Goal: Task Accomplishment & Management: Use online tool/utility

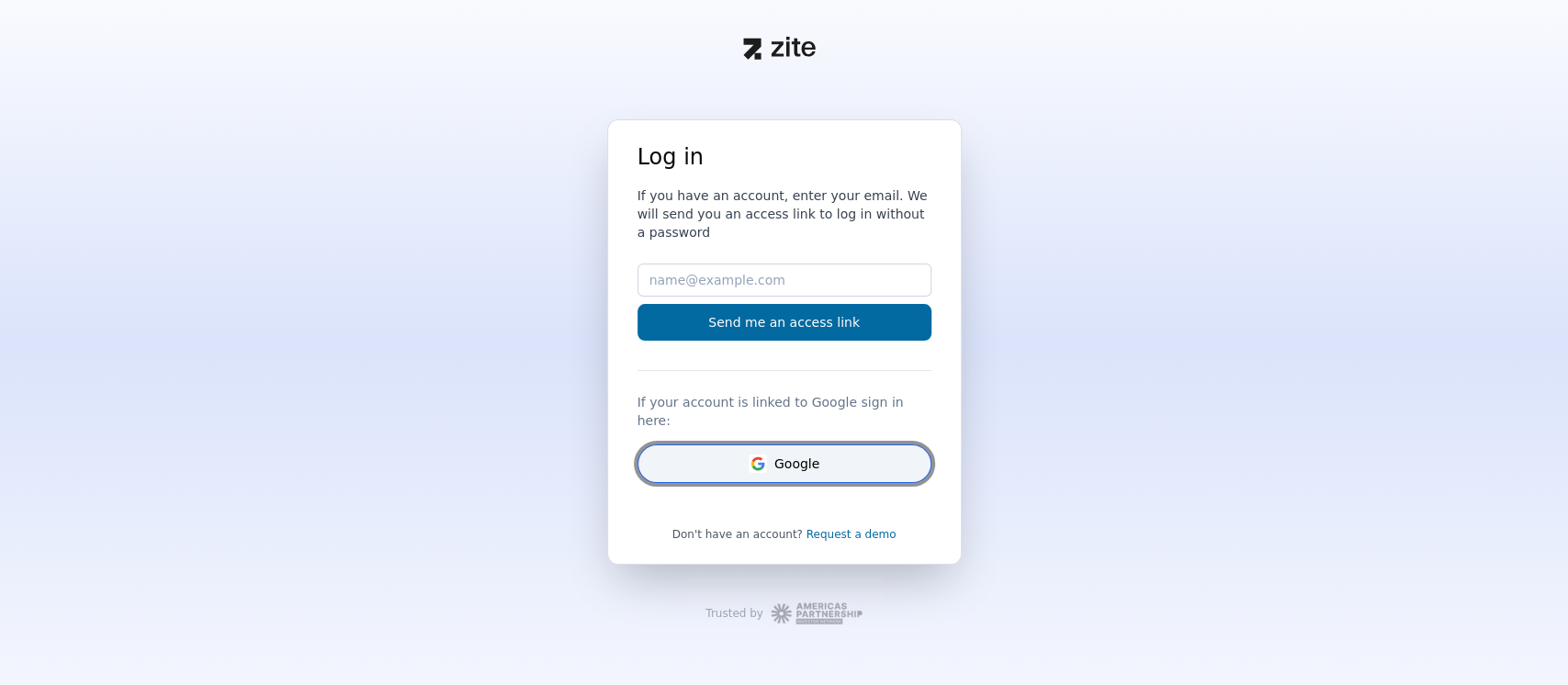
click at [786, 444] on button "Google" at bounding box center [784, 463] width 294 height 39
click at [750, 455] on rect "Google" at bounding box center [757, 464] width 18 height 18
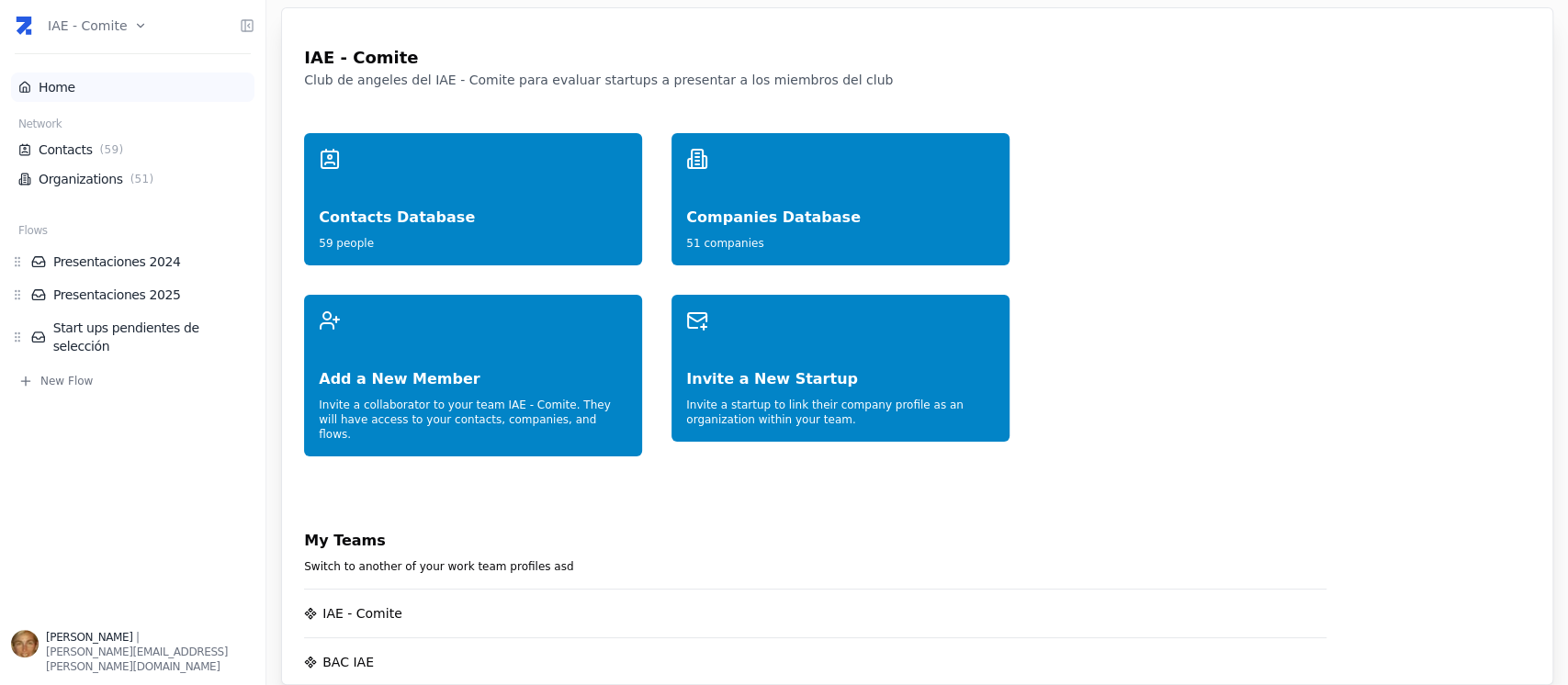
click at [81, 80] on link "Home" at bounding box center [132, 87] width 229 height 18
click at [129, 26] on html "IAE - Comite Home Network Contacts ( 59 ) Organizations ( 51 ) Flows Presentaci…" at bounding box center [784, 342] width 1568 height 685
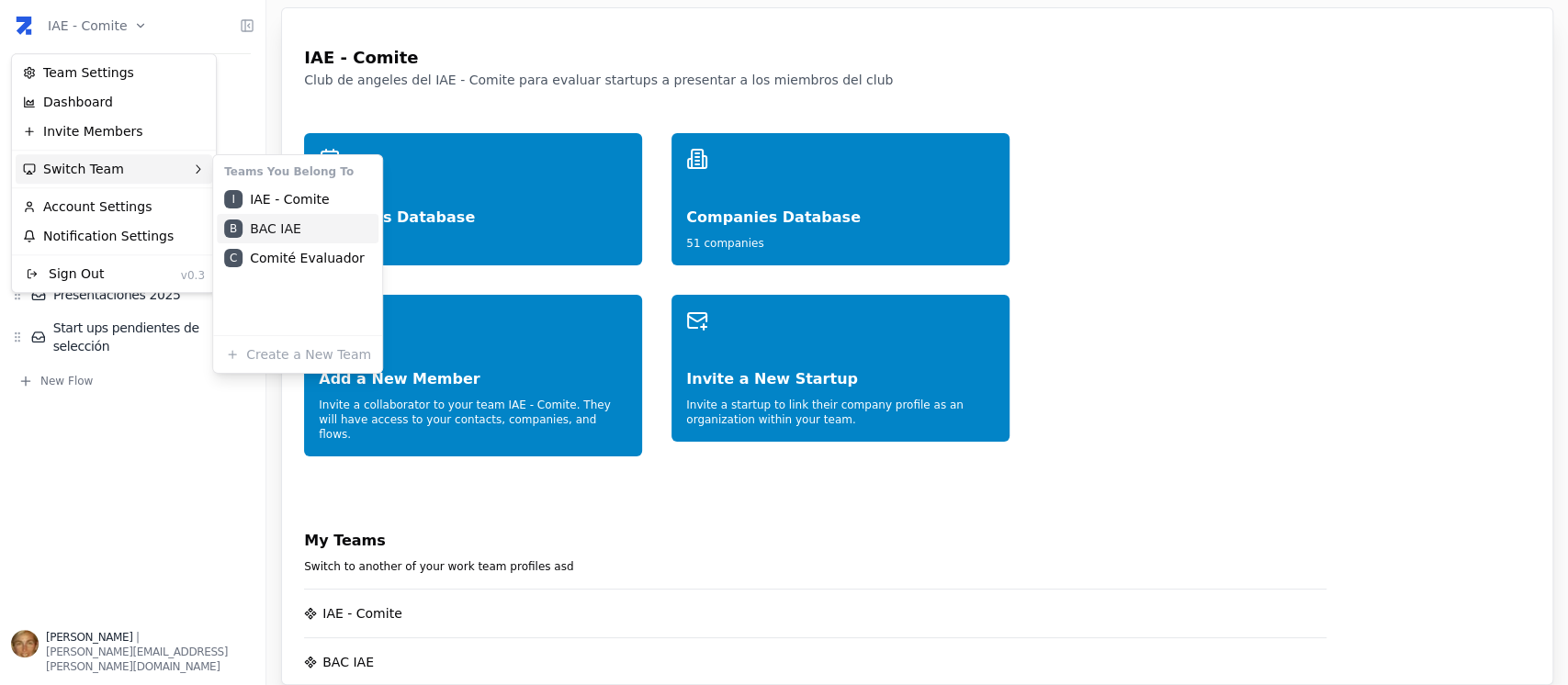
click at [304, 225] on div "B BAC IAE" at bounding box center [298, 228] width 162 height 29
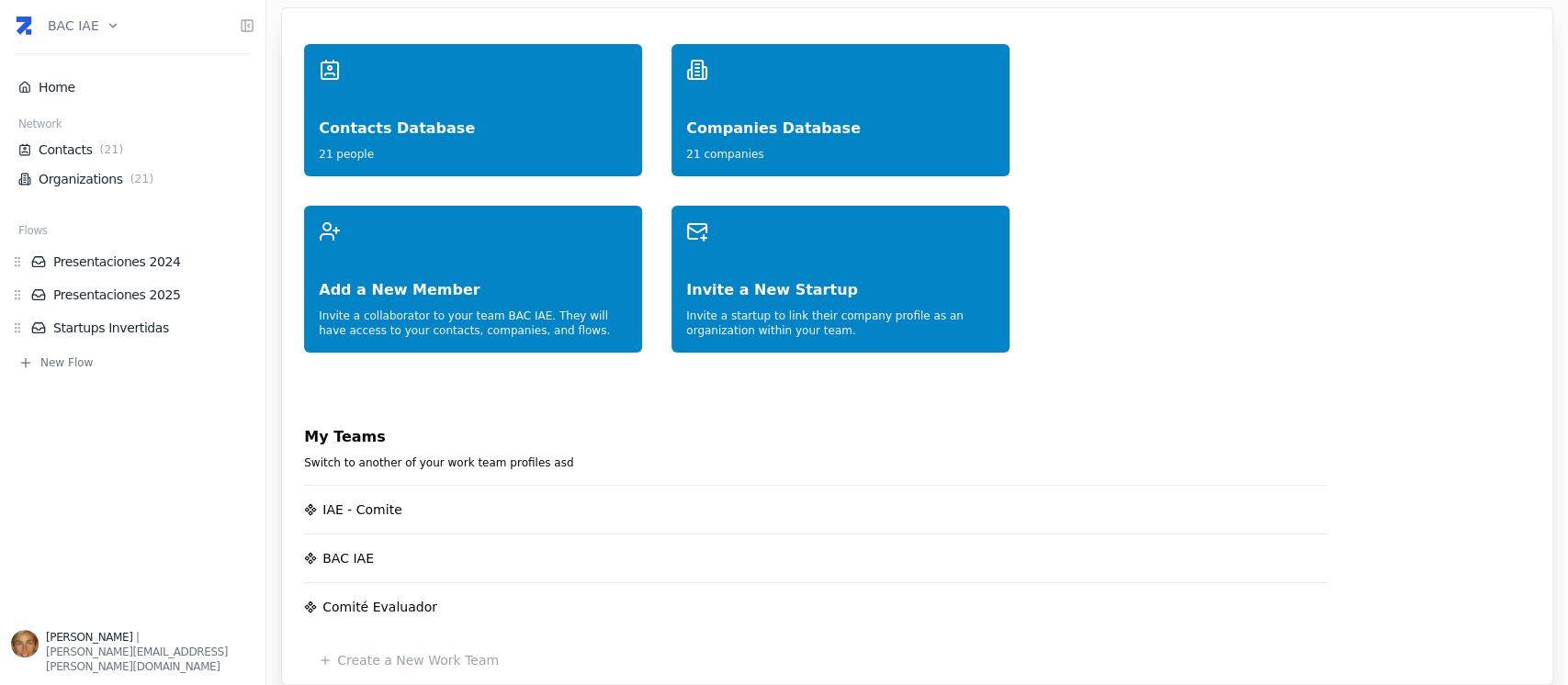
scroll to position [122, 0]
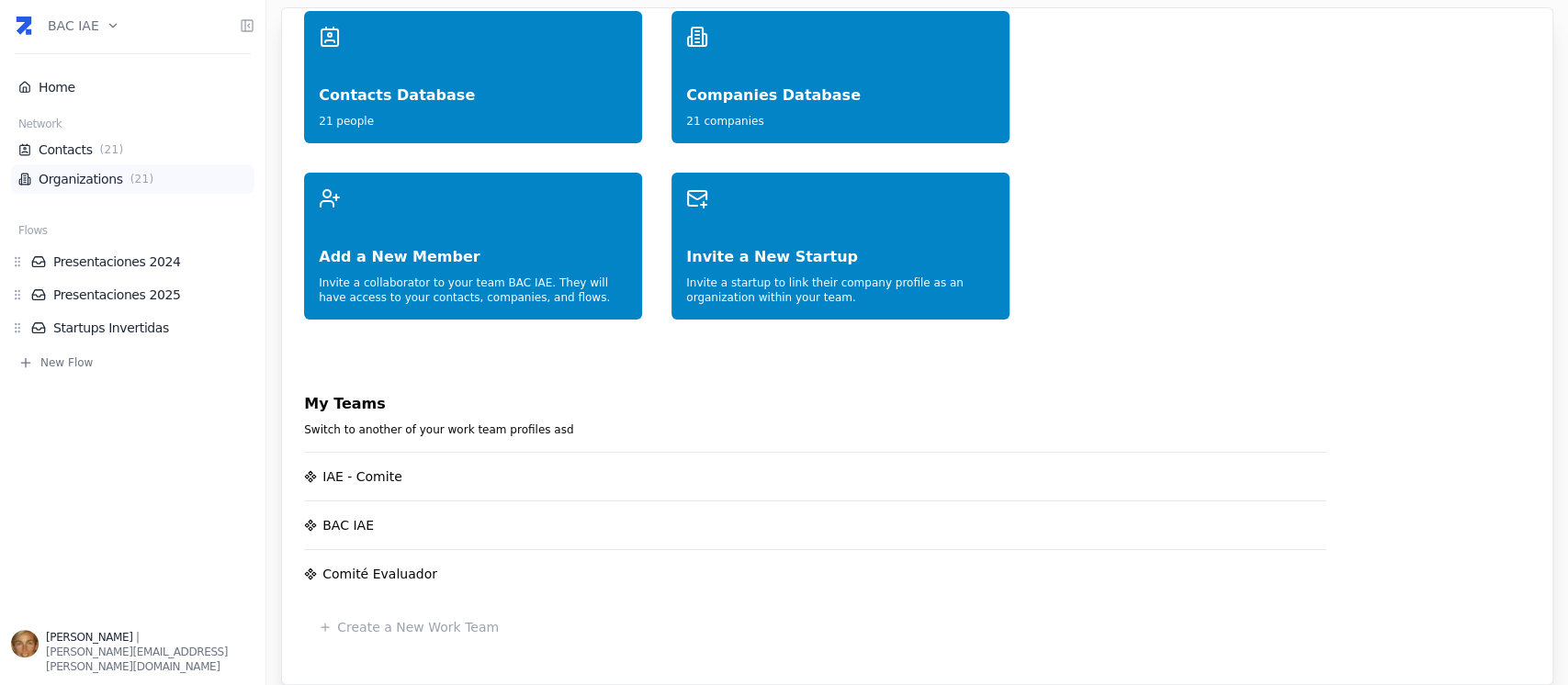
click at [128, 176] on span "( 21 )" at bounding box center [142, 179] width 31 height 15
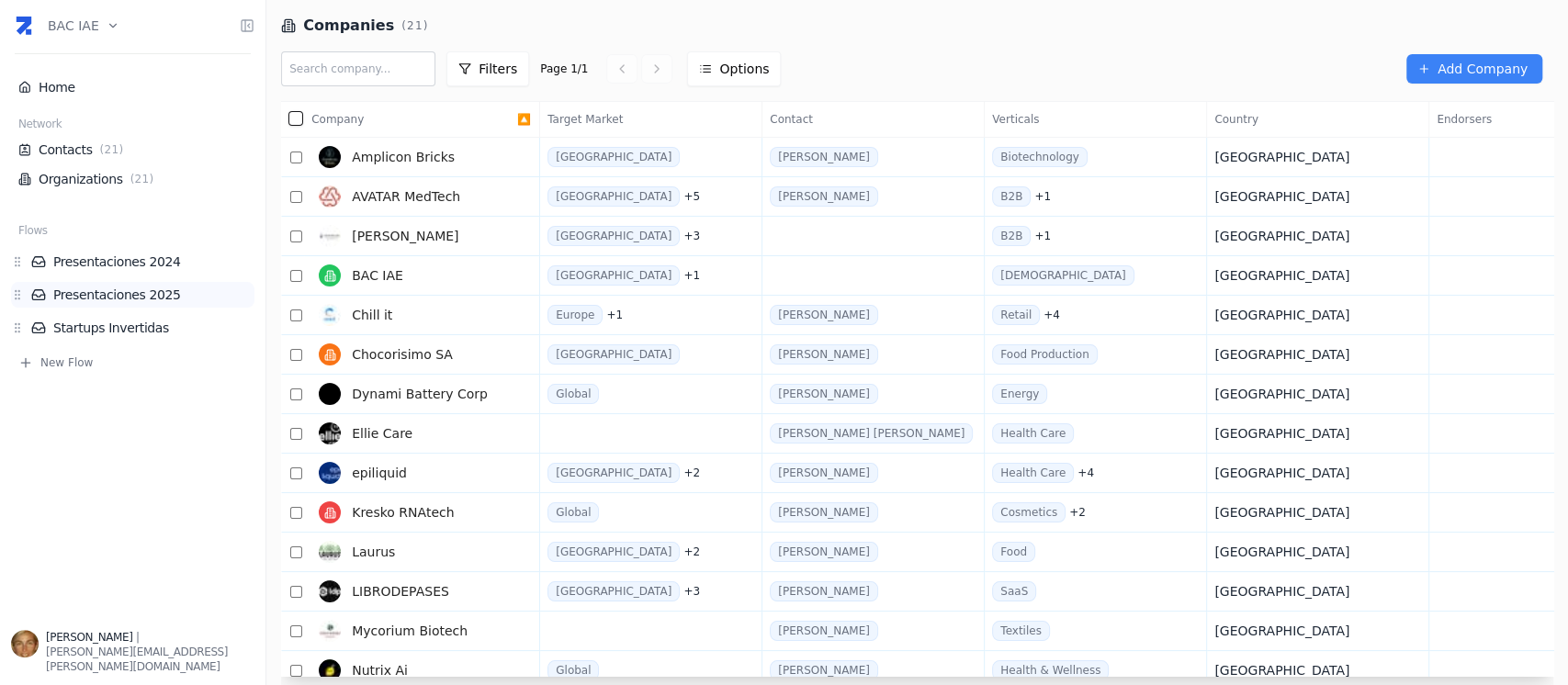
click at [130, 298] on link "Presentaciones 2025" at bounding box center [142, 295] width 223 height 18
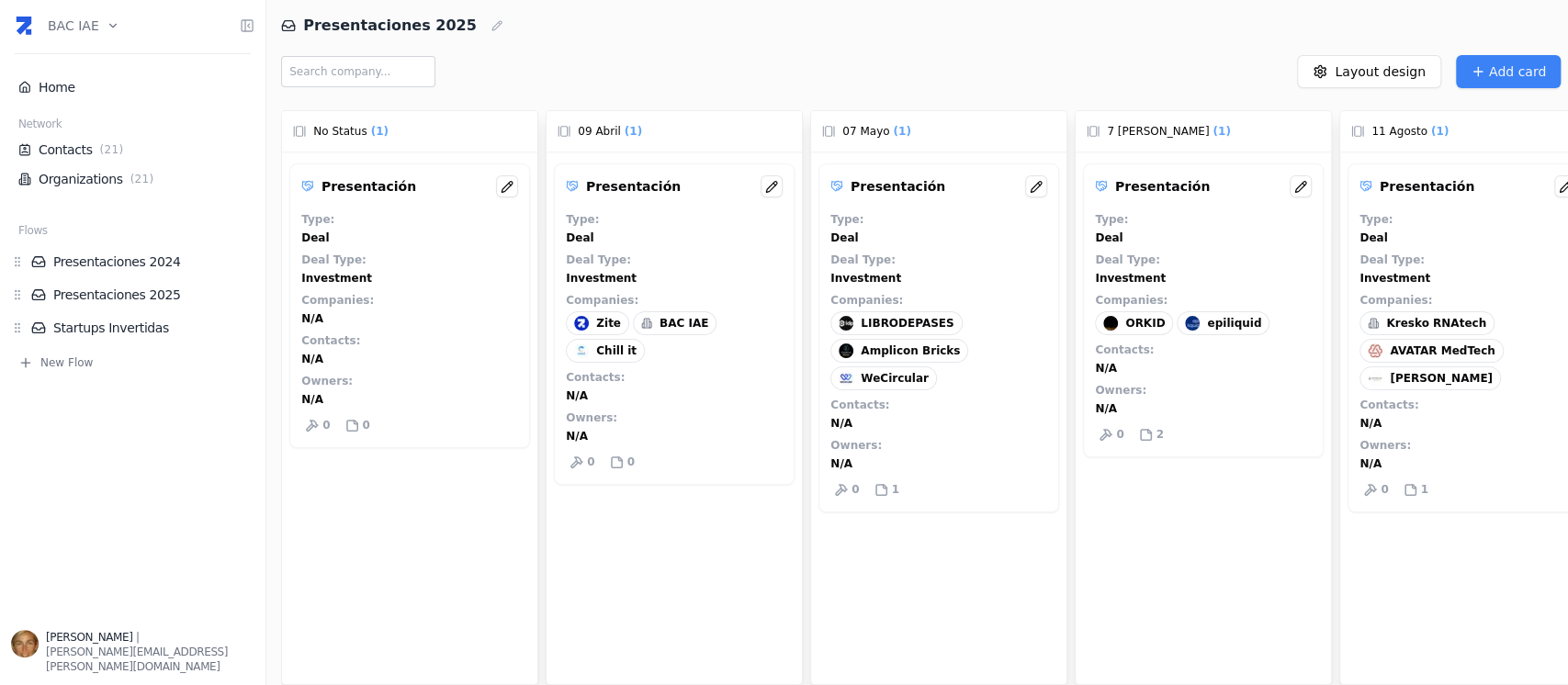
click at [1141, 330] on div "ORKID" at bounding box center [1134, 323] width 78 height 24
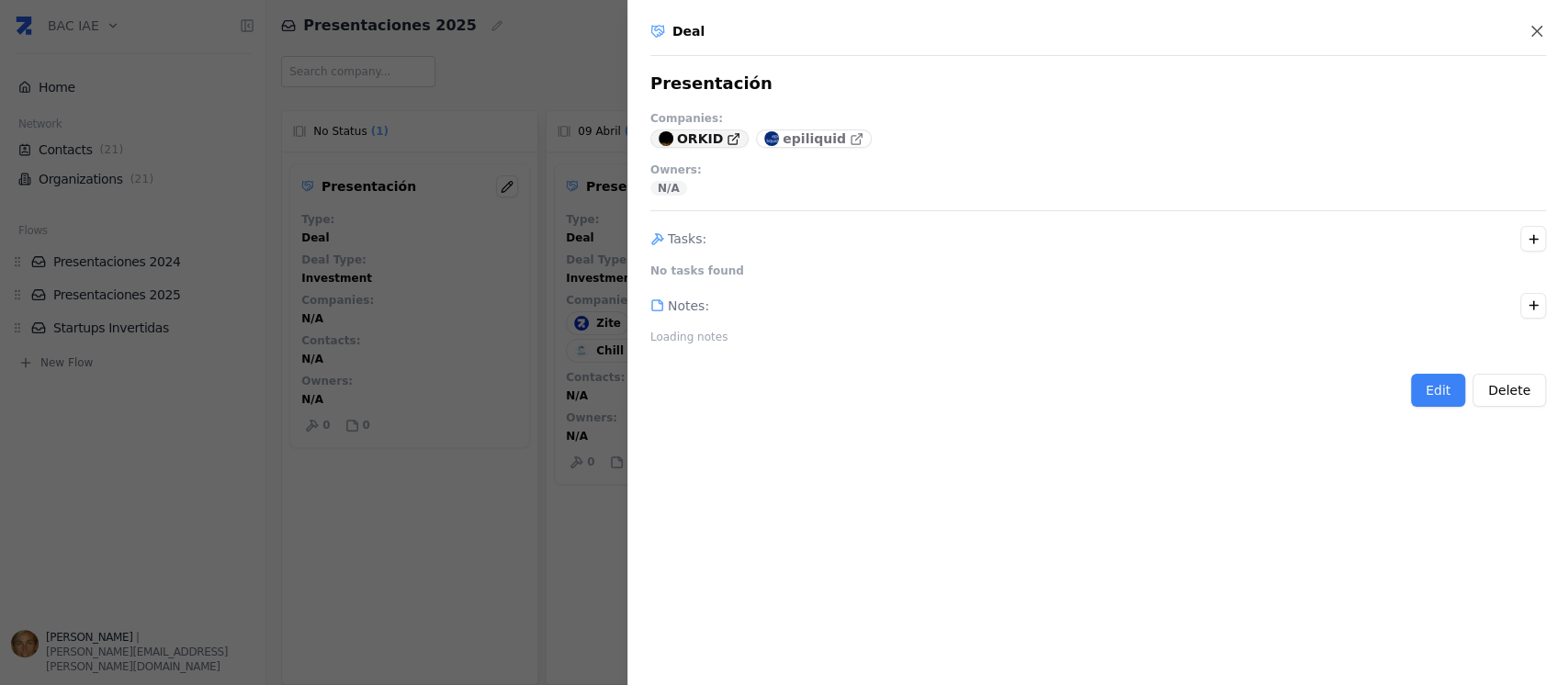
click at [726, 144] on icon at bounding box center [733, 139] width 14 height 14
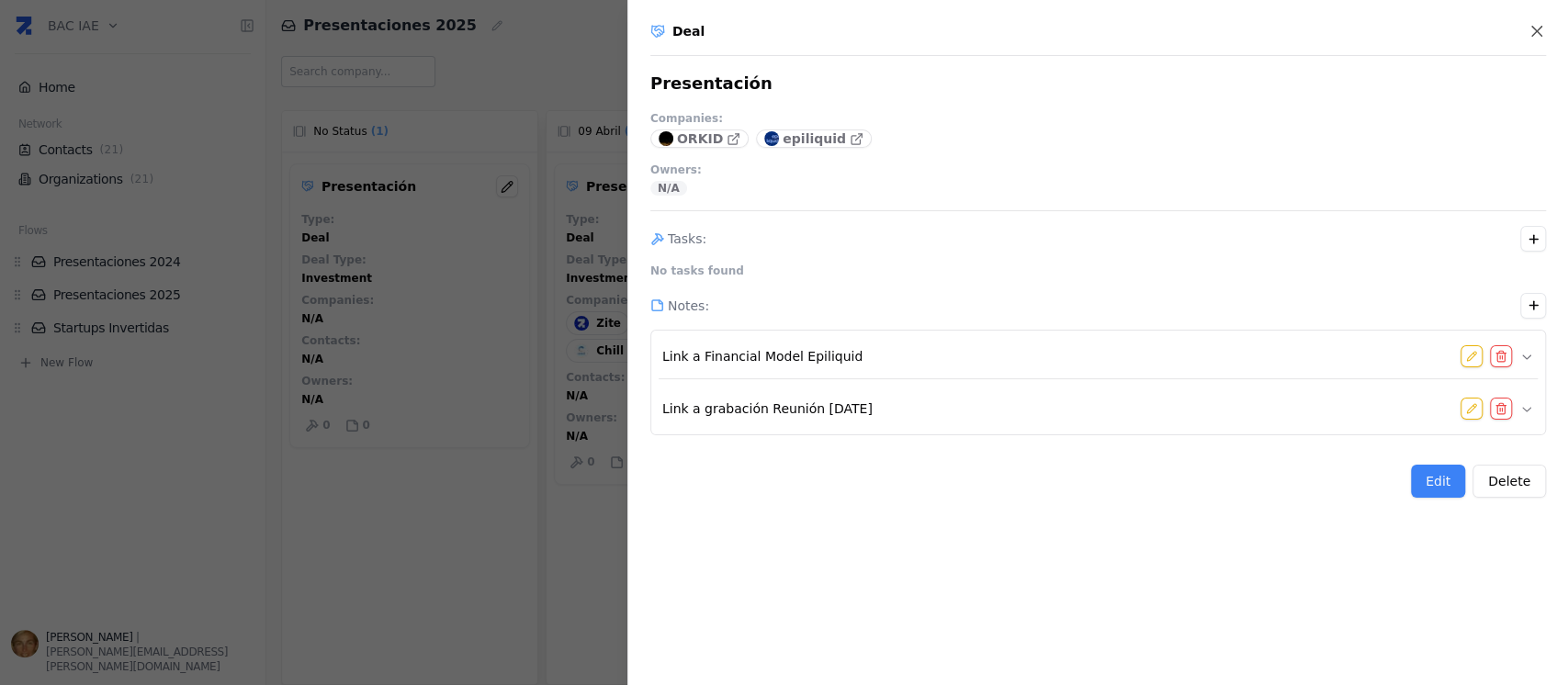
click at [816, 494] on div "Edit Delete" at bounding box center [1097, 481] width 895 height 33
click at [413, 390] on div at bounding box center [784, 342] width 1568 height 685
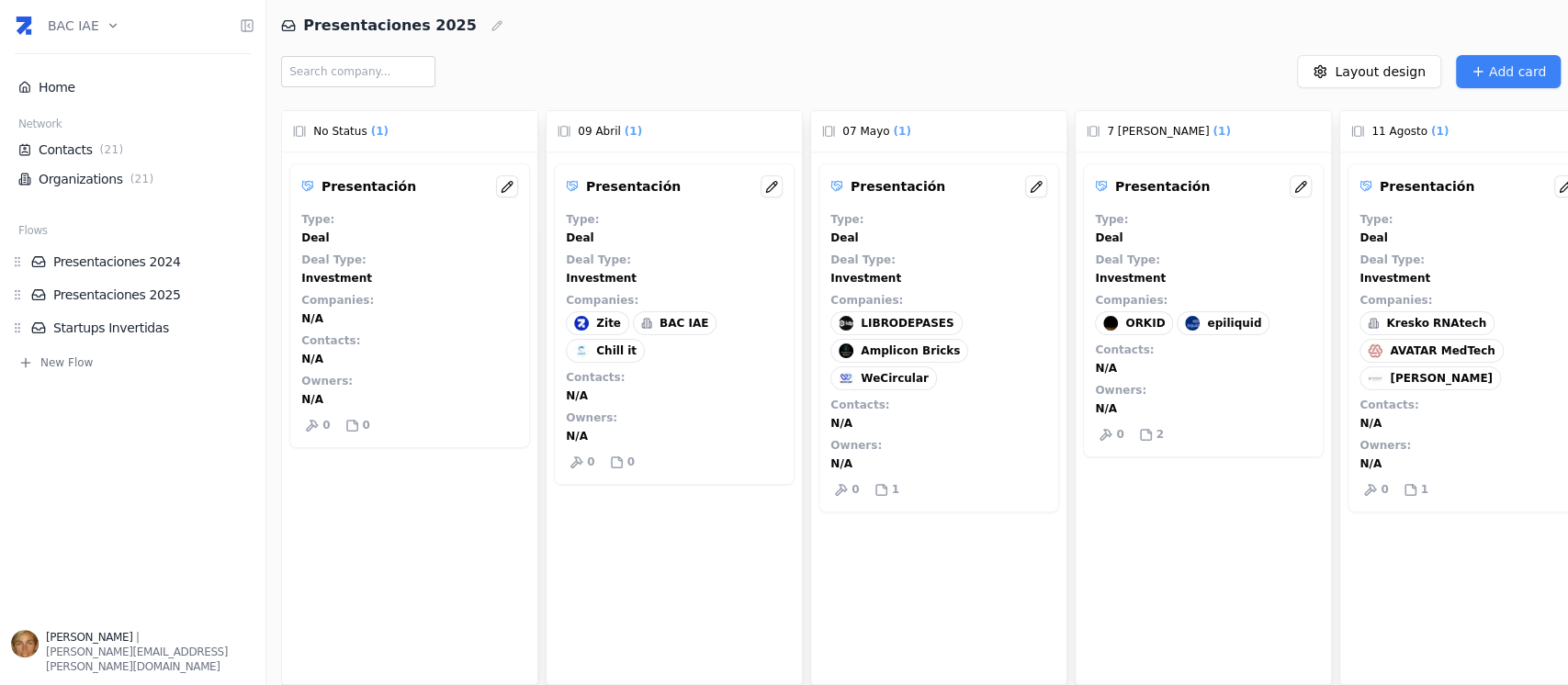
click at [1139, 333] on div "ORKID" at bounding box center [1134, 323] width 78 height 24
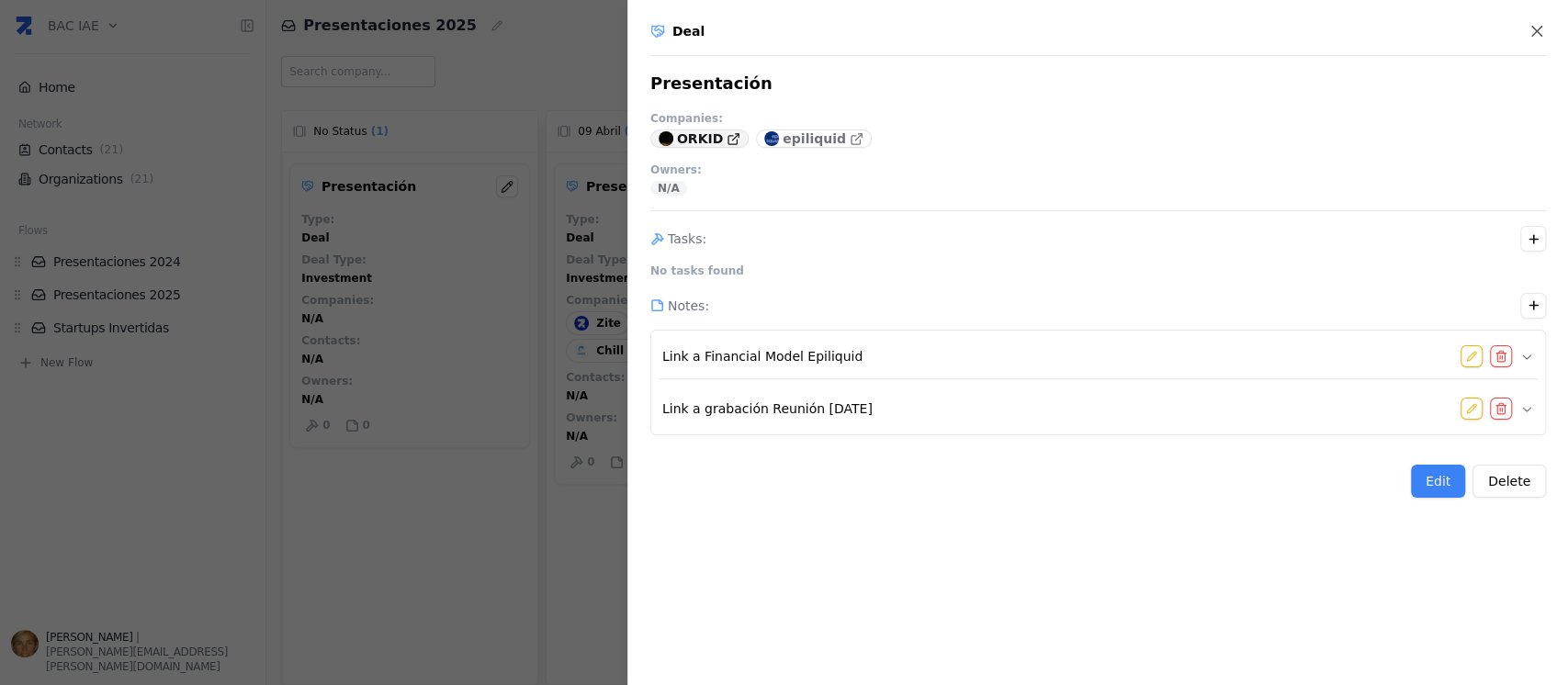
click at [683, 141] on p "ORKID" at bounding box center [700, 138] width 46 height 18
click at [704, 132] on p "ORKID" at bounding box center [700, 138] width 46 height 18
click at [801, 136] on p "epiliquid" at bounding box center [813, 138] width 63 height 18
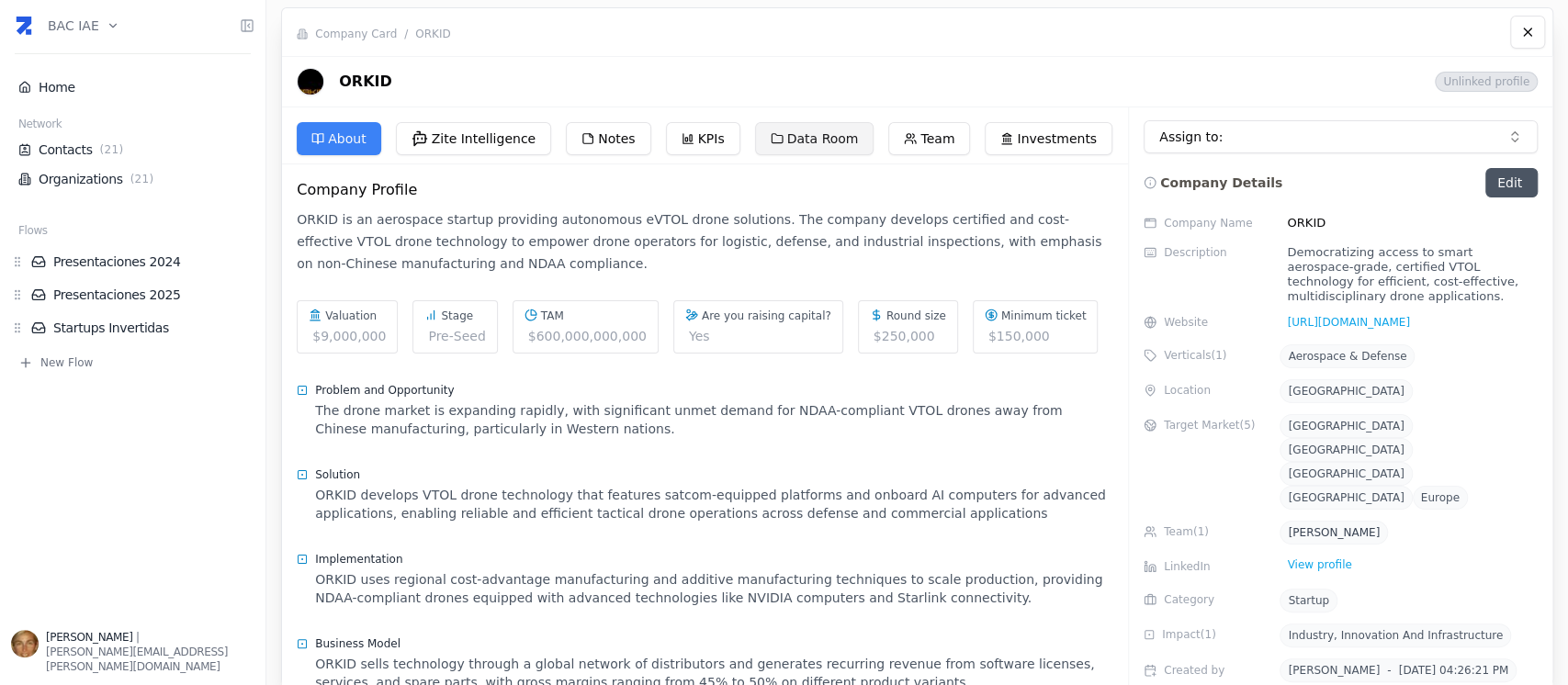
click at [786, 145] on button "Data Room" at bounding box center [814, 138] width 119 height 33
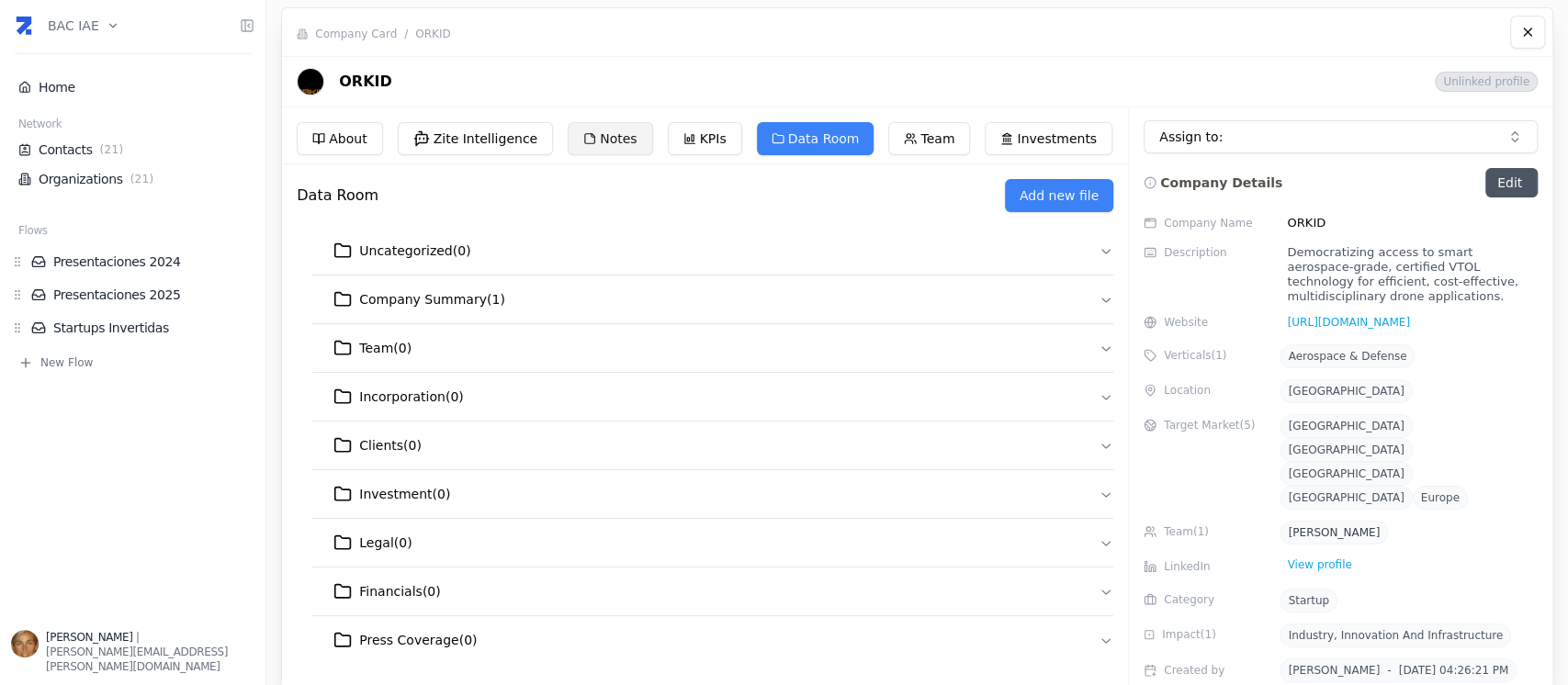
click at [594, 137] on button "Notes" at bounding box center [610, 138] width 84 height 33
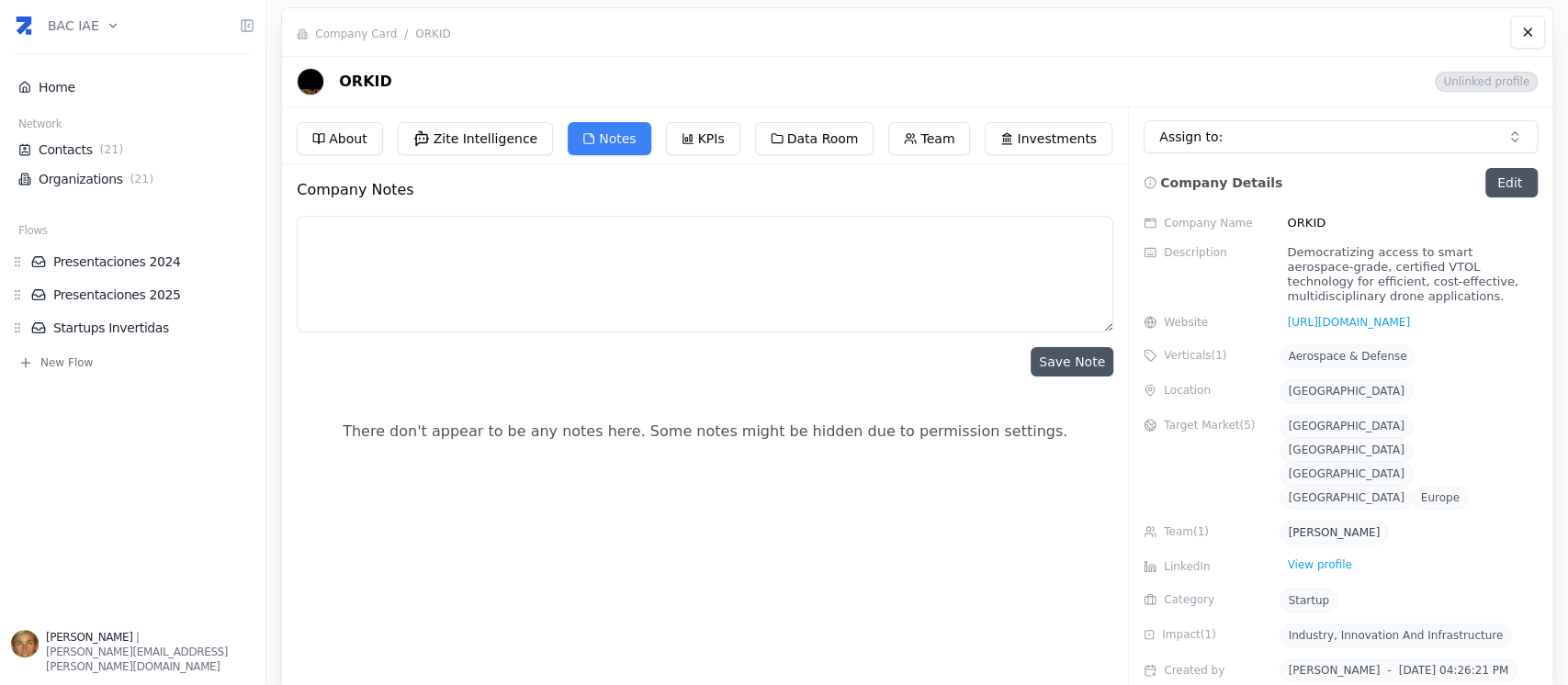
click at [584, 227] on textarea at bounding box center [705, 274] width 816 height 117
paste textarea "Reunión con Grupo Murchison sobre ORKID - 26/08/25"
paste textarea "https://vimeo.com/1113894444/cd2209a0bb?ts=0&share=copy"
paste textarea "Reunión con JP Garavaglia sobre ORKID - 27/08/25 https://vimeo.com/1113896037/6…"
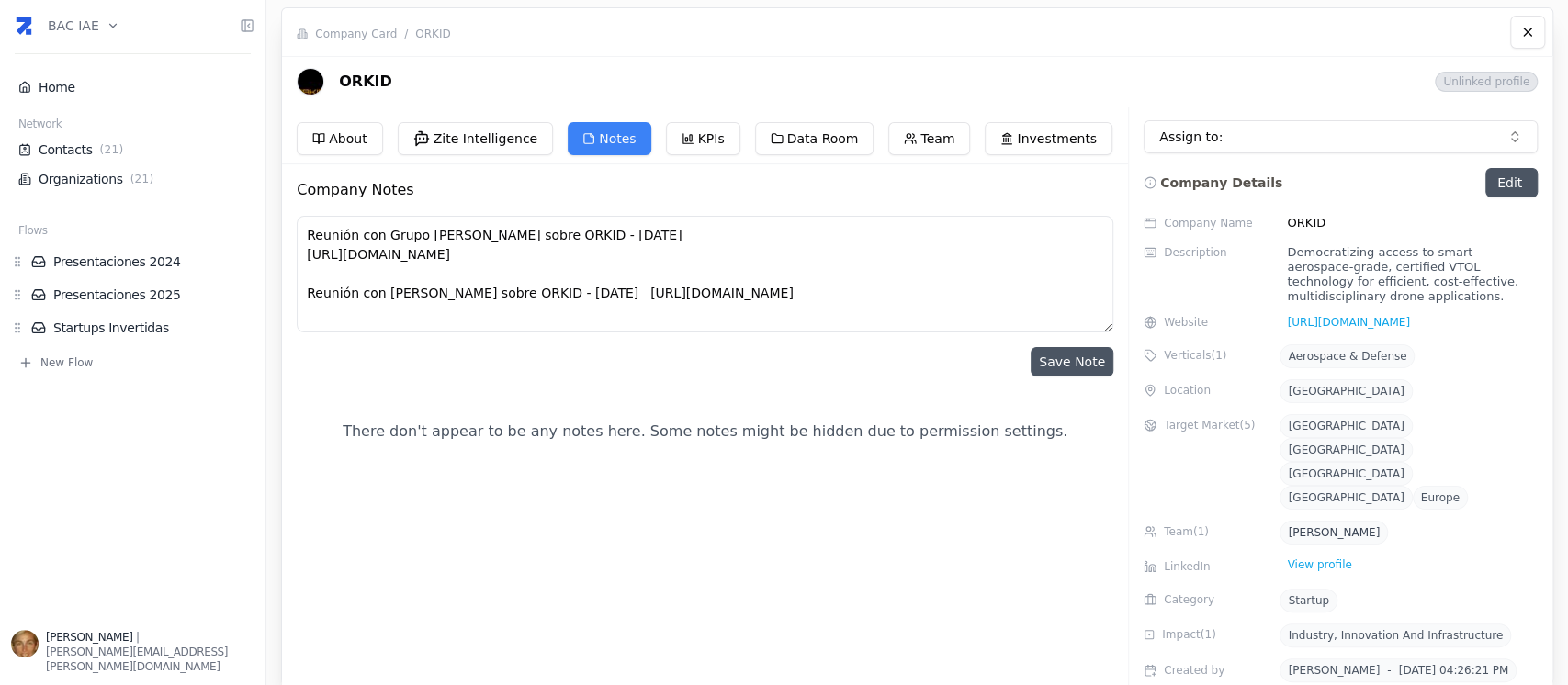
click at [602, 290] on textarea "Reunión con Grupo Murchison sobre ORKID - 26/08/25 https://vimeo.com/1113894444…" at bounding box center [705, 274] width 816 height 117
click at [680, 310] on textarea "Reunión con Grupo Murchison sobre ORKID - 26/08/25 https://vimeo.com/1113894444…" at bounding box center [705, 274] width 816 height 117
drag, startPoint x: 312, startPoint y: 236, endPoint x: 617, endPoint y: 234, distance: 304.9
click at [617, 234] on textarea "Reunión con Grupo Murchison sobre ORKID - 26/08/25 https://vimeo.com/1113894444…" at bounding box center [705, 274] width 816 height 117
click at [727, 245] on textarea "Reunión con Grupo Murchison sobre ORKID - 26/08/25 https://vimeo.com/1113894444…" at bounding box center [705, 274] width 816 height 117
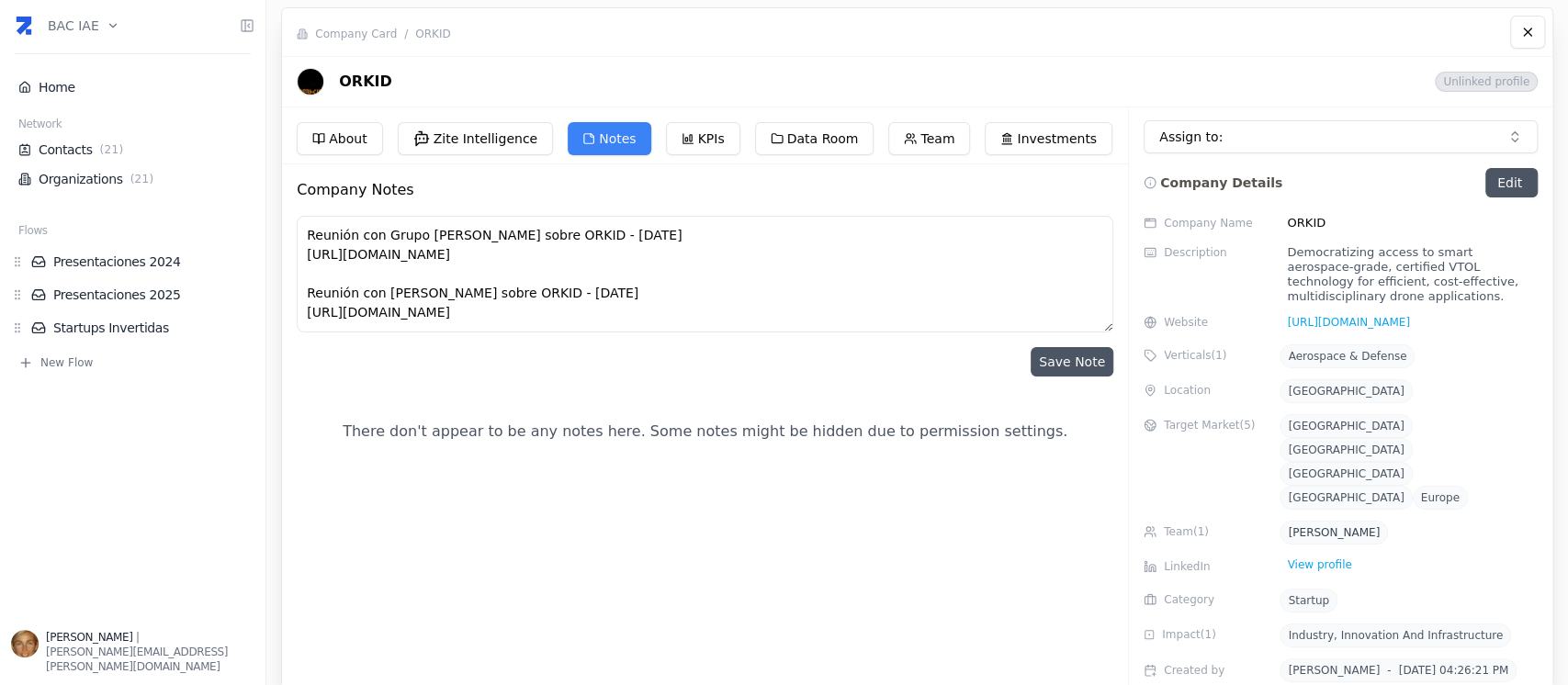
drag, startPoint x: 301, startPoint y: 234, endPoint x: 640, endPoint y: 234, distance: 338.9
click at [640, 234] on textarea "Reunión con Grupo Murchison sobre ORKID - 26/08/25 https://vimeo.com/1113894444…" at bounding box center [705, 274] width 816 height 117
drag, startPoint x: 593, startPoint y: 242, endPoint x: 442, endPoint y: 375, distance: 201.1
click at [442, 375] on div "Save Note" at bounding box center [705, 361] width 816 height 29
drag, startPoint x: 298, startPoint y: 232, endPoint x: 643, endPoint y: 244, distance: 344.6
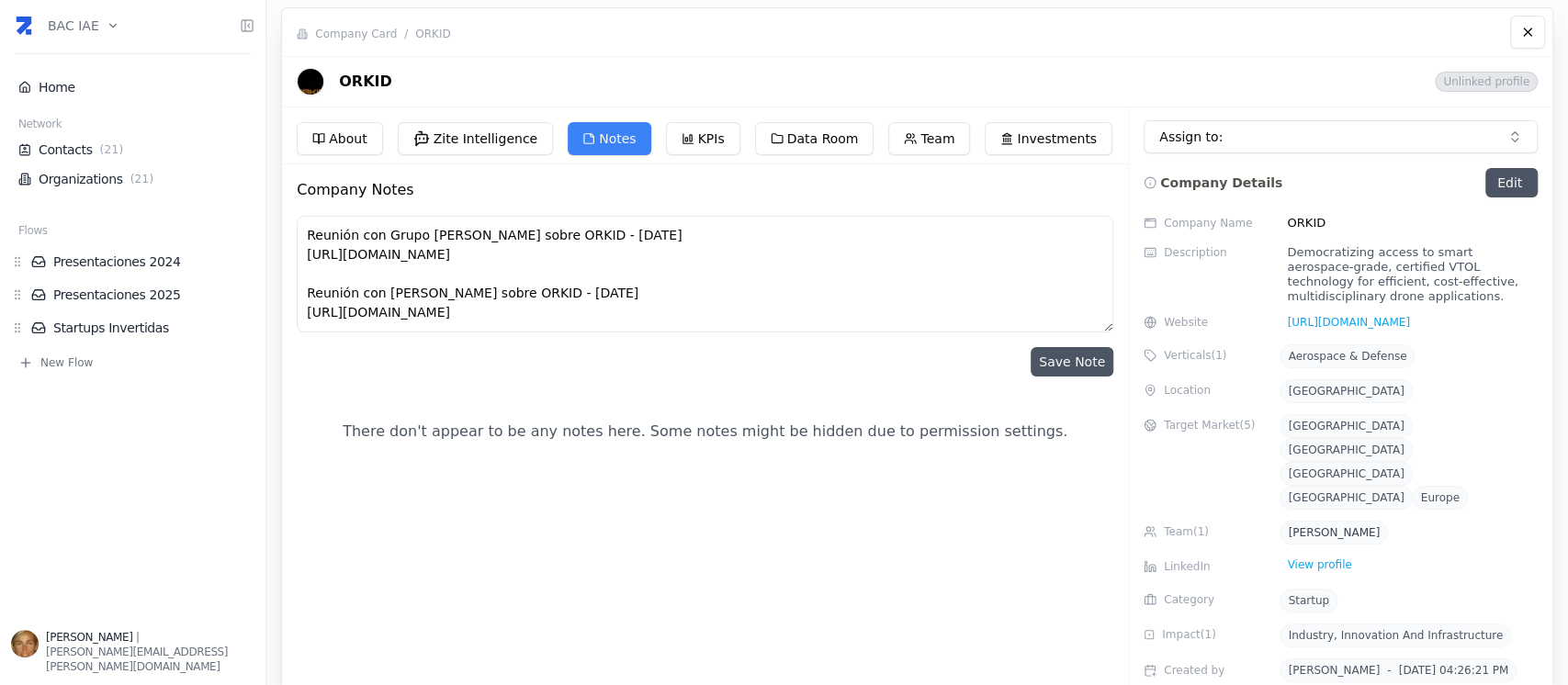
click at [643, 244] on textarea "Reunión con Grupo Murchison sobre ORKID - 26/08/25 https://vimeo.com/1113894444…" at bounding box center [705, 274] width 816 height 117
click at [604, 299] on textarea "Reunión con Grupo Murchison sobre ORKID - 26/08/25: https://vimeo.com/111389444…" at bounding box center [705, 274] width 816 height 117
type textarea "Reunión con Grupo Murchison sobre ORKID - 26/08/25: https://vimeo.com/111389444…"
click at [1064, 358] on button "Save Note" at bounding box center [1071, 361] width 83 height 29
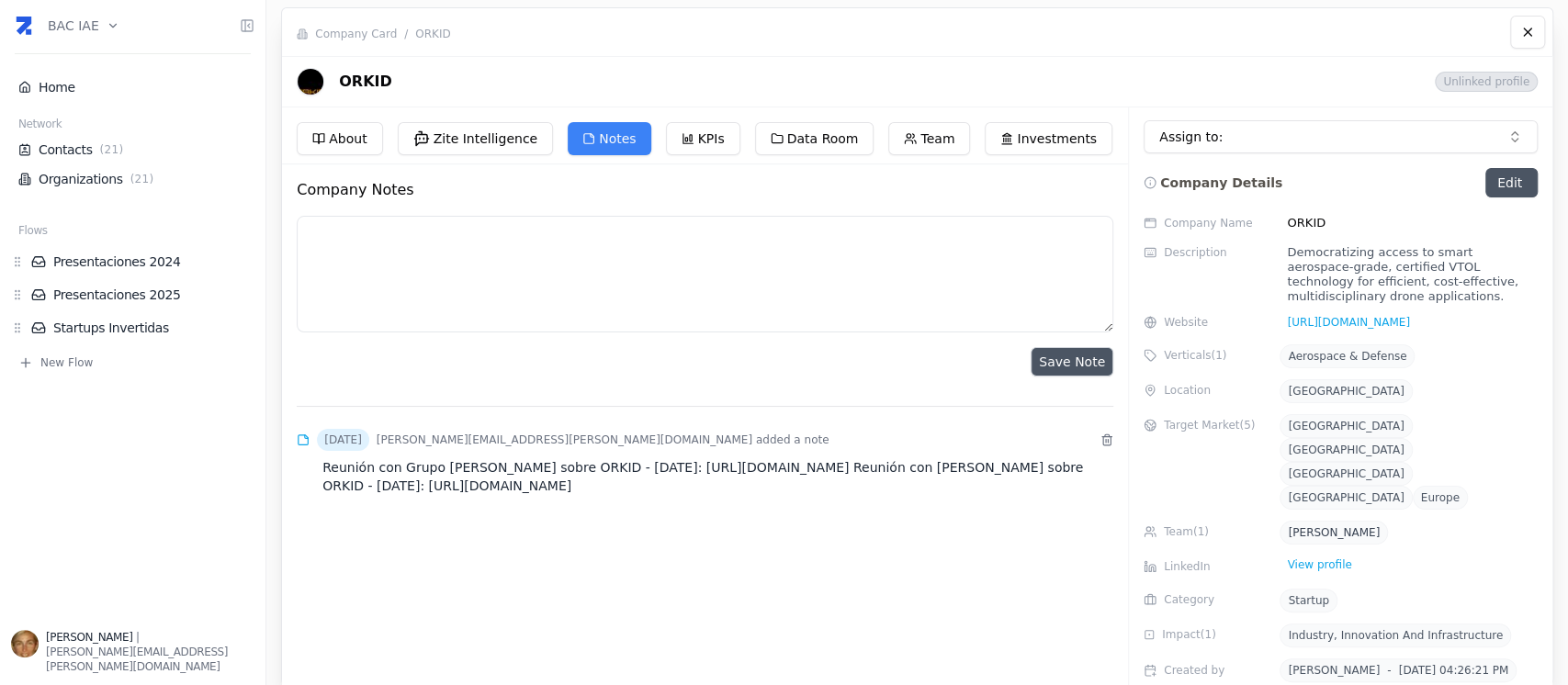
click at [1064, 362] on button "Save Note" at bounding box center [1071, 361] width 83 height 29
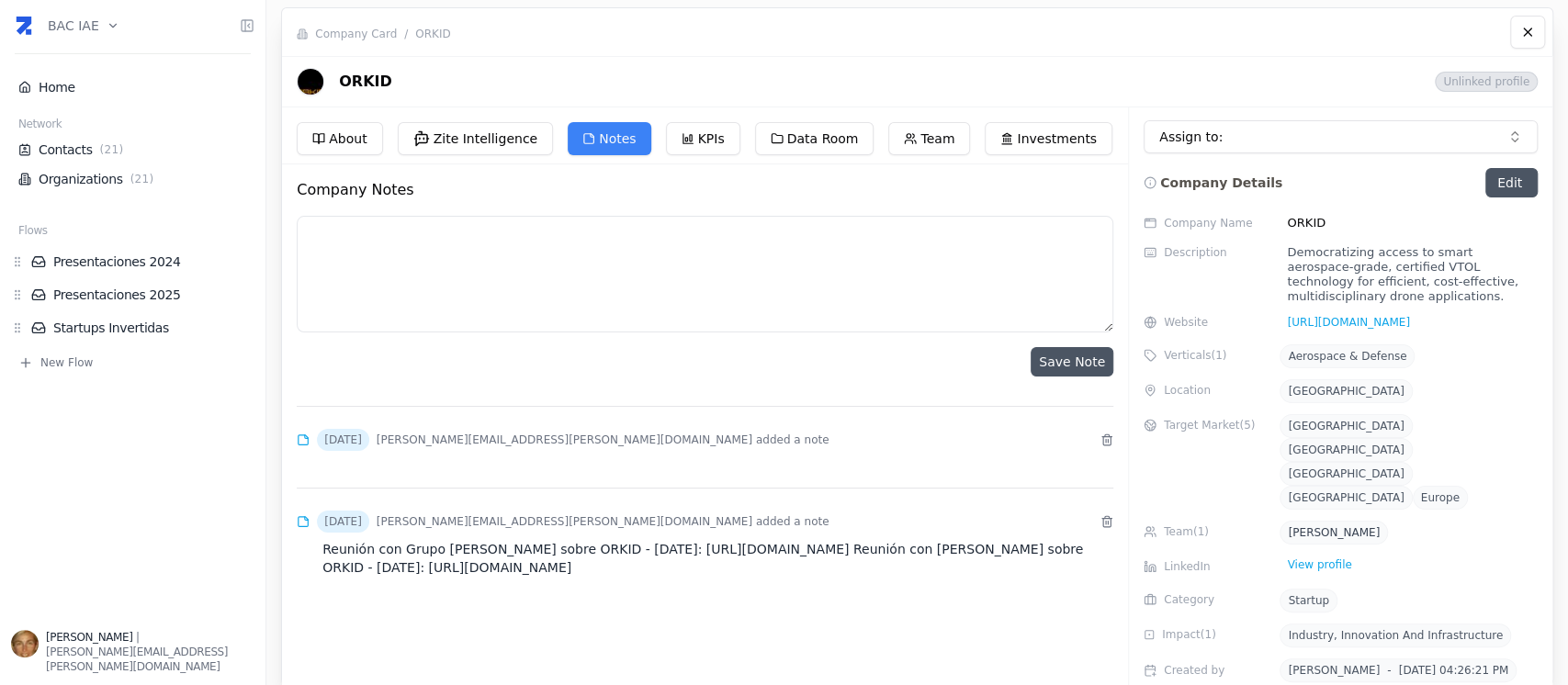
click at [538, 285] on textarea at bounding box center [705, 274] width 816 height 117
click at [590, 139] on button "Notes" at bounding box center [609, 138] width 83 height 33
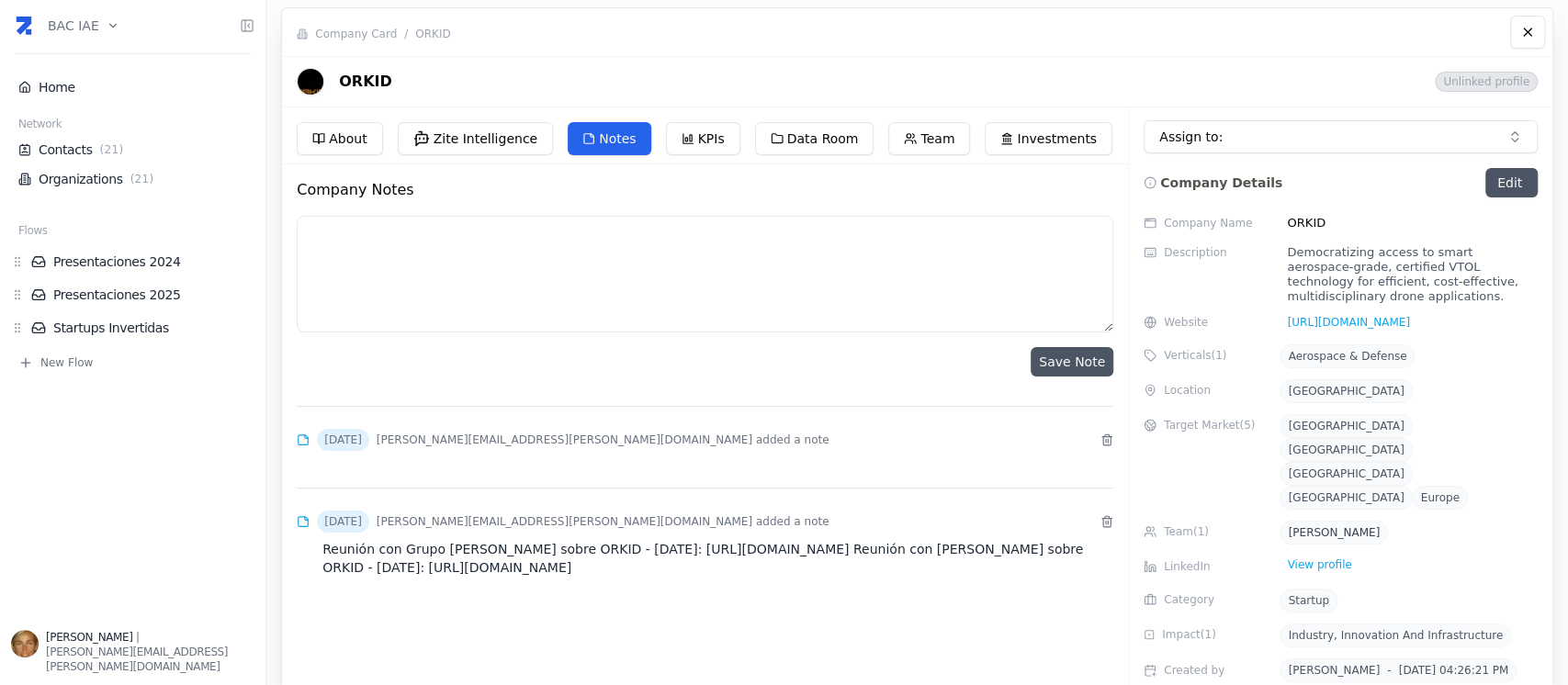
click at [590, 139] on button "Notes" at bounding box center [609, 138] width 83 height 33
click at [887, 538] on p "Reunión con Grupo Murchison sobre ORKID - 26/08/25: https://vimeo.com/111389444…" at bounding box center [708, 555] width 809 height 44
click at [463, 526] on div "cecilia.lagocki@gmail.com added a note" at bounding box center [603, 521] width 453 height 15
click at [1003, 549] on p "Reunión con Grupo Murchison sobre ORKID - 26/08/25: https://vimeo.com/111389444…" at bounding box center [708, 555] width 809 height 44
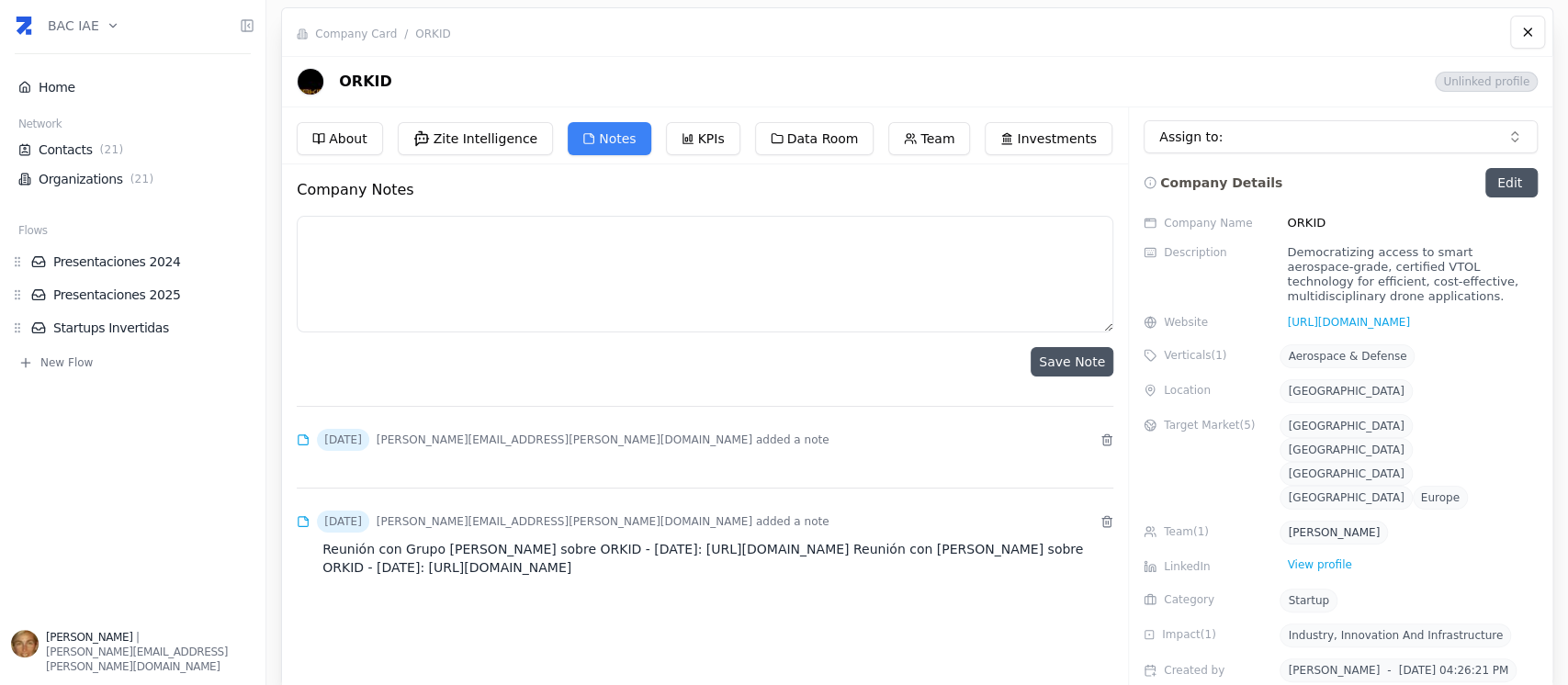
click at [1006, 547] on p "Reunión con Grupo Murchison sobre ORKID - 26/08/25: https://vimeo.com/111389444…" at bounding box center [708, 555] width 809 height 44
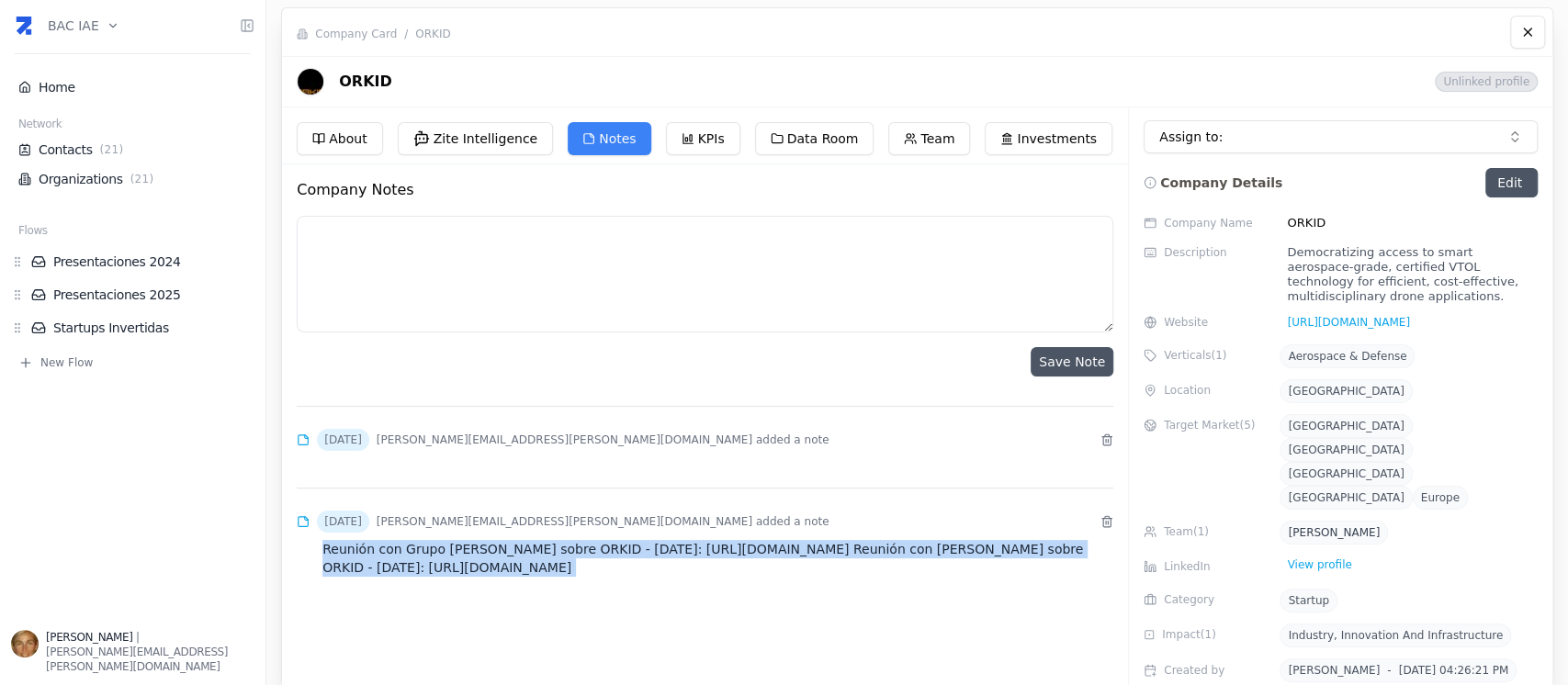
click at [1006, 547] on p "Reunión con Grupo Murchison sobre ORKID - 26/08/25: https://vimeo.com/111389444…" at bounding box center [708, 555] width 809 height 44
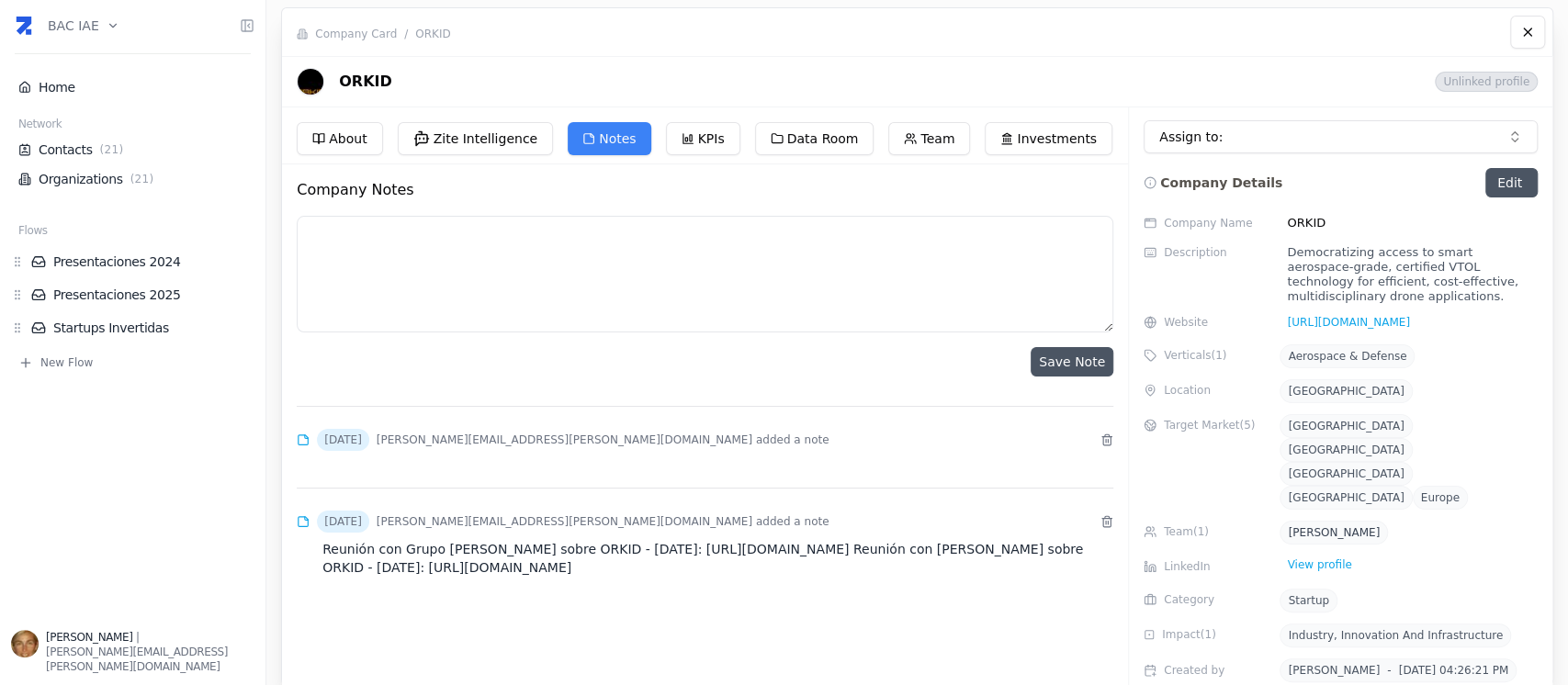
click at [299, 521] on icon at bounding box center [303, 521] width 13 height 13
click at [357, 527] on div "Sep 04, 2025" at bounding box center [343, 522] width 52 height 22
click at [505, 531] on div "Sep 04, 2025 cecilia.lagocki@gmail.com added a note" at bounding box center [563, 522] width 532 height 22
click at [595, 131] on button "Notes" at bounding box center [609, 138] width 83 height 33
click at [139, 283] on li "Presentaciones 2025" at bounding box center [132, 295] width 243 height 26
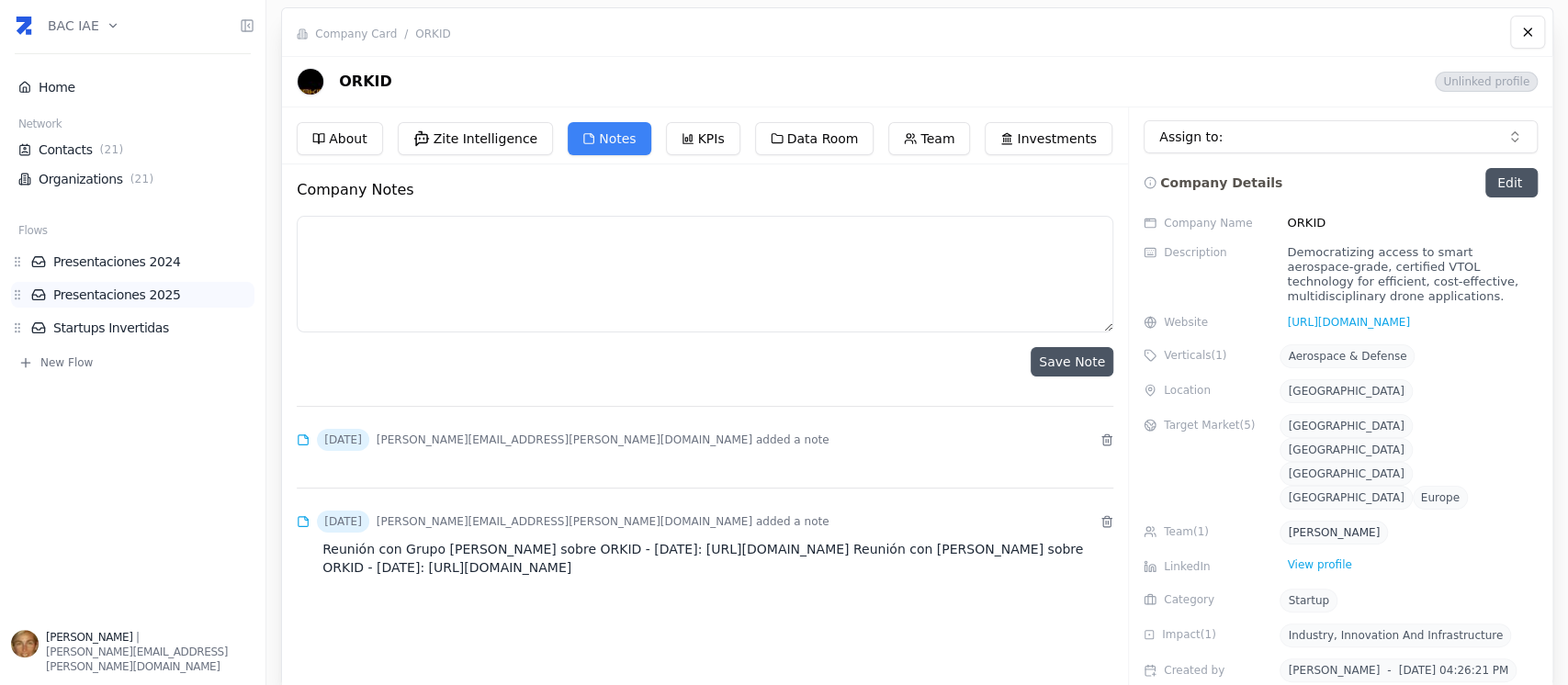
click at [145, 299] on link "Presentaciones 2025" at bounding box center [142, 295] width 223 height 18
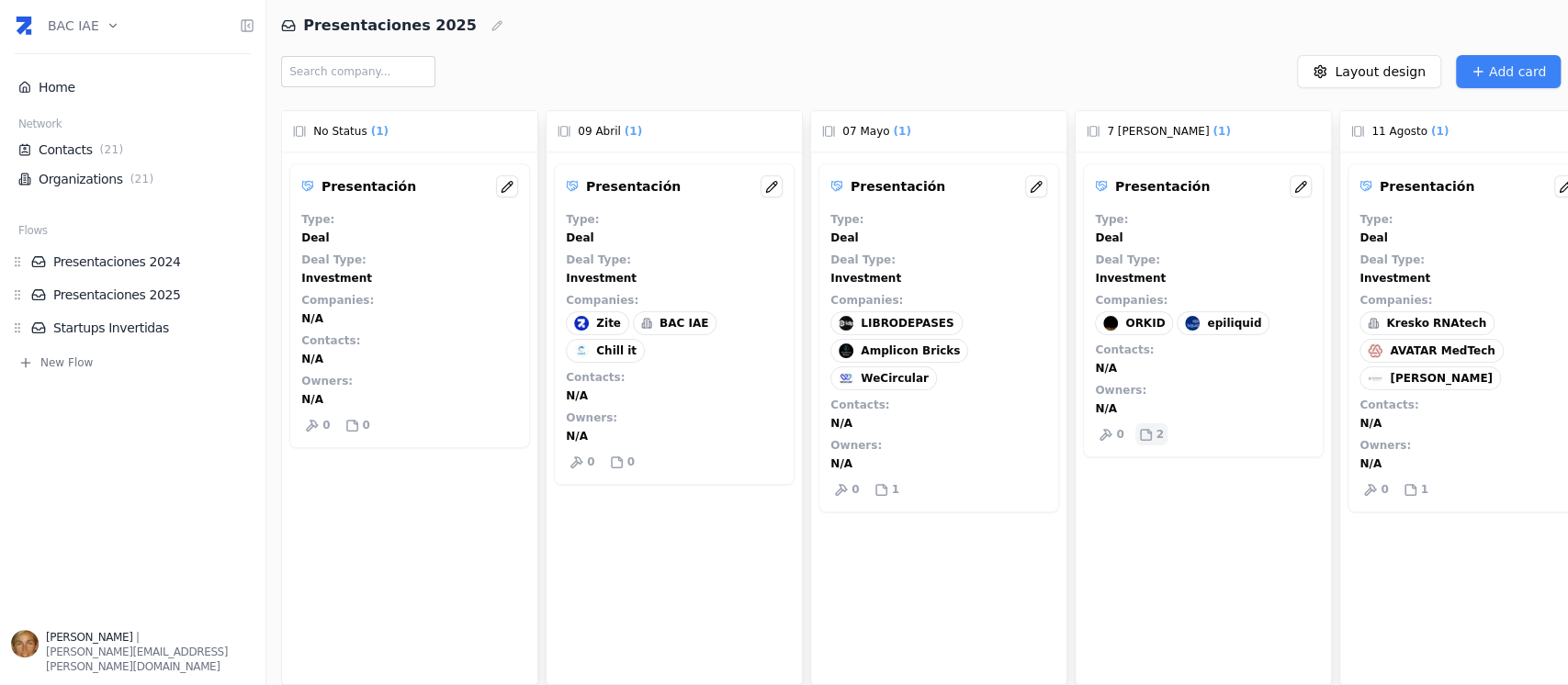
click at [1140, 437] on icon at bounding box center [1146, 435] width 14 height 14
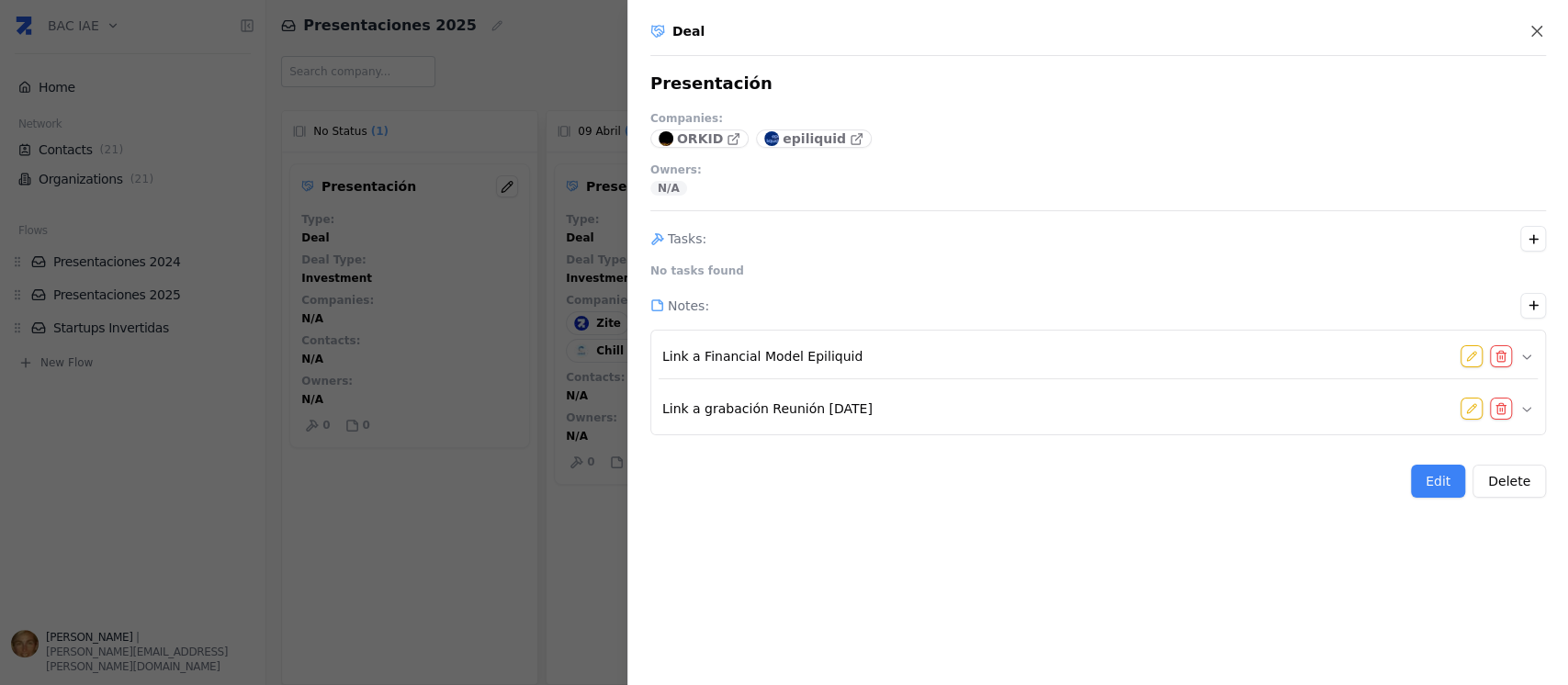
click at [477, 467] on div at bounding box center [784, 342] width 1568 height 685
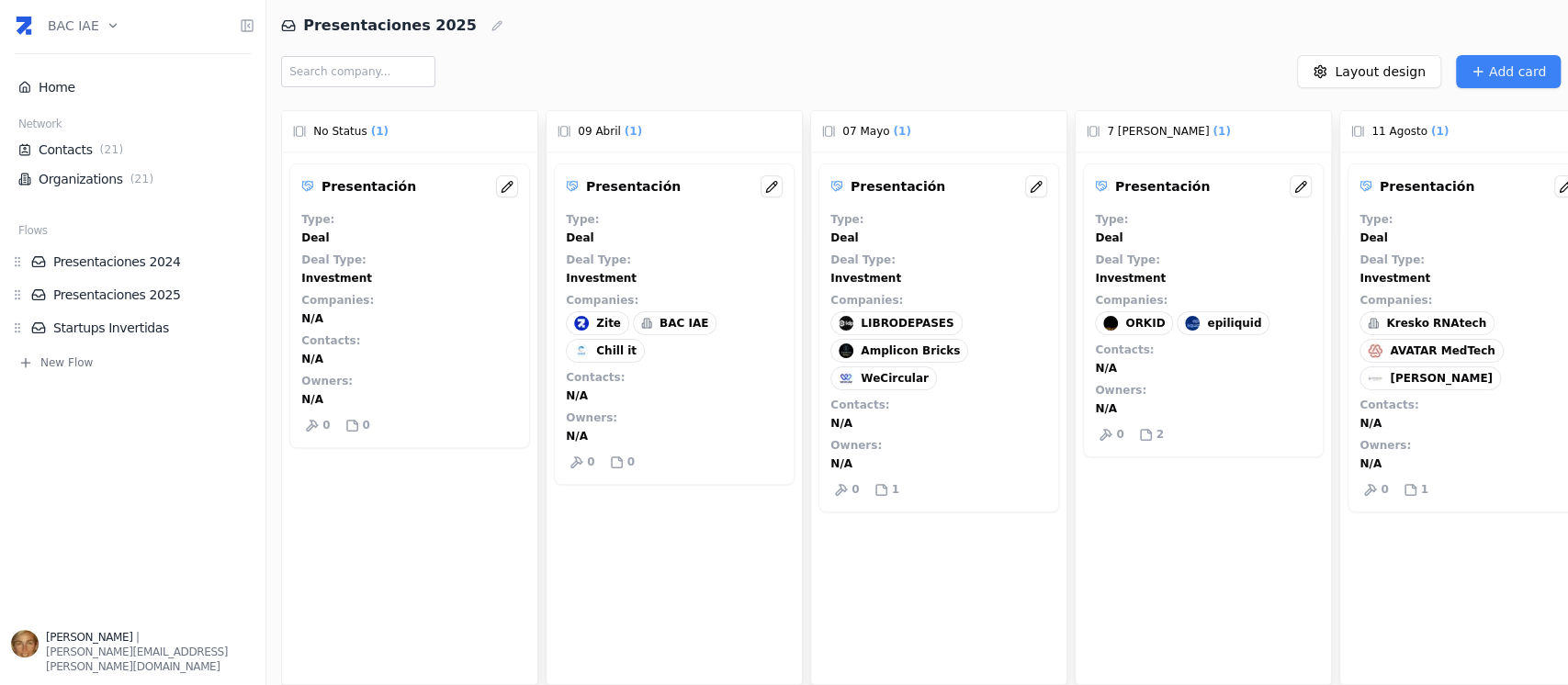
click at [415, 280] on div "Deal Type : Investment" at bounding box center [409, 269] width 217 height 33
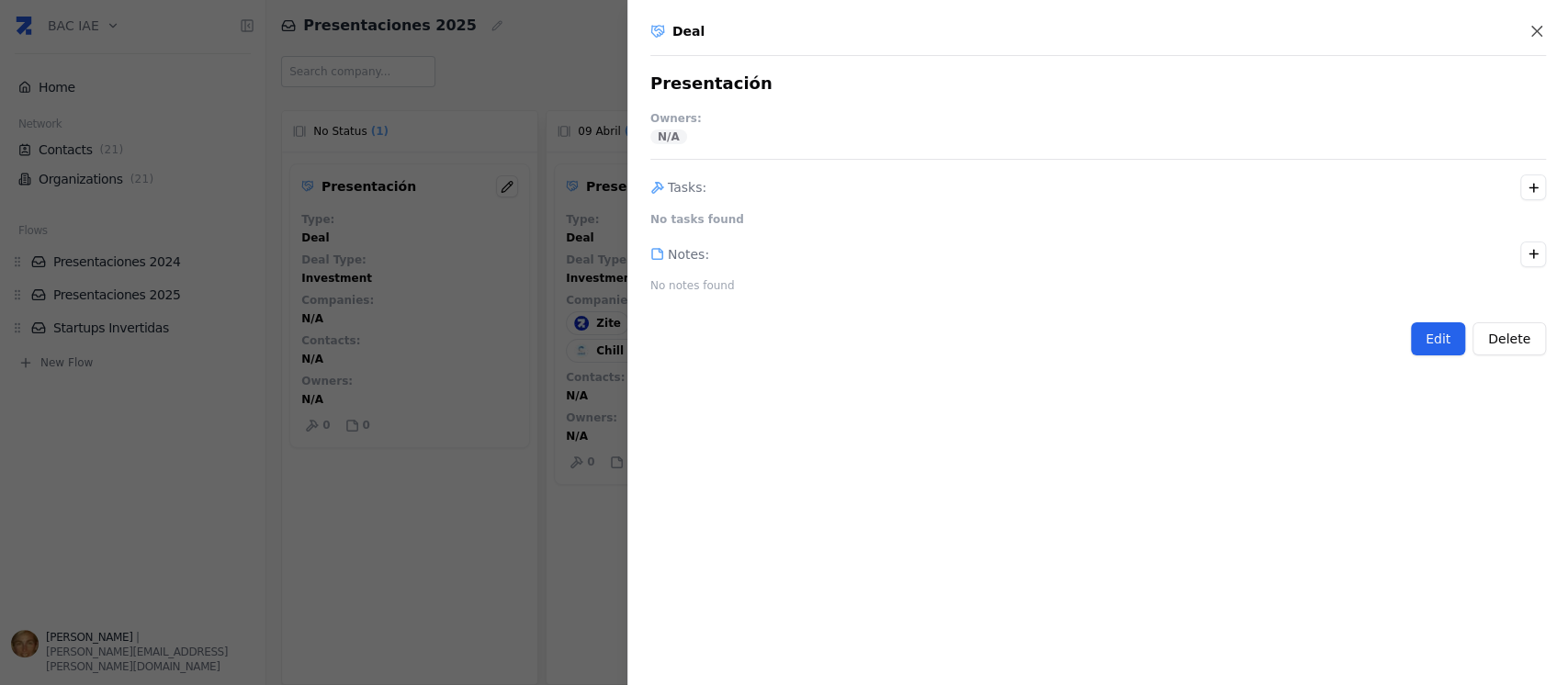
click at [1445, 334] on button "Edit" at bounding box center [1438, 338] width 54 height 33
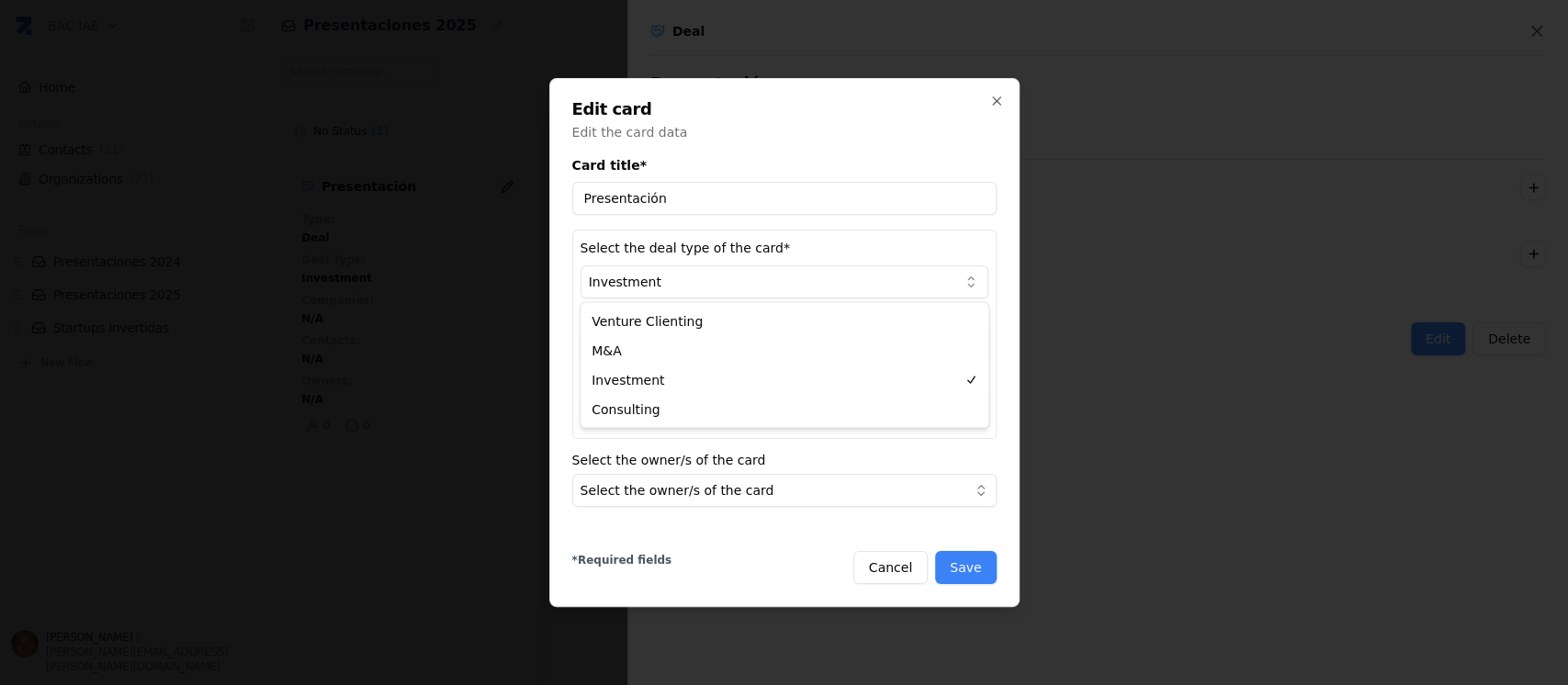
click at [979, 285] on body "BAC IAE Home Network Contacts ( 21 ) Organizations ( 21 ) Flows Presentaciones …" at bounding box center [784, 342] width 1568 height 685
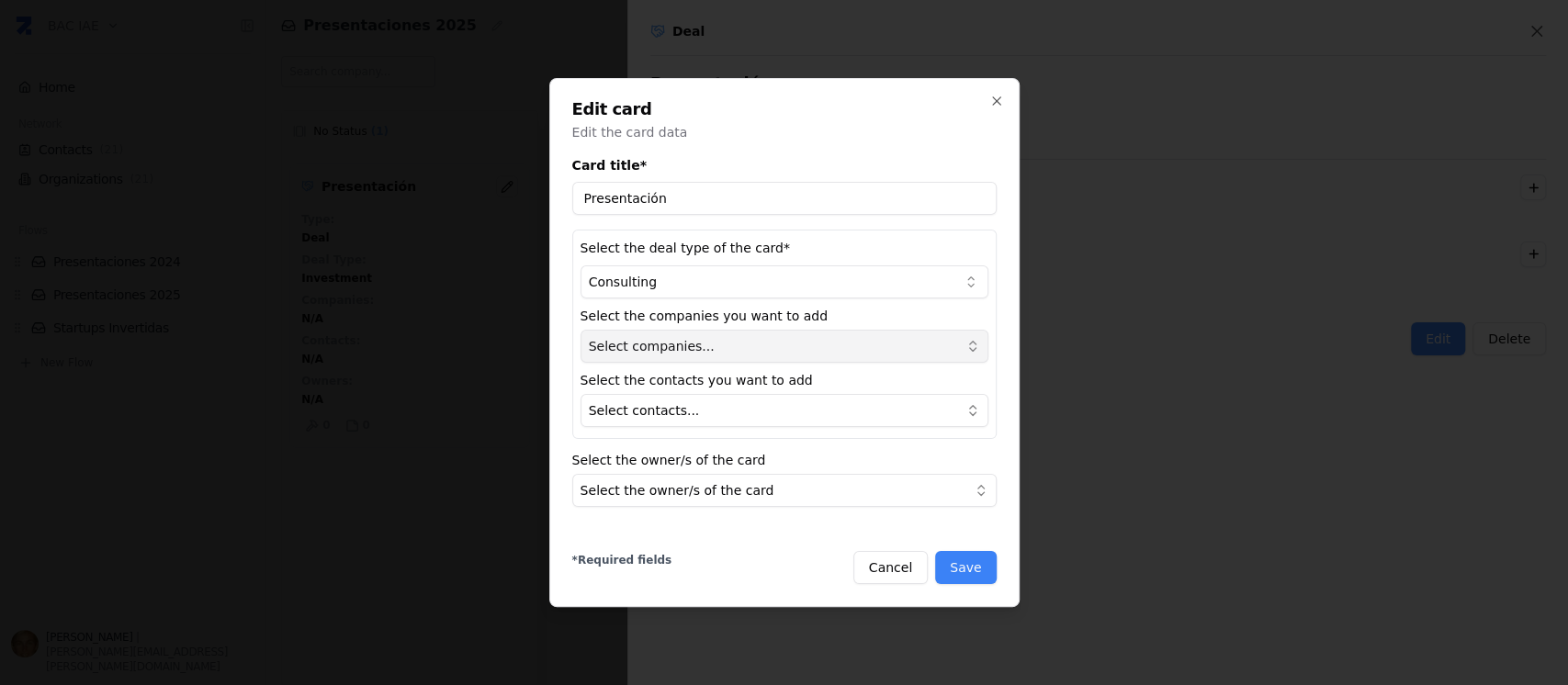
click at [974, 343] on icon "button" at bounding box center [972, 346] width 15 height 15
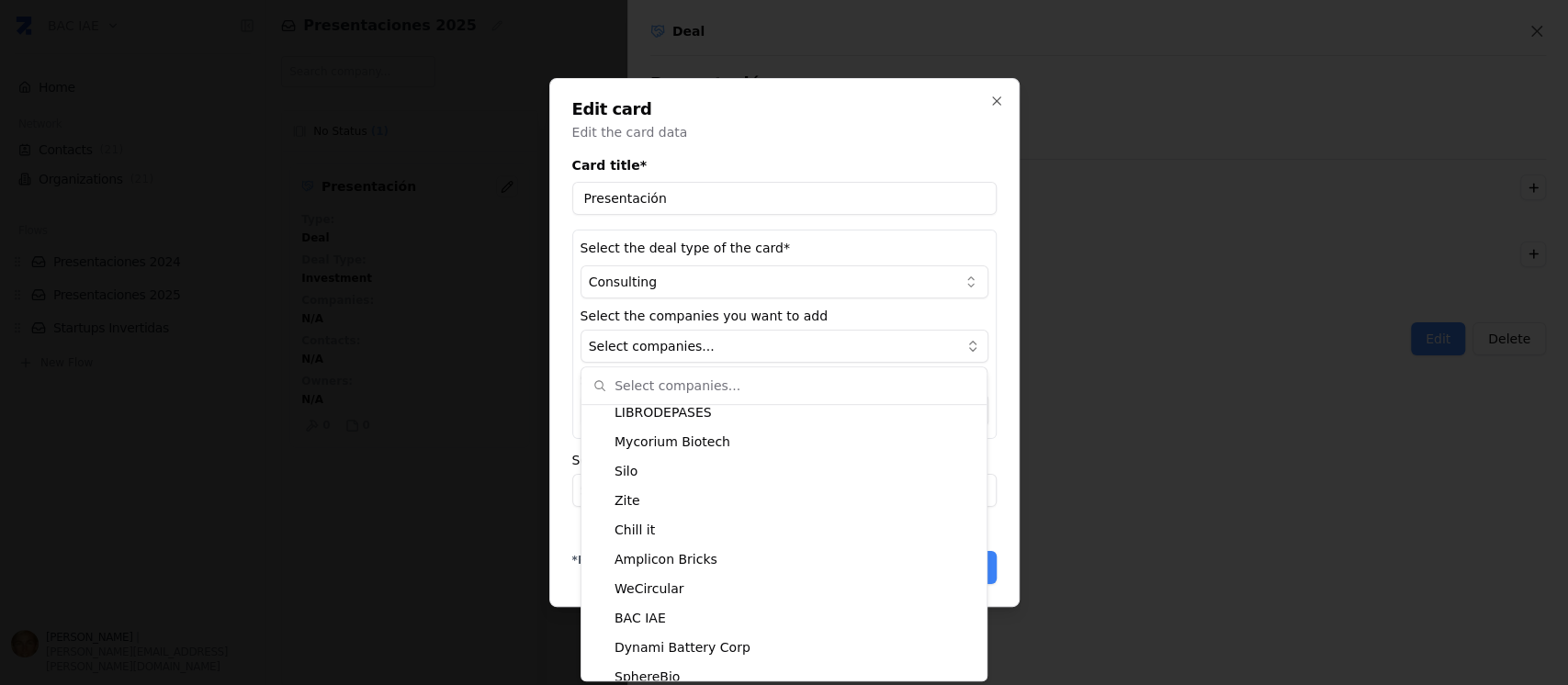
scroll to position [153, 0]
click at [768, 498] on div "Zite" at bounding box center [784, 504] width 398 height 29
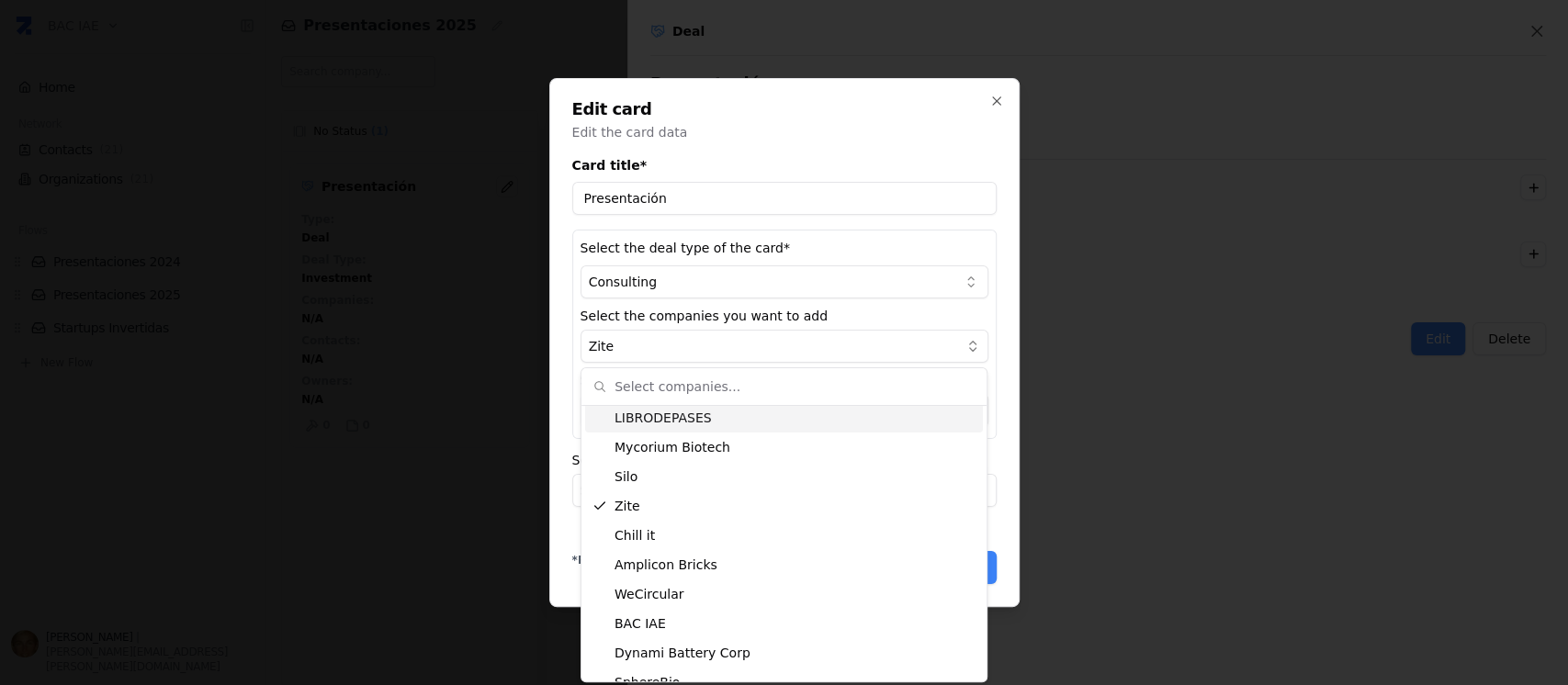
click at [1094, 393] on div at bounding box center [784, 342] width 1568 height 685
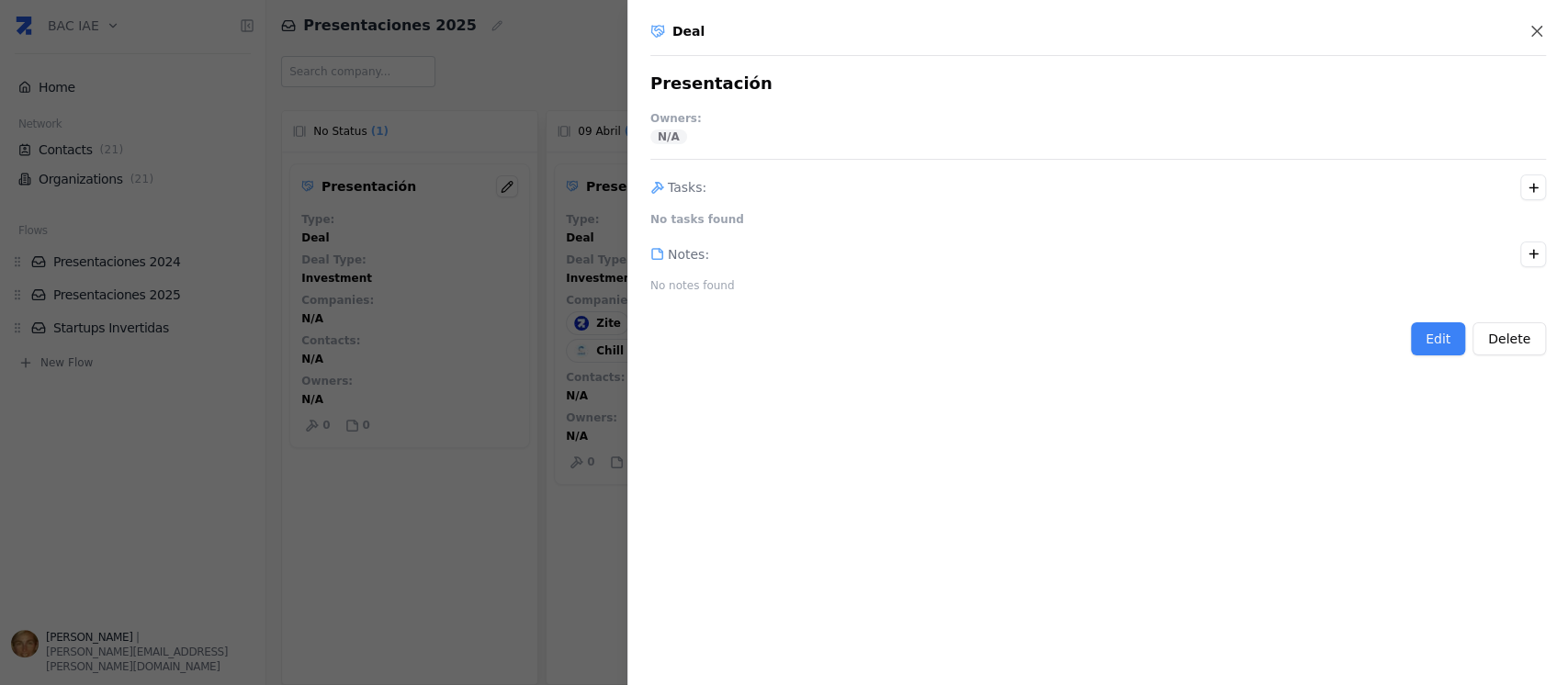
click at [947, 152] on div "Deal Presentación Owners : N/A Tasks : No tasks found Notes : No notes found Ed…" at bounding box center [1097, 342] width 940 height 685
click at [1433, 337] on button "Edit" at bounding box center [1438, 338] width 54 height 33
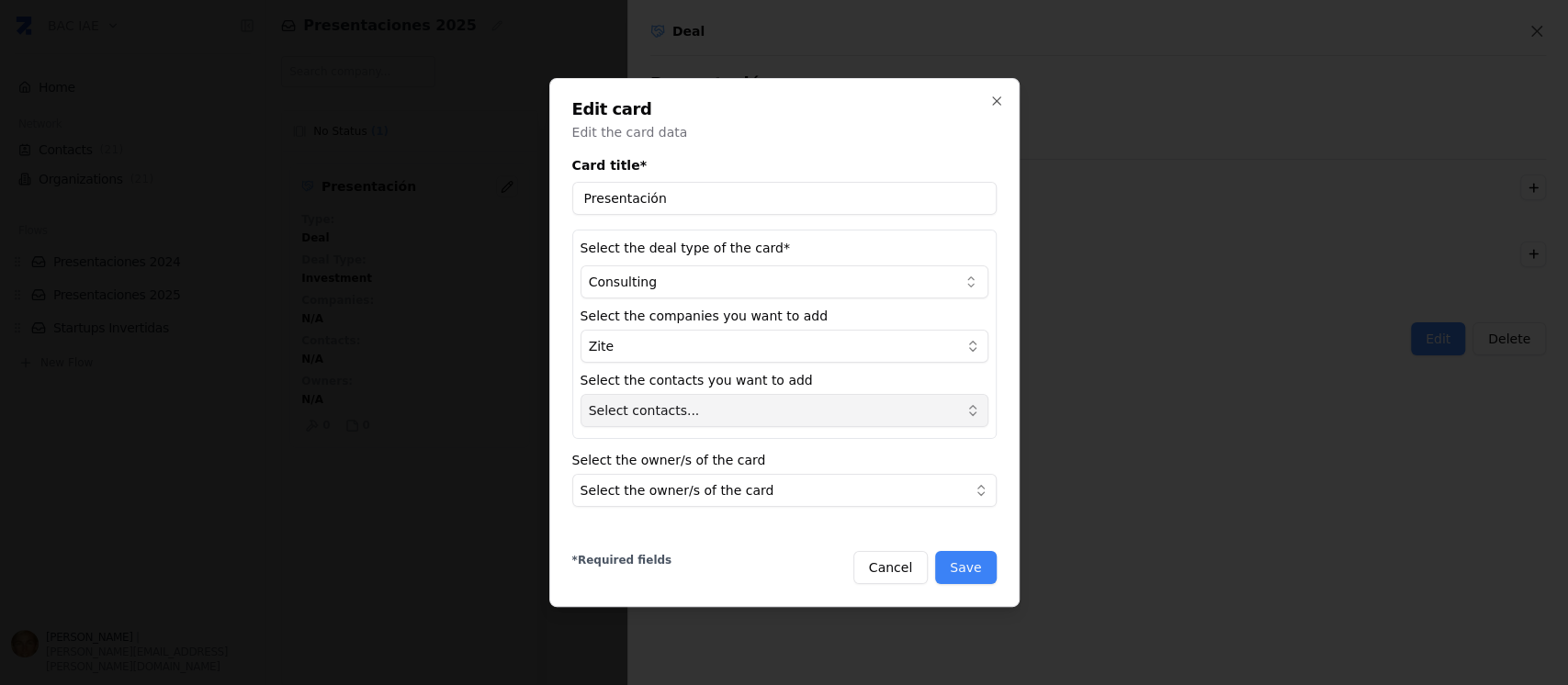
click at [976, 405] on icon "button" at bounding box center [972, 410] width 15 height 15
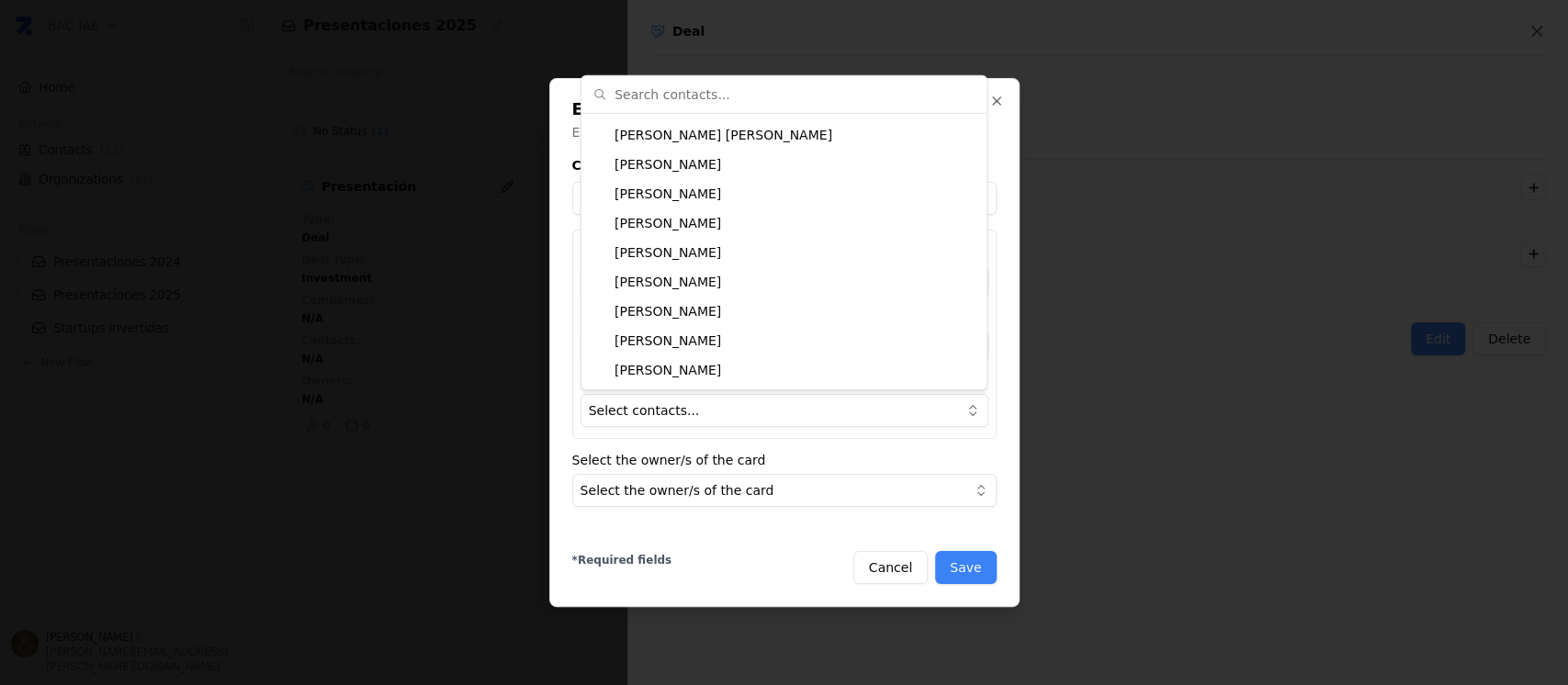
scroll to position [348, 0]
click at [901, 342] on div "[PERSON_NAME]" at bounding box center [784, 342] width 398 height 29
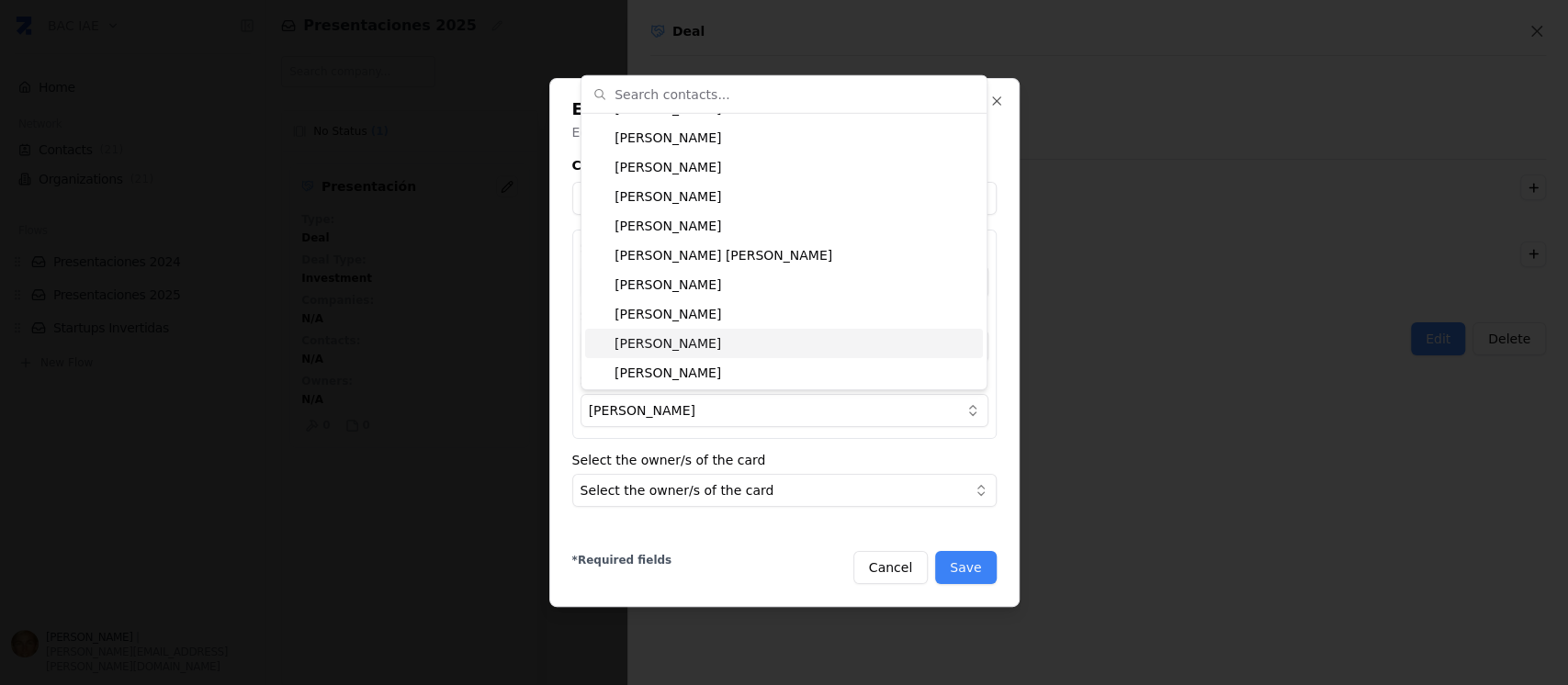
scroll to position [244, 0]
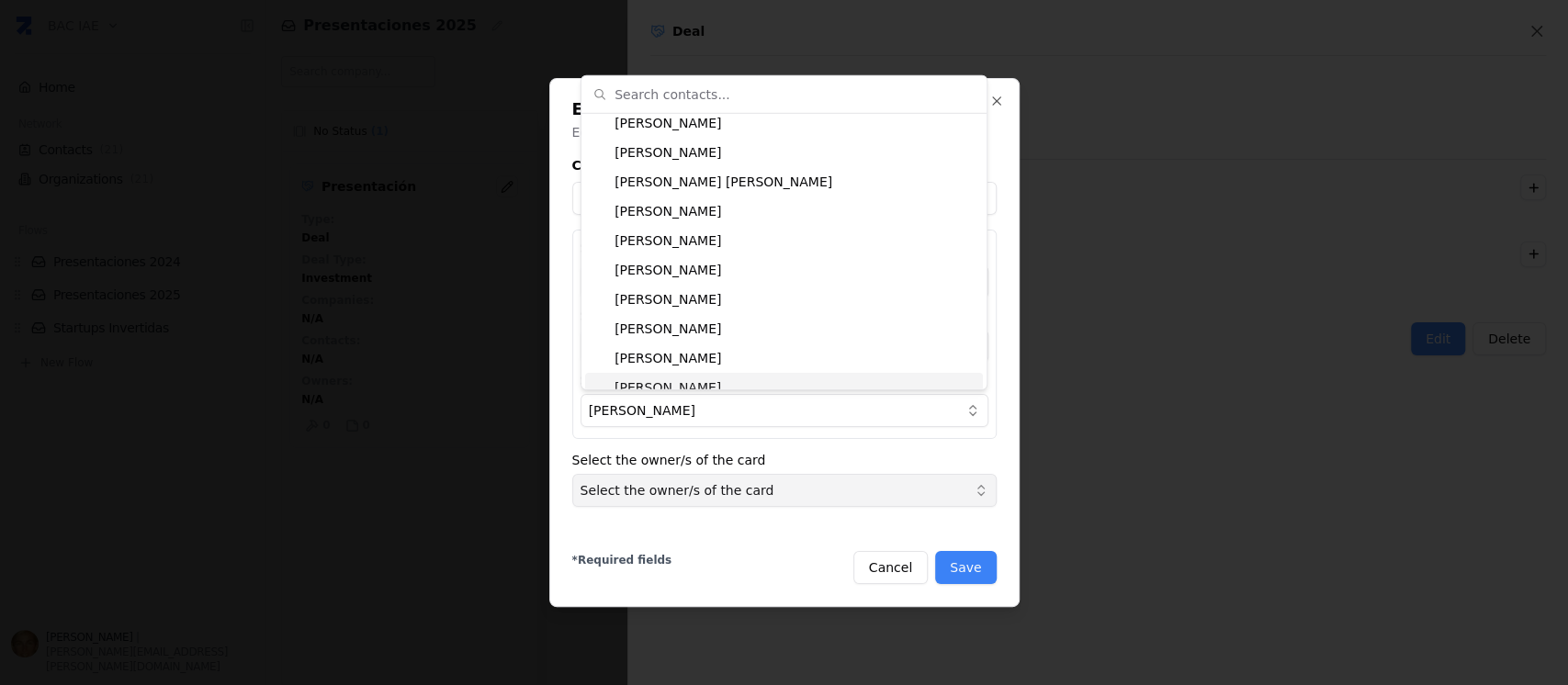
click at [980, 487] on icon "button" at bounding box center [980, 490] width 15 height 15
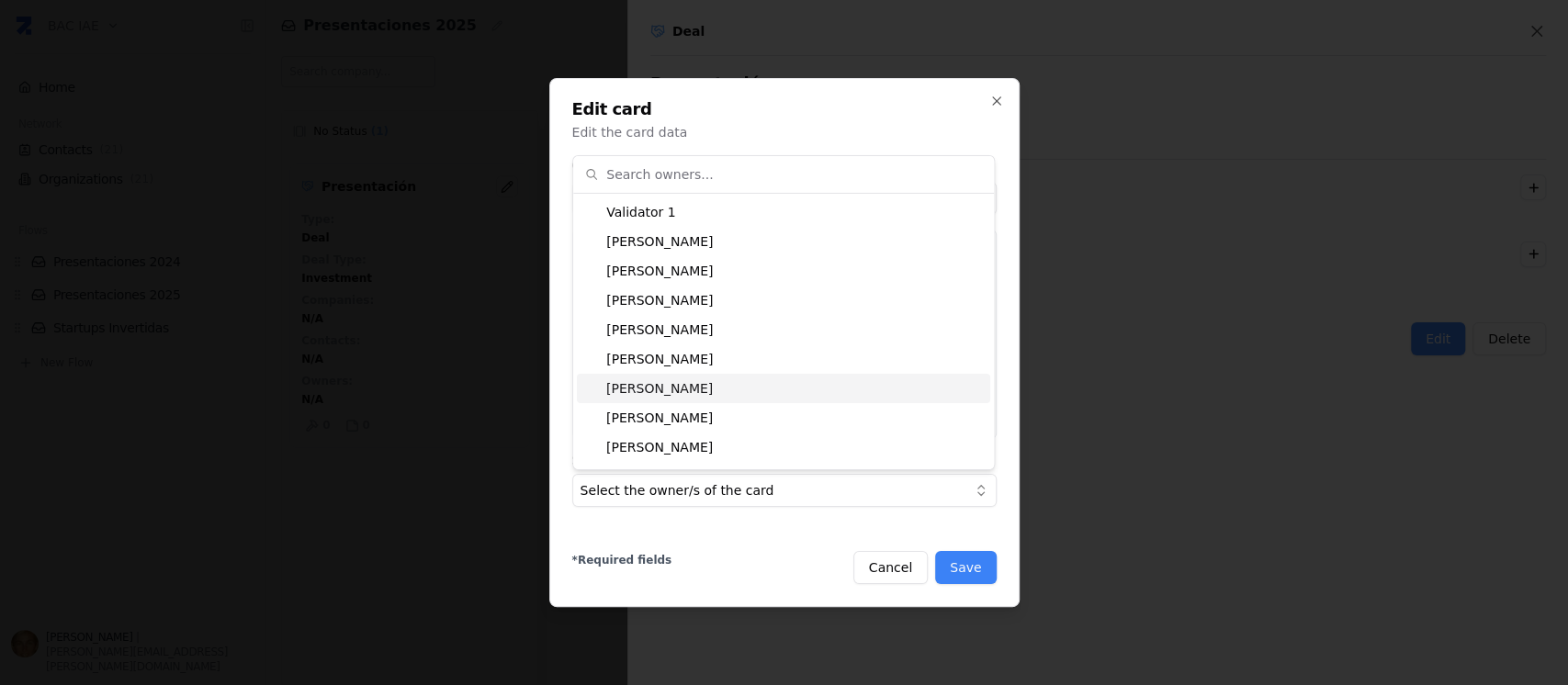
click at [876, 397] on div "[PERSON_NAME]" at bounding box center [783, 388] width 413 height 29
click at [971, 570] on button "Save" at bounding box center [965, 567] width 61 height 33
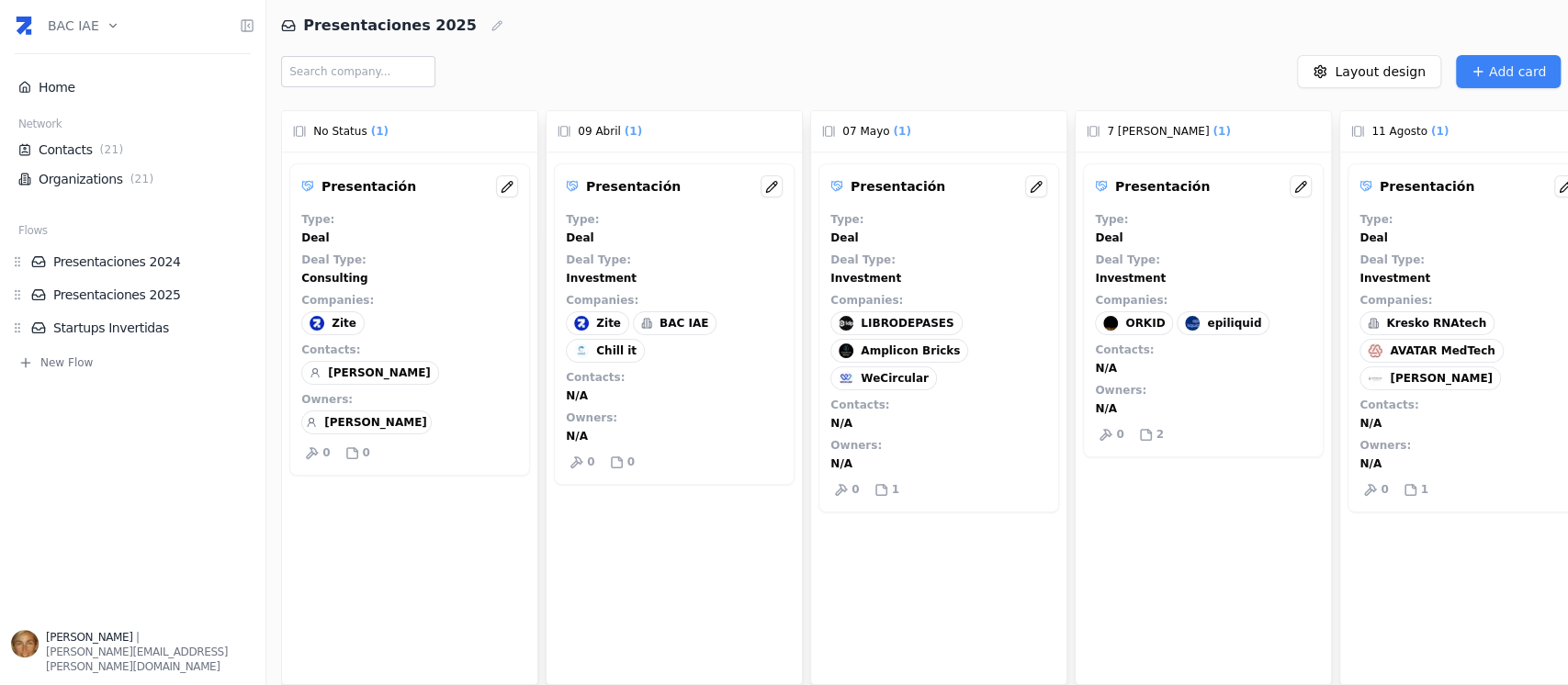
click at [343, 334] on div "Zite" at bounding box center [332, 323] width 63 height 24
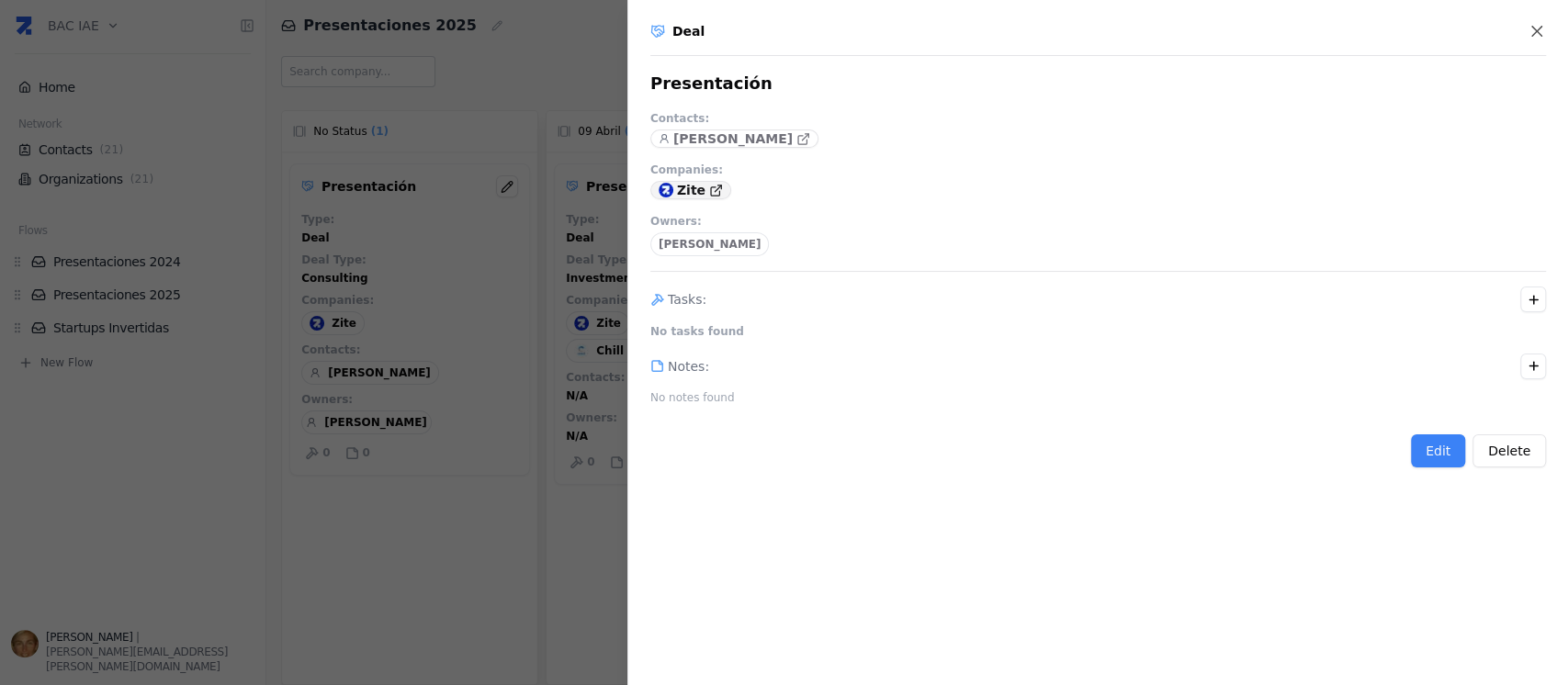
click at [710, 187] on icon at bounding box center [716, 191] width 14 height 14
click at [843, 177] on p "Contacts : Gervasio de Zabaleta Companies : Zite Owners : Cecilia Lagocki" at bounding box center [1097, 183] width 895 height 145
click at [1509, 444] on button "Delete" at bounding box center [1508, 450] width 73 height 33
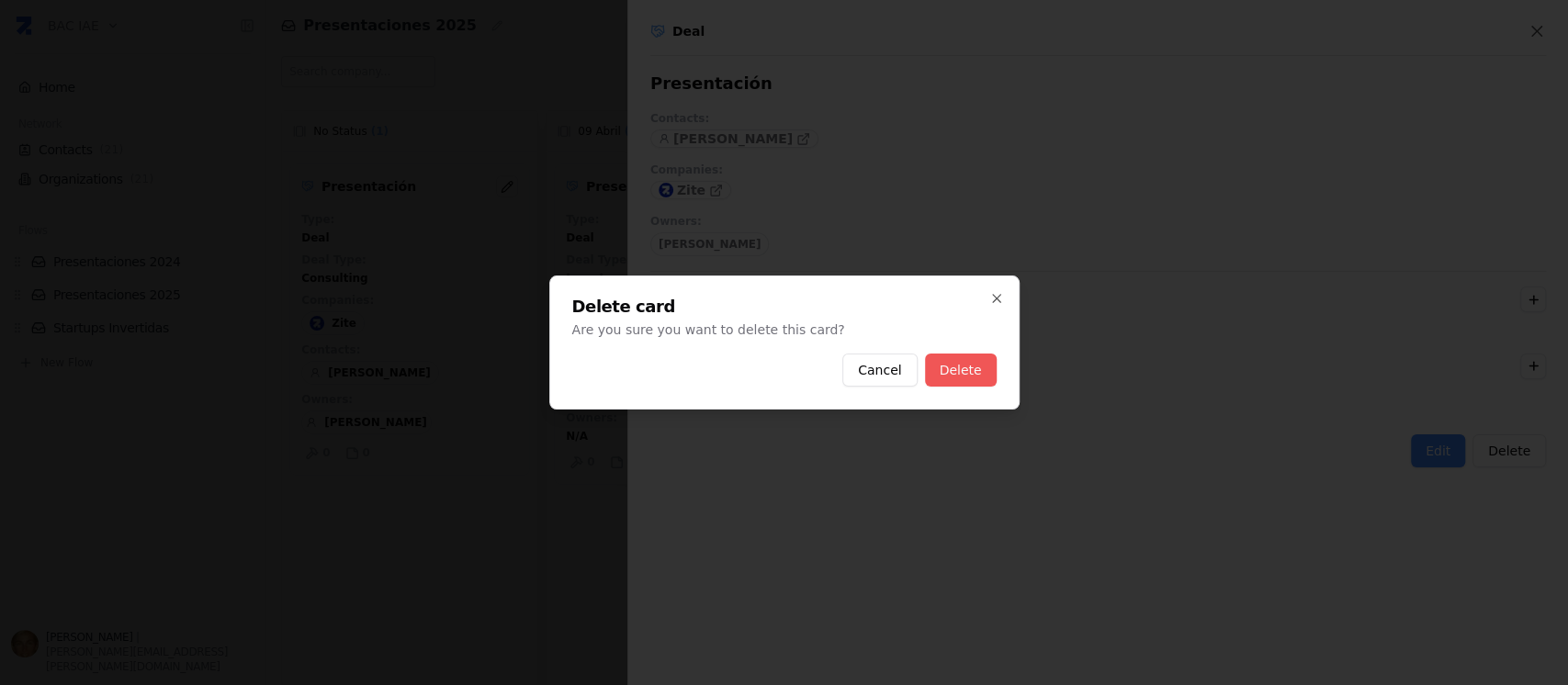
click at [967, 369] on button "Delete" at bounding box center [961, 370] width 72 height 33
click at [993, 300] on icon "button" at bounding box center [996, 298] width 15 height 15
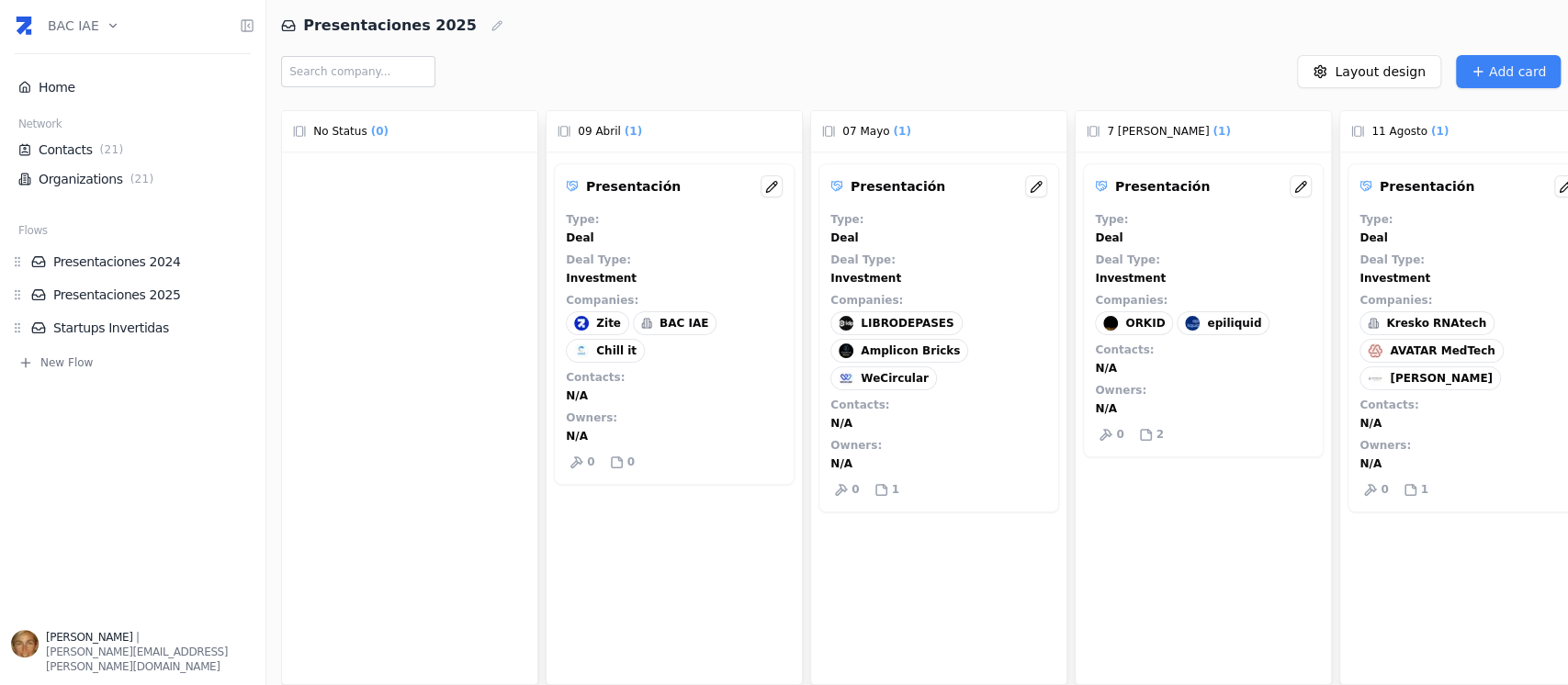
click at [300, 293] on div at bounding box center [409, 438] width 255 height 573
click at [399, 290] on div at bounding box center [409, 438] width 255 height 573
click at [404, 377] on div at bounding box center [409, 438] width 255 height 573
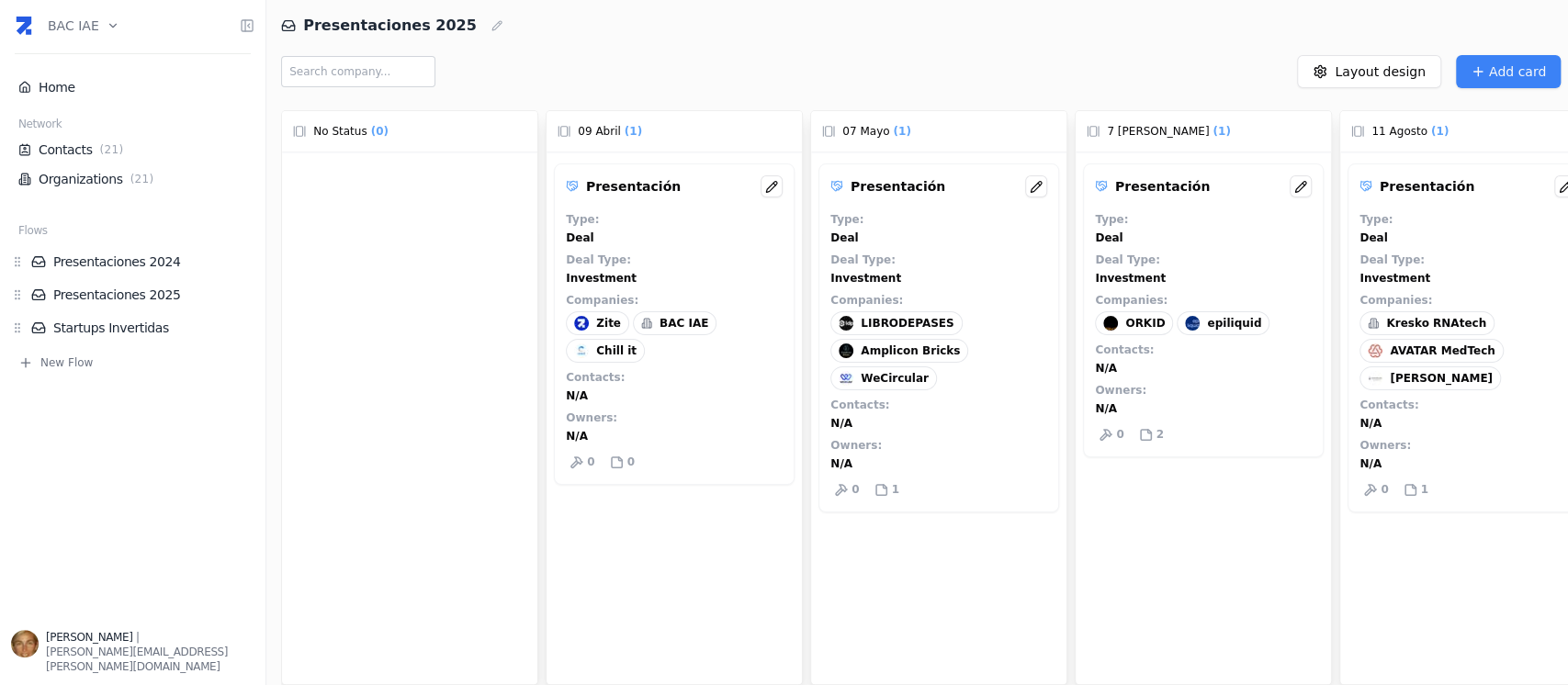
click at [404, 377] on div at bounding box center [409, 438] width 255 height 573
click at [386, 136] on div "No Status ( 0 )" at bounding box center [409, 131] width 233 height 18
click at [59, 357] on button "New Flow" at bounding box center [132, 362] width 243 height 15
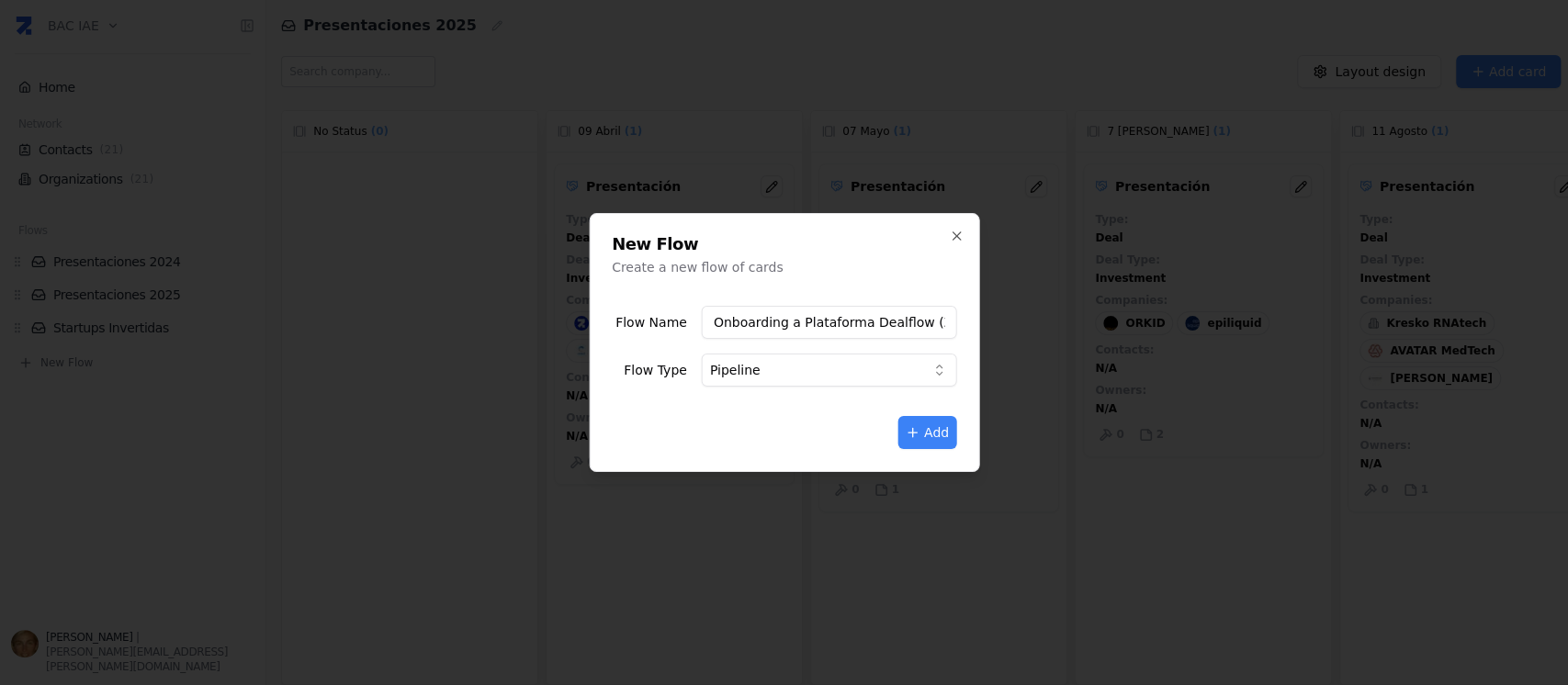
type input "Onboarding a Plataforma Dealflow (Zite)"
click at [940, 365] on body "BAC IAE Home Network Contacts ( 21 ) Organizations ( 21 ) Flows Presentaciones …" at bounding box center [784, 342] width 1568 height 685
click at [928, 444] on button "Add" at bounding box center [927, 432] width 58 height 33
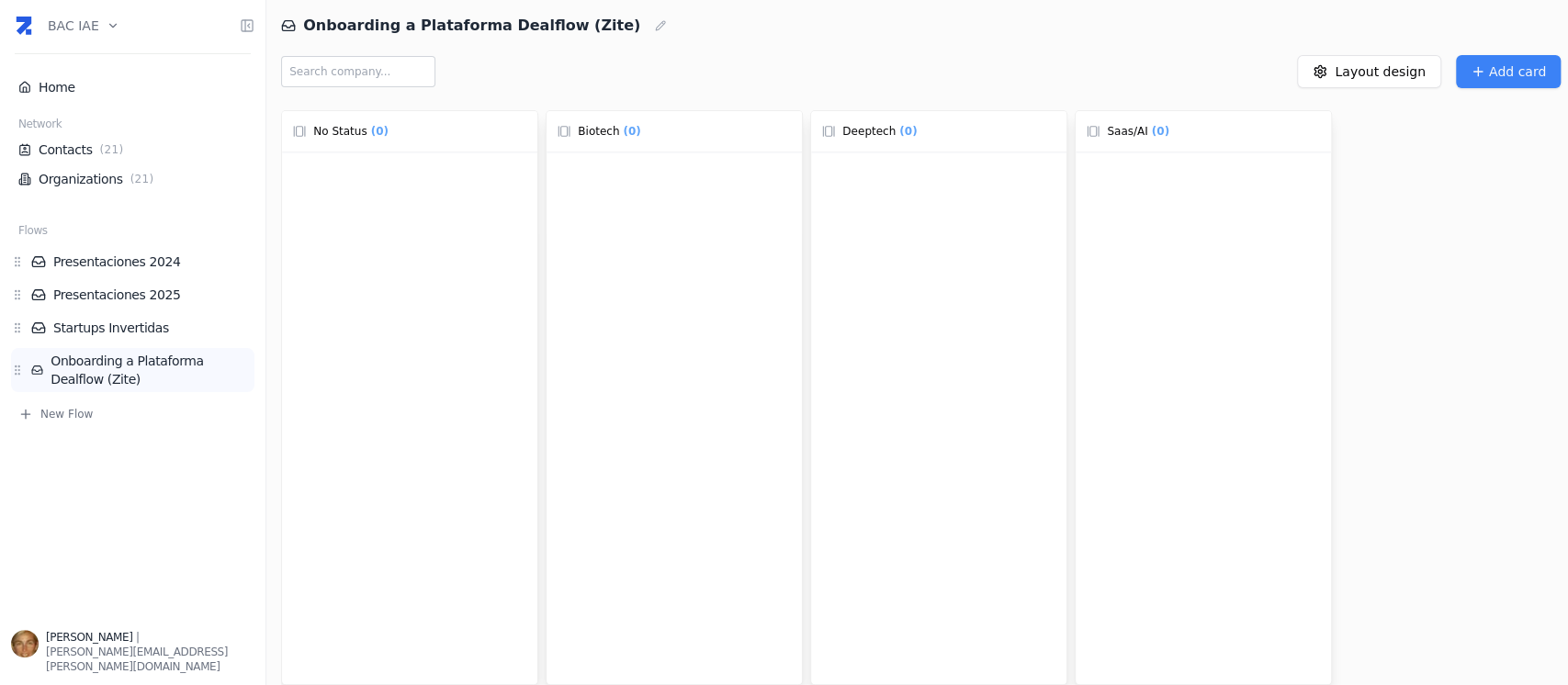
click at [186, 357] on link "Onboarding a Plataforma Dealflow (Zite)" at bounding box center [142, 370] width 223 height 37
click at [187, 357] on link "Onboarding a Plataforma Dealflow (Zite)" at bounding box center [142, 370] width 223 height 37
click at [436, 130] on div "No Status ( 0 )" at bounding box center [409, 131] width 233 height 18
click at [613, 132] on span "Biotech" at bounding box center [598, 131] width 41 height 15
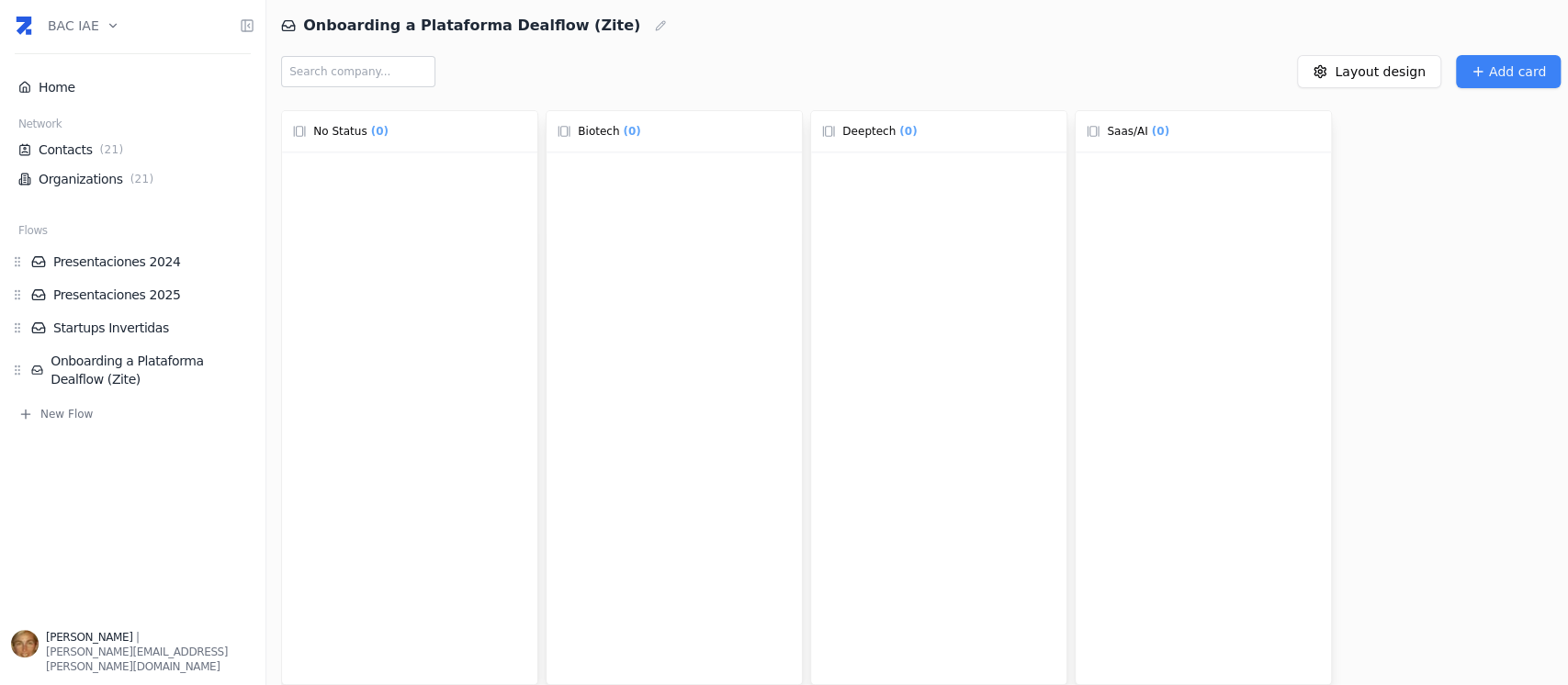
click at [613, 131] on span "Biotech" at bounding box center [598, 131] width 41 height 15
click at [614, 131] on div "Biotech ( 0 )" at bounding box center [673, 131] width 233 height 18
click at [633, 133] on span "( 0 )" at bounding box center [631, 131] width 25 height 18
drag, startPoint x: 631, startPoint y: 133, endPoint x: 571, endPoint y: 197, distance: 87.7
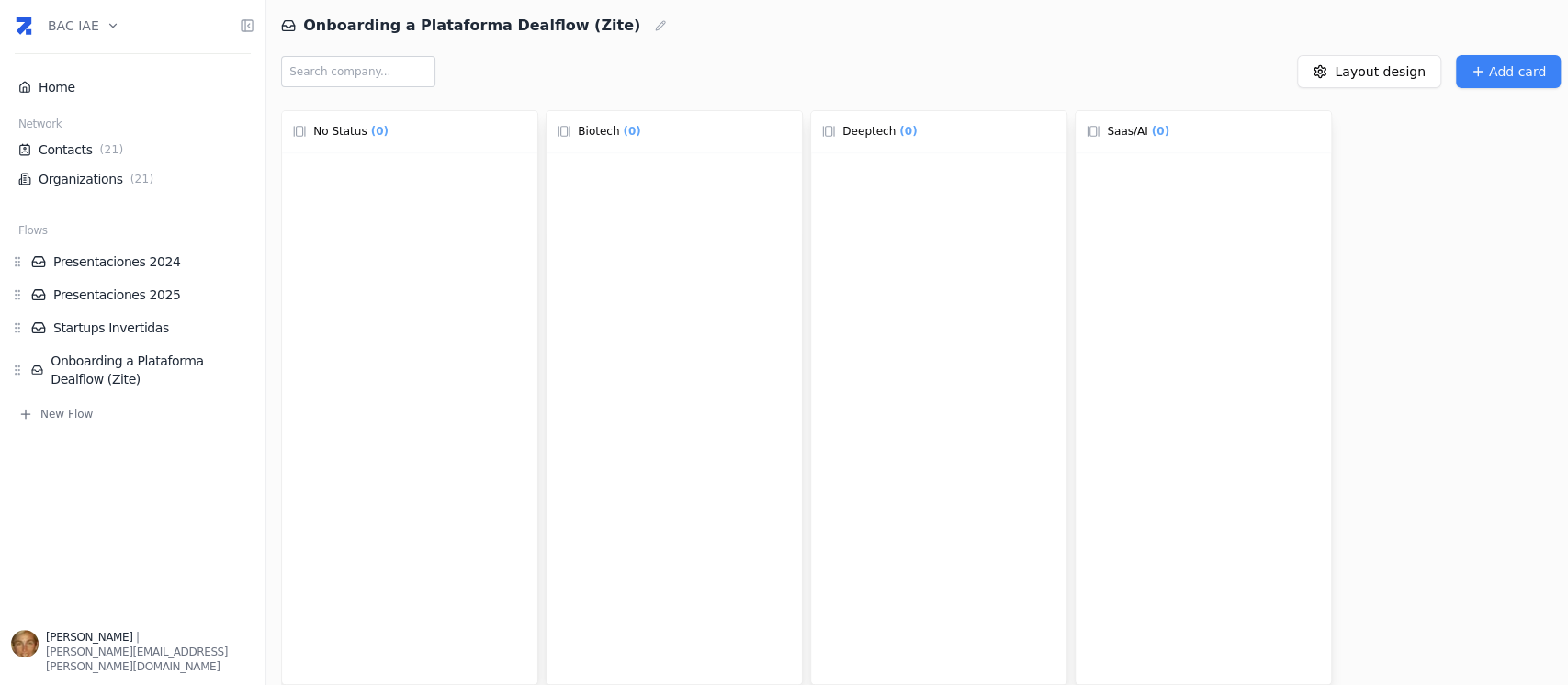
click at [571, 197] on div at bounding box center [673, 438] width 255 height 573
click at [158, 358] on link "Onboarding a Plataforma Dealflow (Zite)" at bounding box center [142, 370] width 223 height 37
click at [1341, 82] on html "BAC IAE Home Network Contacts ( 21 ) Organizations ( 21 ) Flows Presentaciones …" at bounding box center [784, 342] width 1568 height 685
click at [1158, 275] on html "BAC IAE Home Network Contacts ( 21 ) Organizations ( 21 ) Flows Presentaciones …" at bounding box center [784, 342] width 1568 height 685
click at [619, 129] on span "( 0 )" at bounding box center [631, 131] width 25 height 18
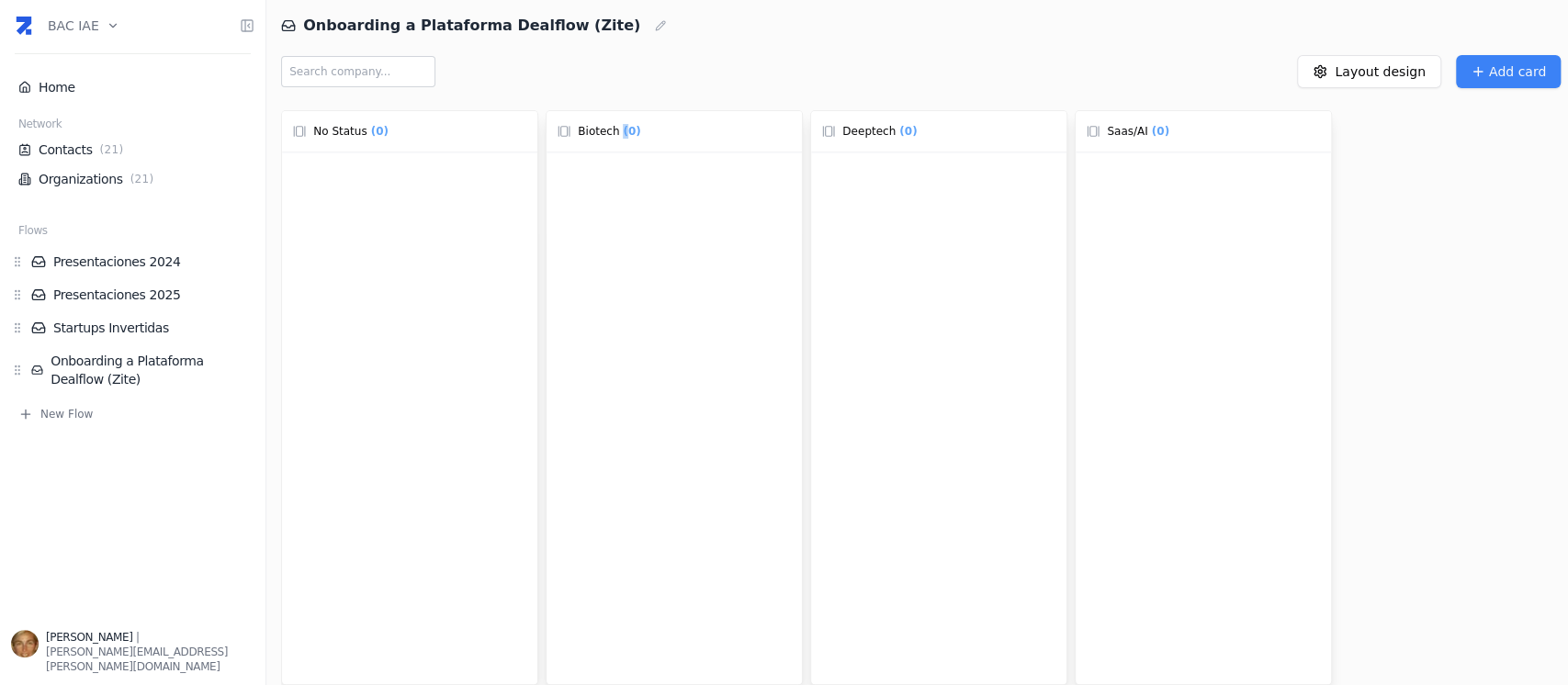
click at [619, 129] on span "( 0 )" at bounding box center [631, 131] width 25 height 18
click at [882, 140] on div "Deeptech ( 0 )" at bounding box center [938, 131] width 233 height 18
click at [1117, 132] on span "Saas/AI" at bounding box center [1127, 131] width 40 height 15
click at [1125, 132] on span "Saas/AI" at bounding box center [1127, 131] width 40 height 15
click at [606, 138] on span "Biotech" at bounding box center [598, 131] width 41 height 15
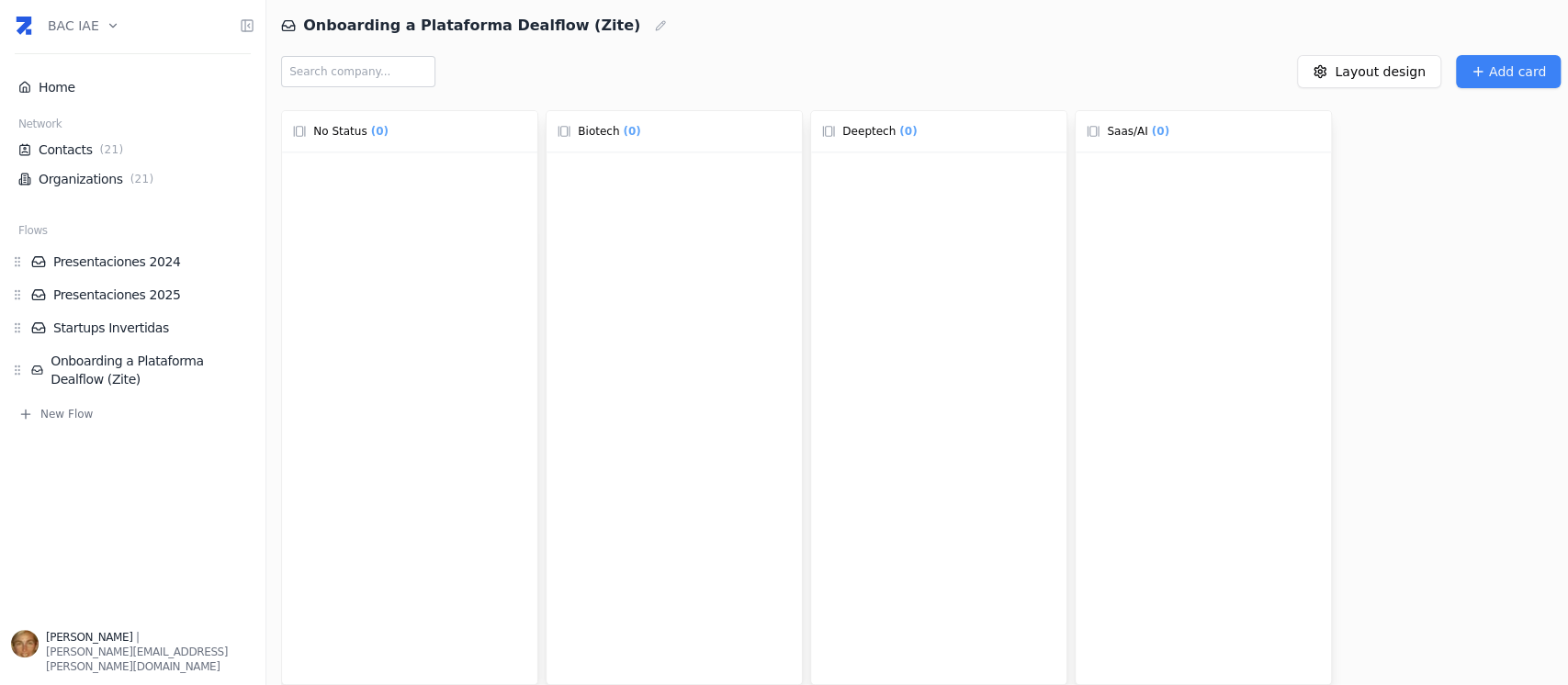
click at [591, 137] on span "Biotech" at bounding box center [598, 131] width 41 height 15
drag, startPoint x: 591, startPoint y: 137, endPoint x: 566, endPoint y: 187, distance: 56.7
click at [566, 187] on div at bounding box center [673, 438] width 255 height 573
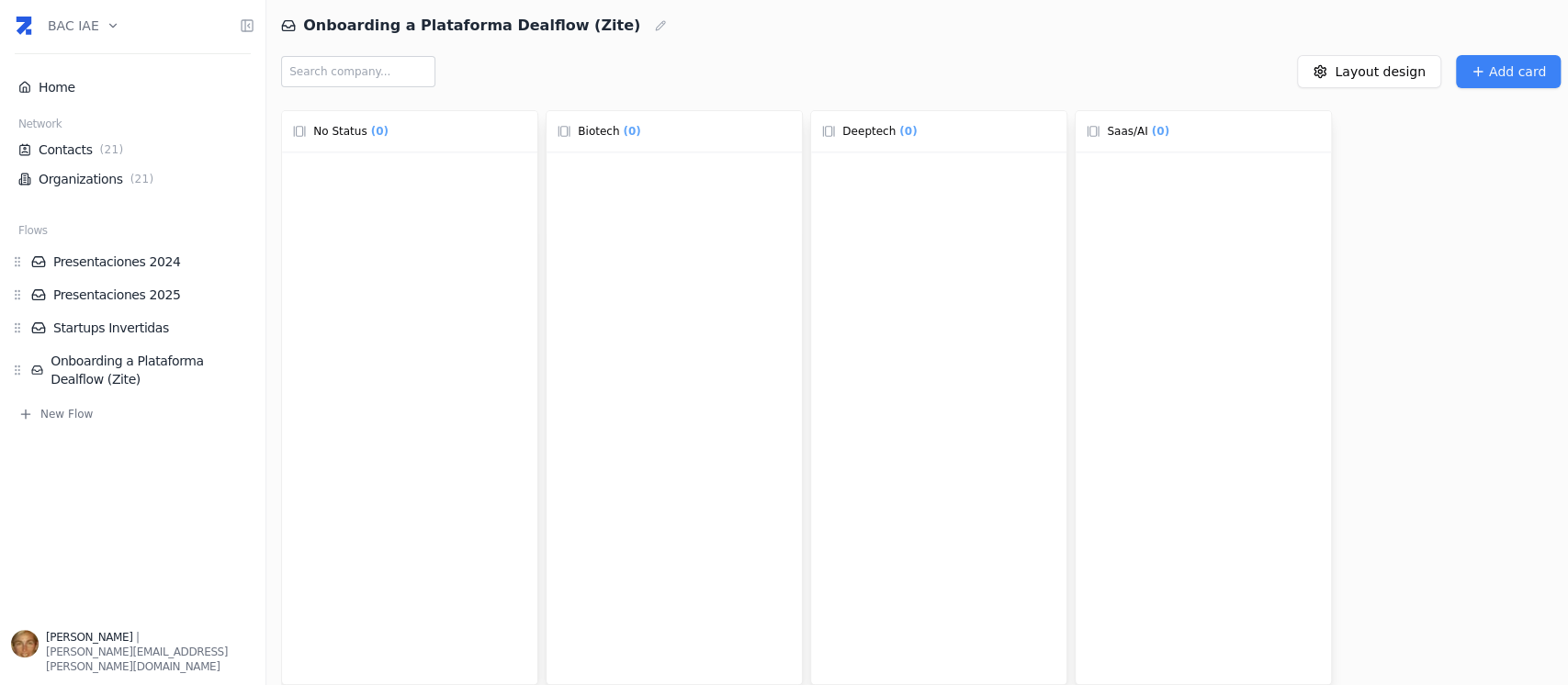
click at [762, 135] on div "Biotech ( 0 )" at bounding box center [673, 131] width 233 height 18
click at [681, 214] on div at bounding box center [673, 438] width 255 height 573
click at [683, 210] on div at bounding box center [673, 438] width 255 height 573
click at [684, 209] on div at bounding box center [673, 438] width 255 height 573
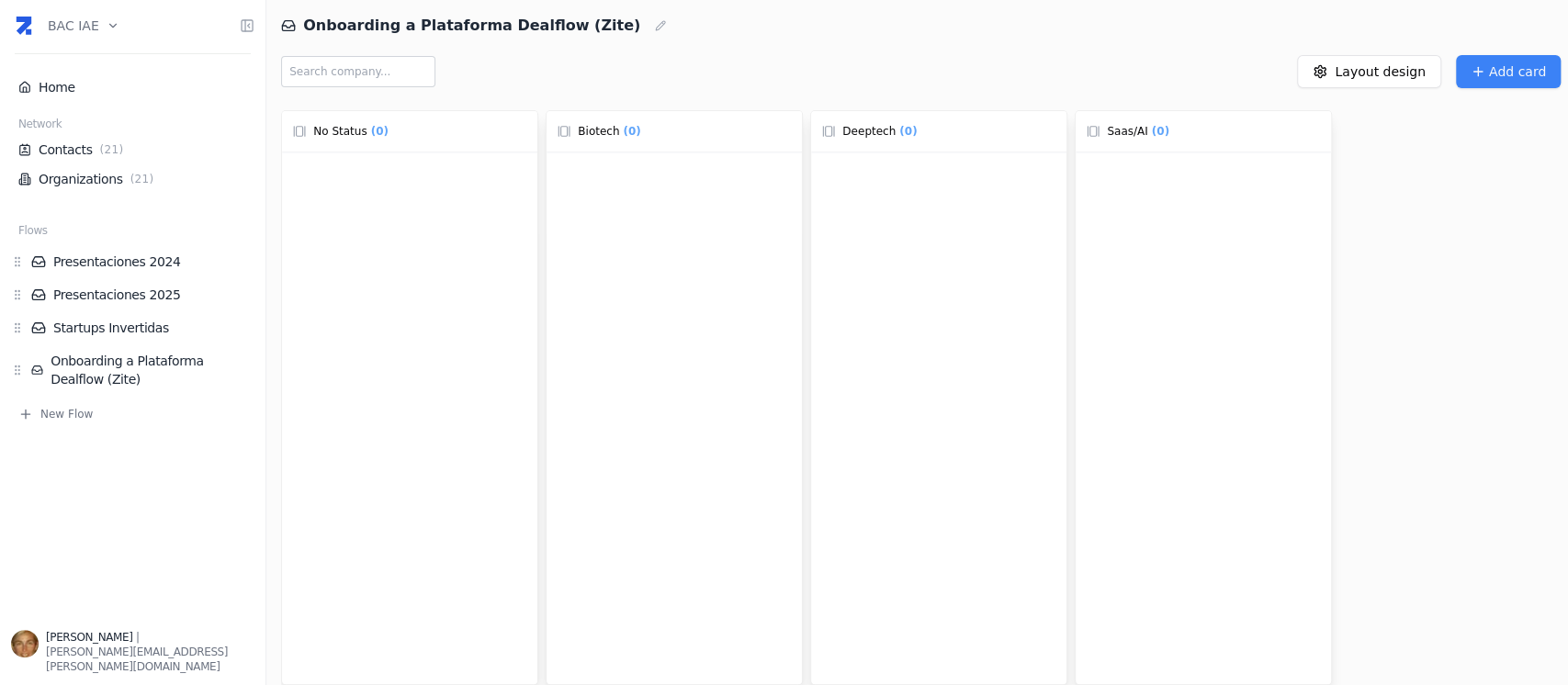
click at [410, 124] on div "No Status ( 0 )" at bounding box center [409, 131] width 233 height 18
click at [142, 370] on link "Onboarding a Plataforma Dealflow (Zite)" at bounding box center [142, 370] width 223 height 37
drag, startPoint x: 142, startPoint y: 370, endPoint x: 472, endPoint y: 334, distance: 331.6
click at [472, 334] on div at bounding box center [409, 438] width 255 height 573
click at [189, 362] on link "Onboarding a Plataforma Dealflow (Zite)" at bounding box center [142, 370] width 223 height 37
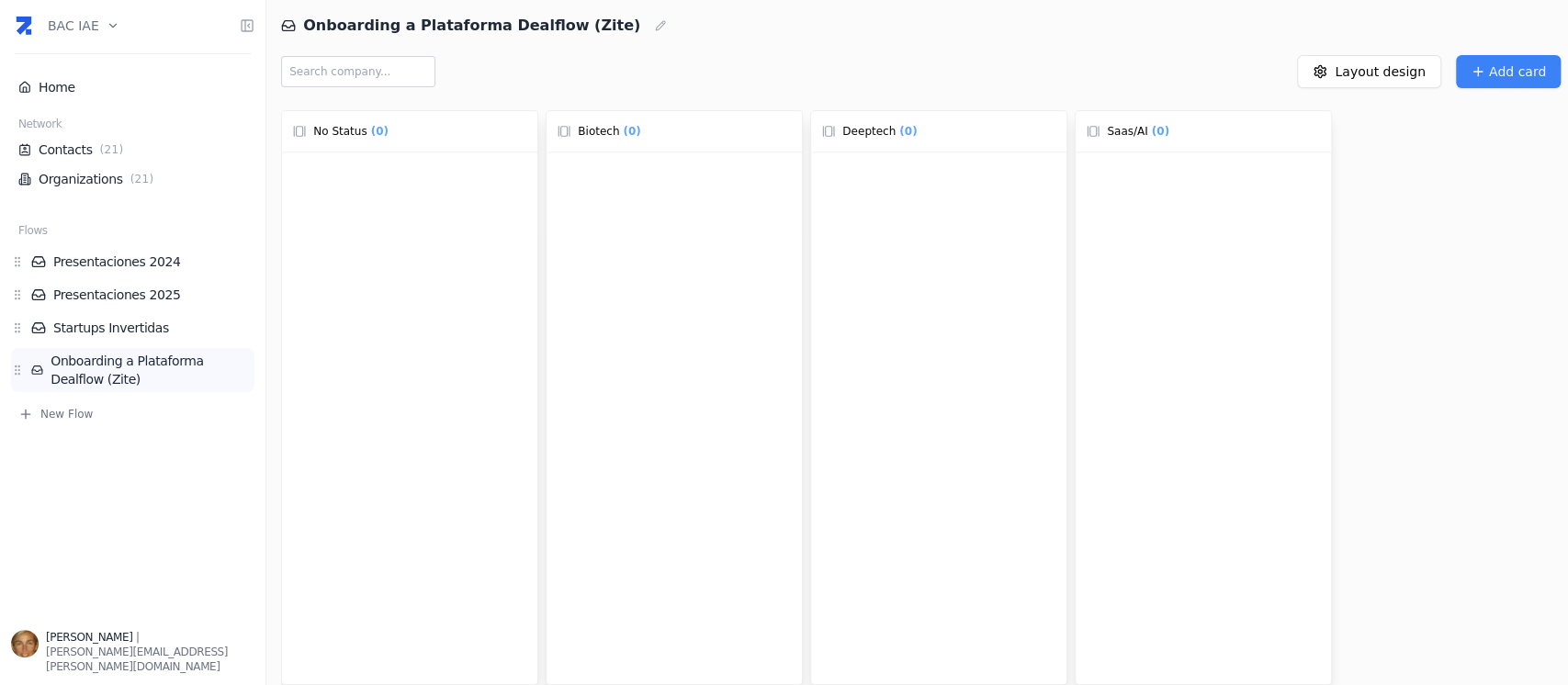
click at [189, 362] on link "Onboarding a Plataforma Dealflow (Zite)" at bounding box center [142, 370] width 223 height 37
click at [604, 28] on html "BAC IAE Home Network Contacts ( 21 ) Organizations ( 21 ) Flows Presentaciones …" at bounding box center [784, 342] width 1568 height 685
click at [572, 105] on div "Delete flow" at bounding box center [564, 100] width 108 height 29
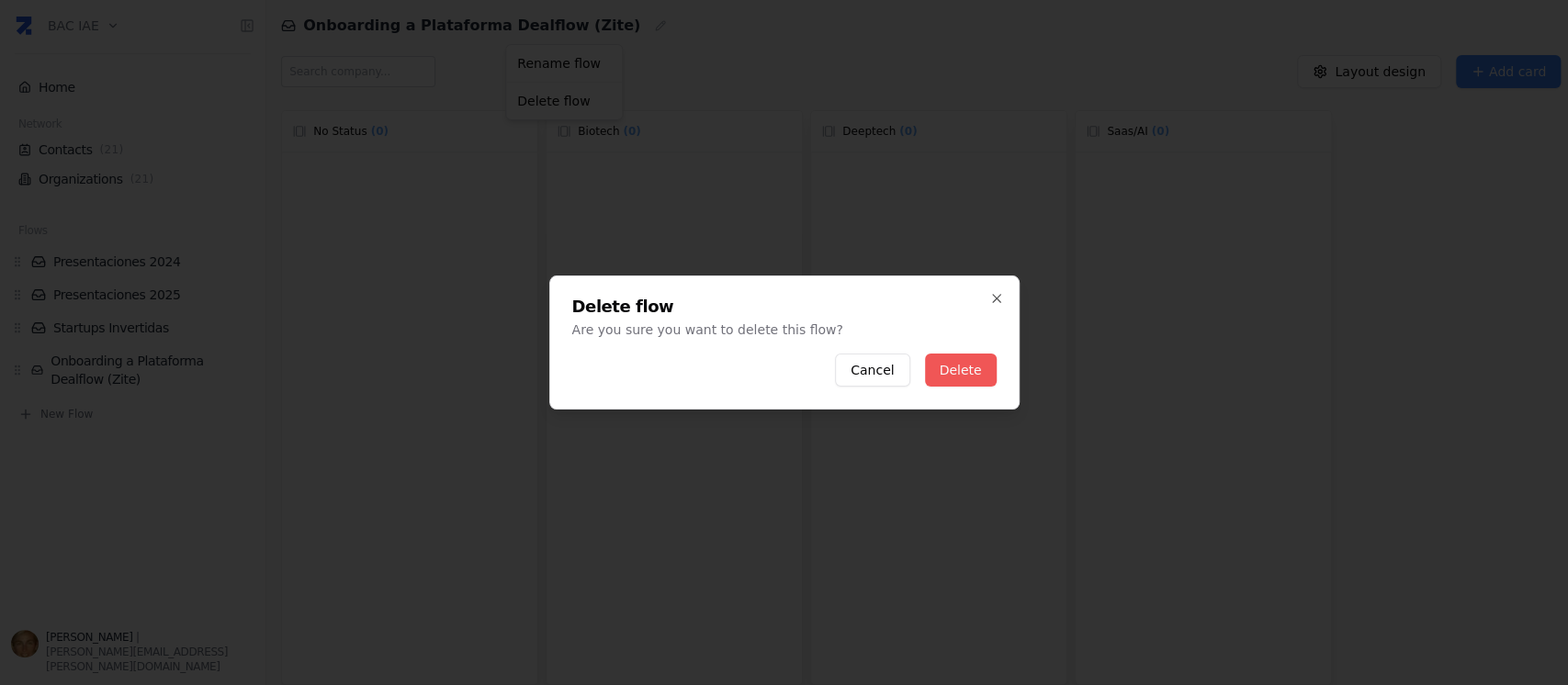
click at [988, 373] on button "Delete" at bounding box center [961, 370] width 72 height 33
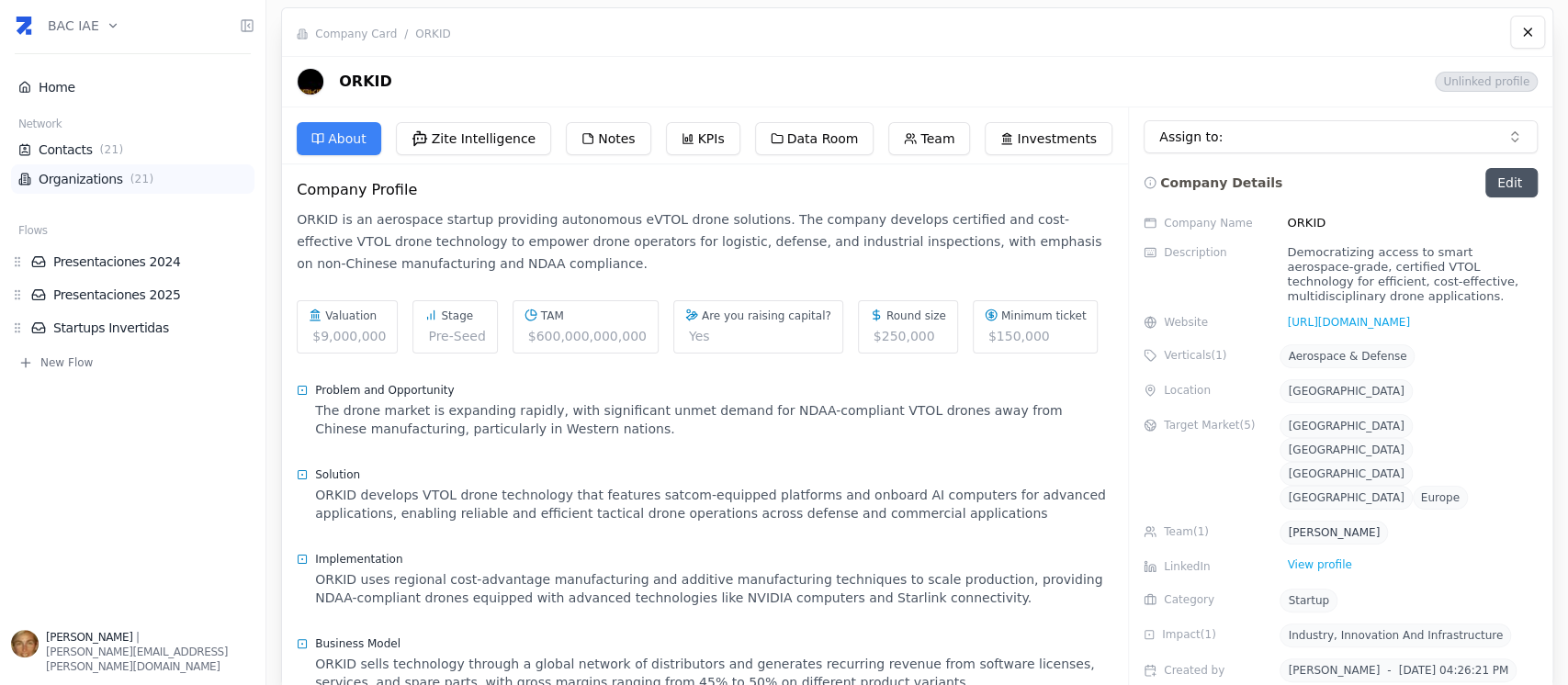
click at [117, 178] on link "Organizations ( 21 )" at bounding box center [132, 179] width 229 height 18
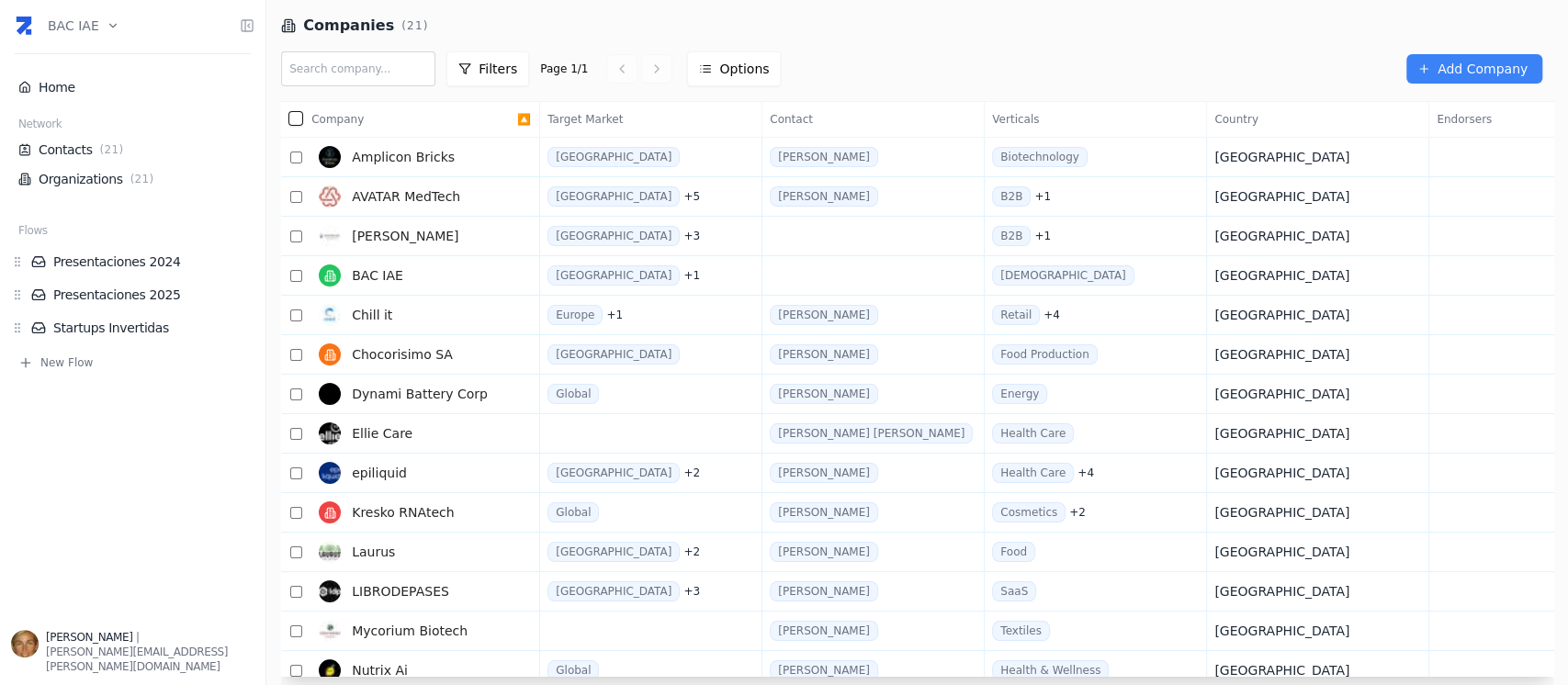
scroll to position [244, 0]
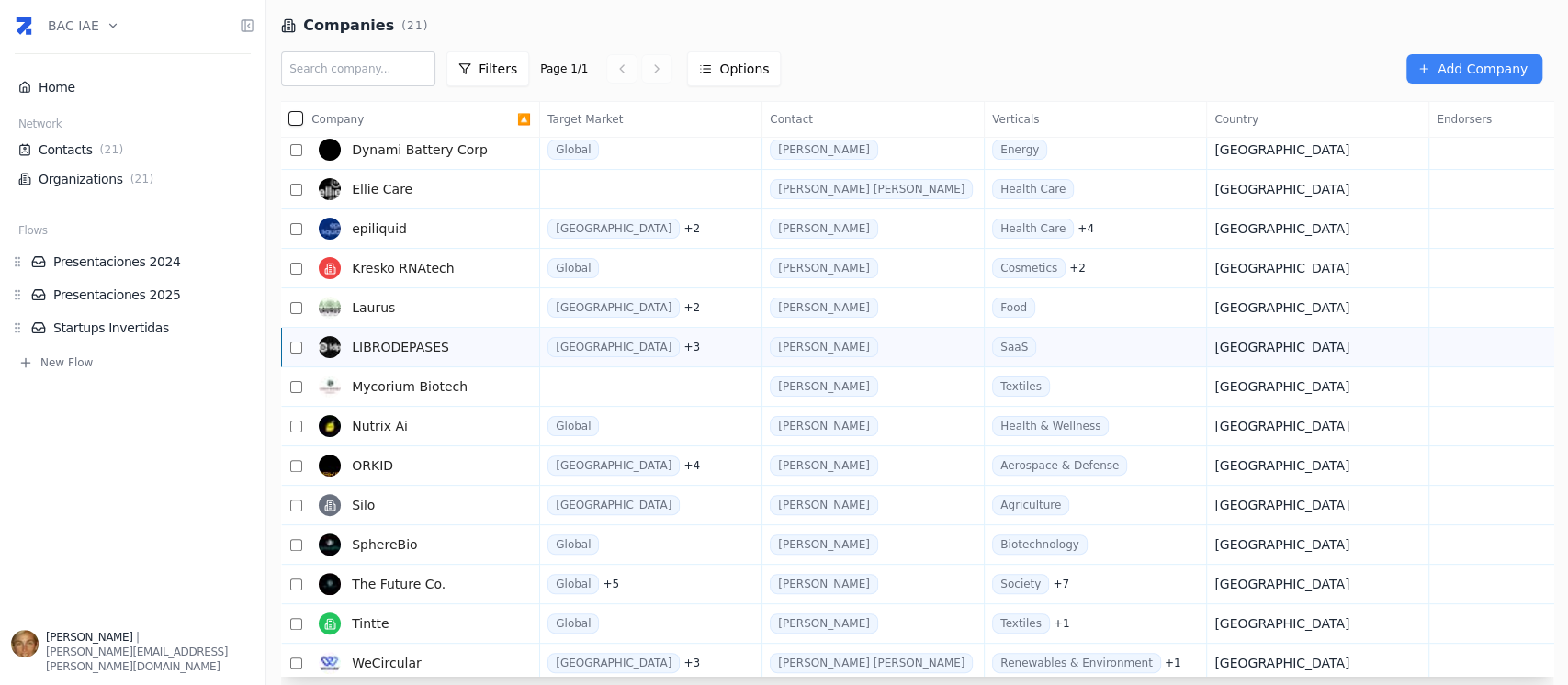
click at [417, 342] on span "LIBRODEPASES" at bounding box center [400, 347] width 97 height 18
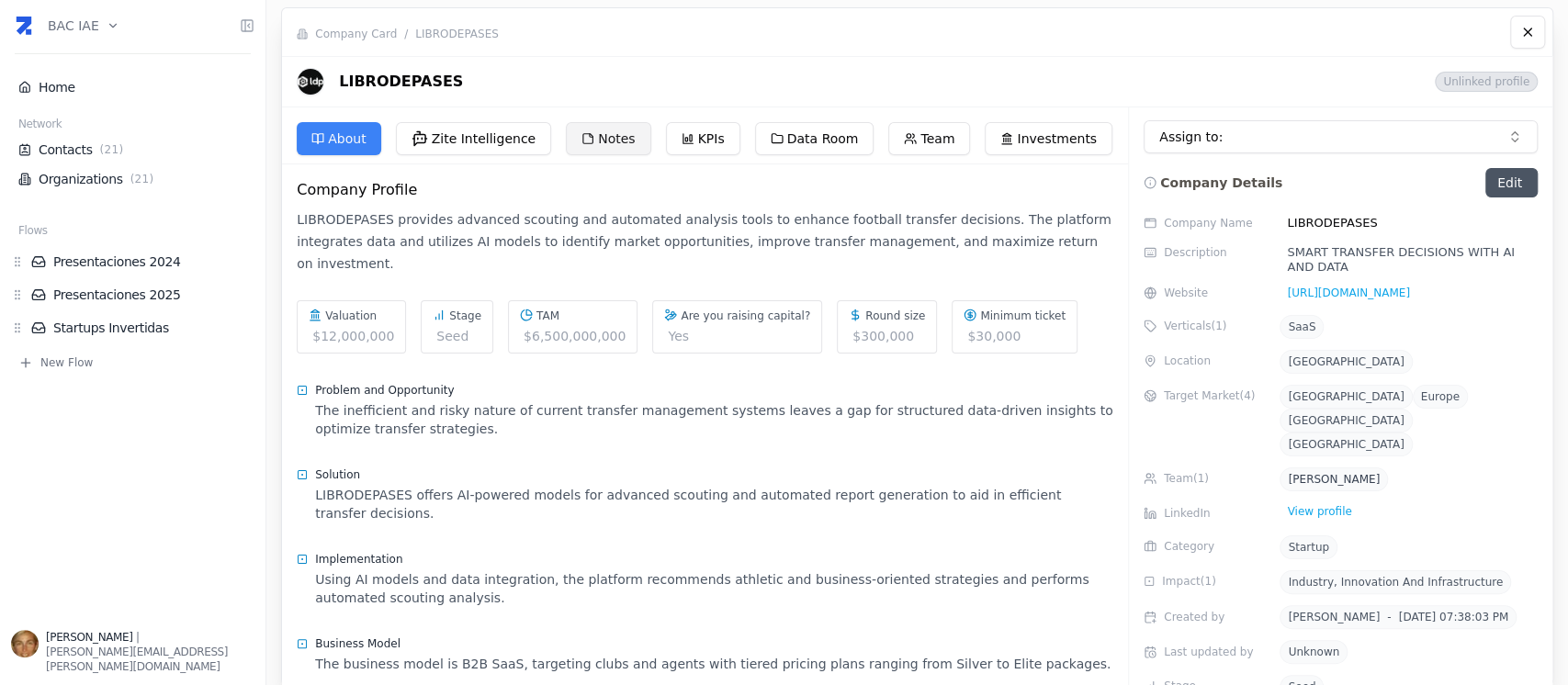
click at [627, 146] on button "Notes" at bounding box center [608, 138] width 84 height 33
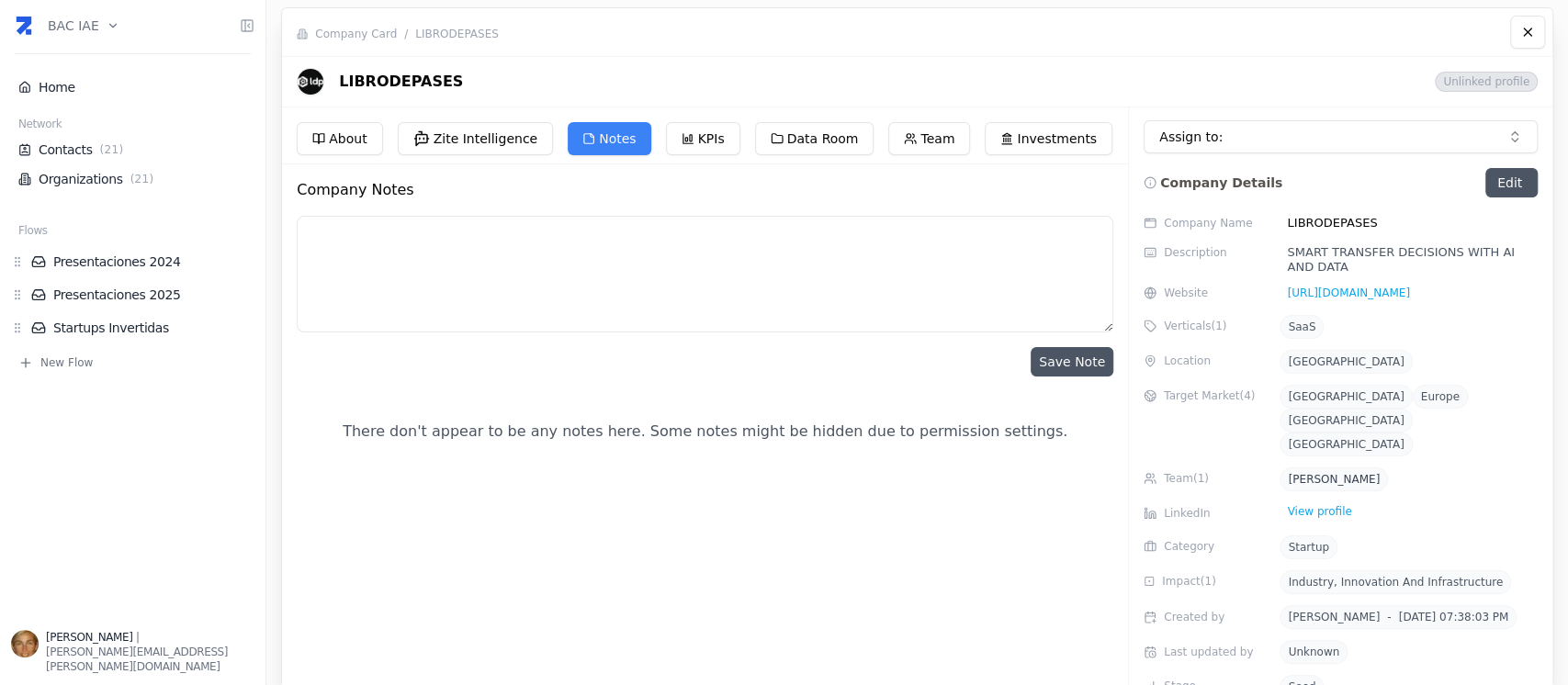
click at [499, 265] on textarea at bounding box center [705, 274] width 816 height 117
click at [522, 239] on textarea "Reunión seguimiento Librodepases" at bounding box center [705, 274] width 816 height 117
paste textarea "https://vimeo.com/1089069476/666048e60b?ts=0&share=copy"
type textarea "Reunión seguimiento Librodepases 28/5/2025 https://vimeo.com/1089069476/666048e…"
click at [1045, 364] on button "Save Note" at bounding box center [1071, 361] width 83 height 29
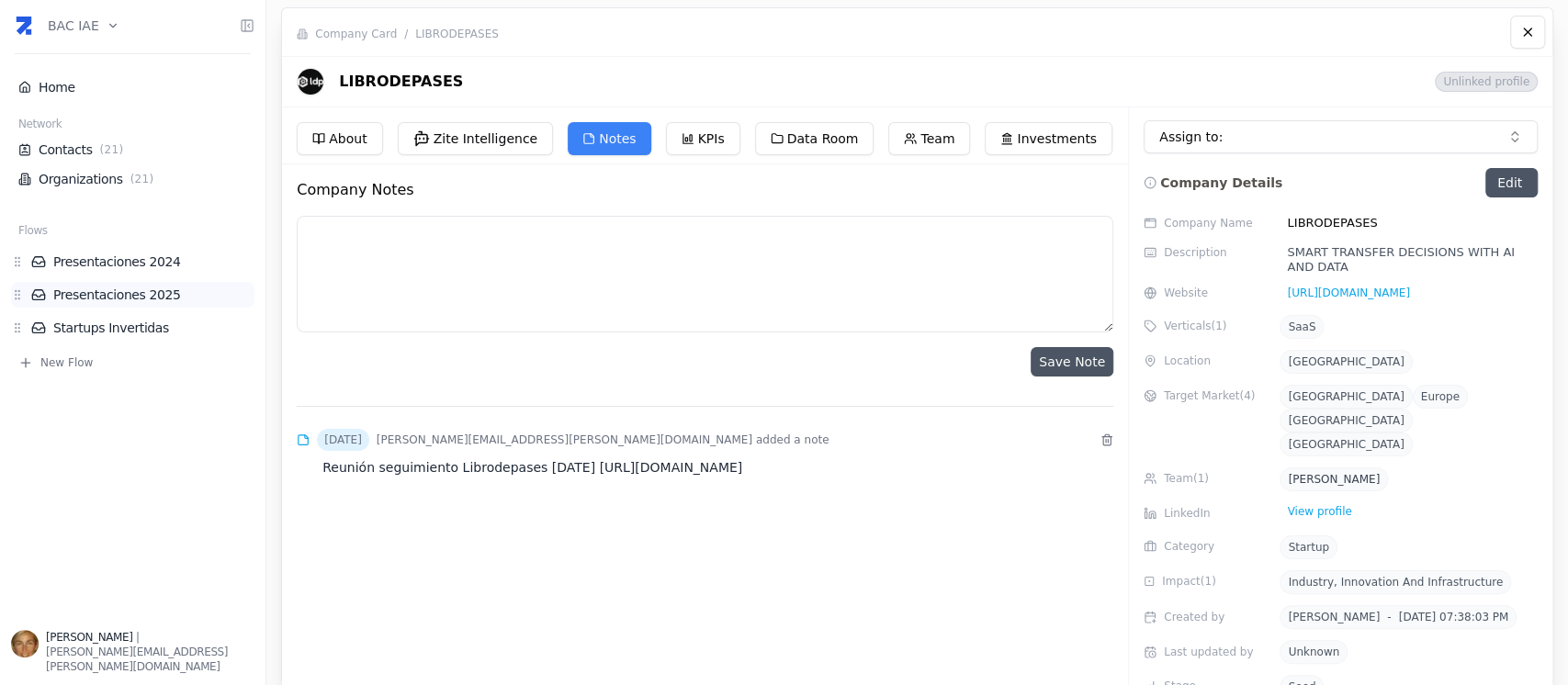
click at [140, 294] on link "Presentaciones 2025" at bounding box center [142, 295] width 223 height 18
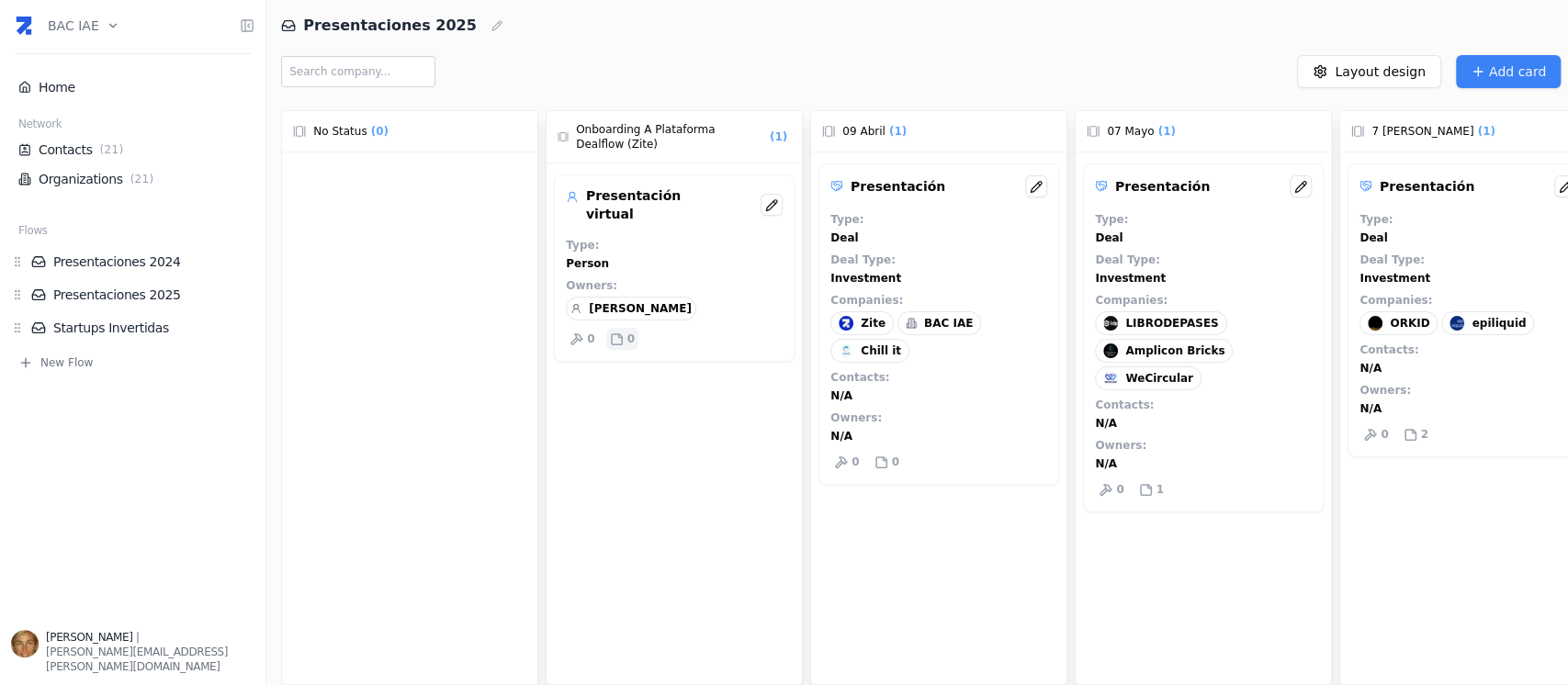
click at [618, 333] on icon at bounding box center [620, 335] width 4 height 4
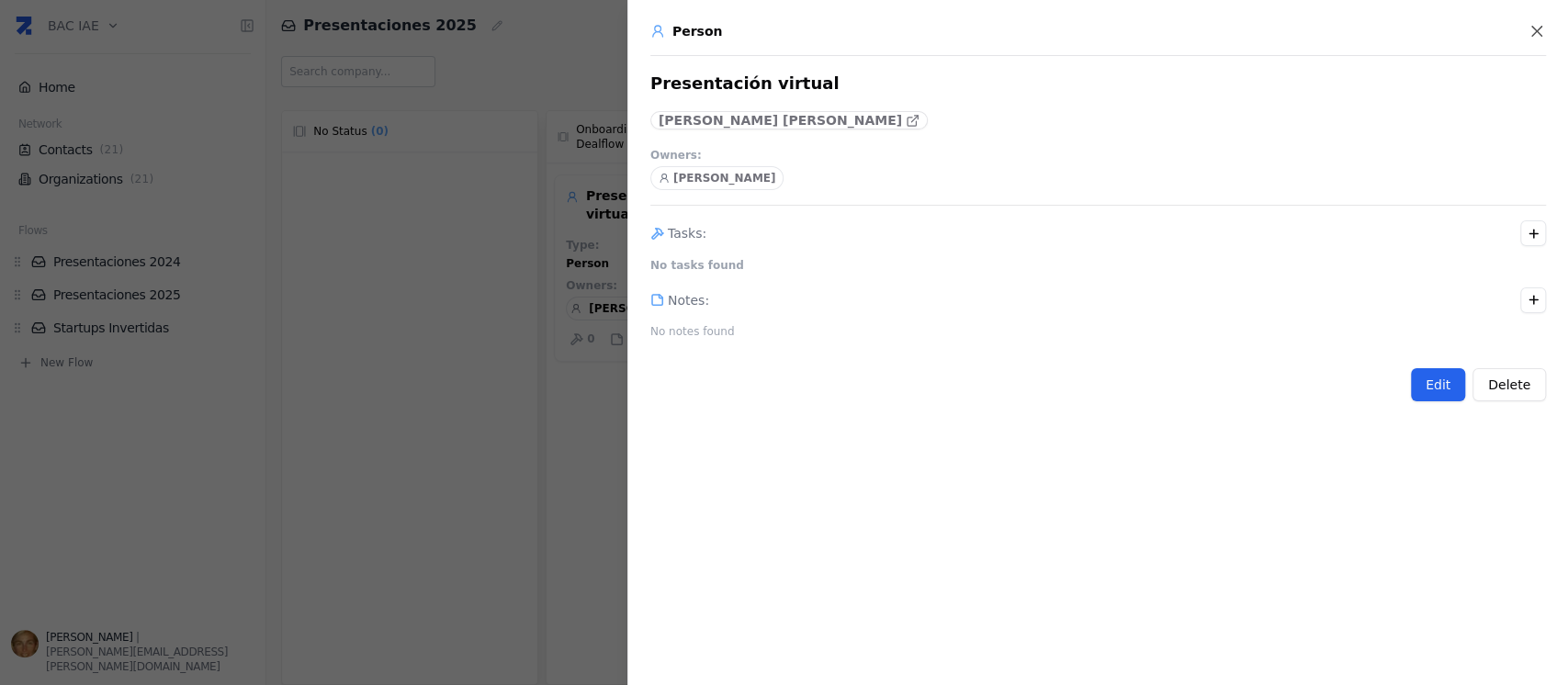
click at [1455, 387] on button "Edit" at bounding box center [1438, 384] width 54 height 33
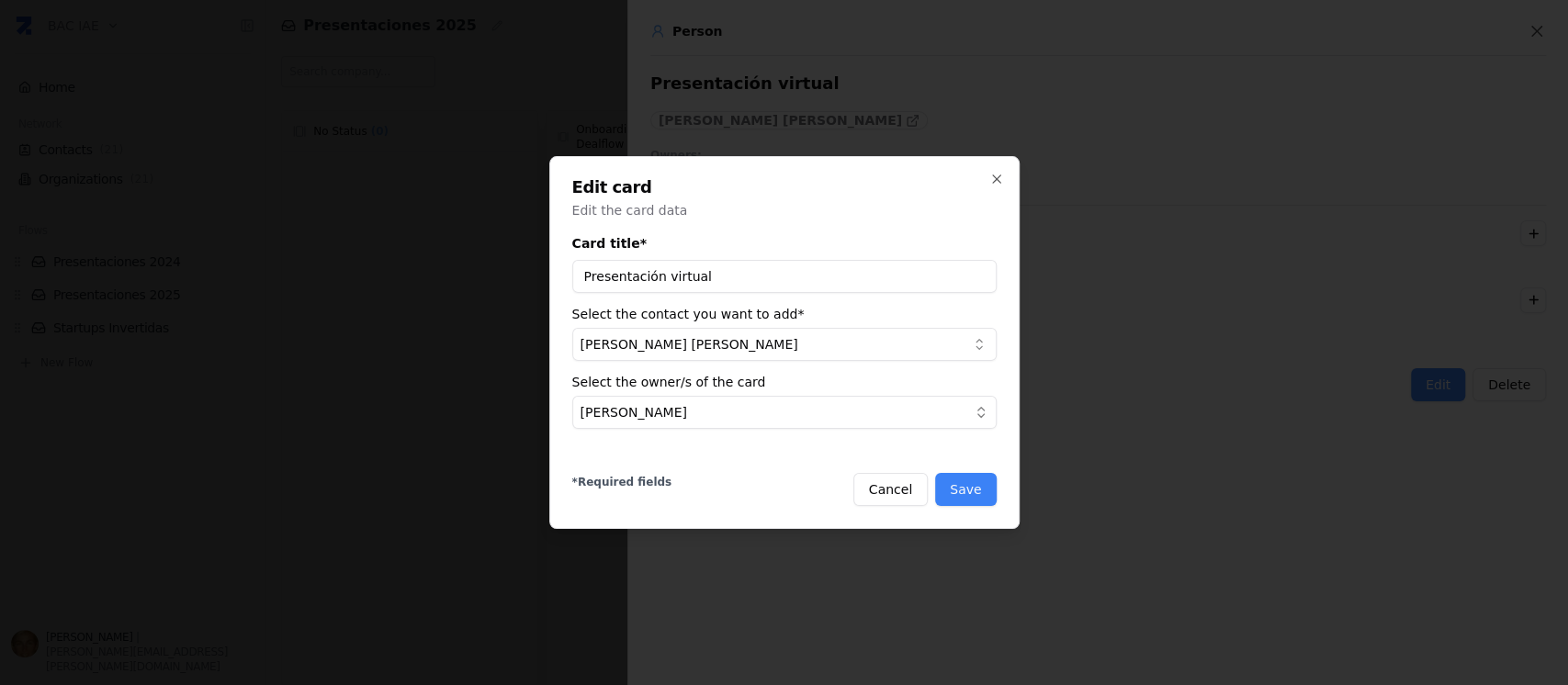
click at [1207, 371] on div at bounding box center [784, 342] width 1568 height 685
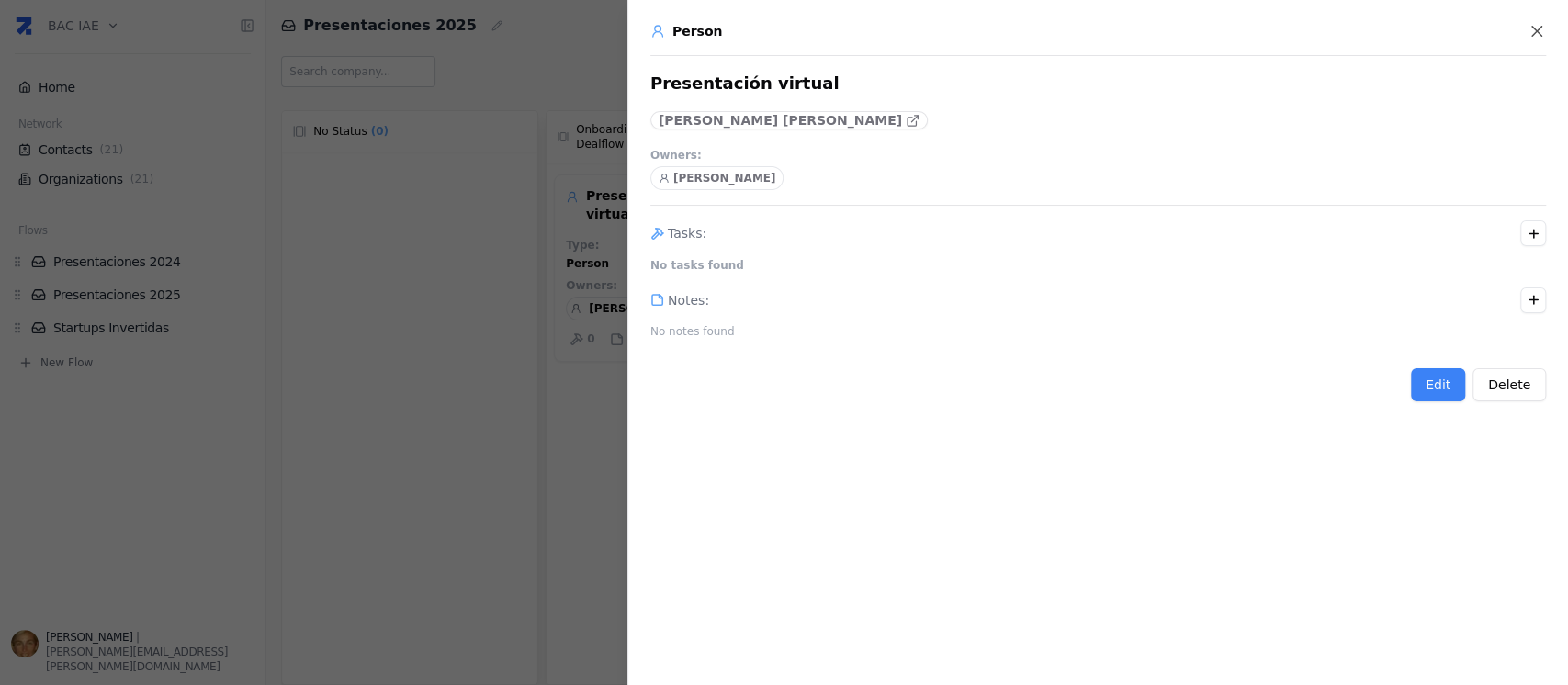
click at [691, 302] on p "Notes :" at bounding box center [688, 300] width 41 height 18
click at [1535, 305] on icon "button" at bounding box center [1533, 300] width 14 height 14
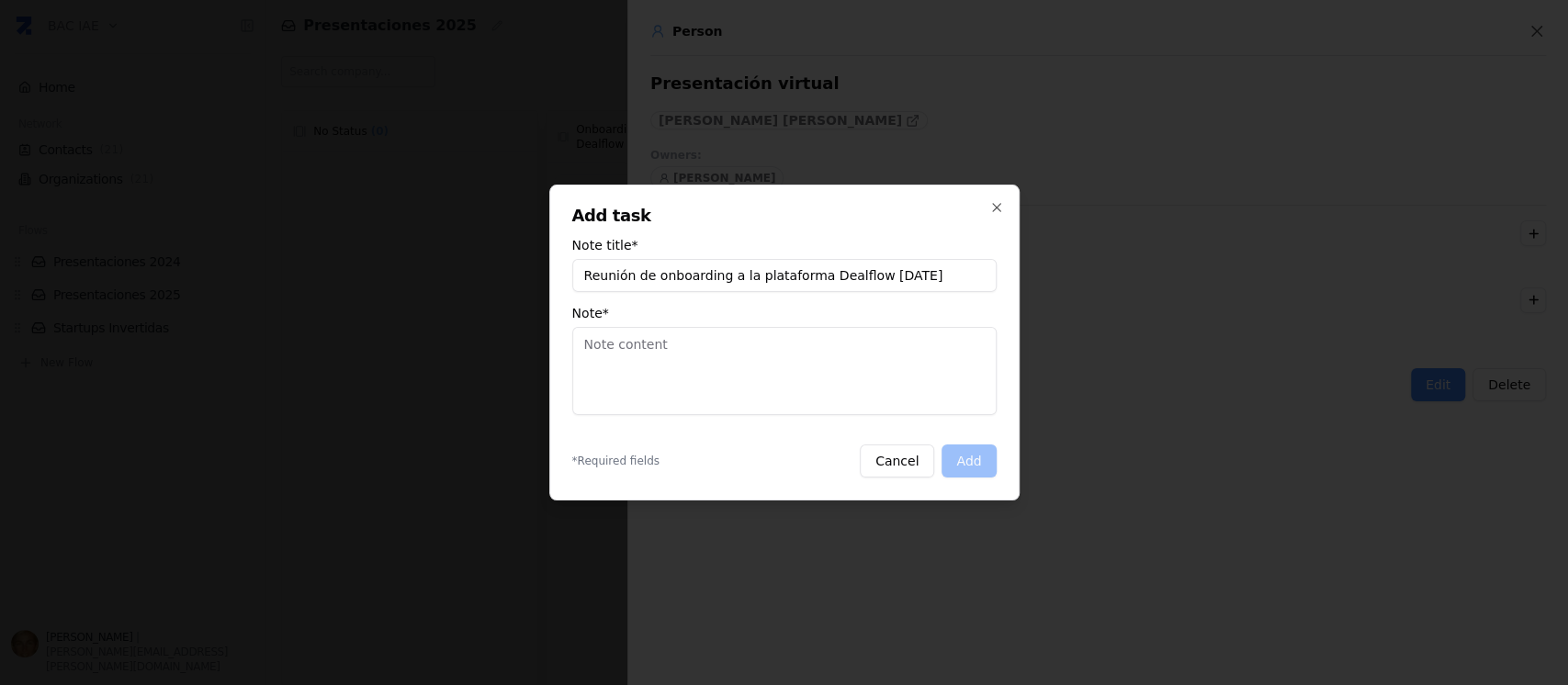
type input "Reunión de onboarding a la plataforma Dealflow 11/6/25"
click at [757, 377] on textarea "Note *" at bounding box center [784, 371] width 424 height 88
click at [999, 213] on icon "button" at bounding box center [996, 207] width 15 height 15
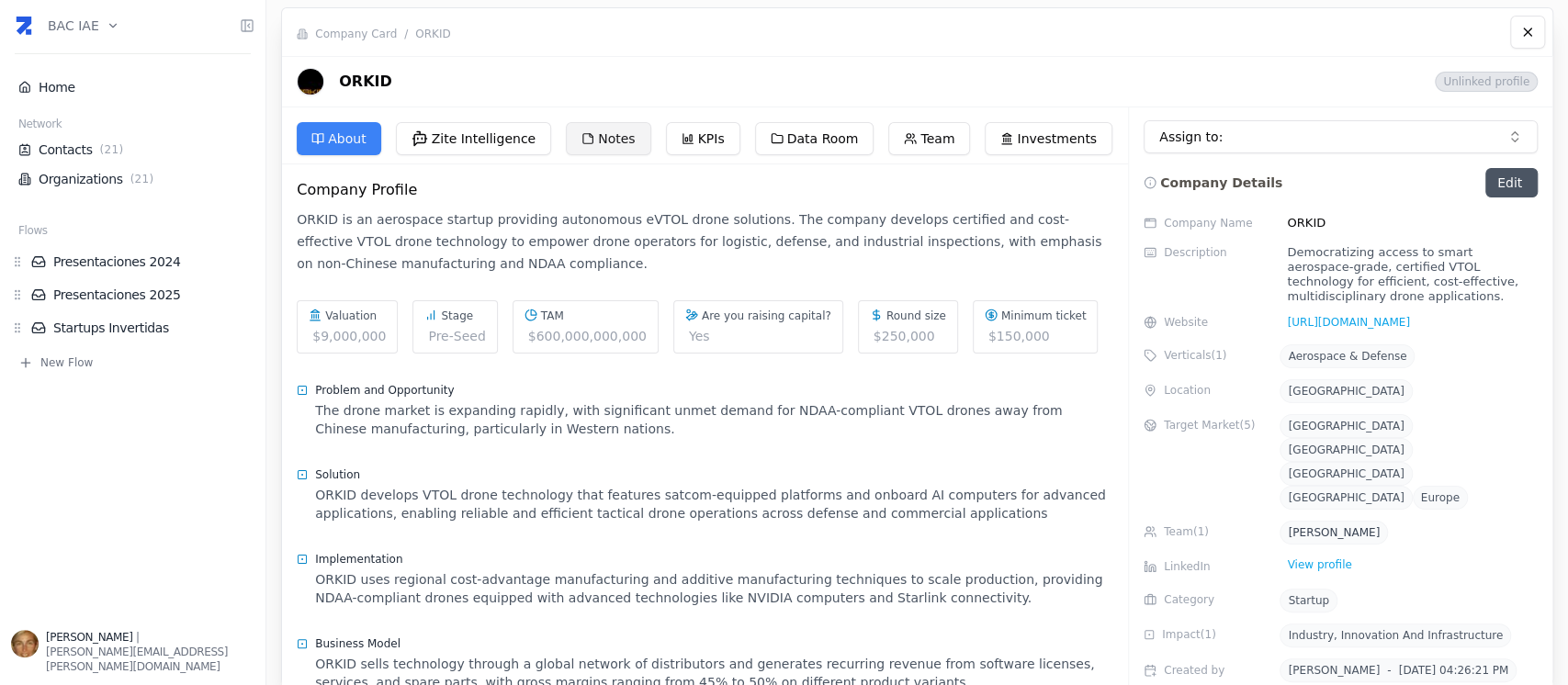
click at [601, 139] on button "Notes" at bounding box center [608, 138] width 84 height 33
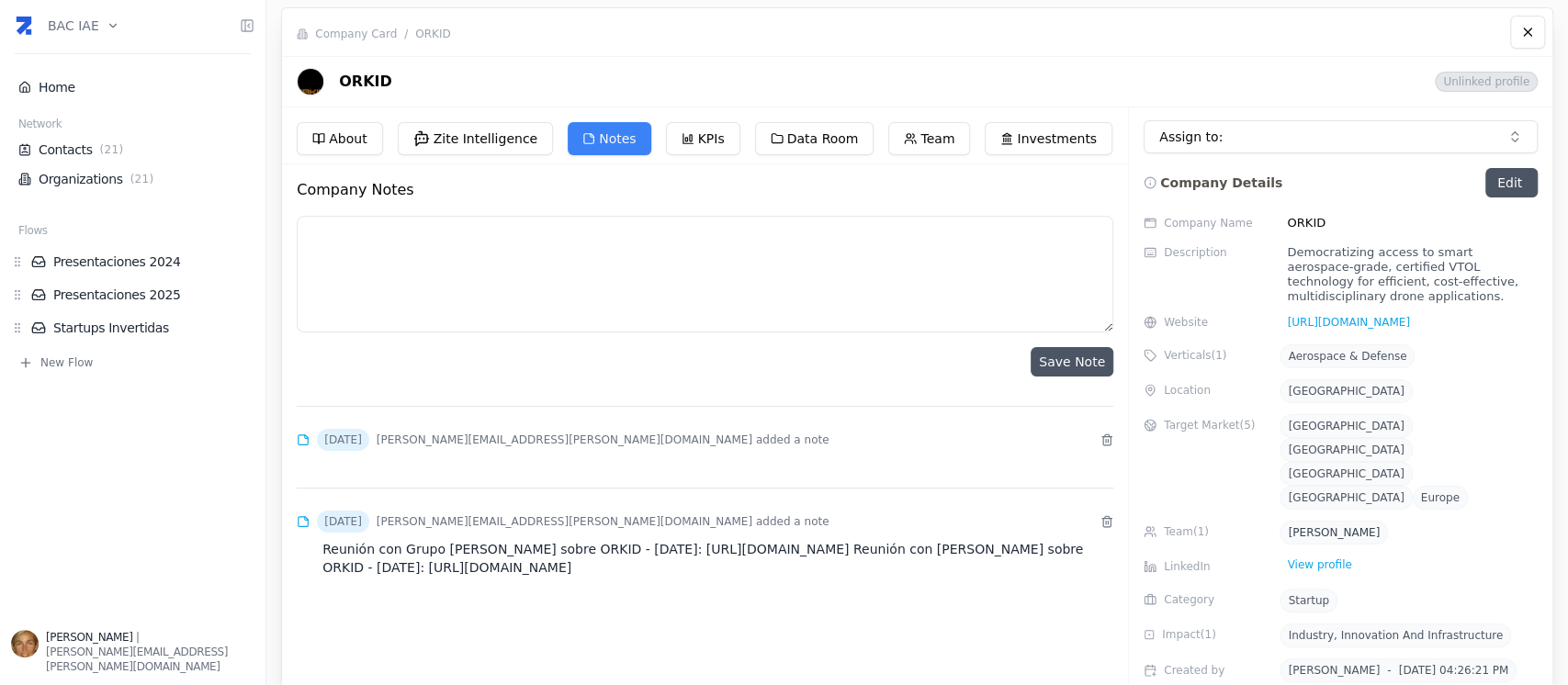
paste textarea "Reunión de Seguimiento ORKID 18/8/25"
paste textarea "https://vimeo.com/1111945229/fa7daa515a?ts=0&share=copy"
type textarea "Reunión de Seguimiento ORKID 18/8/25 https://vimeo.com/1111945229/fa7daa515a?ts…"
click at [1075, 365] on button "Save Note" at bounding box center [1071, 361] width 83 height 29
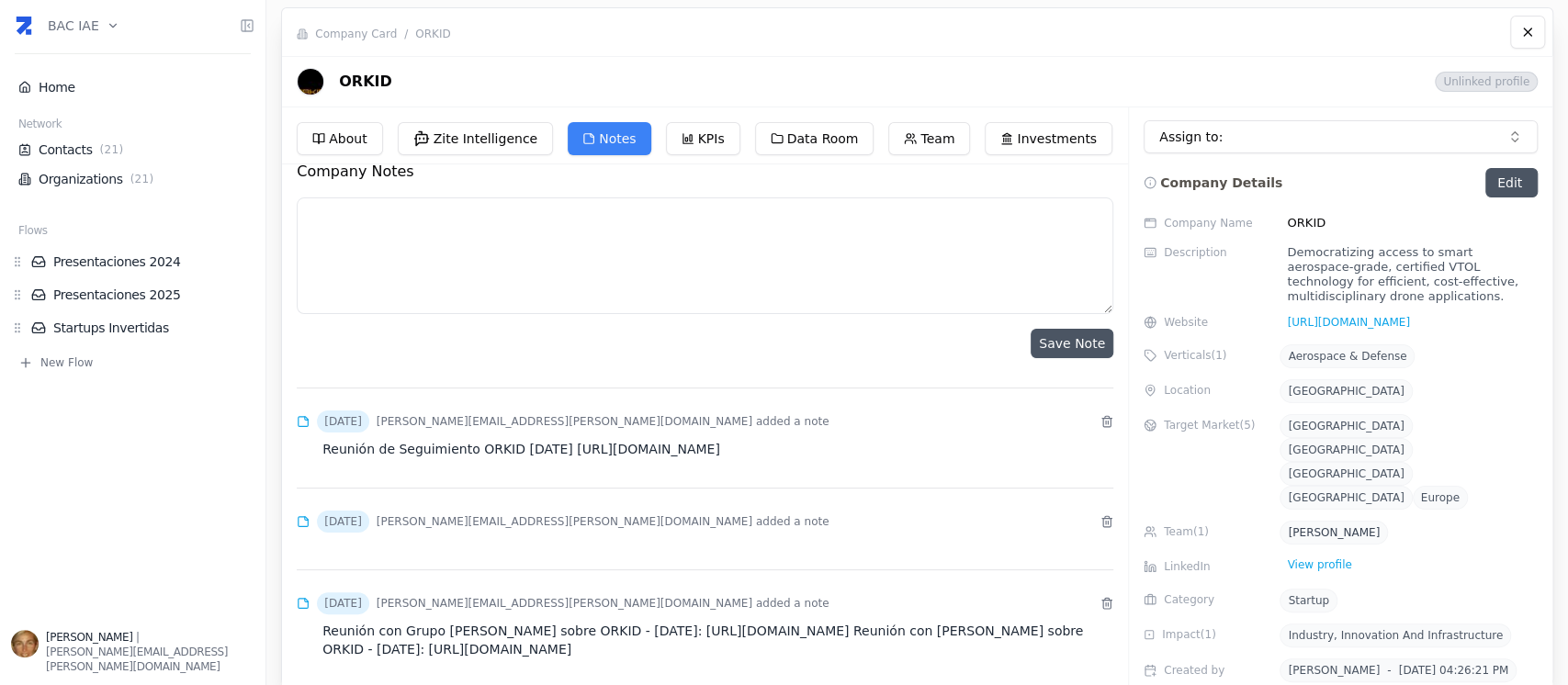
scroll to position [25, 0]
click at [762, 632] on p "Reunión con Grupo Murchison sobre ORKID - 26/08/25: https://vimeo.com/111389444…" at bounding box center [708, 636] width 809 height 44
click at [1100, 599] on icon at bounding box center [1106, 603] width 13 height 13
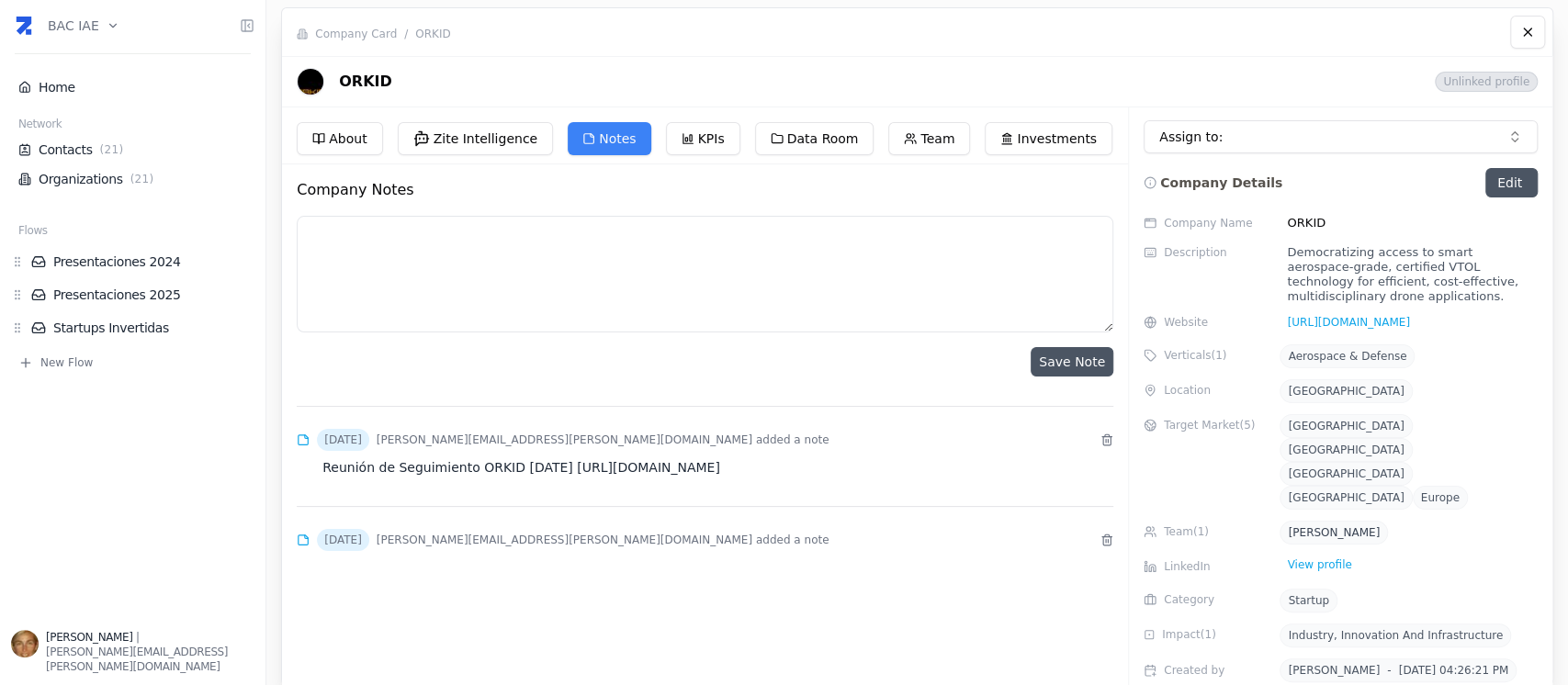
click at [426, 253] on textarea at bounding box center [705, 274] width 816 height 117
paste textarea "Reunión con Grupo Murchison sobre ORKID - 26/08/25"
paste textarea "https://vimeo.com/1113894444/cd2209a0bb?ts=0&share=copy"
type textarea "Reunión con Grupo Murchison sobre ORKID - 26/08/25 https://vimeo.com/1113894444…"
click at [1053, 363] on button "Save Note" at bounding box center [1071, 361] width 83 height 29
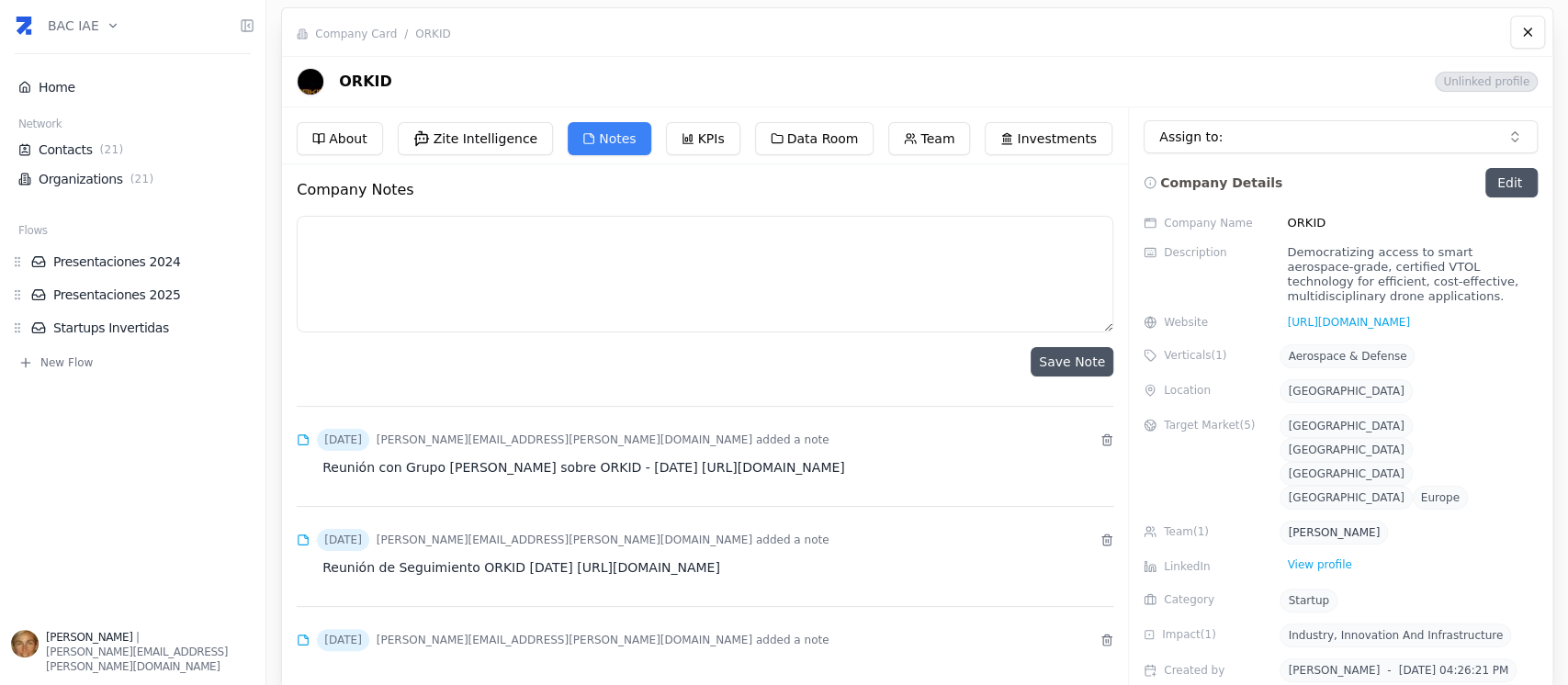
click at [545, 241] on textarea at bounding box center [705, 274] width 816 height 117
paste textarea "Reunión con JP Garavaglia sobre ORKID - 27/08/25"
paste textarea "https://vimeo.com/1113896037/6ae1014bc3?ts=0&share=copy"
type textarea "Reunión con JP Garavaglia sobre ORKID - 27/08/25 https://vimeo.com/1113896037/6…"
click at [1075, 358] on button "Save Note" at bounding box center [1071, 361] width 83 height 29
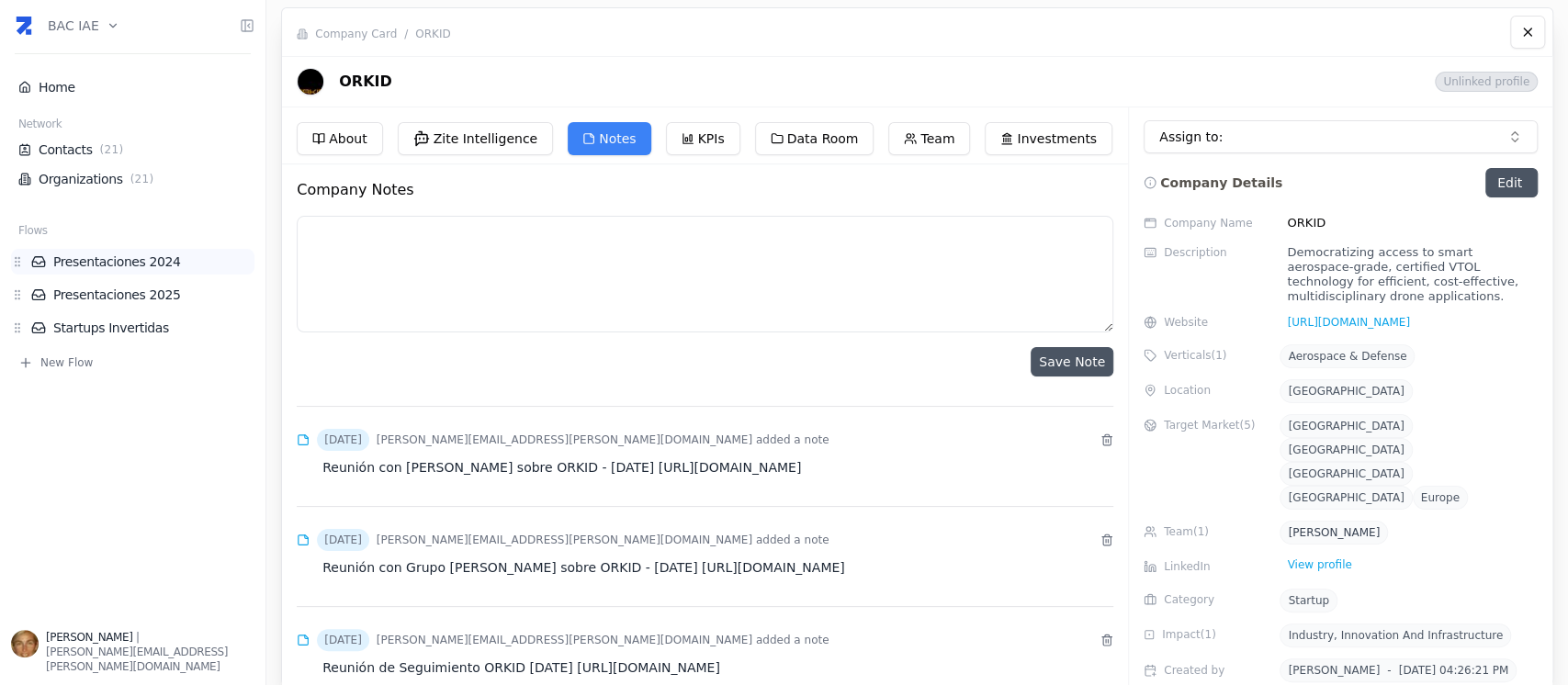
click at [113, 258] on link "Presentaciones 2024" at bounding box center [142, 262] width 223 height 18
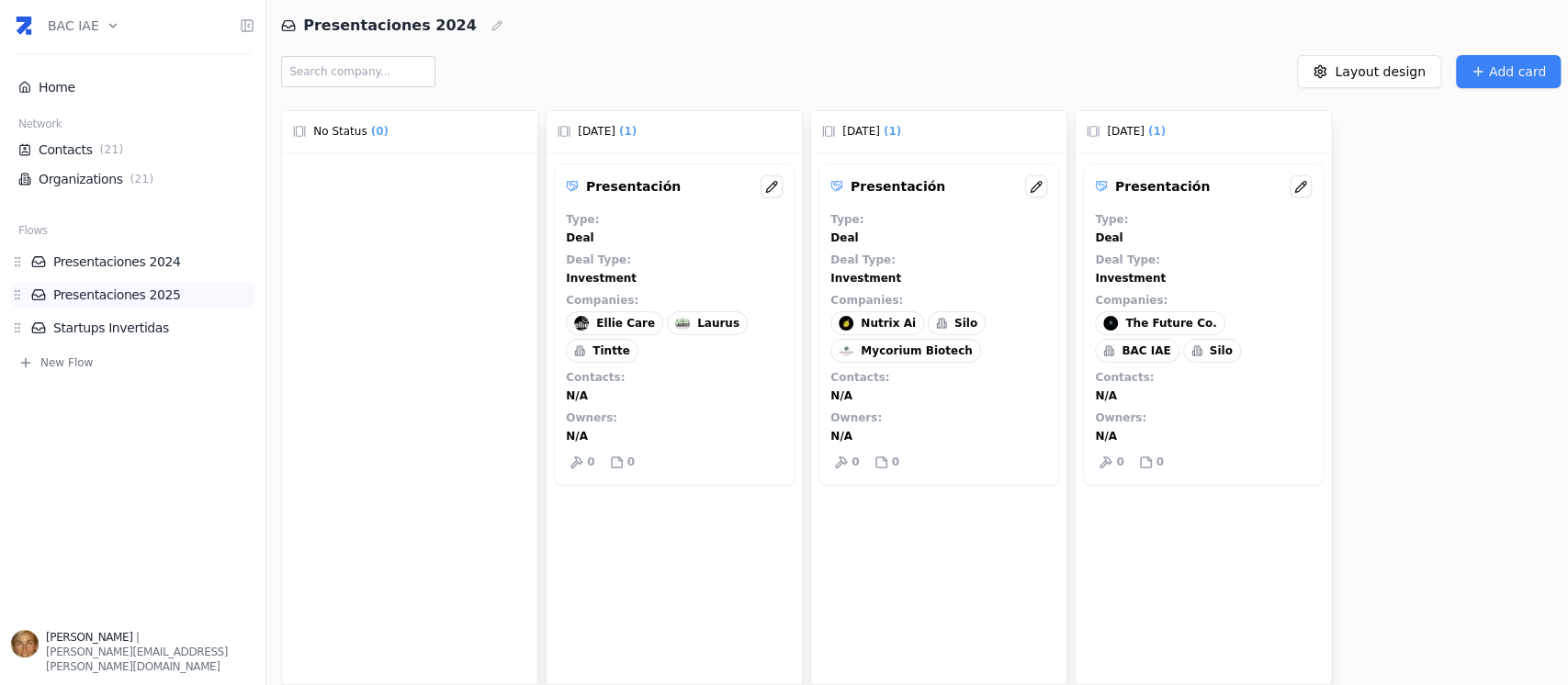
click at [147, 295] on link "Presentaciones 2025" at bounding box center [142, 295] width 223 height 18
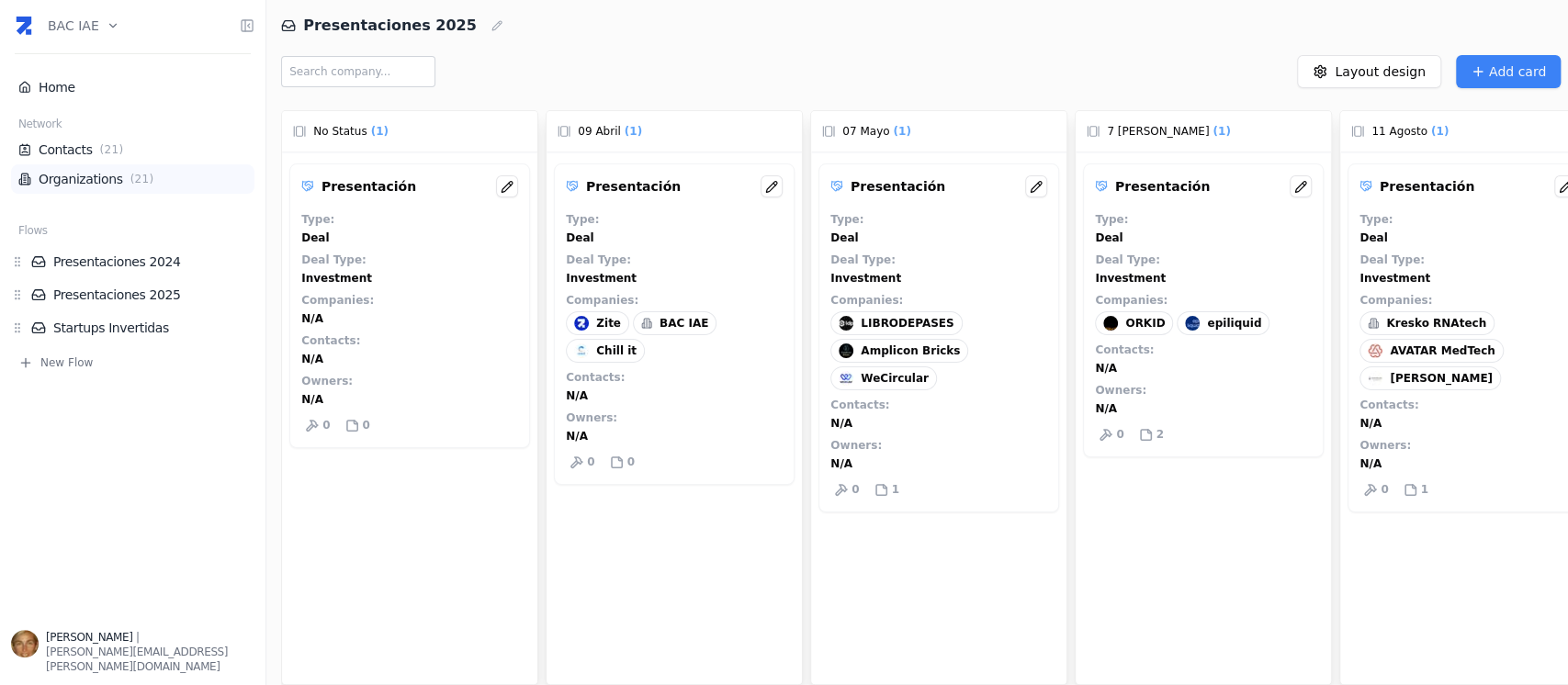
click at [96, 181] on link "Organizations ( 21 )" at bounding box center [132, 179] width 229 height 18
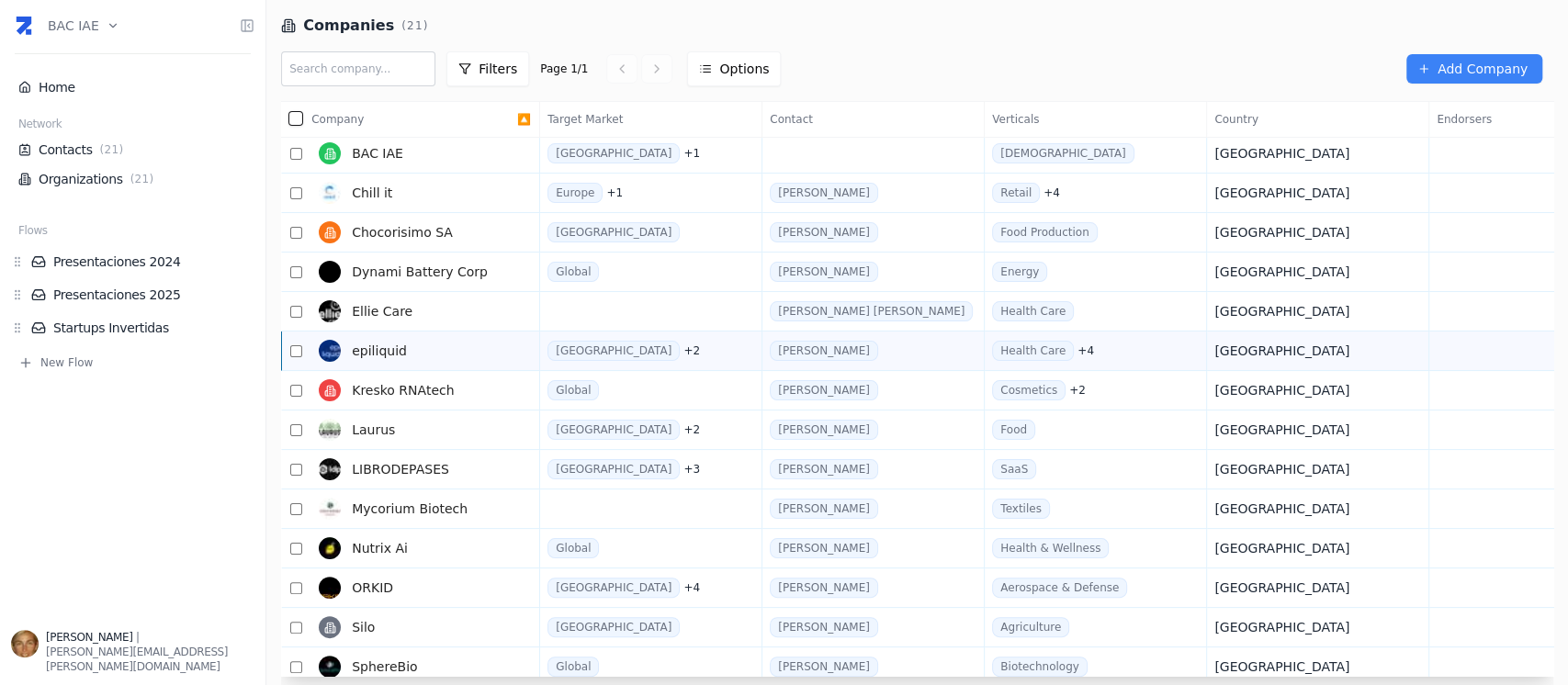
scroll to position [296, 0]
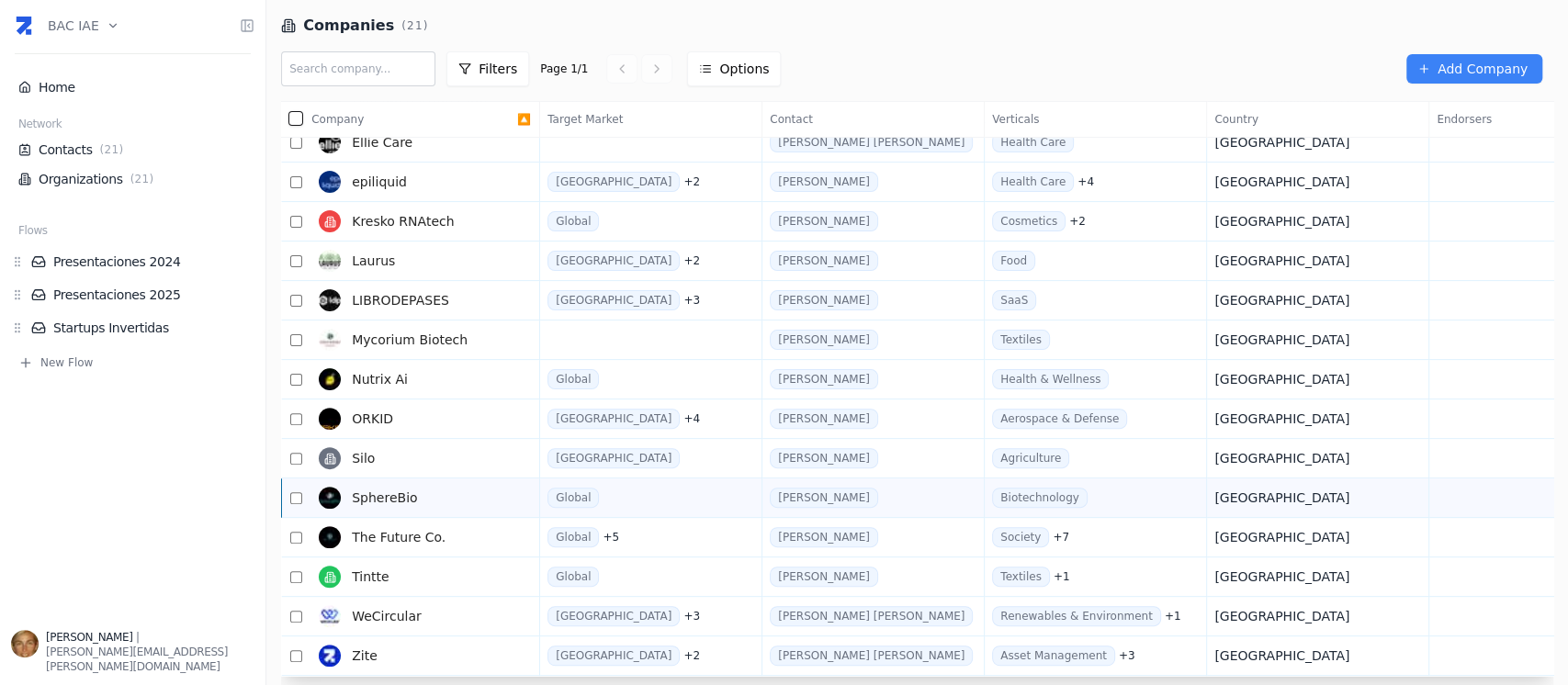
click at [433, 501] on link "SphereBio" at bounding box center [414, 497] width 206 height 37
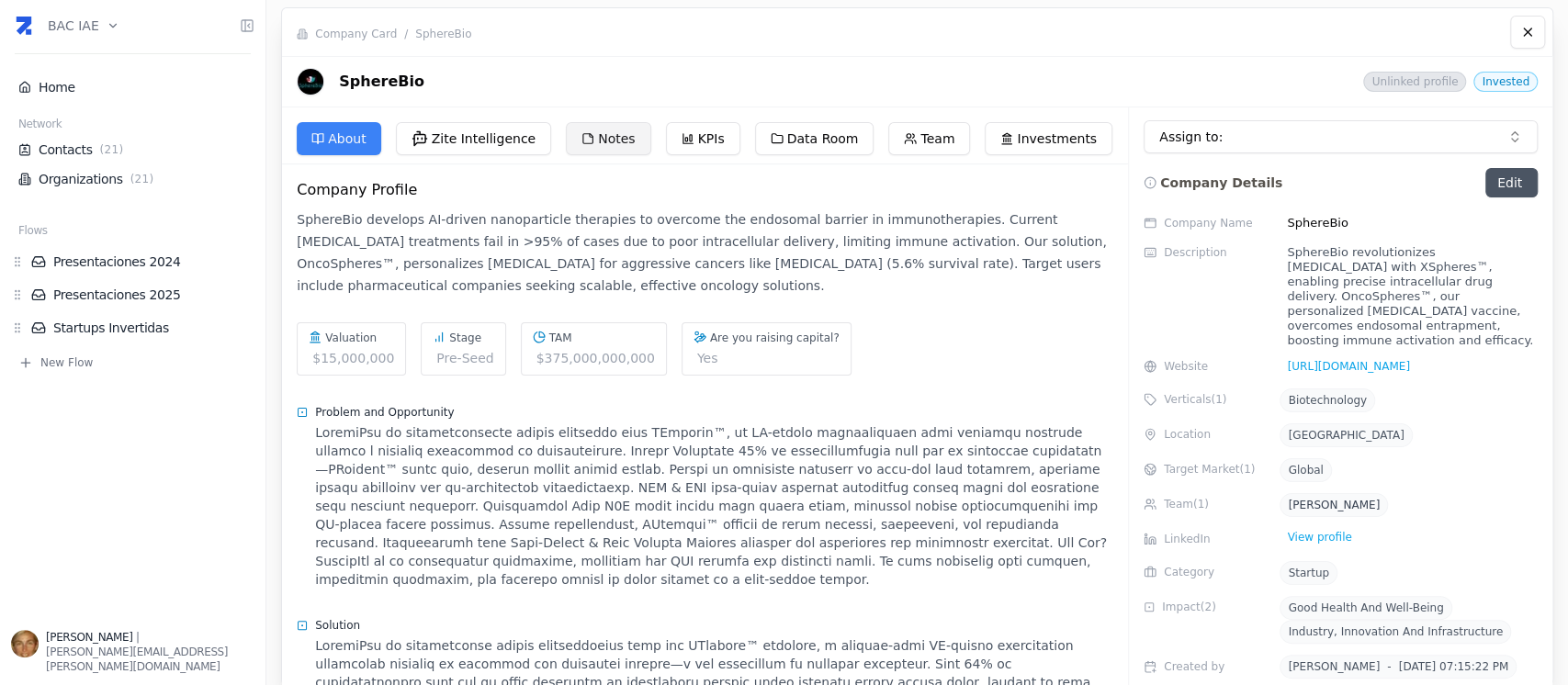
click at [566, 128] on button "Notes" at bounding box center [608, 138] width 84 height 33
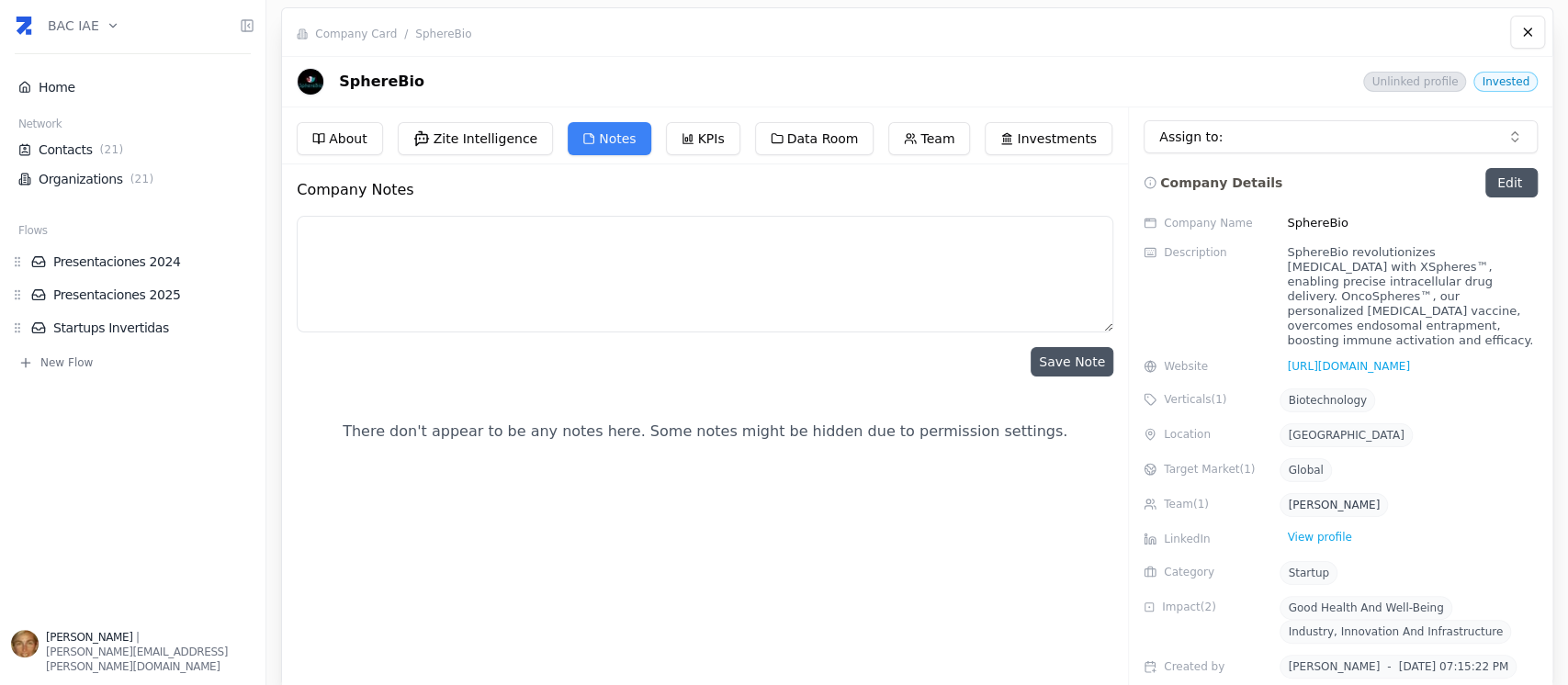
paste textarea "Update Spherebio 17/6/2025 (17hs)"
type textarea "Update Spherebio 17/6/2025 (17hs)"
drag, startPoint x: 478, startPoint y: 273, endPoint x: 427, endPoint y: 284, distance: 51.7
click at [427, 284] on textarea "Update Spherebio 17/6/2025 (17hs)" at bounding box center [705, 274] width 816 height 117
drag, startPoint x: 523, startPoint y: 224, endPoint x: 232, endPoint y: 231, distance: 291.2
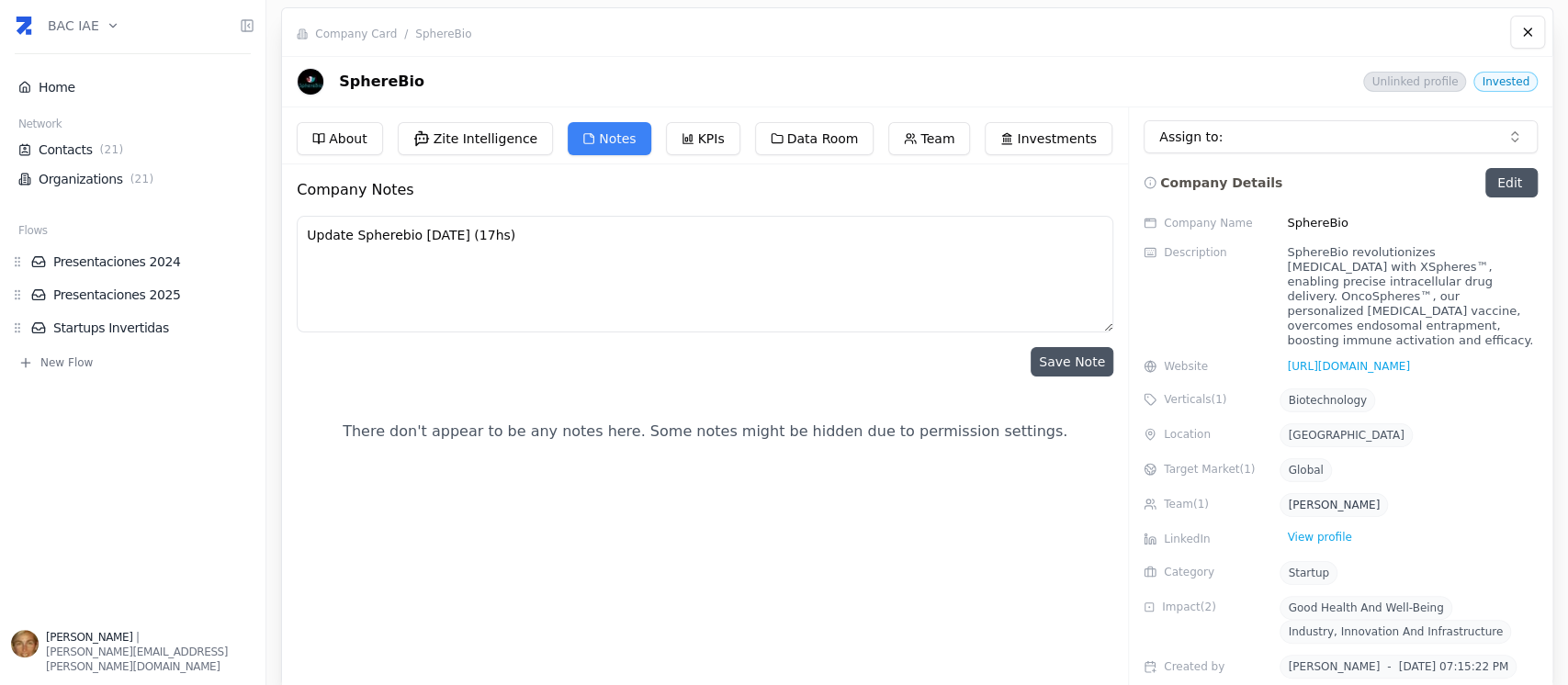
click at [232, 231] on div "BAC IAE Home Network Contacts ( 21 ) Organizations ( 21 ) Flows Presentaciones …" at bounding box center [784, 342] width 1568 height 685
click at [163, 448] on div "Home Network Contacts ( 21 ) Organizations ( 21 ) Flows Presentaciones 2024 Pre…" at bounding box center [132, 332] width 265 height 573
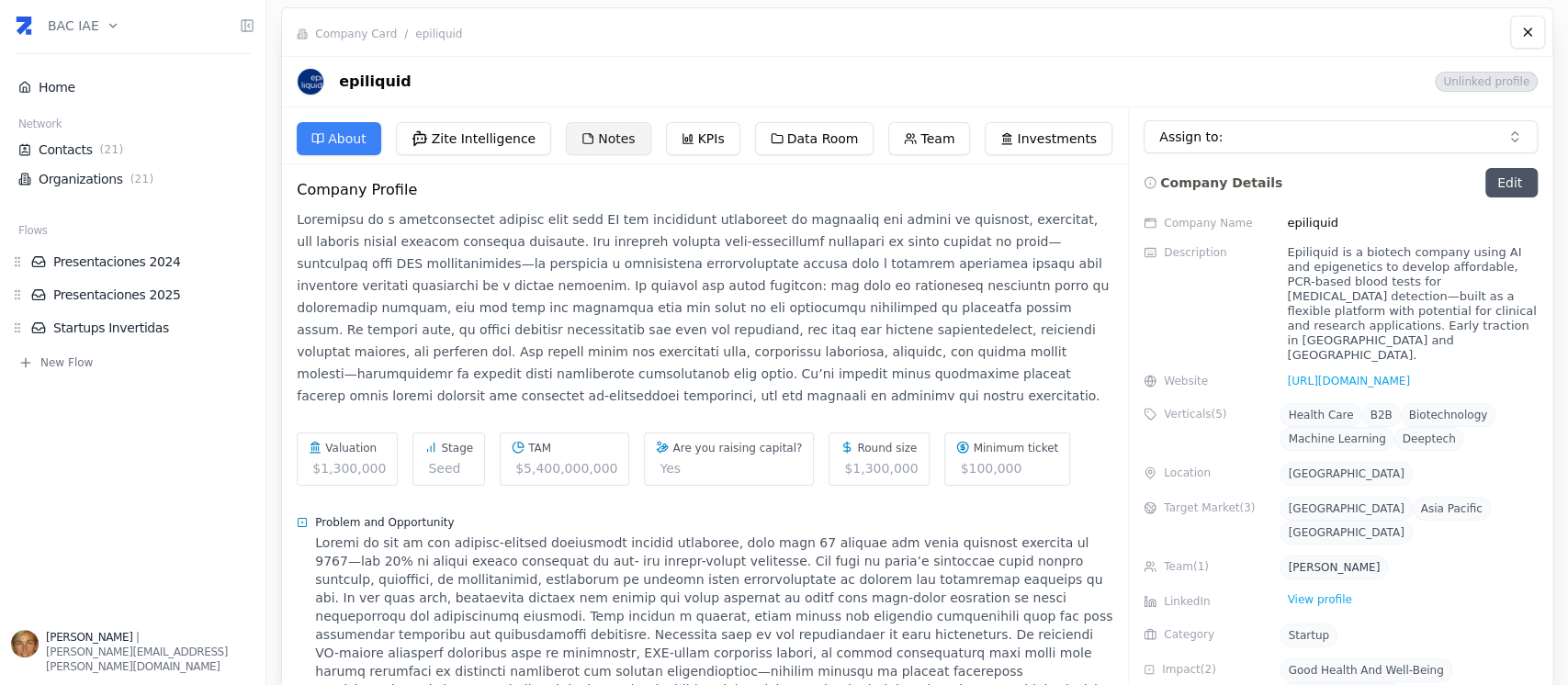
click at [585, 141] on button "Notes" at bounding box center [608, 138] width 84 height 33
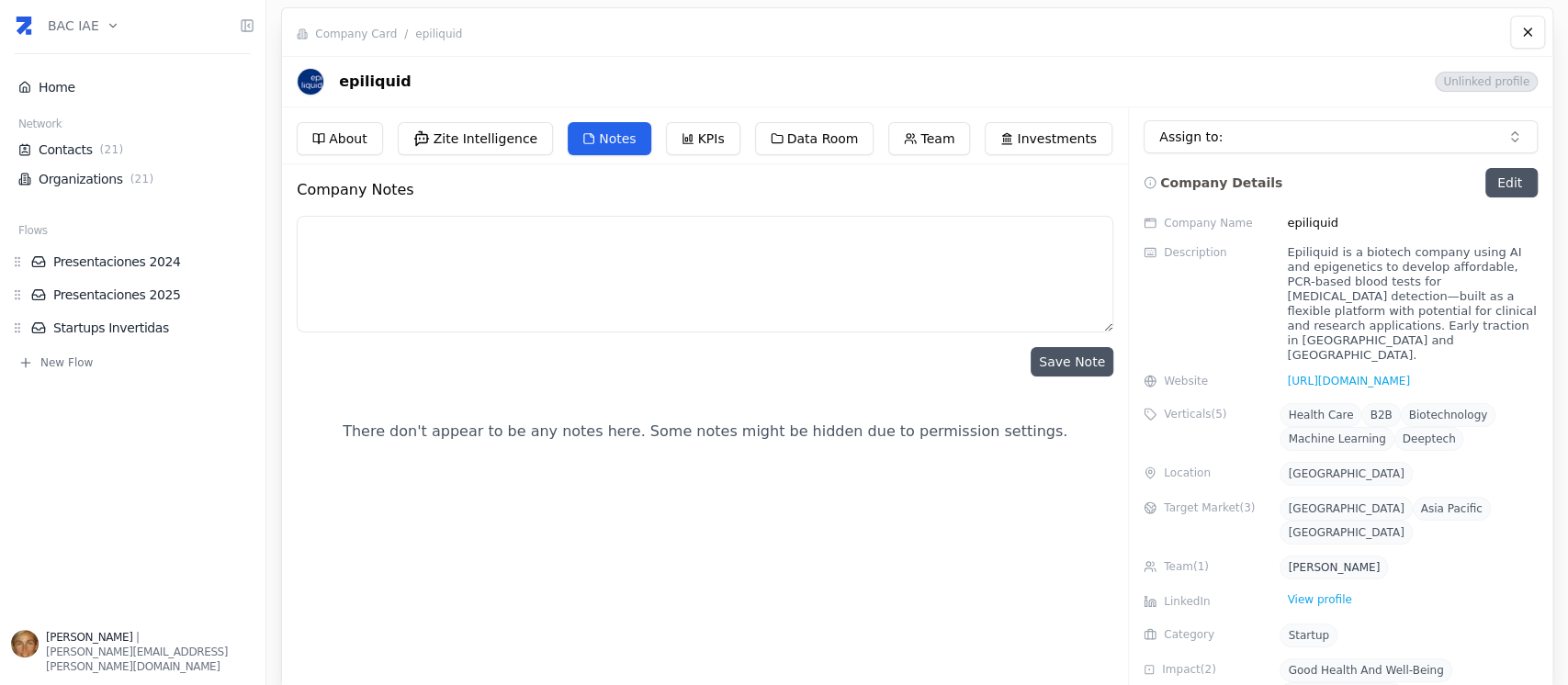
paste textarea "Reunión de Seguimiento EPILIQUID 19/9/25"
paste textarea "https://vimeo.com/1111947075/f2164839e1?ts=0&share=copy"
type textarea "Reunión de Seguimiento EPILIQUID 19/9/25 https://vimeo.com/1111947075/f2164839e…"
click at [1057, 368] on button "Save Note" at bounding box center [1071, 361] width 83 height 29
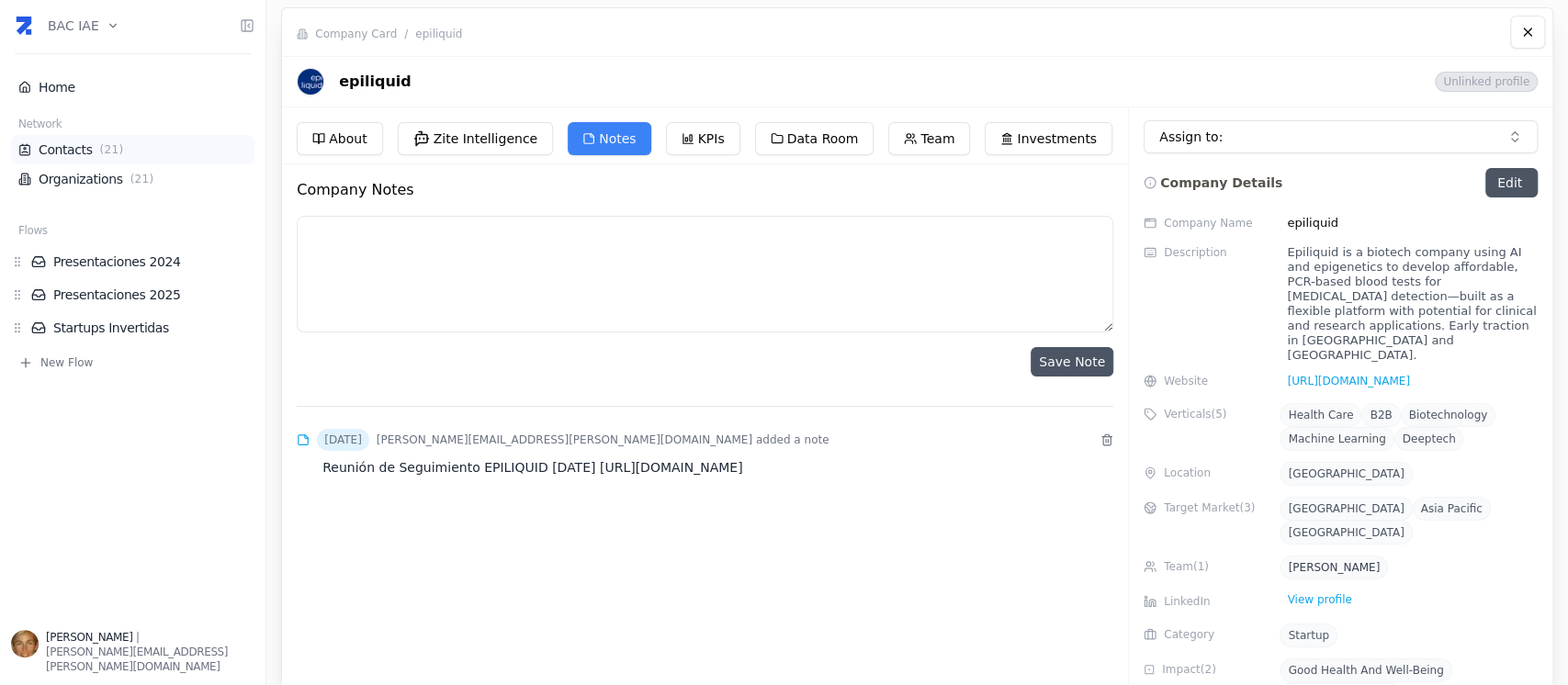
click at [57, 146] on link "Contacts ( 21 )" at bounding box center [132, 150] width 229 height 18
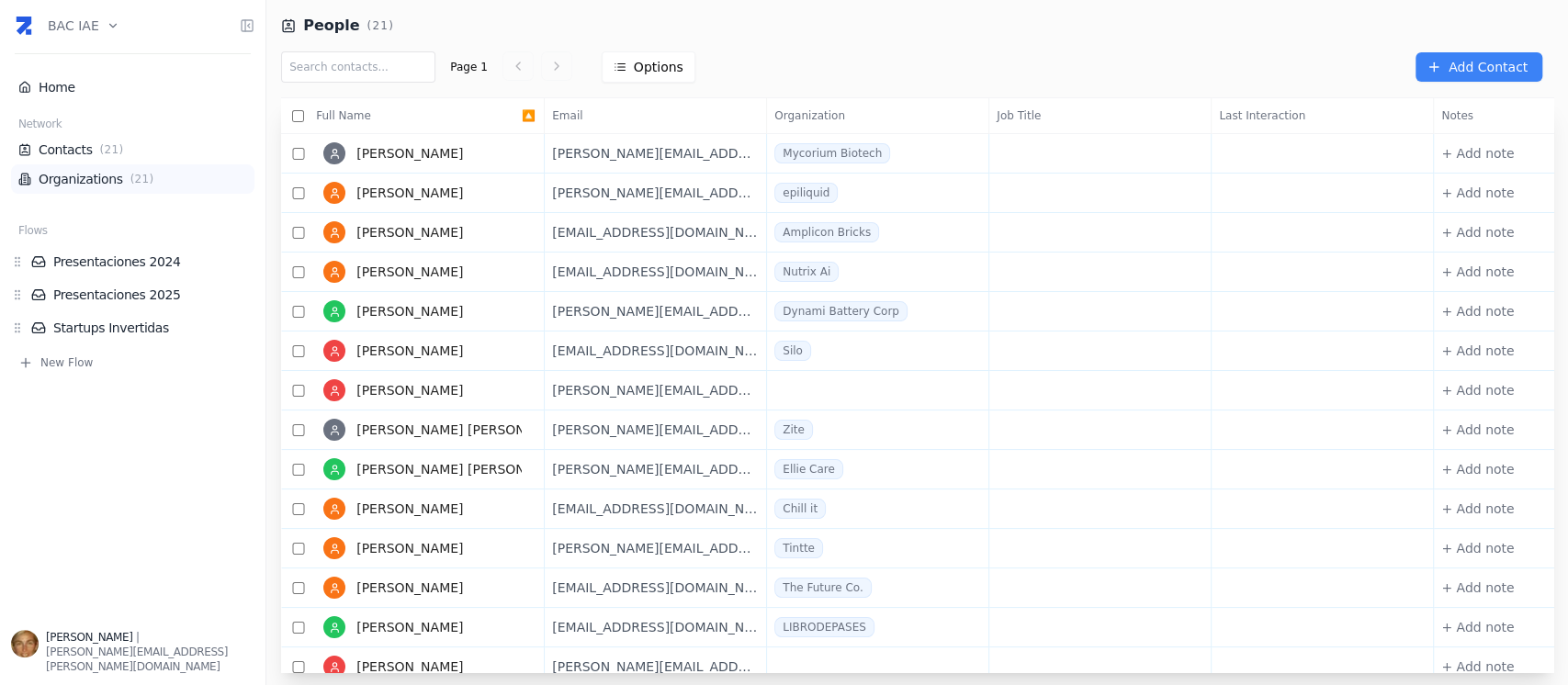
click at [158, 186] on link "Organizations ( 21 )" at bounding box center [132, 179] width 229 height 18
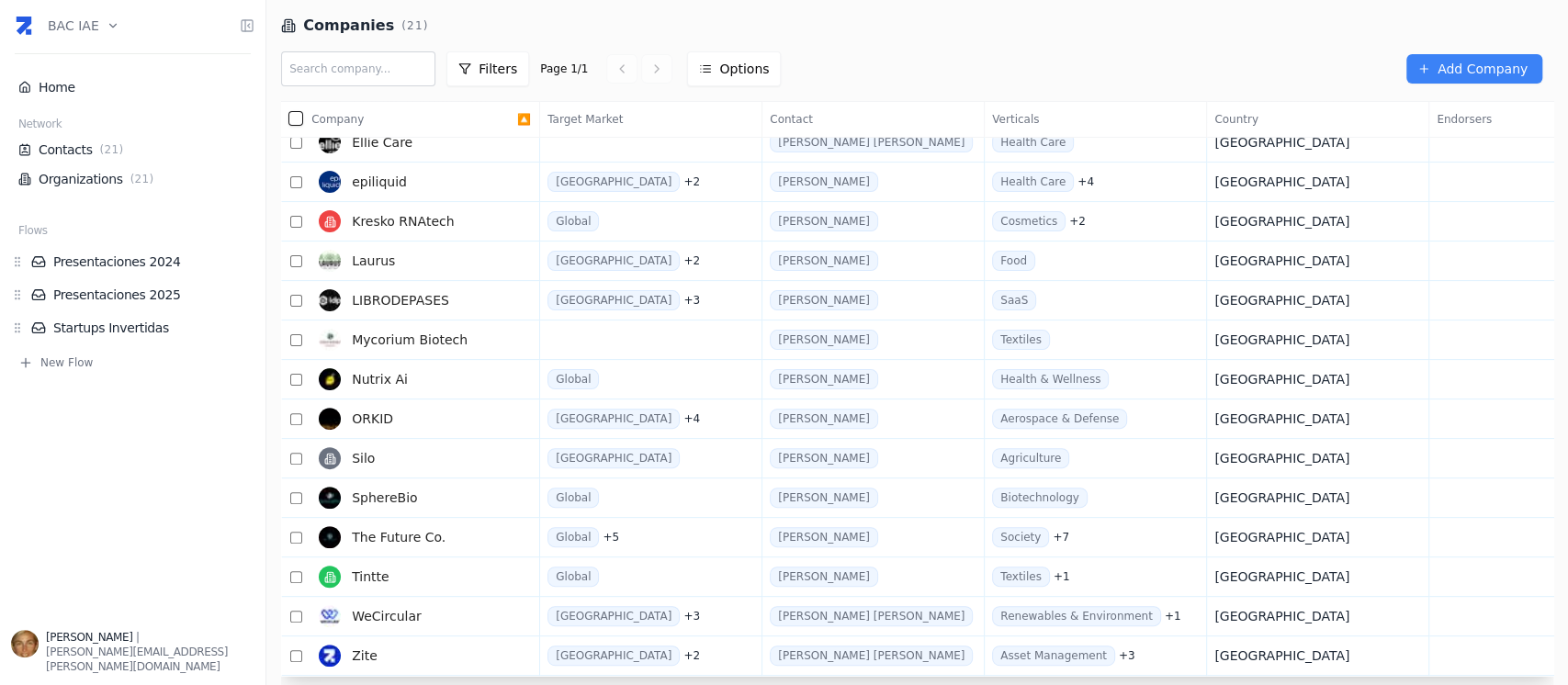
scroll to position [296, 0]
click at [408, 607] on span "WeCircular" at bounding box center [387, 616] width 70 height 18
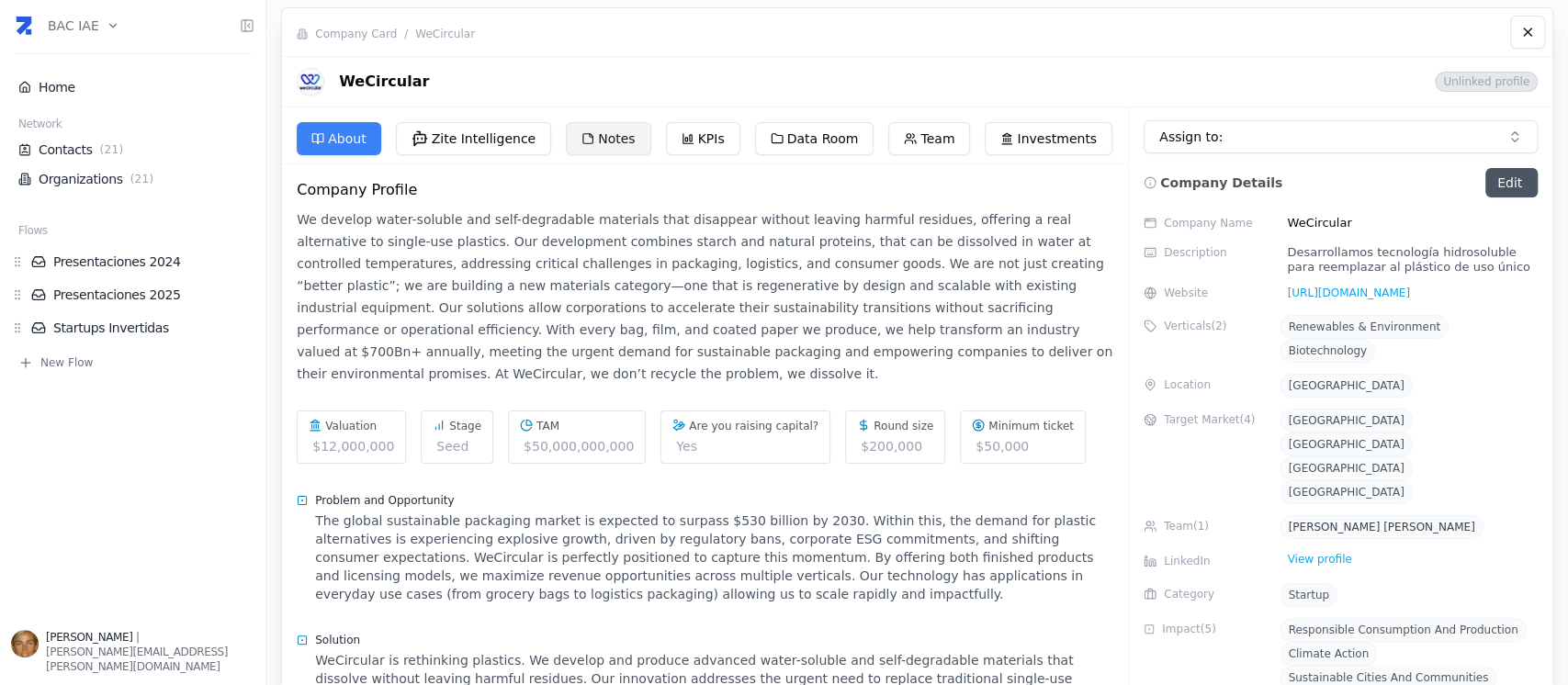
click at [620, 140] on button "Notes" at bounding box center [608, 138] width 84 height 33
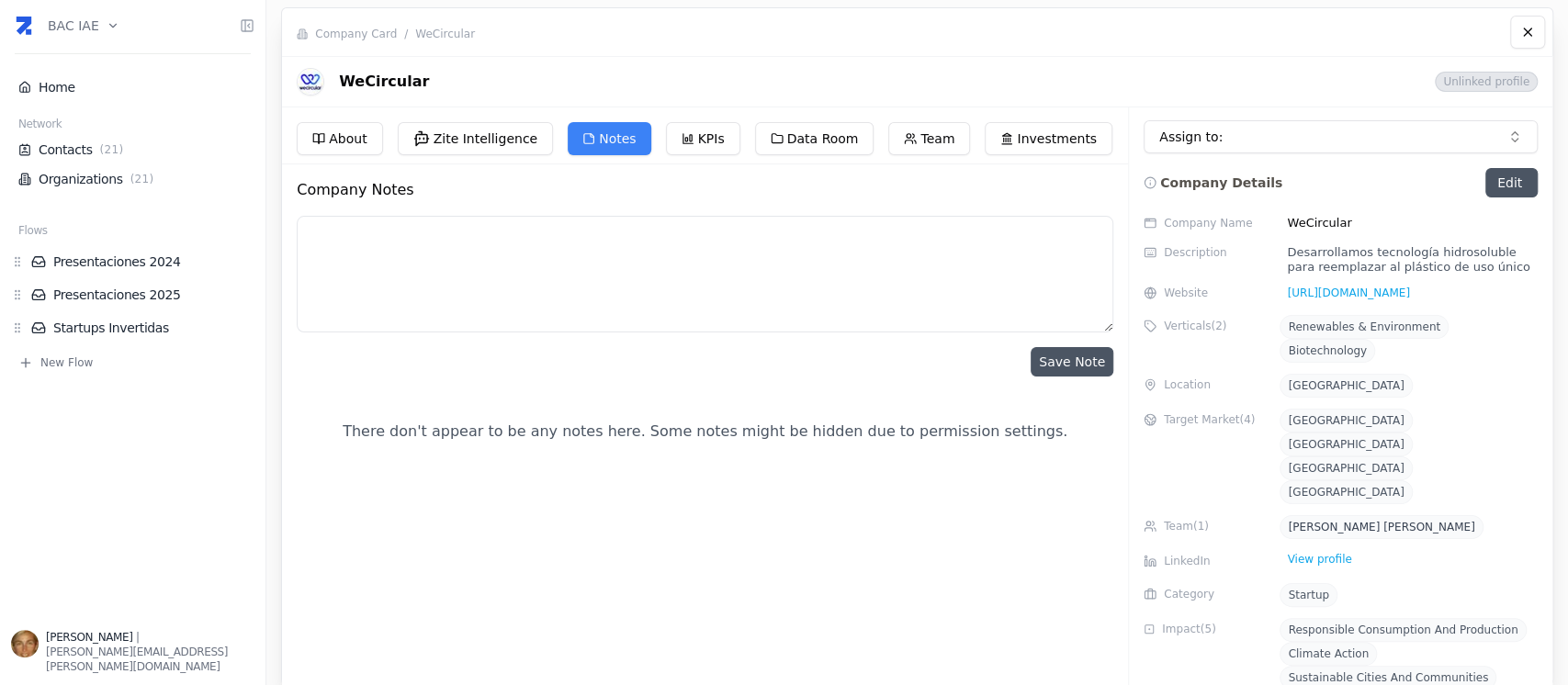
click at [543, 272] on textarea at bounding box center [705, 274] width 816 height 117
paste textarea "Due Diligence Wecircular Lunes 19 de Mayo"
paste textarea "https://vimeo.com/1087110535/222816cee8?ts=0&share=copy"
type textarea "Due Diligence Wecircular Lunes 19 de Mayo https://vimeo.com/1087110535/222816ce…"
click at [1060, 359] on button "Save Note" at bounding box center [1071, 361] width 83 height 29
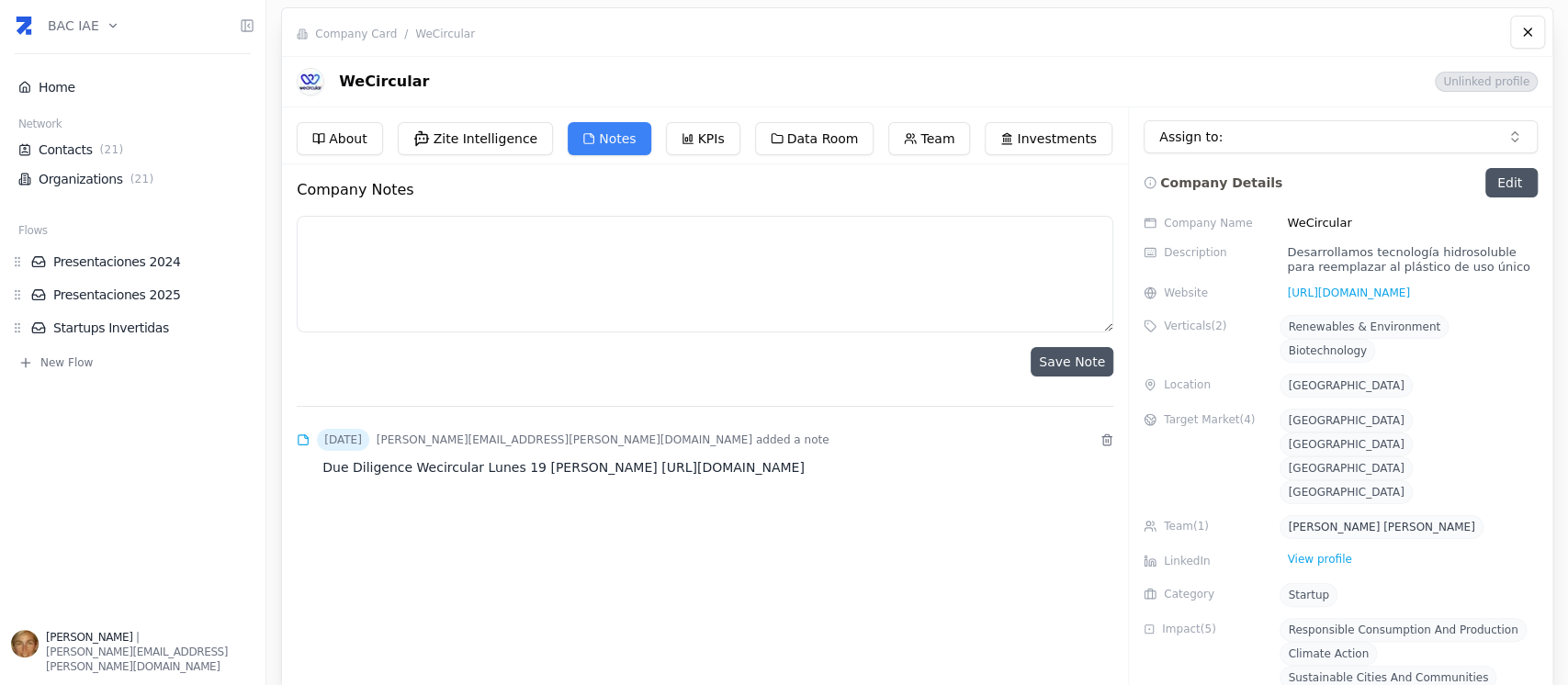
click at [453, 236] on textarea at bounding box center [705, 274] width 816 height 117
paste textarea "Due Diligence Wecircular Jueves 22 de Mayo"
paste textarea "https://vimeo.com/1087110723/6c6501cf81?ts=0&share=copy"
type textarea "Due Diligence Wecircular Jueves 22 de Mayo https://vimeo.com/1087110723/6c6501c…"
click at [1067, 358] on button "Save Note" at bounding box center [1071, 361] width 83 height 29
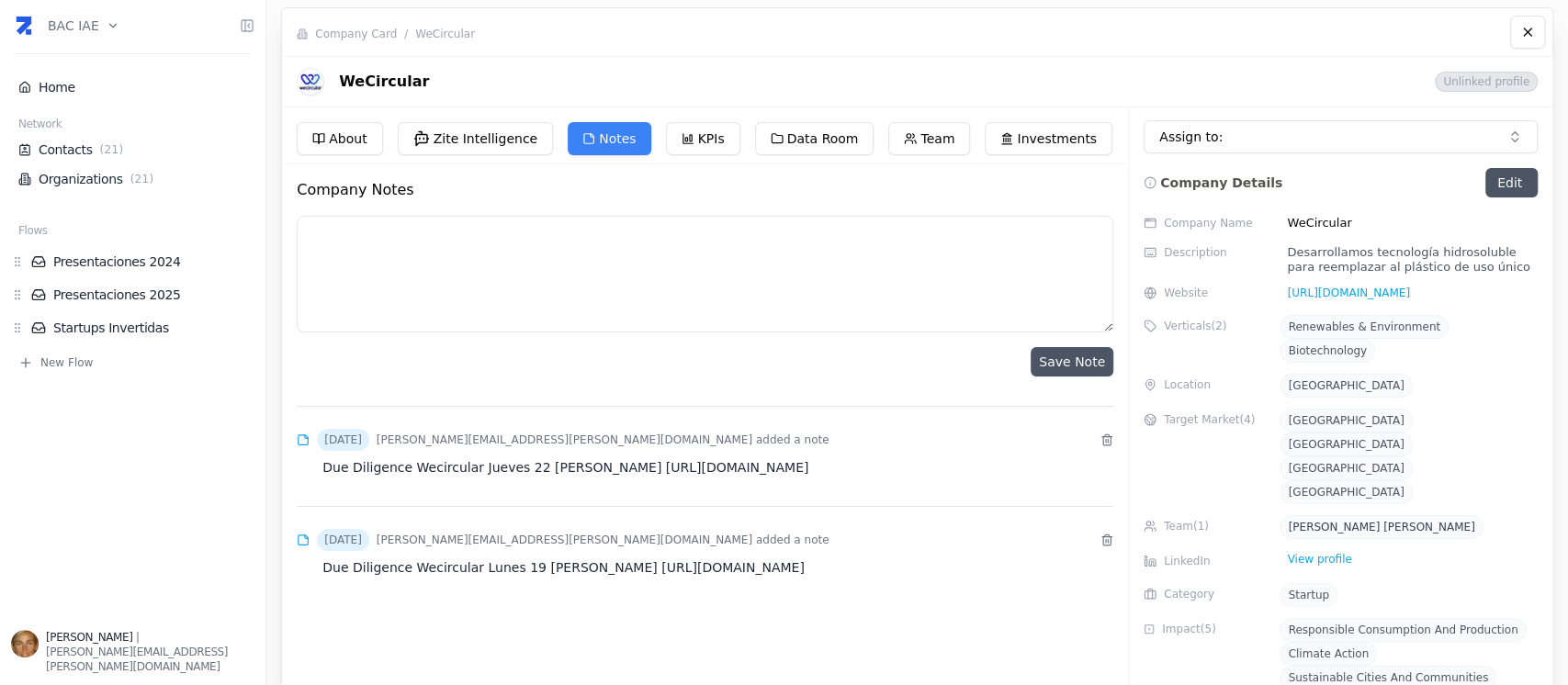
click at [554, 239] on textarea at bounding box center [705, 274] width 816 height 117
paste textarea "Due Diligence Wecircular Lunes 26 de Mayo"
paste textarea "https://vimeo.com/1088061257/c610c633e0?ts=0&share=copy"
type textarea "Due Diligence Wecircular Lunes 26 de Mayo https://vimeo.com/1088061257/c610c633…"
click at [1066, 361] on button "Save Note" at bounding box center [1071, 361] width 83 height 29
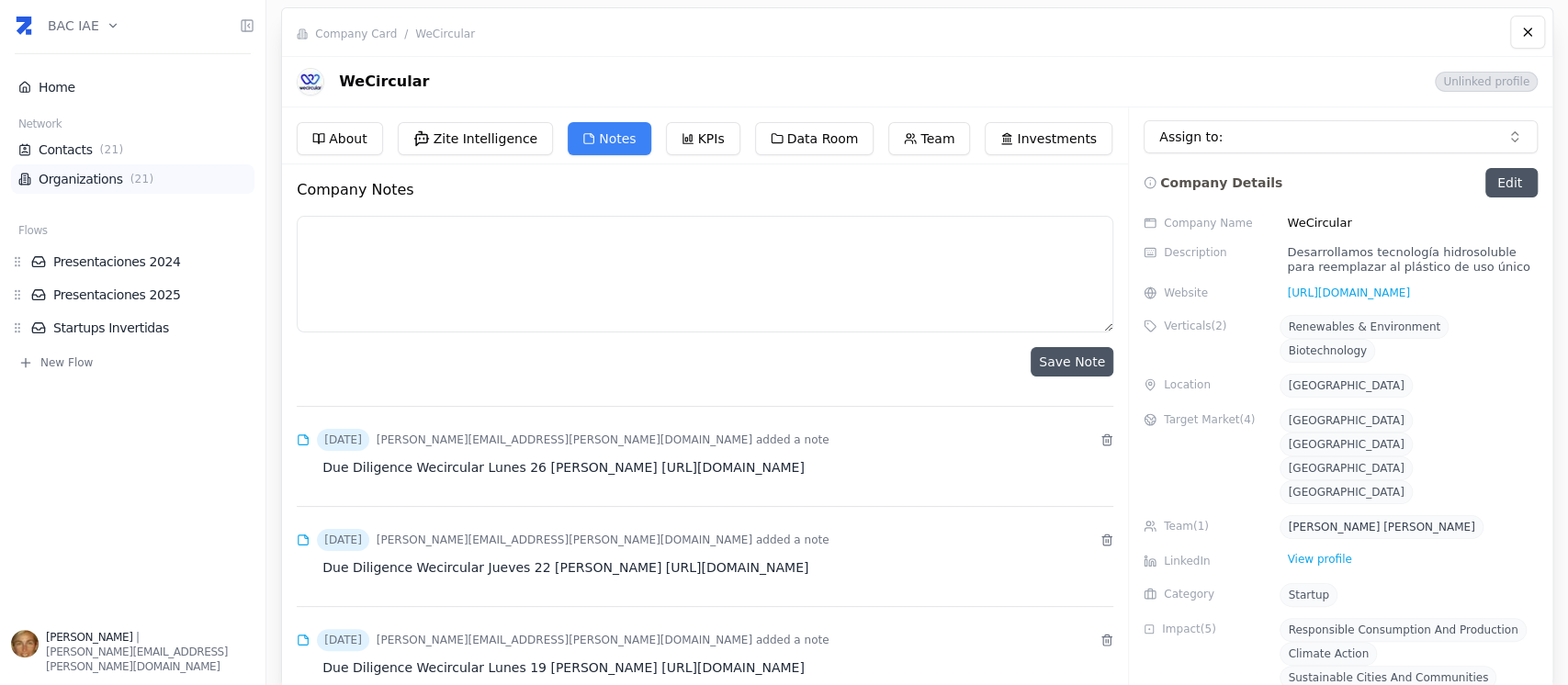
click at [127, 176] on span "( 21 )" at bounding box center [142, 179] width 31 height 15
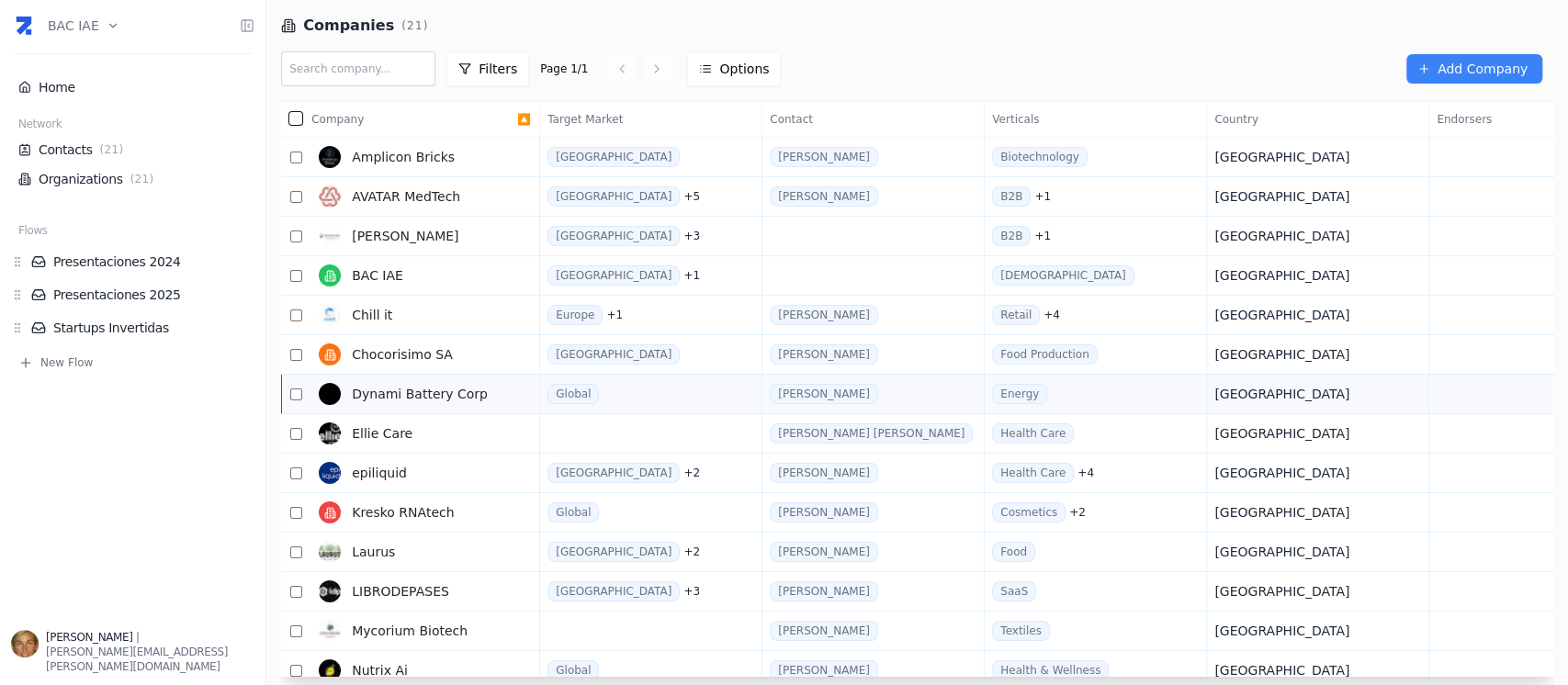
click at [485, 384] on link "Dynami Battery Corp" at bounding box center [414, 394] width 206 height 37
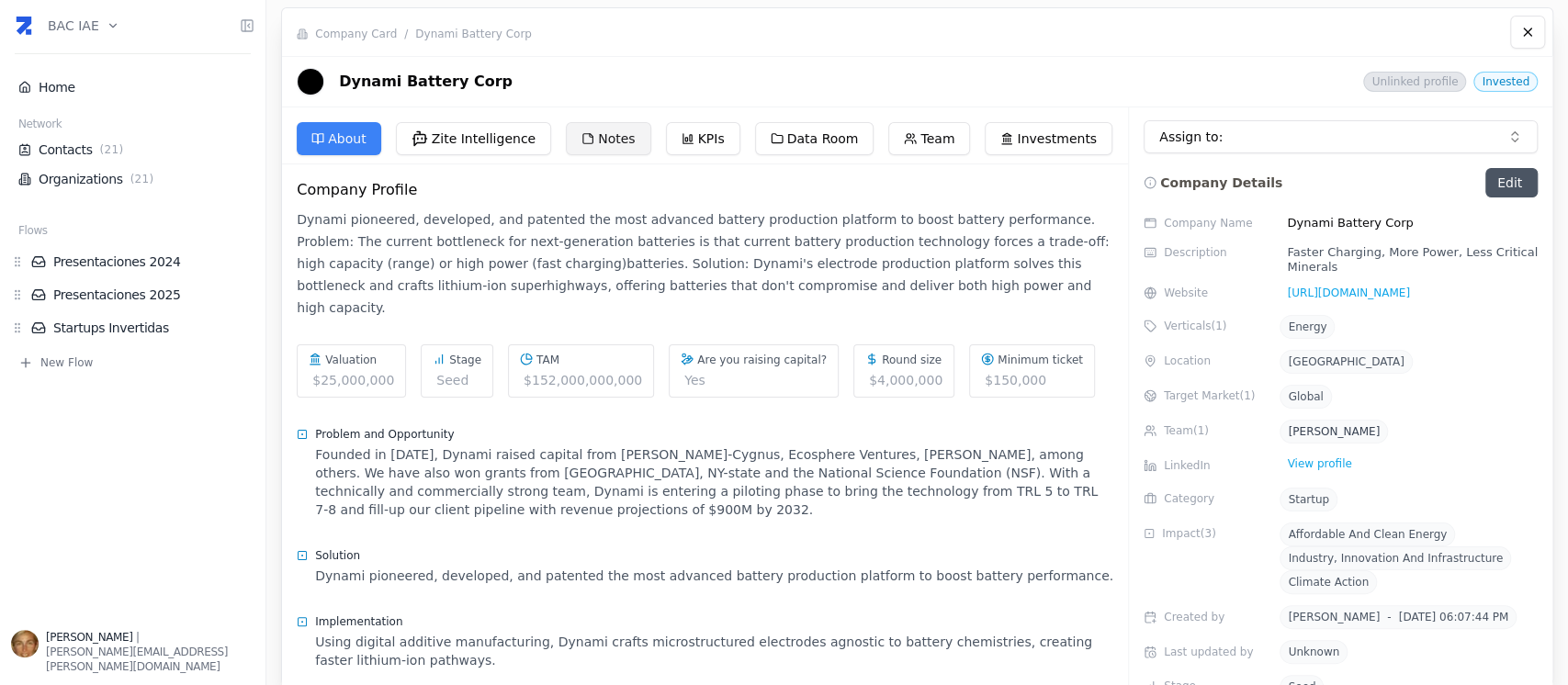
click at [600, 142] on button "Notes" at bounding box center [608, 138] width 84 height 33
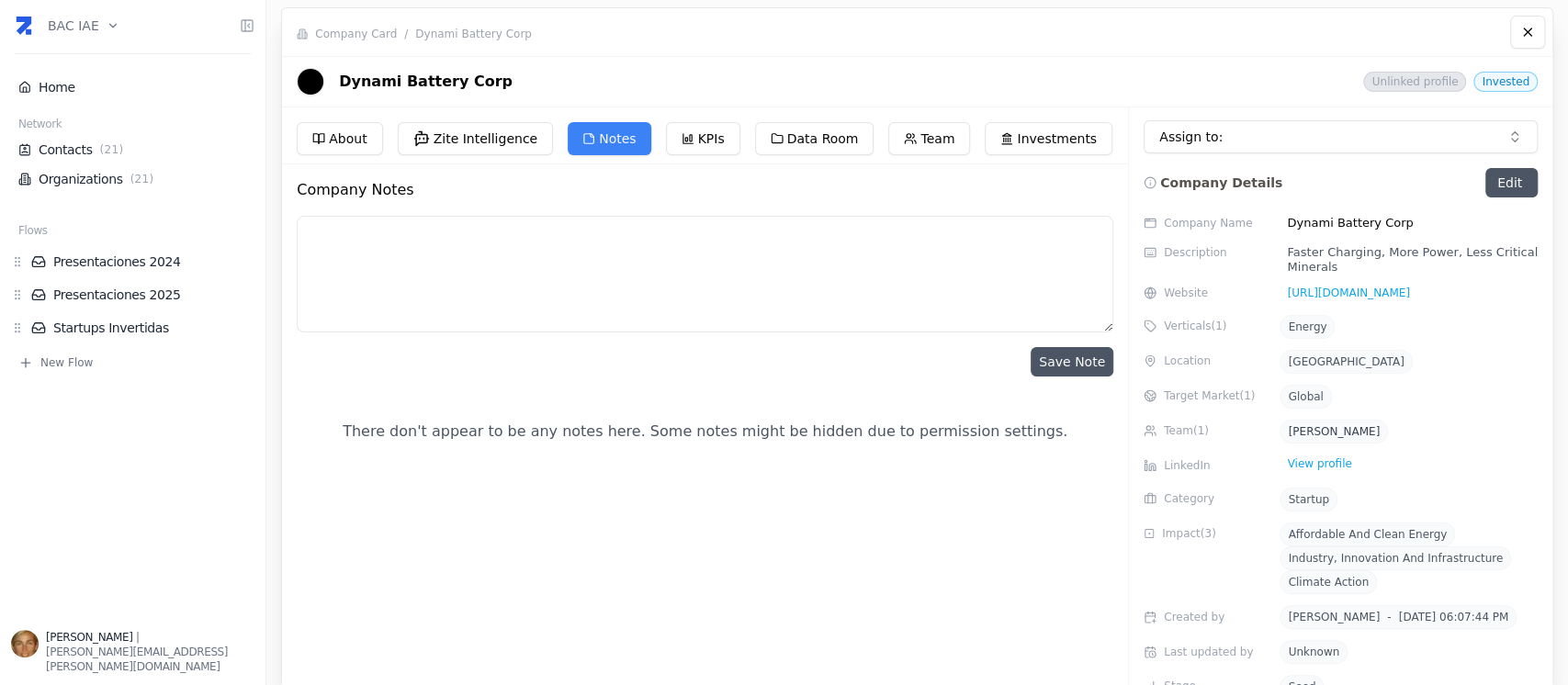
click at [544, 250] on textarea at bounding box center [705, 274] width 816 height 117
paste textarea "Reunión DYNAMI - Lanzamiento ronda usd 300 k"
click at [626, 239] on textarea "Reunión DYNAMI - Lanzamiento ronda usd 300 k" at bounding box center [705, 274] width 816 height 117
paste textarea "https://vimeo.com/1092114987/16d88f4854?ts=0&share=copy"
type textarea "Reunión DYNAMI - Lanzamiento ronda usd 300 k - 9/6/2025 https://vimeo.com/10921…"
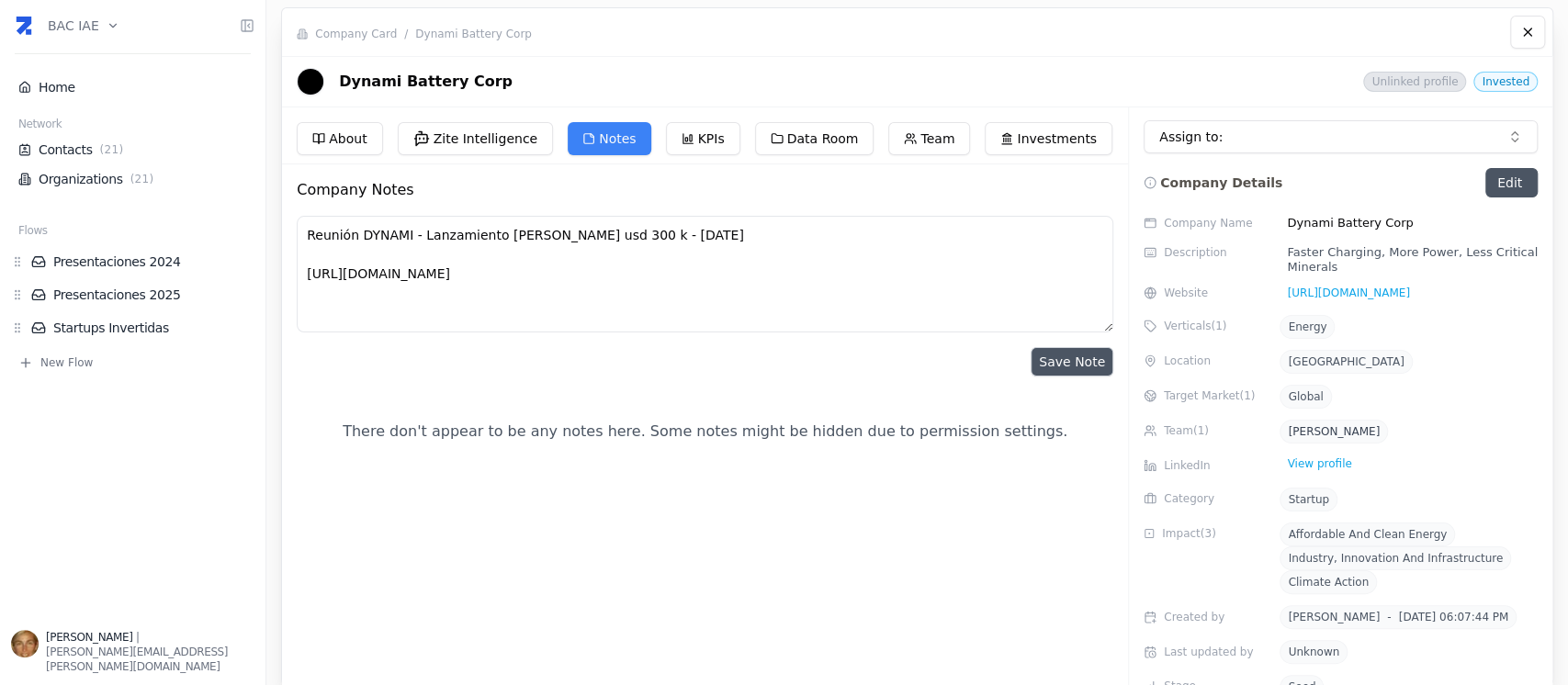
click at [1057, 357] on button "Save Note" at bounding box center [1071, 361] width 83 height 29
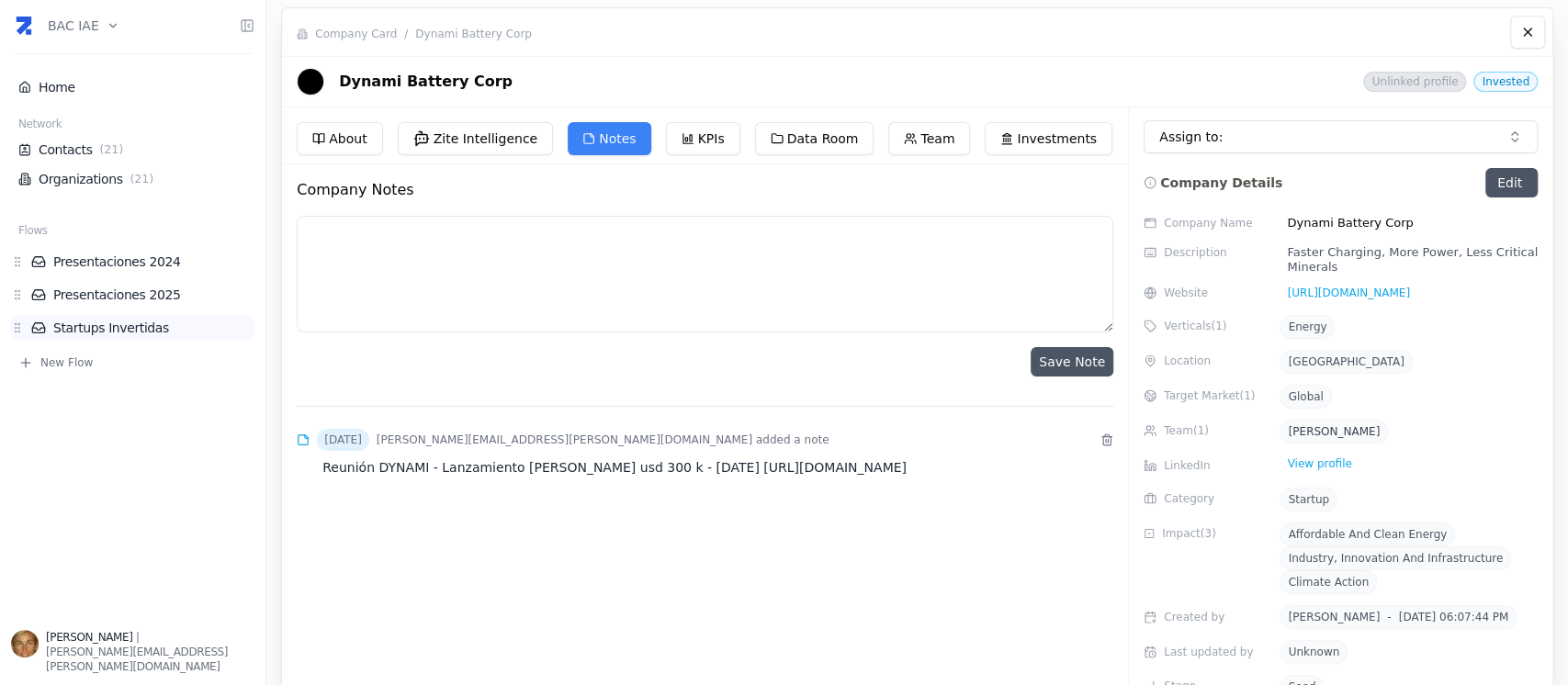
click at [141, 331] on link "Startups Invertidas" at bounding box center [142, 328] width 223 height 18
click at [141, 291] on link "Presentaciones 2025" at bounding box center [142, 295] width 223 height 18
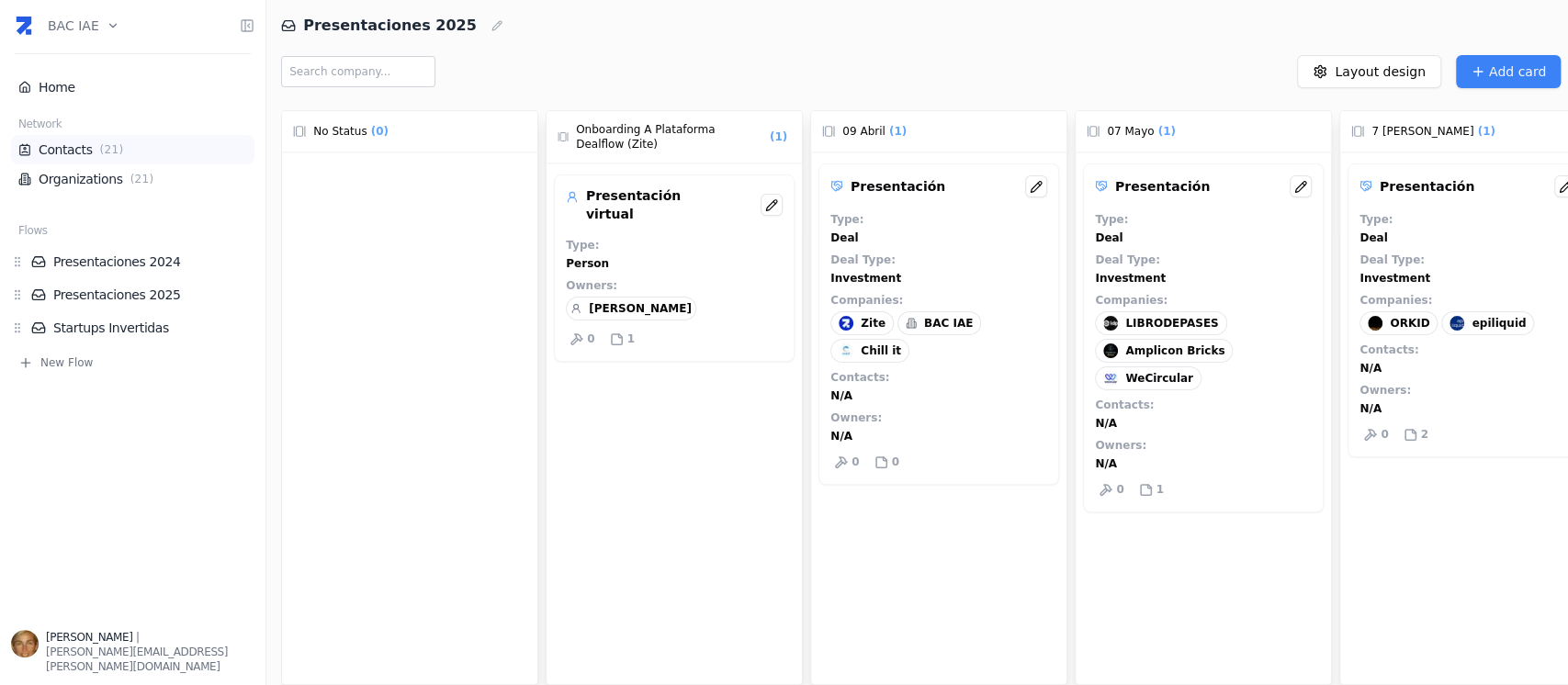
click at [101, 156] on span "( 21 )" at bounding box center [111, 149] width 31 height 15
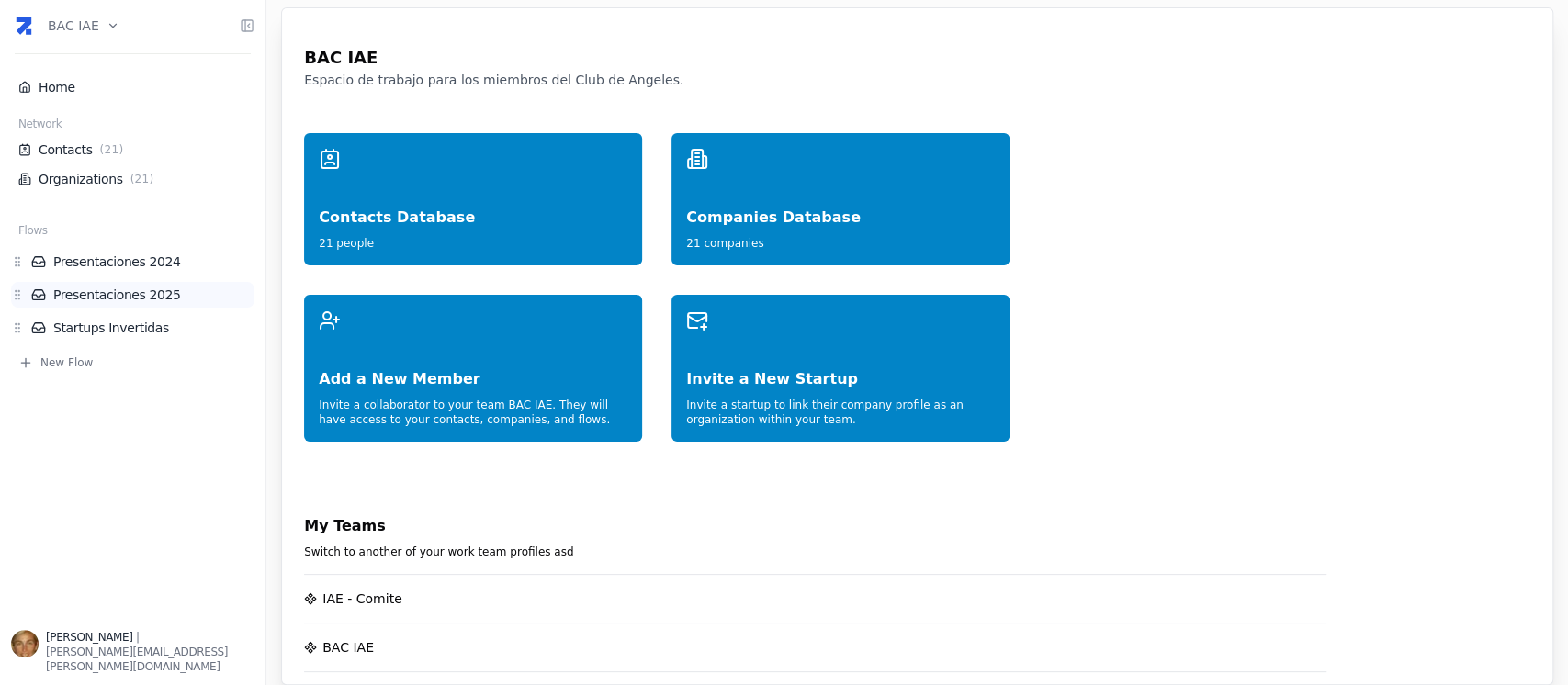
click at [139, 298] on link "Presentaciones 2025" at bounding box center [142, 295] width 223 height 18
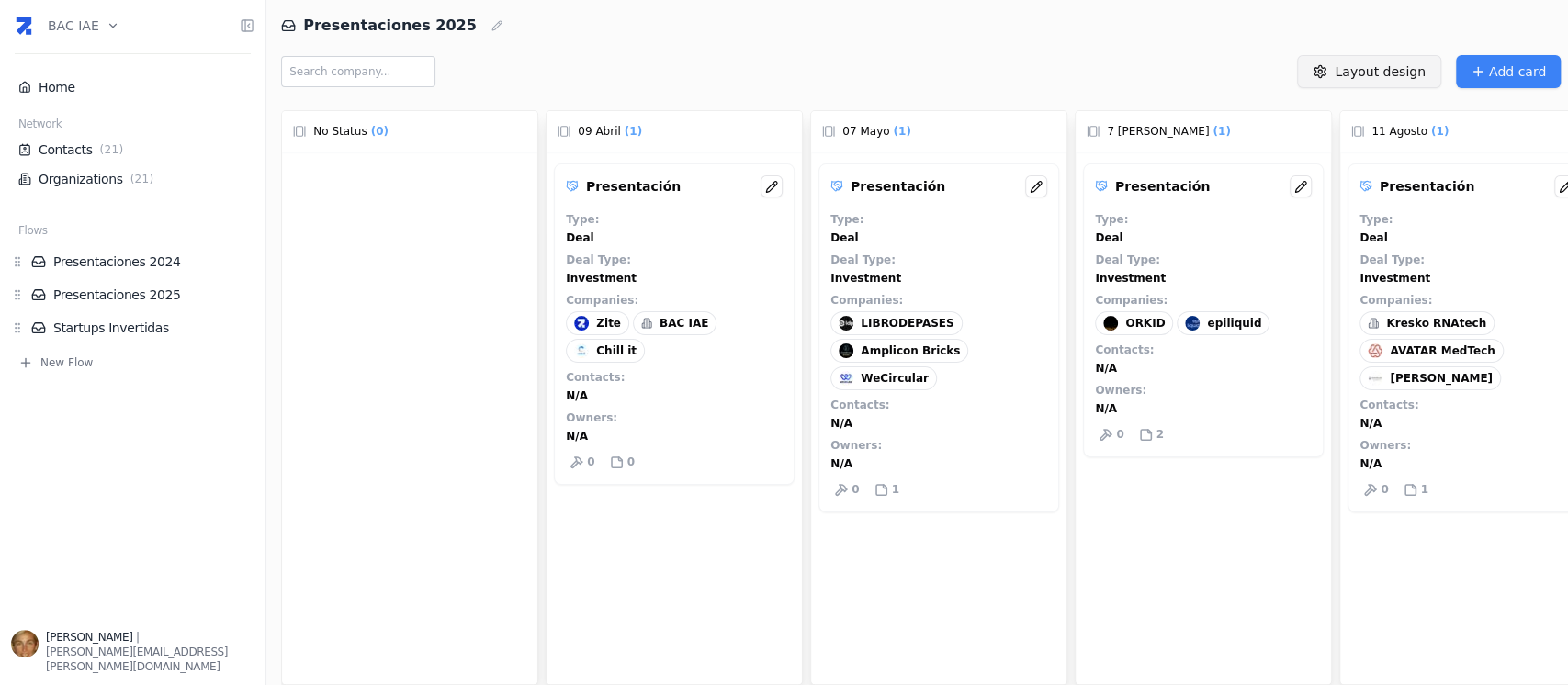
click at [1389, 66] on html "BAC IAE Home Network Contacts ( 21 ) Organizations ( 21 ) Flows Presentaciones …" at bounding box center [784, 342] width 1568 height 685
click at [1373, 269] on span "Edit layouts" at bounding box center [1372, 274] width 76 height 18
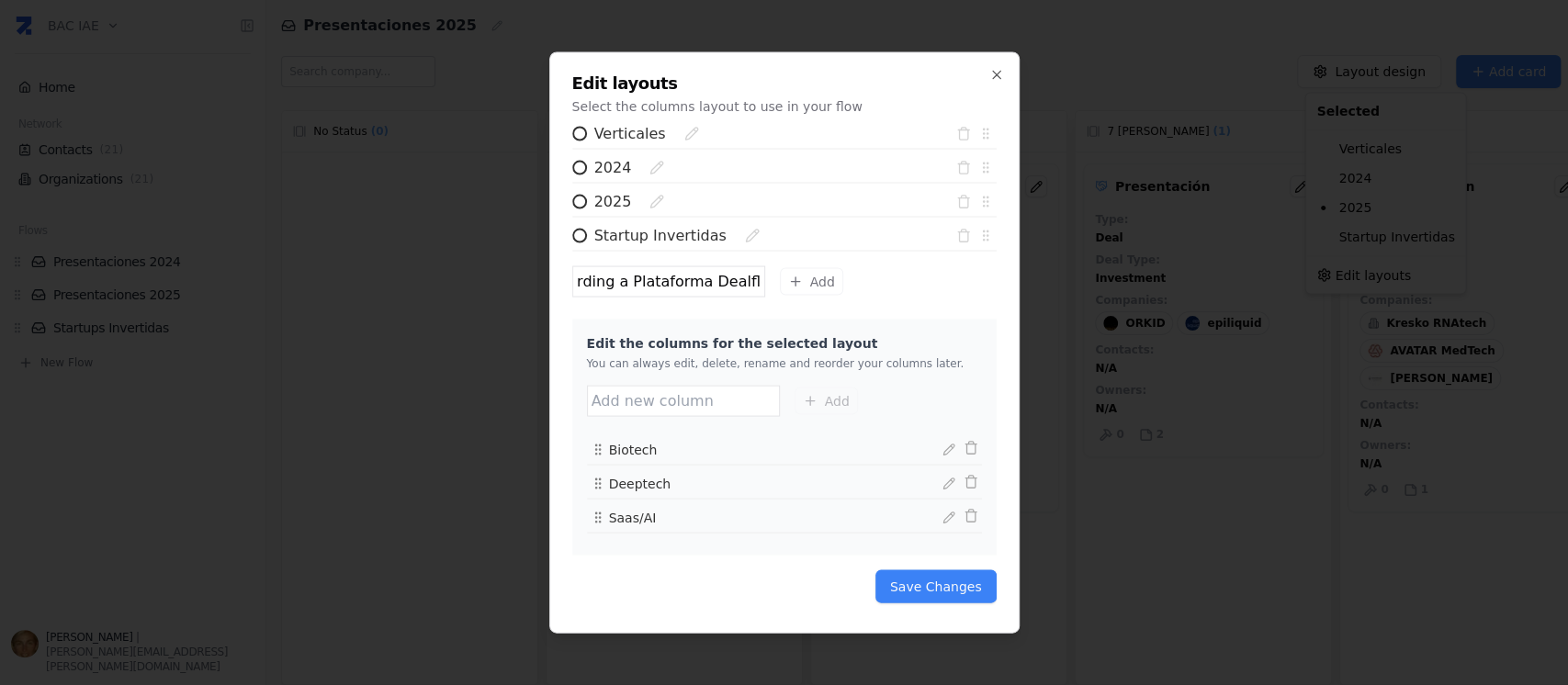
scroll to position [0, 59]
type input "Onboarding a Plataforma Dealflow"
click at [801, 273] on button "Add" at bounding box center [811, 282] width 63 height 28
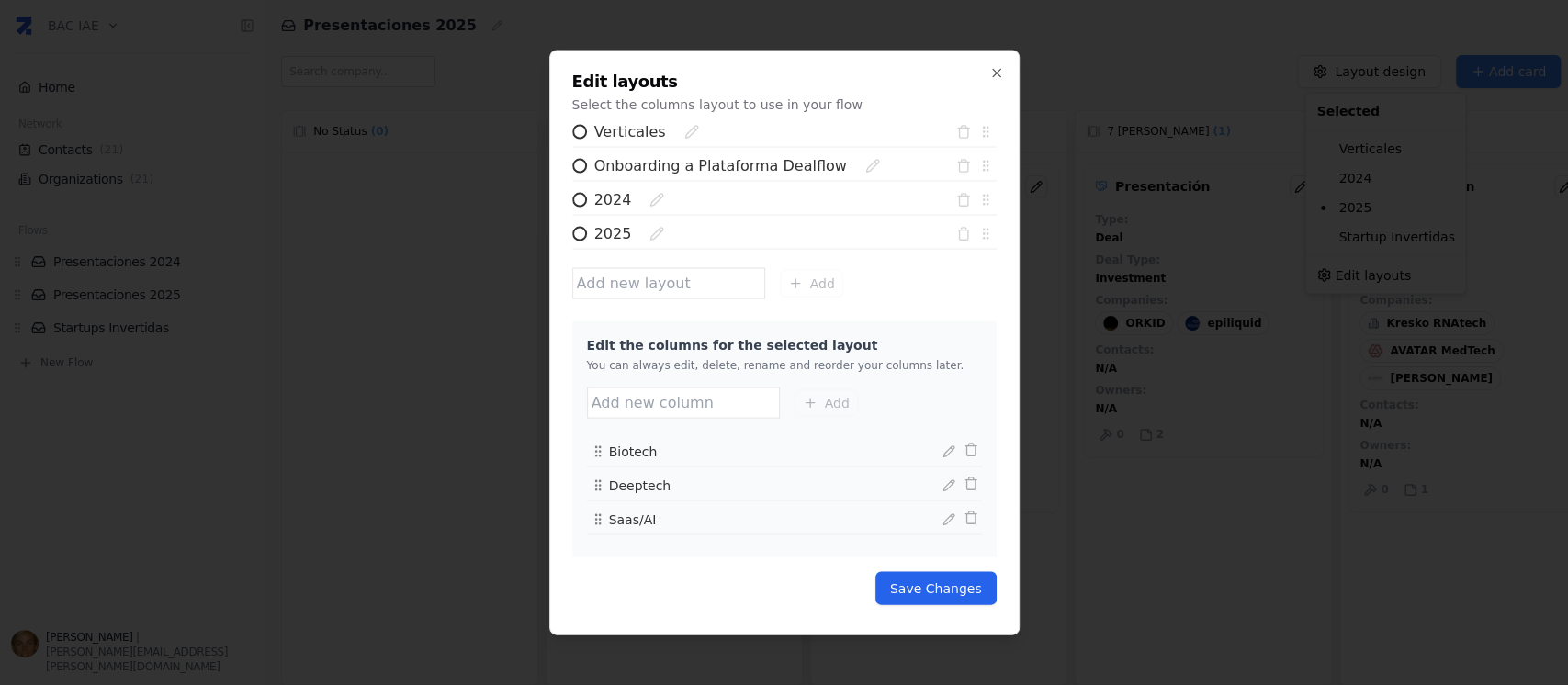
click at [943, 582] on button "Save Changes" at bounding box center [935, 588] width 121 height 33
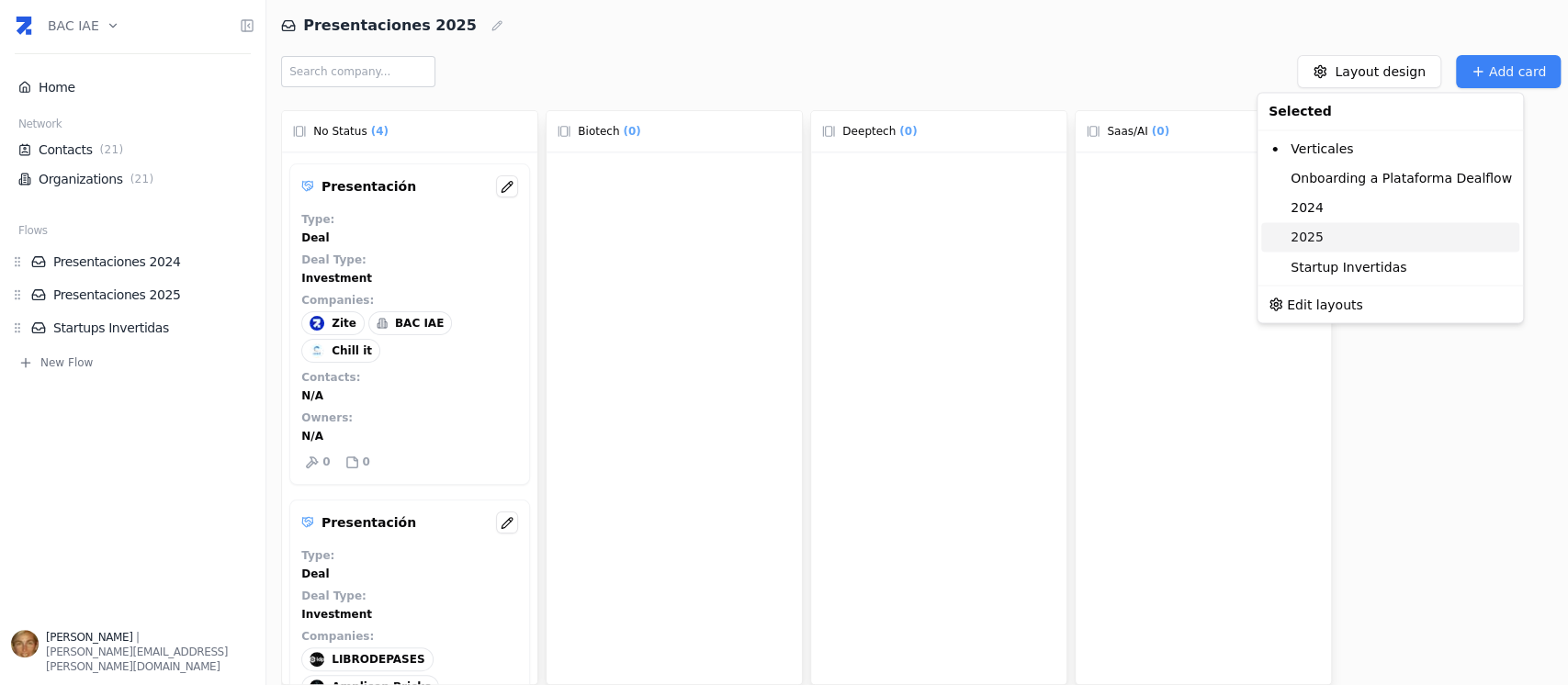
click at [1332, 240] on div "2025" at bounding box center [1390, 236] width 258 height 29
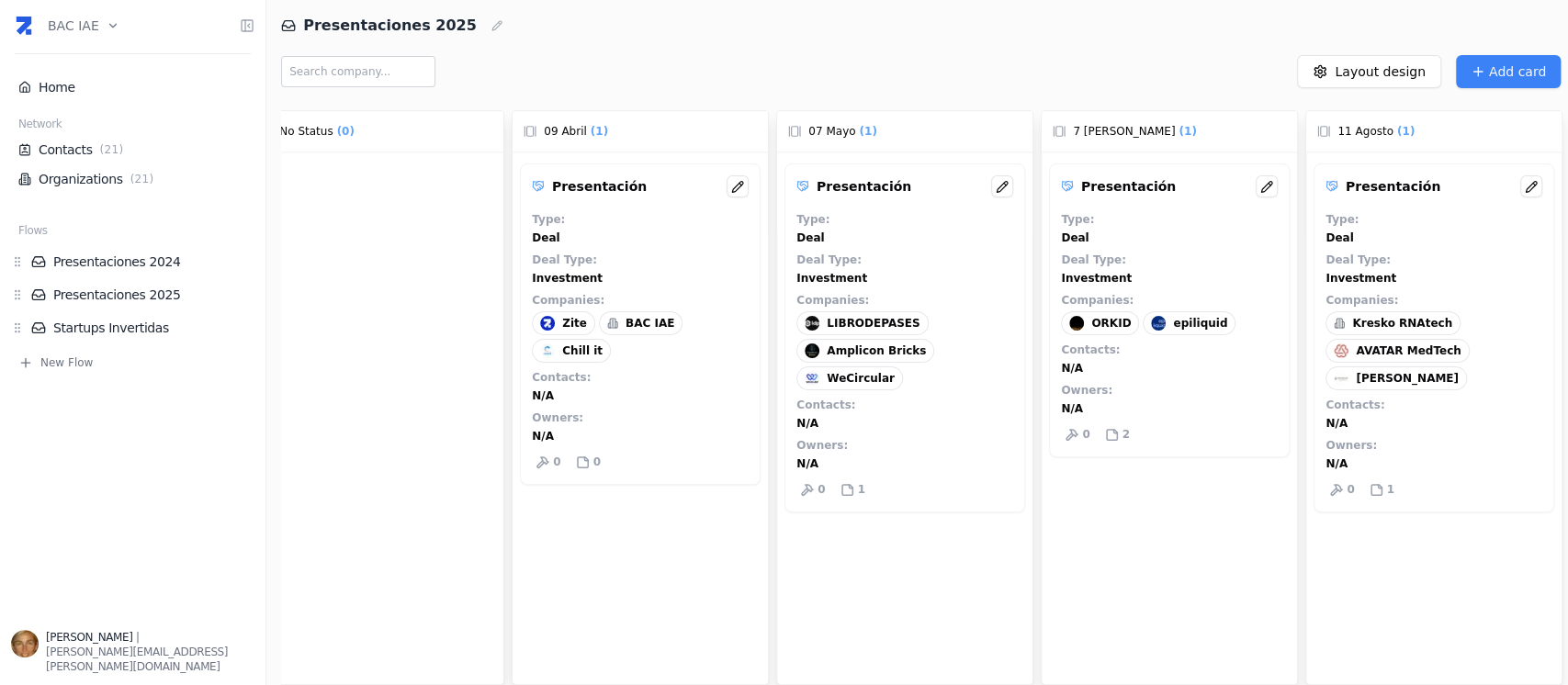
scroll to position [0, 43]
click at [104, 480] on div "Home Network Contacts ( 21 ) Organizations ( 21 ) Flows Presentaciones 2024 Pre…" at bounding box center [132, 332] width 265 height 573
click at [110, 322] on link "Startups Invertidas" at bounding box center [142, 328] width 223 height 18
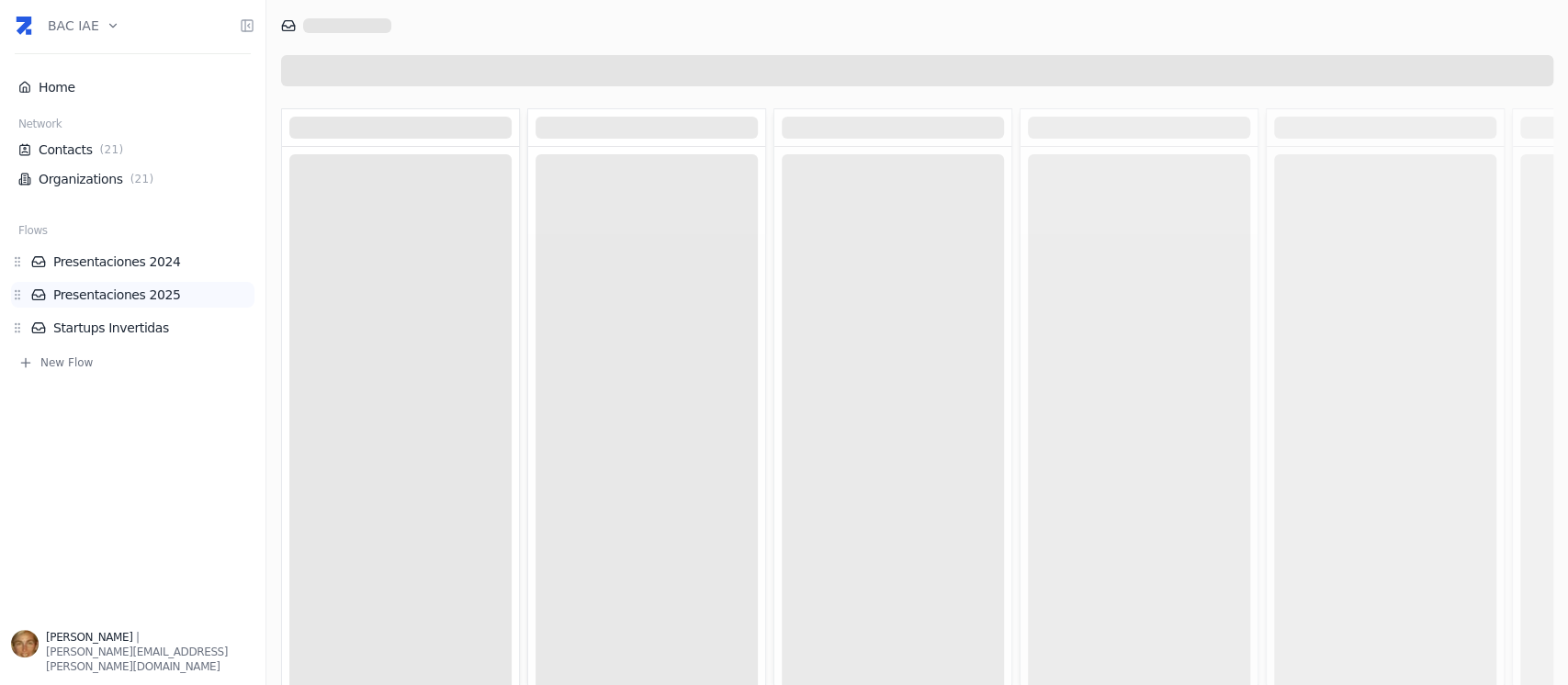
click at [116, 291] on link "Presentaciones 2025" at bounding box center [142, 295] width 223 height 18
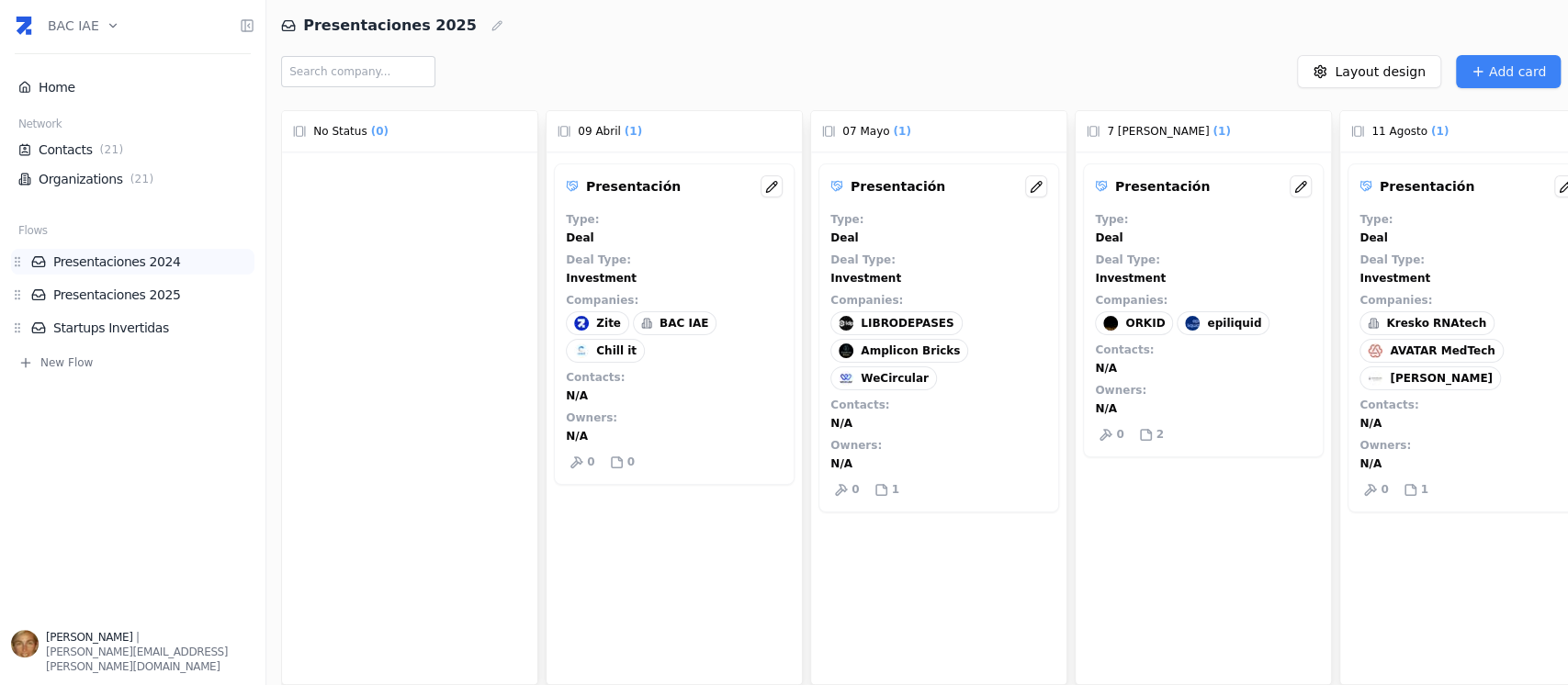
click at [124, 269] on link "Presentaciones 2024" at bounding box center [142, 262] width 223 height 18
click at [126, 298] on link "Presentaciones 2025" at bounding box center [142, 295] width 223 height 18
click at [351, 268] on div at bounding box center [409, 438] width 255 height 573
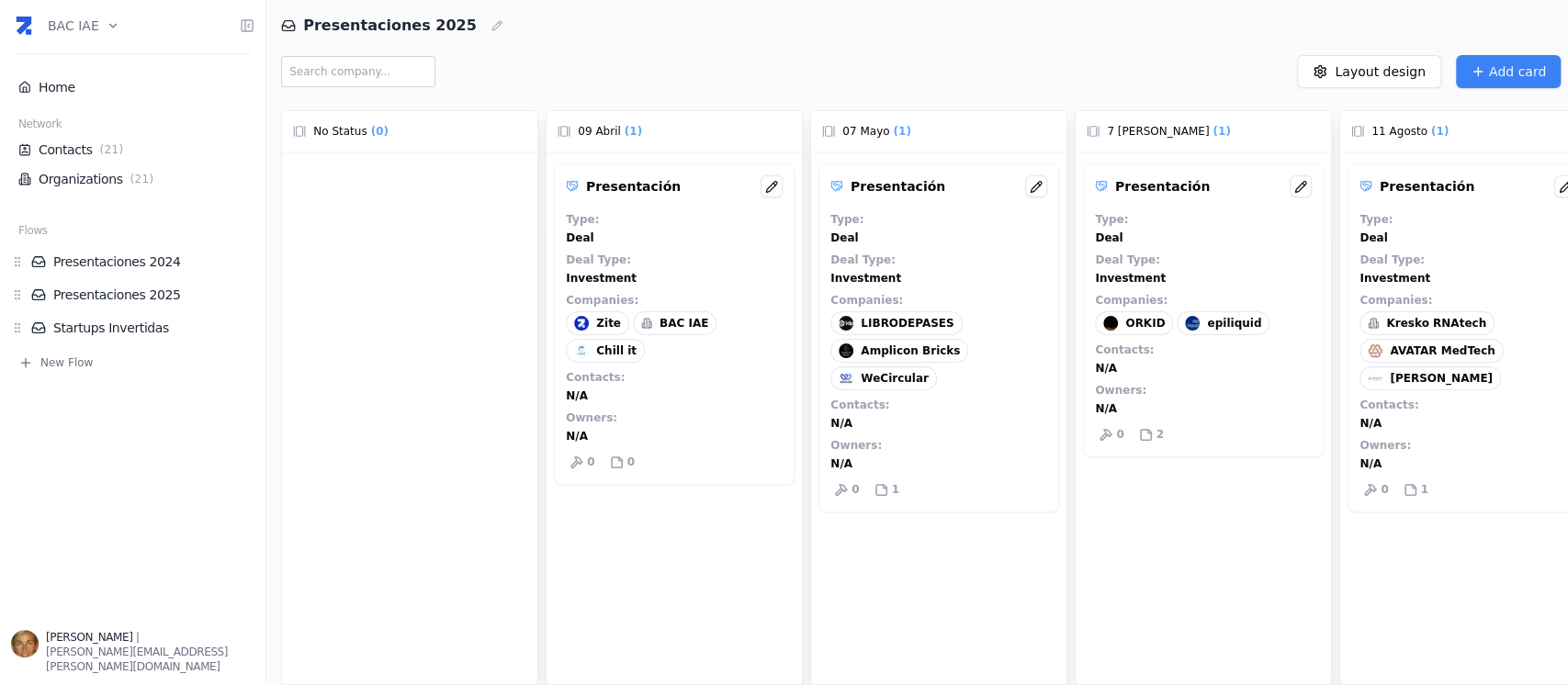
click at [351, 268] on div at bounding box center [409, 438] width 255 height 573
click at [373, 136] on span "( 0 )" at bounding box center [379, 131] width 25 height 18
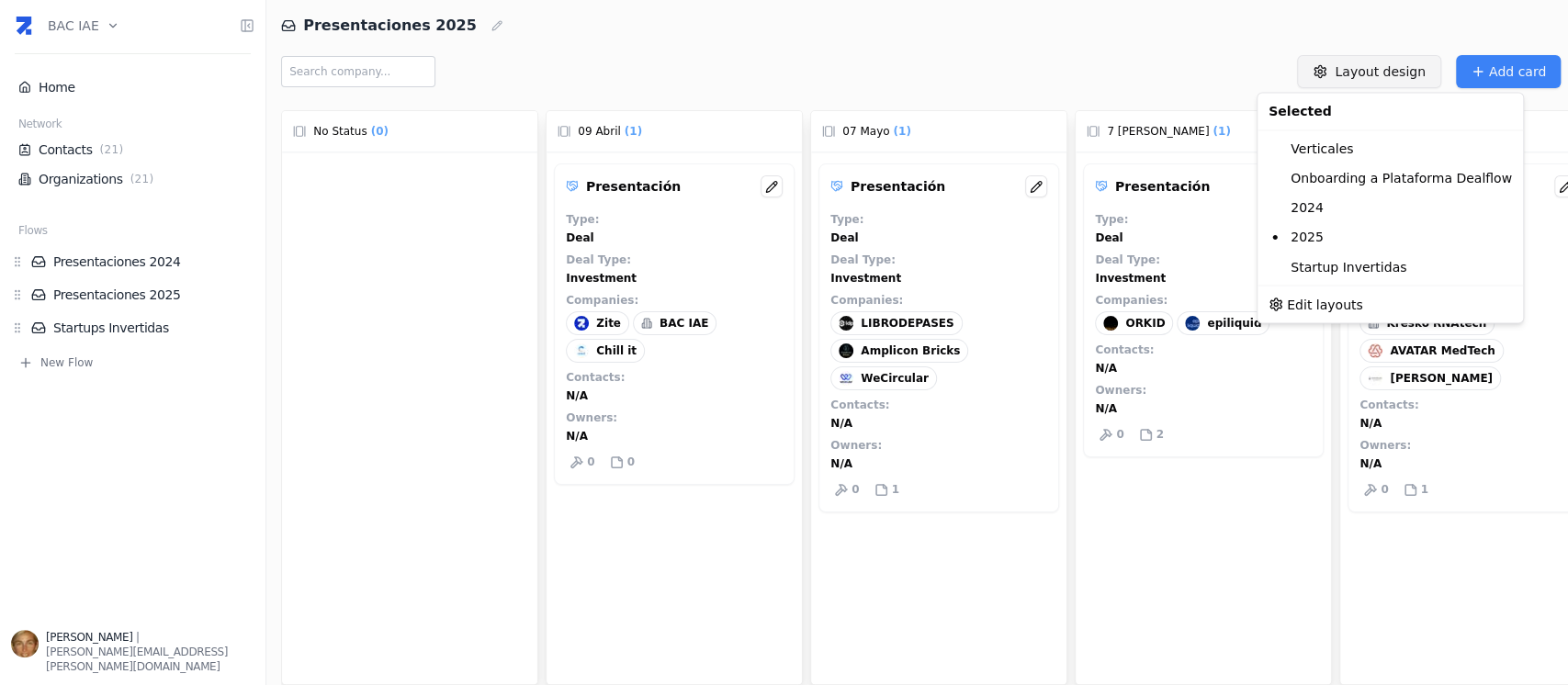
click at [1402, 71] on html "BAC IAE Home Network Contacts ( 21 ) Organizations ( 21 ) Flows Presentaciones …" at bounding box center [784, 342] width 1568 height 685
click at [1335, 300] on span "Edit layouts" at bounding box center [1325, 304] width 76 height 18
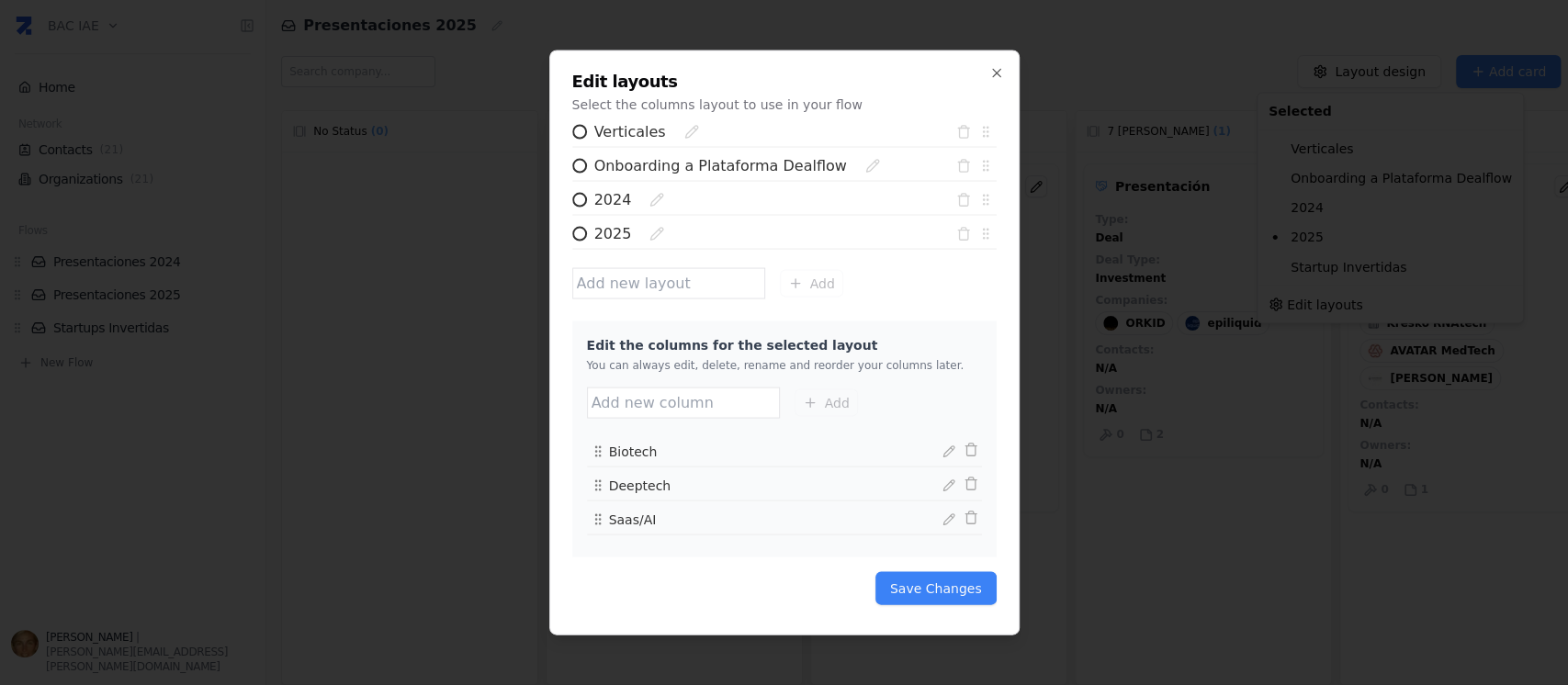
click at [689, 404] on input "text" at bounding box center [683, 403] width 193 height 31
type input "Onboarding a plataforma"
click at [798, 408] on button "Add" at bounding box center [825, 403] width 63 height 28
click at [595, 269] on input "text" at bounding box center [668, 282] width 193 height 31
click at [579, 239] on input "2025" at bounding box center [579, 233] width 15 height 15
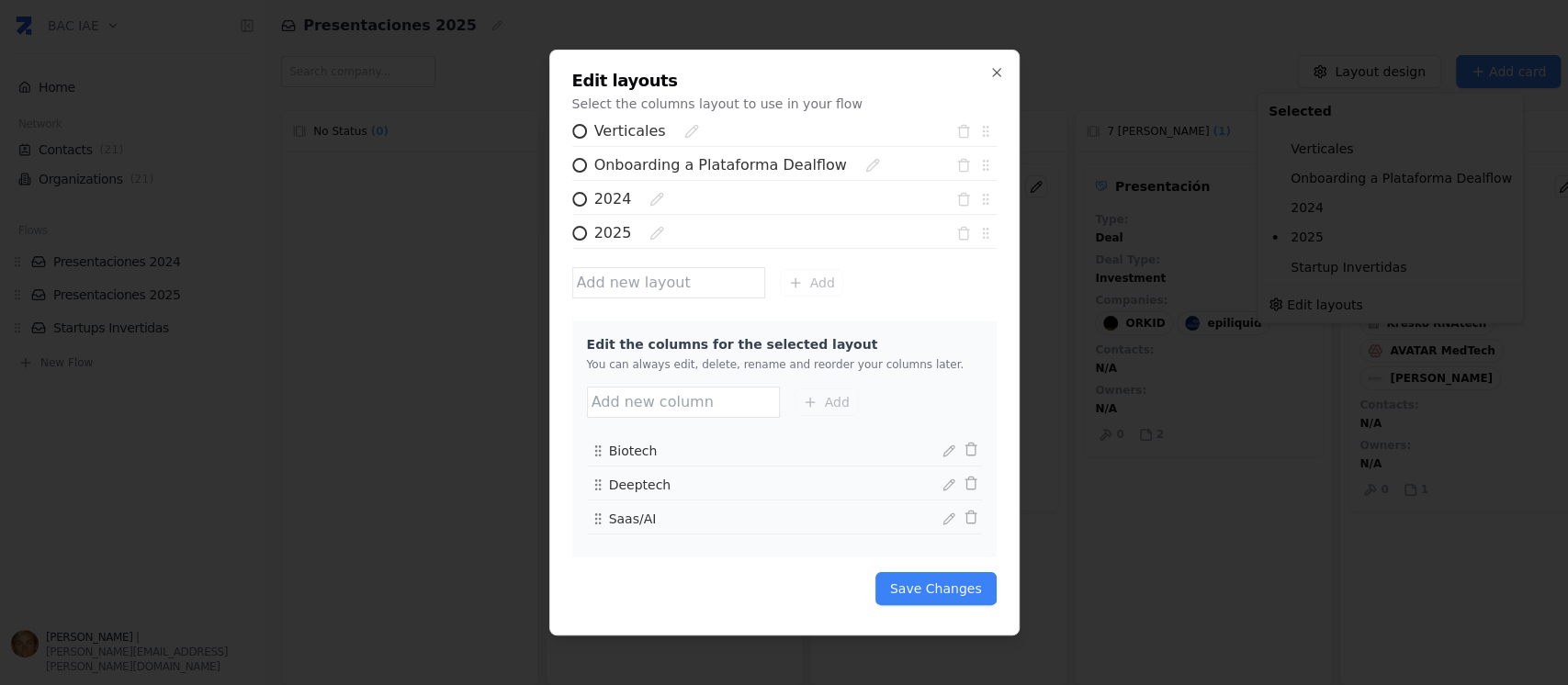
radio input "true"
radio input "false"
click at [711, 408] on input "text" at bounding box center [683, 402] width 193 height 31
type input "Onboarding a Plataforma Dealflow (Zite)"
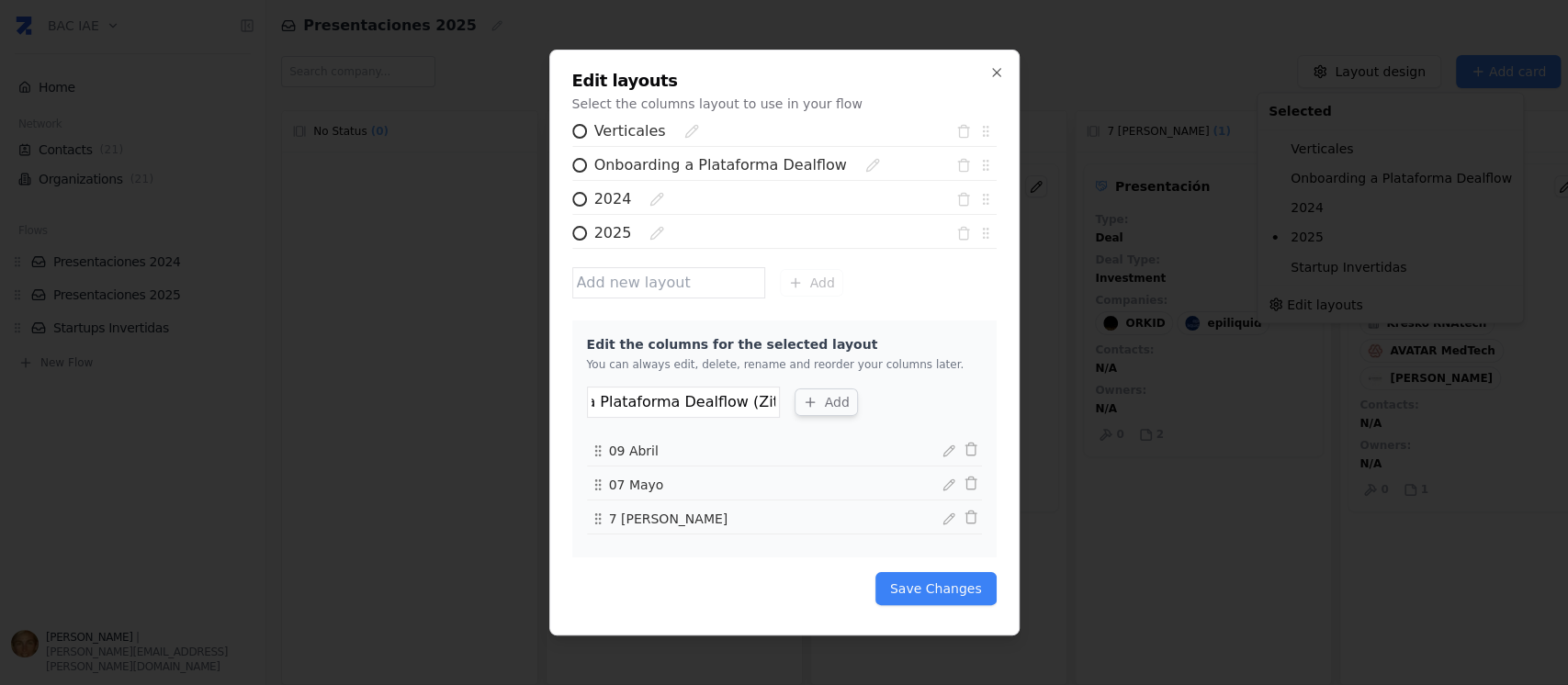
scroll to position [0, 0]
click at [818, 398] on button "Add" at bounding box center [825, 402] width 63 height 28
drag, startPoint x: 828, startPoint y: 525, endPoint x: 838, endPoint y: 558, distance: 34.3
click at [838, 558] on div "Edit layouts Select the columns layout to use in your flow Verticales Onboardin…" at bounding box center [784, 343] width 424 height 540
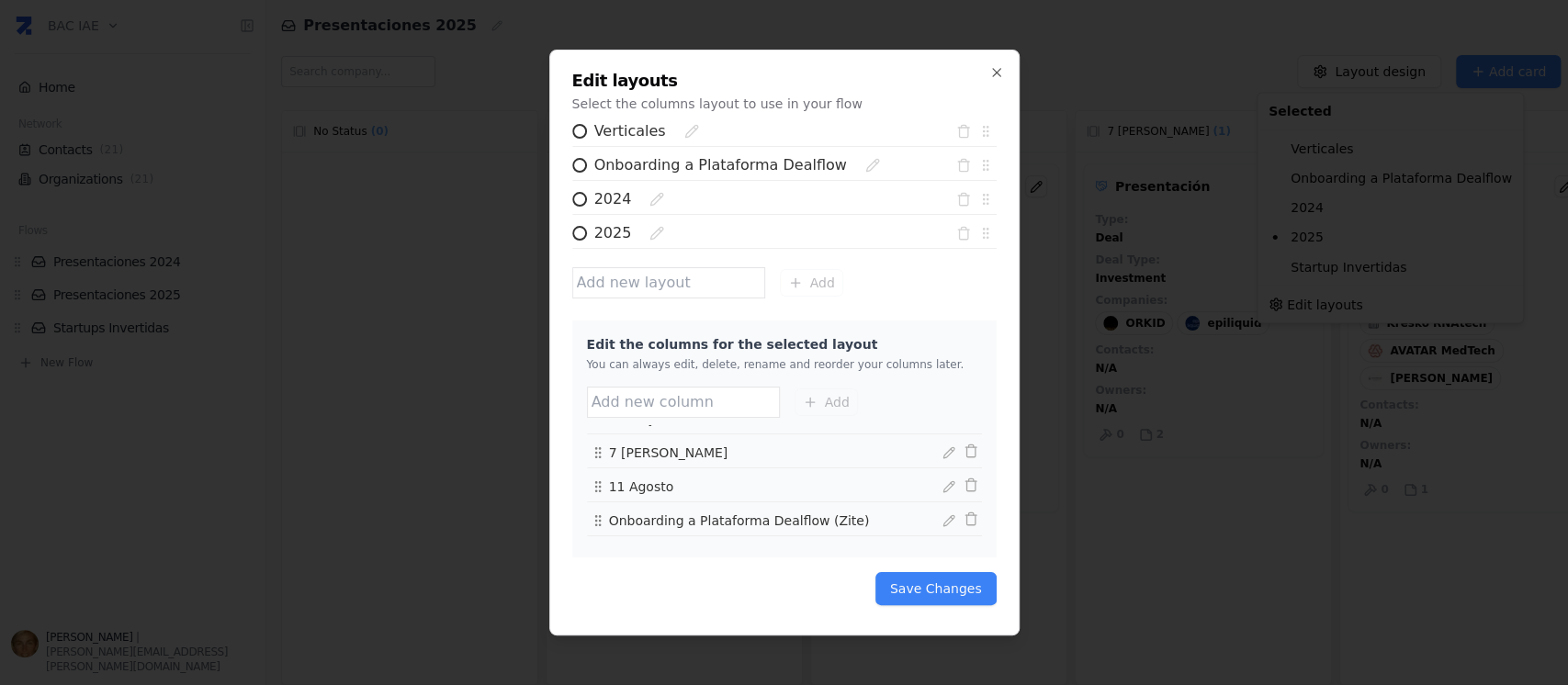
click at [714, 518] on span "Onboarding a Plataforma Dealflow (Zite)" at bounding box center [739, 520] width 261 height 15
click at [717, 514] on span "Onboarding a Plataforma Dealflow (Zite)" at bounding box center [739, 520] width 261 height 15
click at [948, 591] on button "Save Changes" at bounding box center [935, 588] width 121 height 33
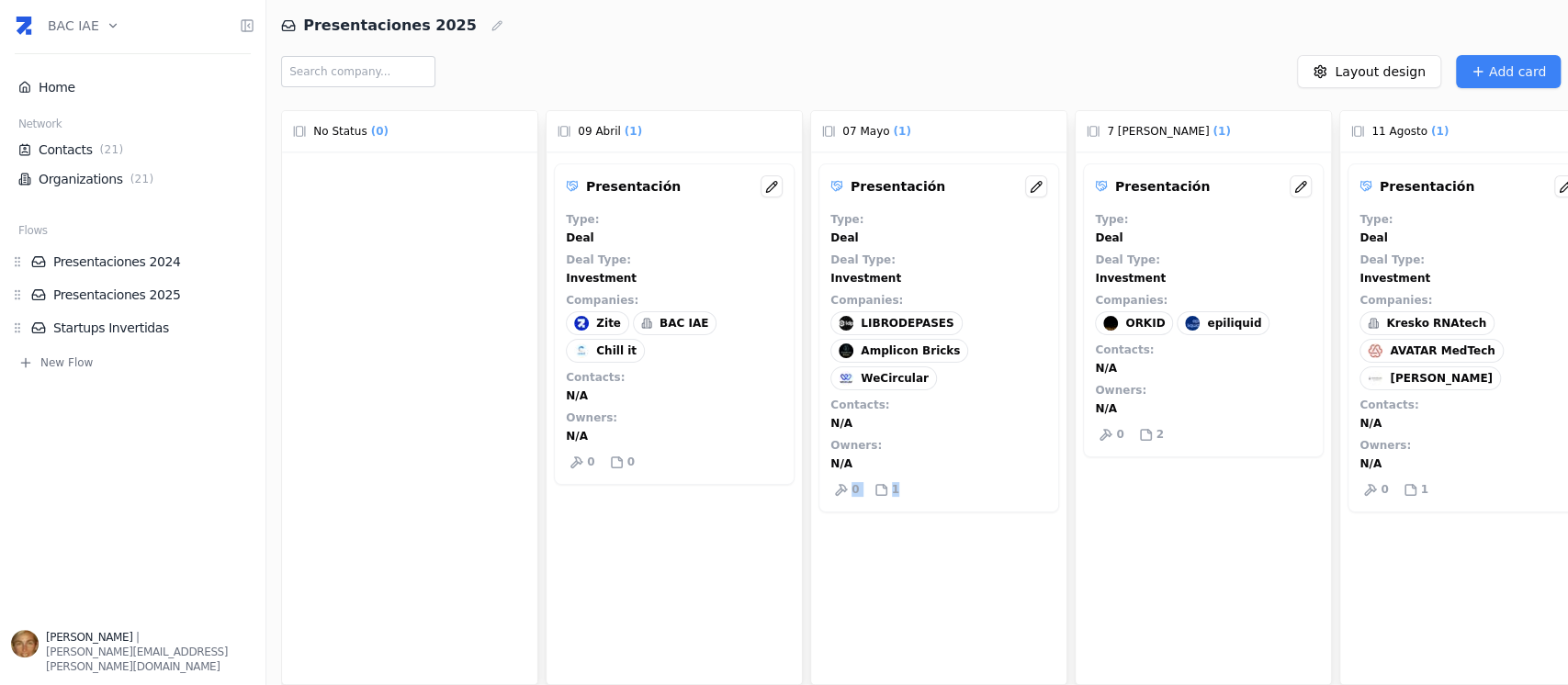
drag, startPoint x: 840, startPoint y: 669, endPoint x: 1278, endPoint y: 669, distance: 438.0
click at [1278, 669] on html "BAC IAE Home Network Contacts ( 21 ) Organizations ( 21 ) Flows Presentaciones …" at bounding box center [784, 342] width 1568 height 685
click at [909, 485] on div "Presentación Type : Deal Deal Type : Investment Companies : LIBRODEPASES Amplic…" at bounding box center [938, 438] width 255 height 573
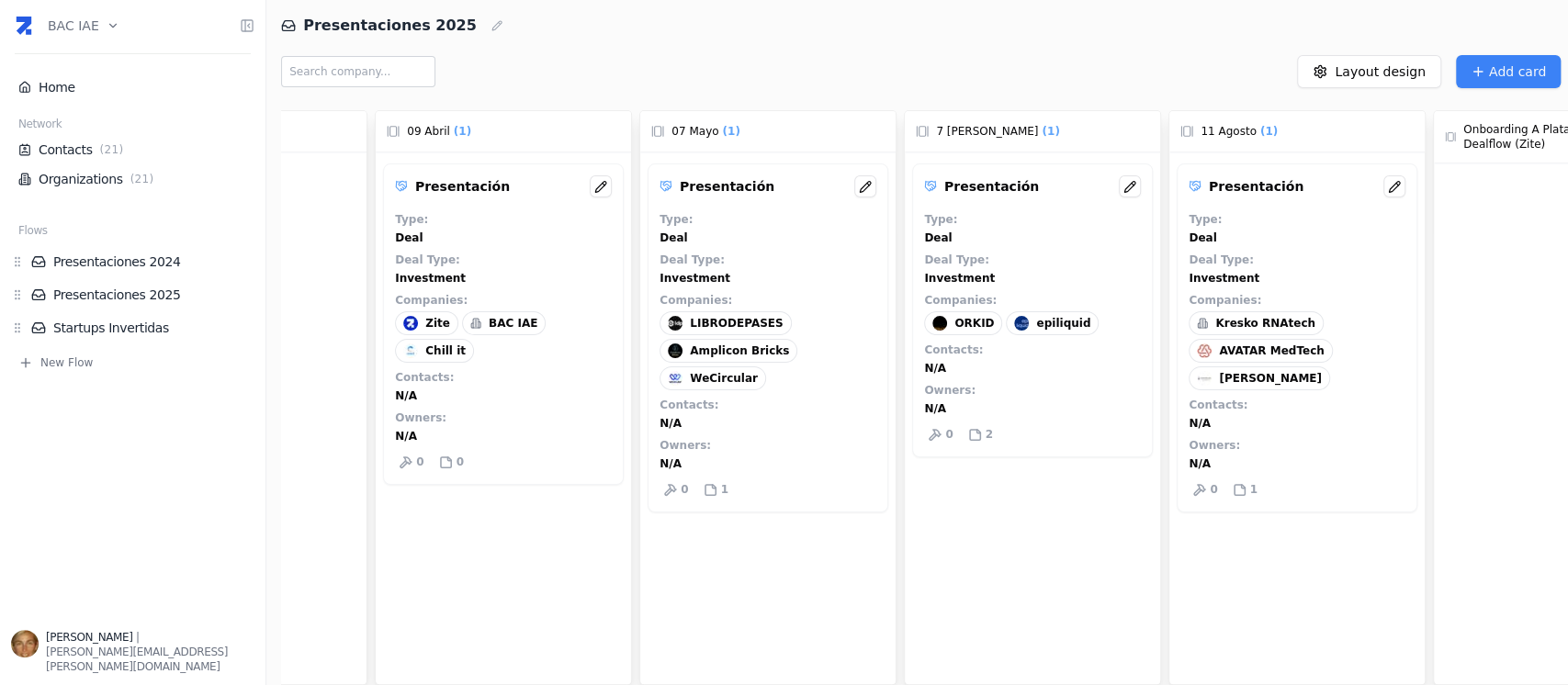
scroll to position [0, 308]
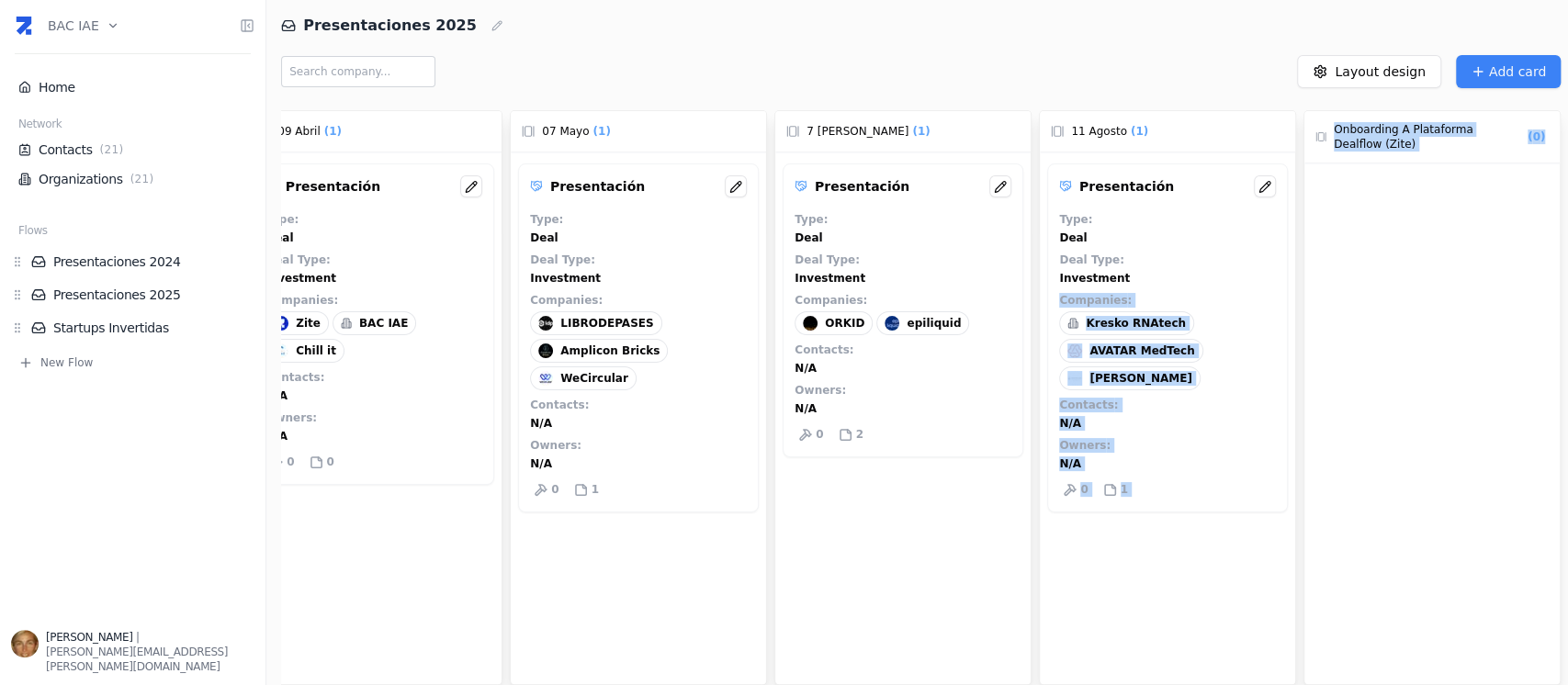
drag, startPoint x: 1464, startPoint y: 209, endPoint x: 1342, endPoint y: 239, distance: 125.6
click at [1262, 263] on div "No Status ( 0 ) 09 Abril ( 1 ) Presentación Type : Deal Deal Type : Investment …" at bounding box center [924, 394] width 1287 height 582
click at [1411, 199] on div at bounding box center [1431, 449] width 255 height 573
click at [1431, 137] on span "Onboarding a Plataforma Dealflow (Zite)" at bounding box center [1428, 136] width 190 height 29
click at [1440, 151] on div "Onboarding a Plataforma Dealflow (Zite) ( 0 )" at bounding box center [1431, 137] width 255 height 52
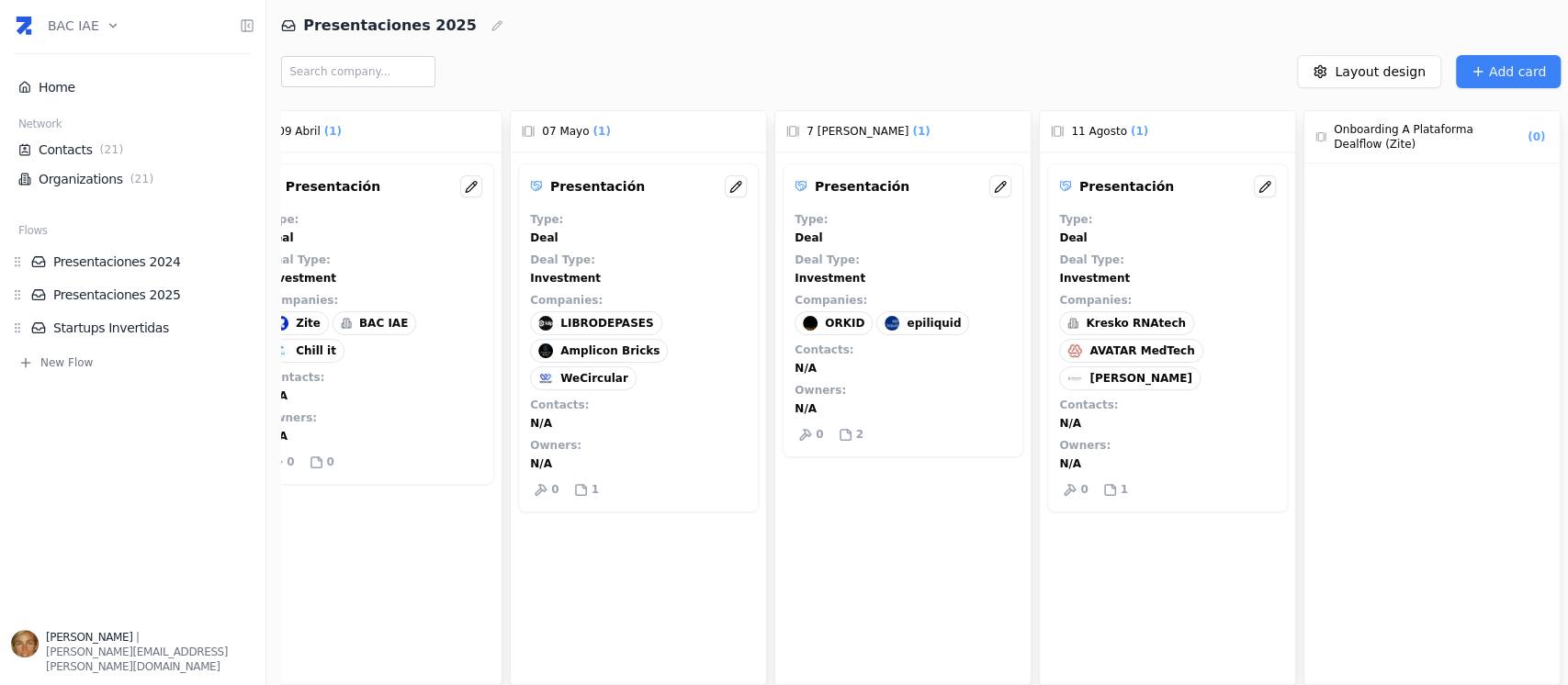
click at [1440, 151] on div "Onboarding a Plataforma Dealflow (Zite) ( 0 )" at bounding box center [1431, 137] width 255 height 52
click at [1445, 129] on span "Onboarding a Plataforma Dealflow (Zite)" at bounding box center [1428, 136] width 190 height 29
click at [1348, 189] on div at bounding box center [1431, 449] width 255 height 573
click at [1530, 141] on span "( 0 )" at bounding box center [1536, 137] width 25 height 18
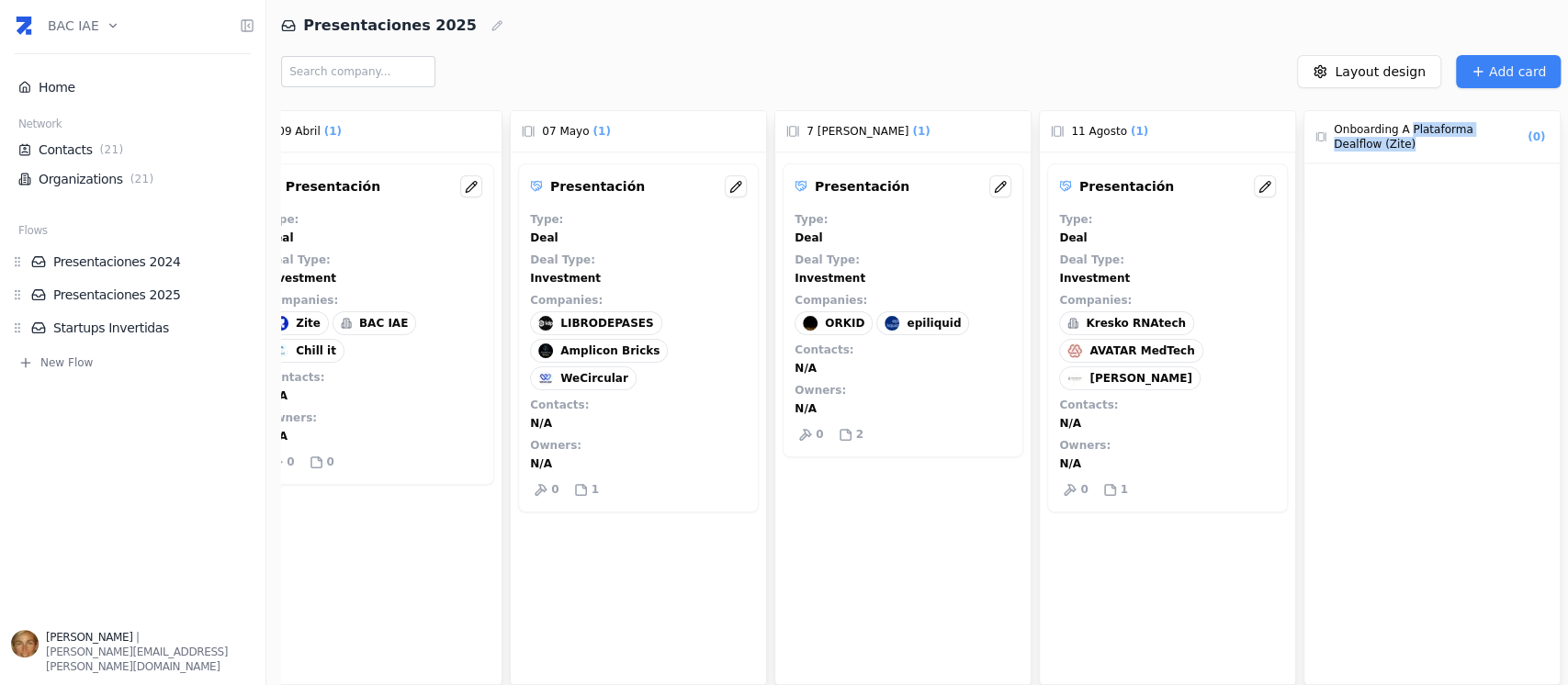
drag, startPoint x: 1403, startPoint y: 134, endPoint x: 1359, endPoint y: 140, distance: 44.4
click at [1360, 140] on span "Onboarding a Plataforma Dealflow (Zite)" at bounding box center [1428, 136] width 190 height 29
click at [1315, 134] on icon at bounding box center [1320, 136] width 11 height 13
click at [1433, 129] on span "Onboarding a Plataforma Dealflow (Zite)" at bounding box center [1428, 136] width 190 height 29
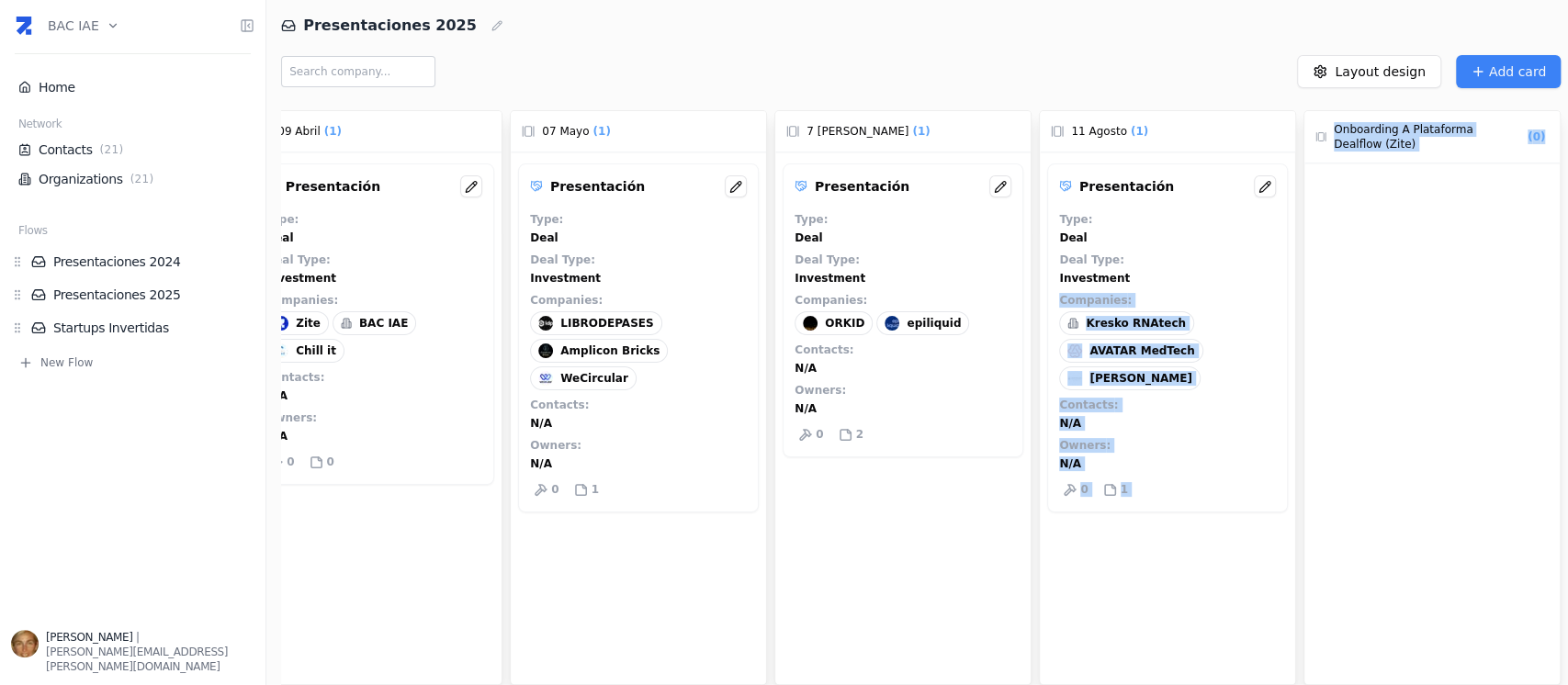
drag, startPoint x: 1384, startPoint y: 262, endPoint x: 1220, endPoint y: 284, distance: 164.9
click at [1220, 284] on div "No Status ( 0 ) 09 Abril ( 1 ) Presentación Type : Deal Deal Type : Investment …" at bounding box center [924, 394] width 1287 height 582
click at [1427, 210] on div at bounding box center [1431, 449] width 255 height 573
click at [1533, 141] on span "( 0 )" at bounding box center [1536, 137] width 25 height 18
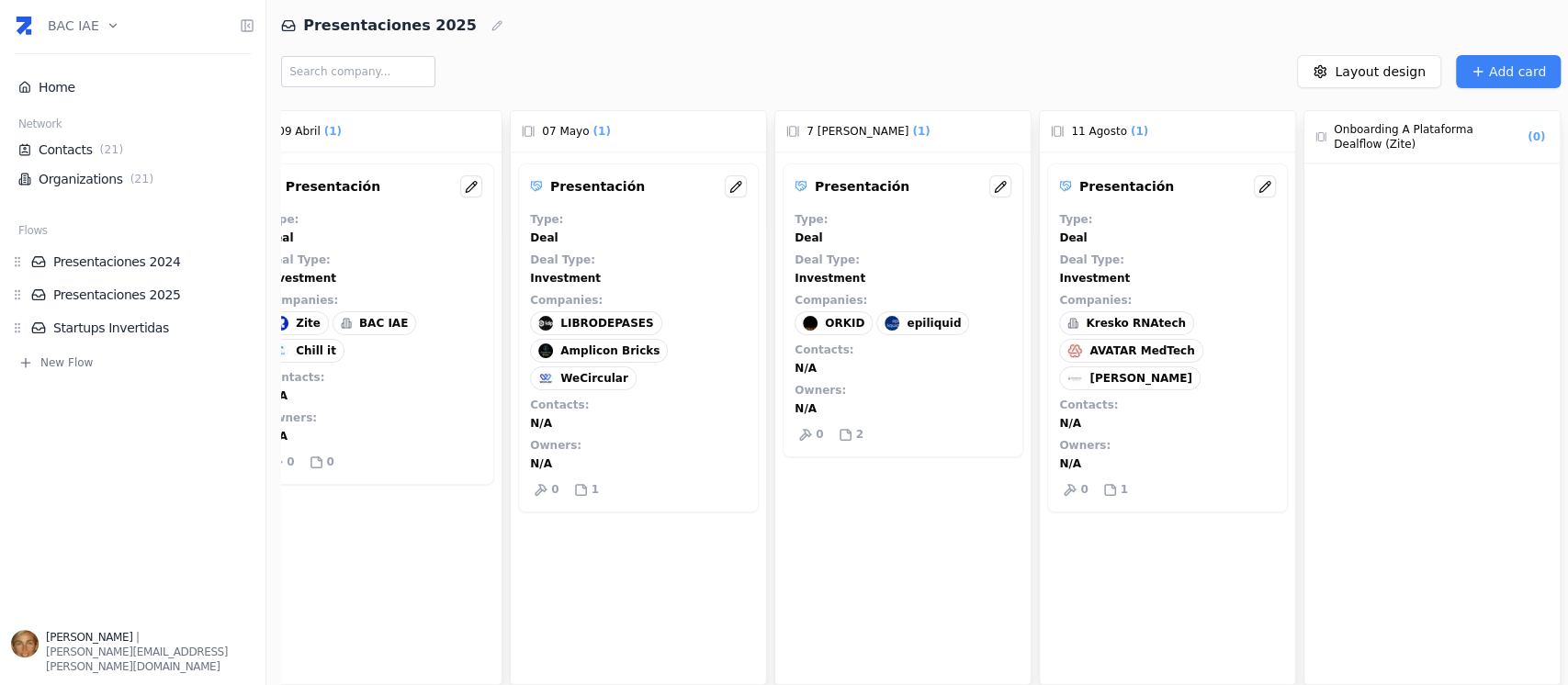
click at [1400, 142] on span "Onboarding a Plataforma Dealflow (Zite)" at bounding box center [1428, 136] width 190 height 29
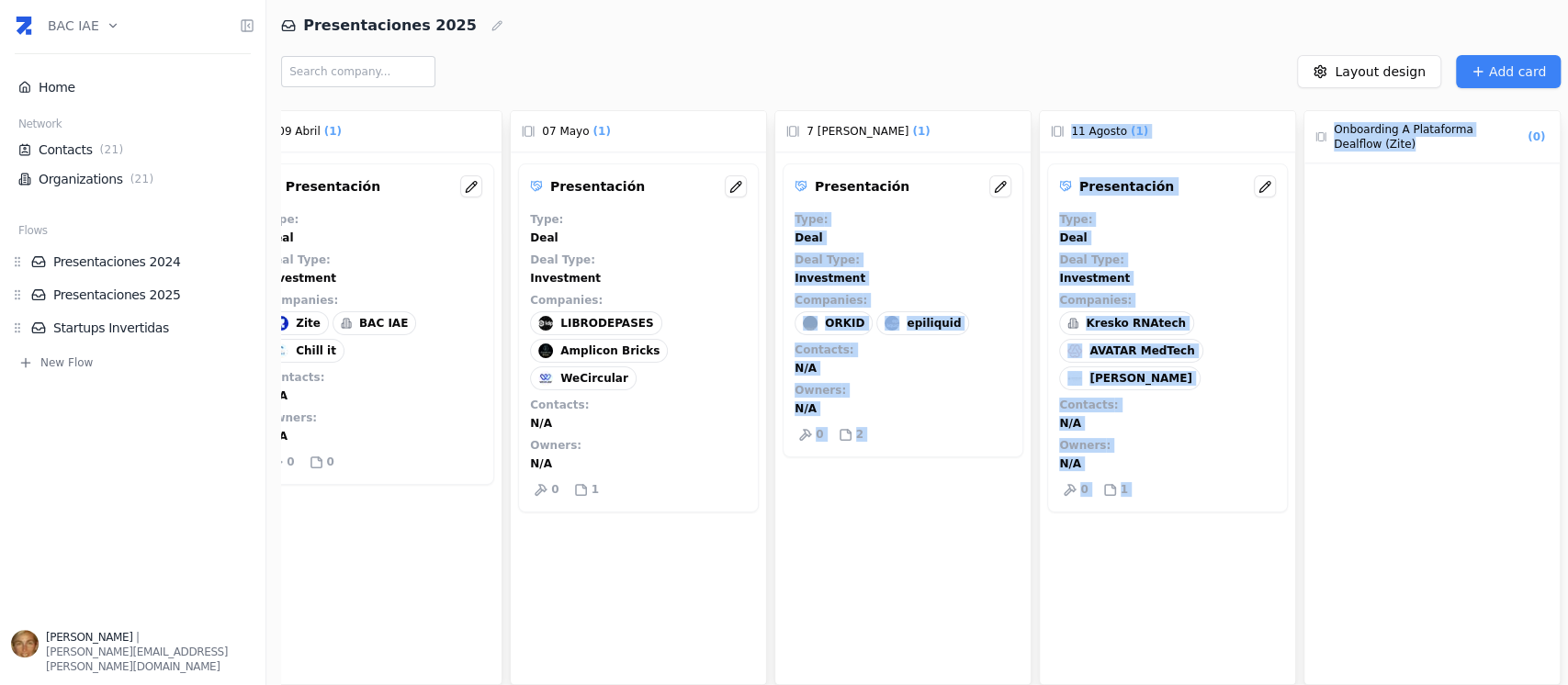
drag, startPoint x: 1400, startPoint y: 142, endPoint x: 1447, endPoint y: 185, distance: 63.1
click at [1001, 174] on div "No Status ( 0 ) 09 Abril ( 1 ) Presentación Type : Deal Deal Type : Investment …" at bounding box center [924, 394] width 1287 height 582
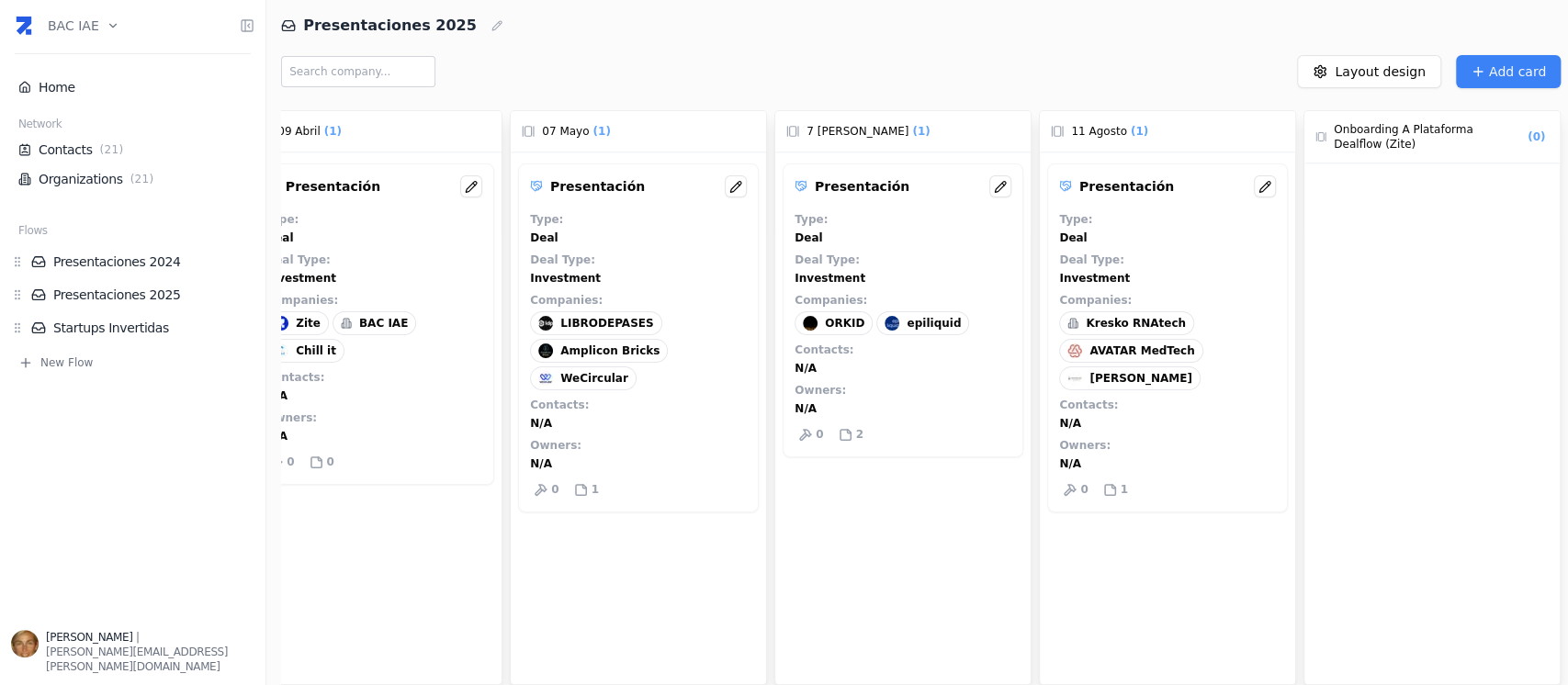
click at [1488, 283] on div at bounding box center [1431, 449] width 255 height 573
click at [1389, 77] on html "BAC IAE Home Network Contacts ( 21 ) Organizations ( 21 ) Flows Presentaciones …" at bounding box center [784, 342] width 1568 height 685
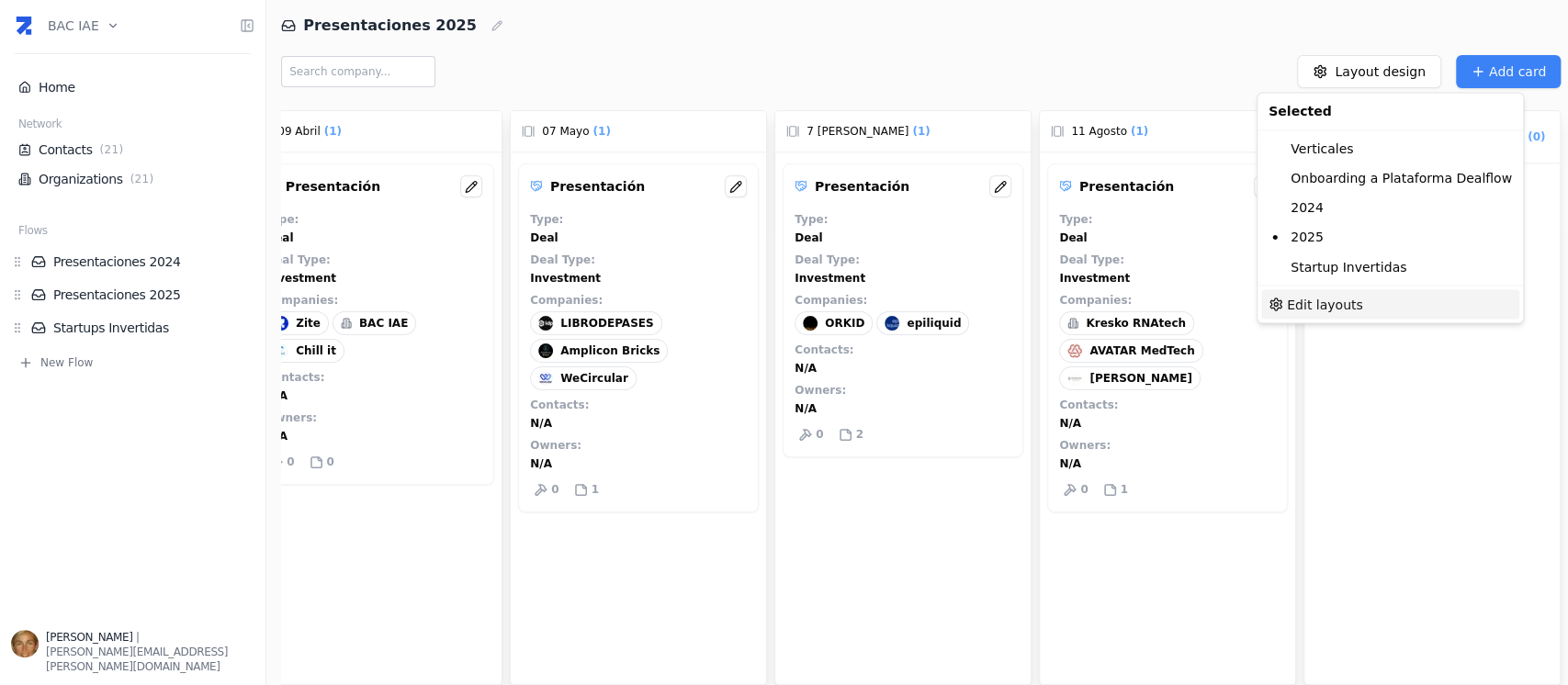
click at [1390, 309] on div "Edit layouts" at bounding box center [1390, 303] width 258 height 29
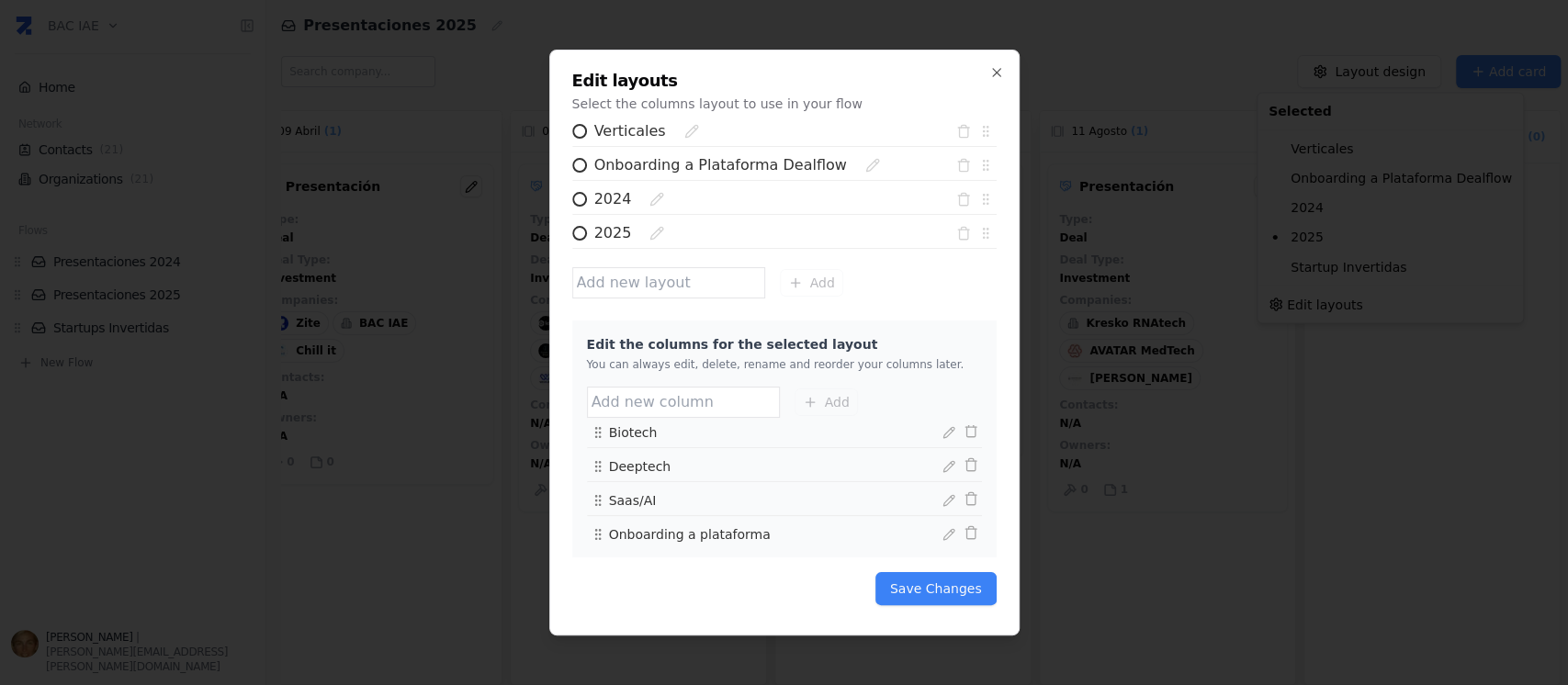
scroll to position [32, 0]
click at [715, 519] on span "Onboarding a plataforma" at bounding box center [690, 520] width 162 height 15
drag, startPoint x: 599, startPoint y: 518, endPoint x: 608, endPoint y: 546, distance: 29.9
click at [608, 546] on div "Edit the columns for the selected layout You can always edit, delete, rename an…" at bounding box center [784, 438] width 424 height 237
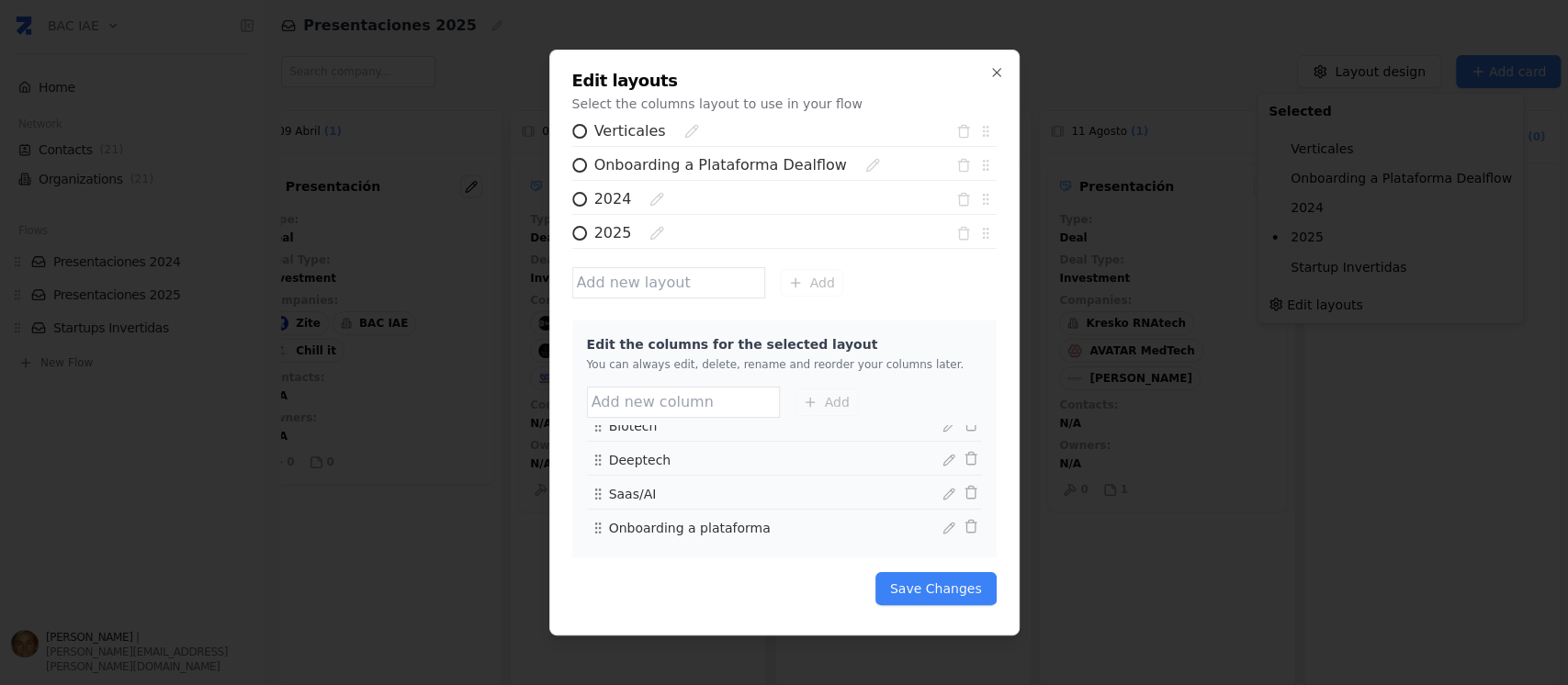
click at [570, 235] on div "Edit layouts Select the columns layout to use in your flow Verticales Onboardin…" at bounding box center [784, 343] width 470 height 586
click at [582, 232] on input "2025" at bounding box center [579, 233] width 15 height 15
radio input "true"
radio input "false"
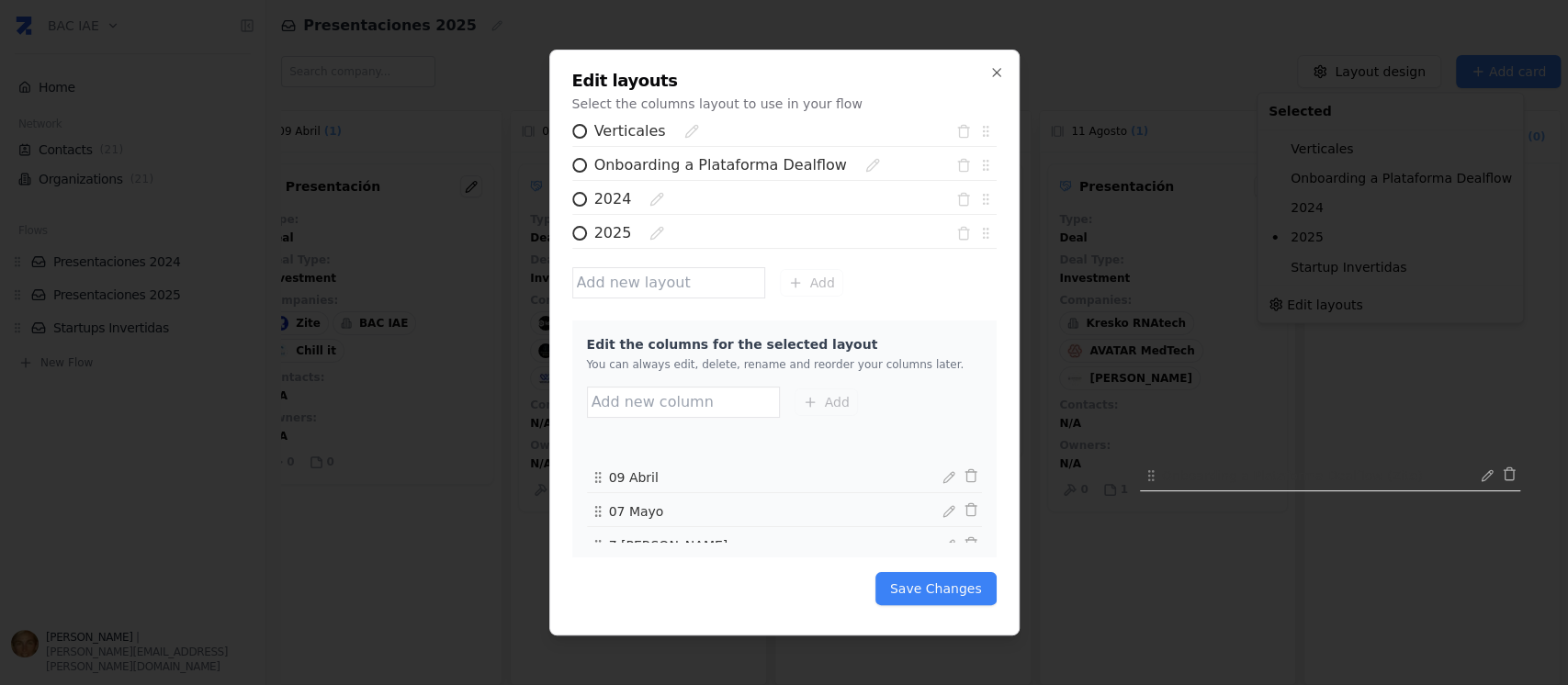
drag, startPoint x: 597, startPoint y: 516, endPoint x: 602, endPoint y: 424, distance: 92.0
click at [605, 423] on div "Edit the columns for the selected layout You can always edit, delete, rename an…" at bounding box center [784, 438] width 424 height 237
click at [950, 587] on button "Save Changes" at bounding box center [935, 588] width 121 height 33
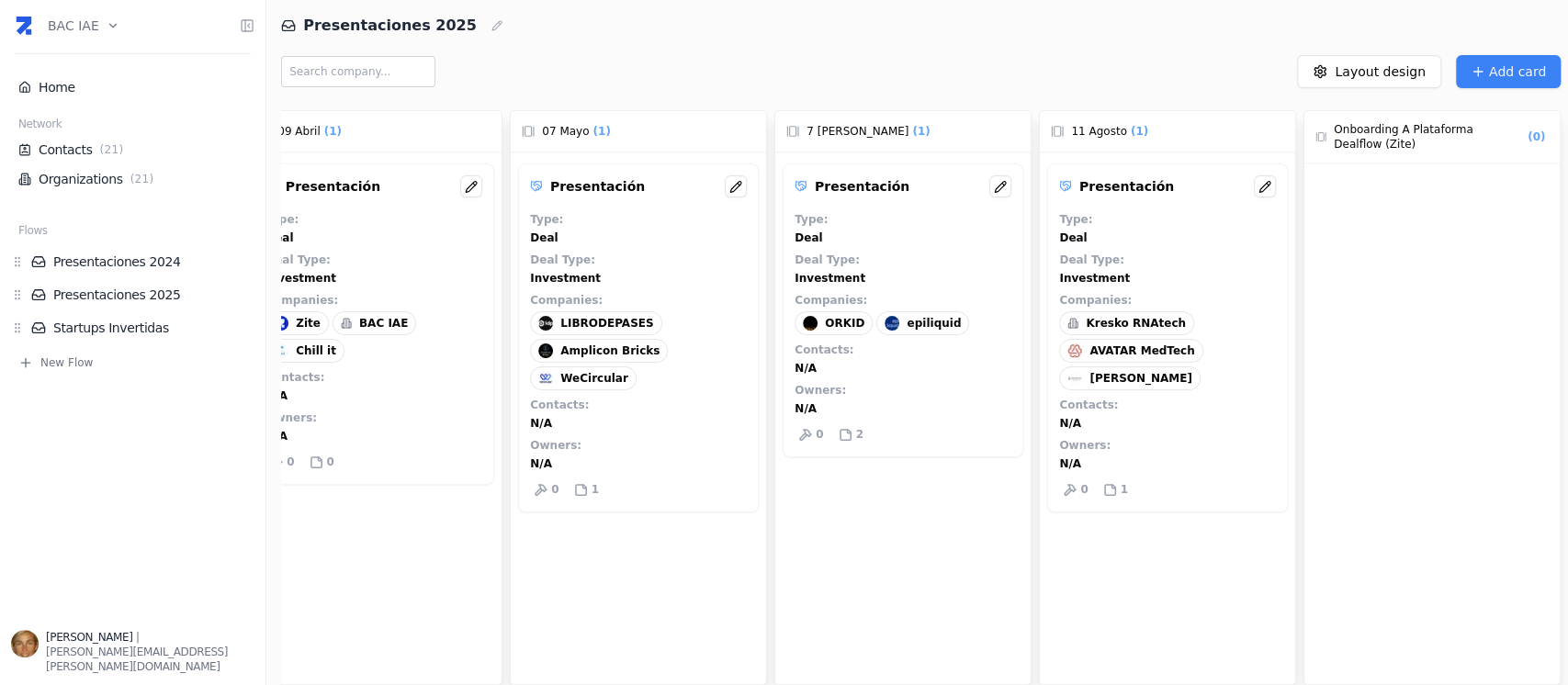
drag, startPoint x: 1120, startPoint y: 672, endPoint x: 896, endPoint y: 691, distance: 224.8
click at [896, 684] on html "BAC IAE Home Network Contacts ( 21 ) Organizations ( 21 ) Flows Presentaciones …" at bounding box center [784, 342] width 1568 height 685
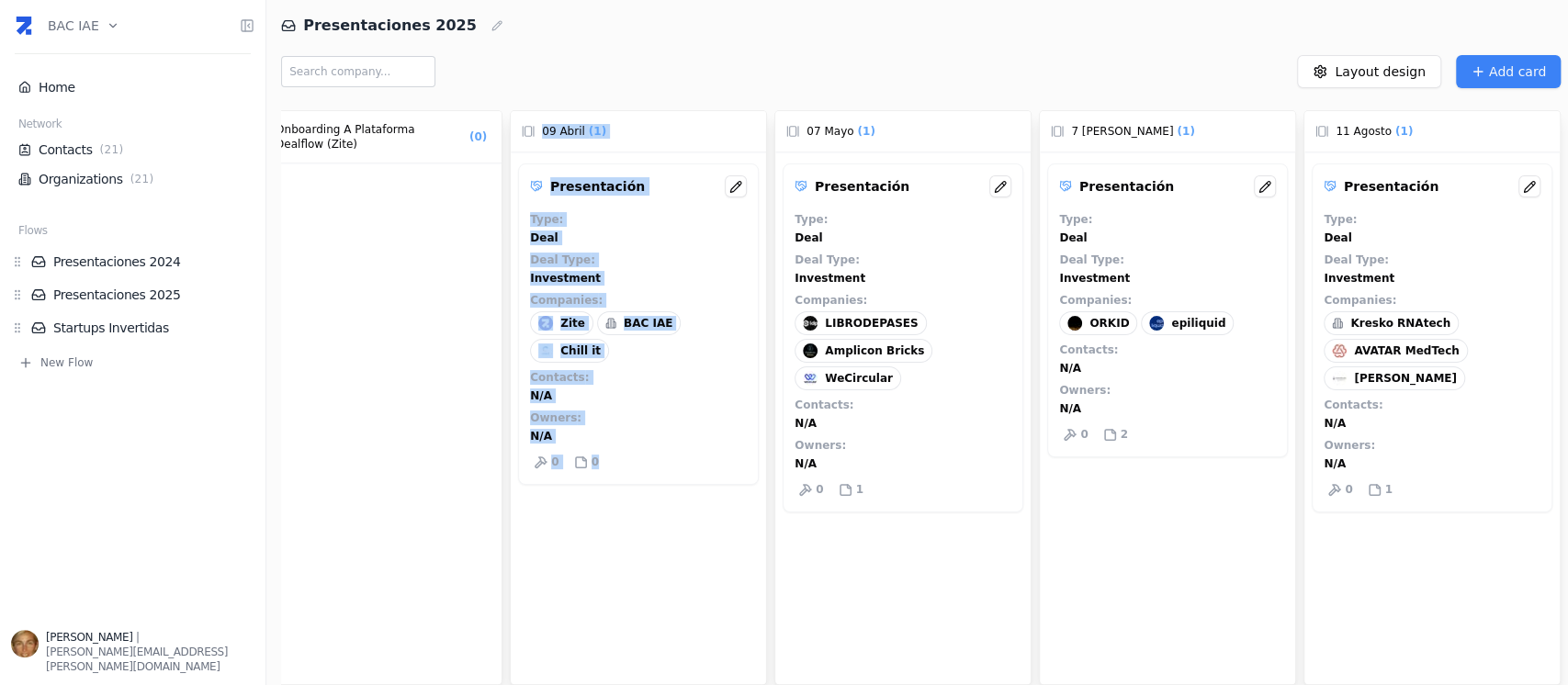
drag, startPoint x: 725, startPoint y: 667, endPoint x: 497, endPoint y: 666, distance: 227.7
click at [497, 666] on div "No Status ( 0 ) Onboarding a Plataforma Dealflow (Zite) ( 0 ) 09 Abril ( 1 ) Pr…" at bounding box center [924, 394] width 1287 height 582
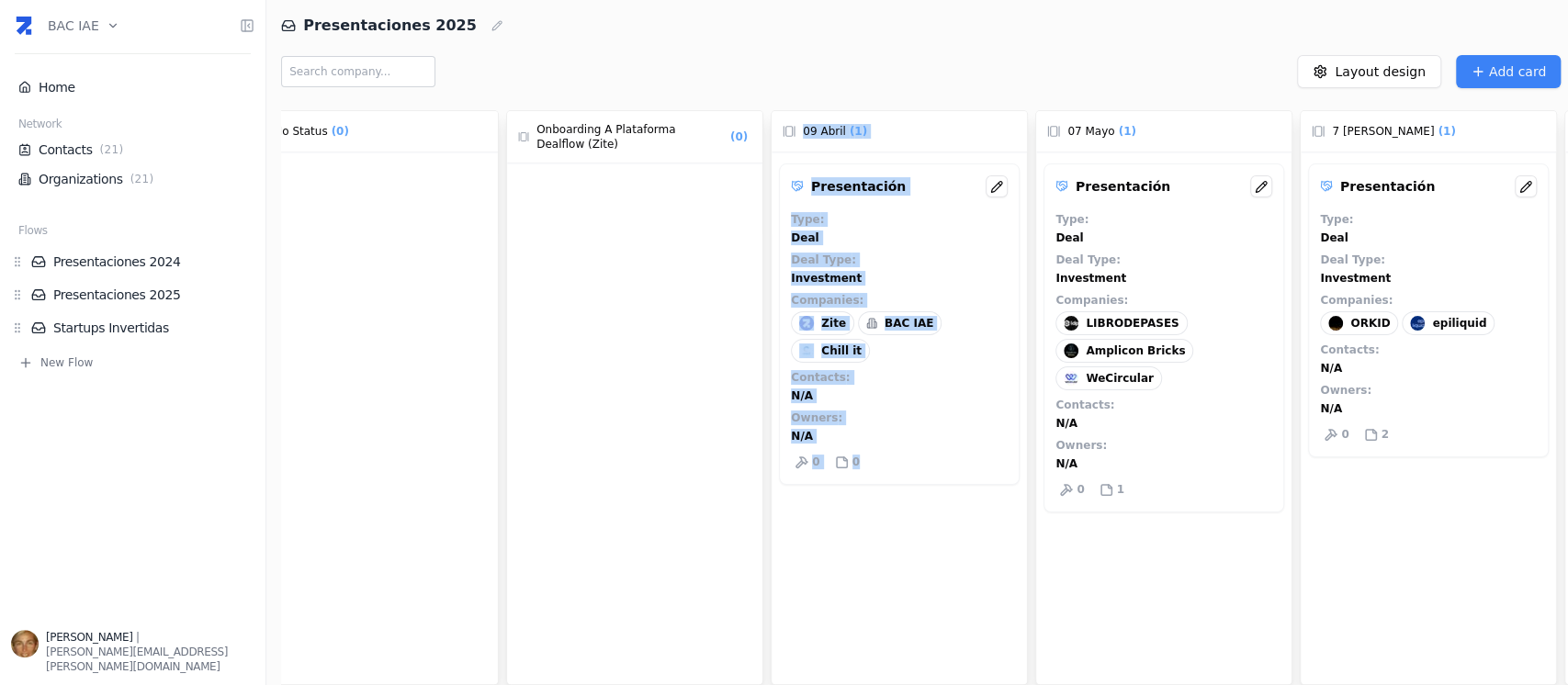
scroll to position [0, 0]
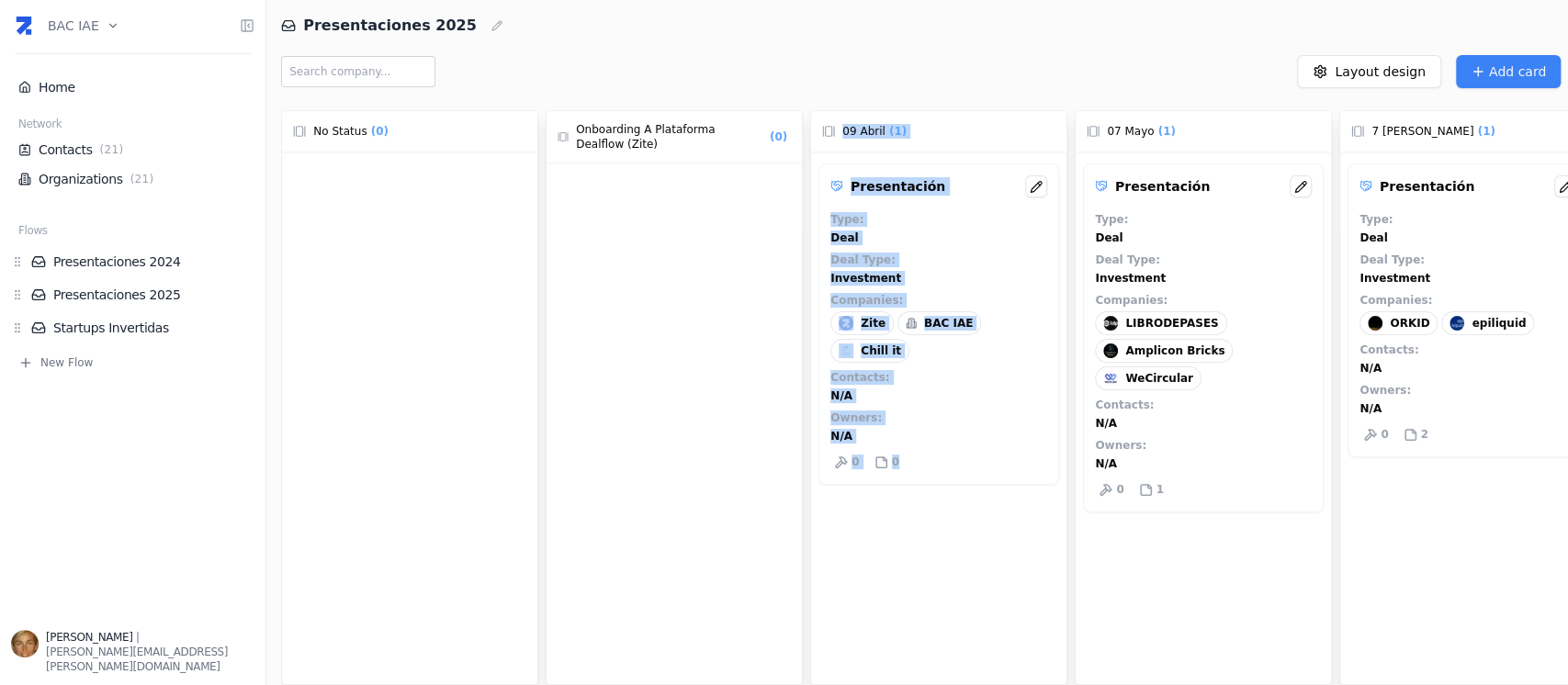
click at [641, 257] on div at bounding box center [673, 449] width 255 height 573
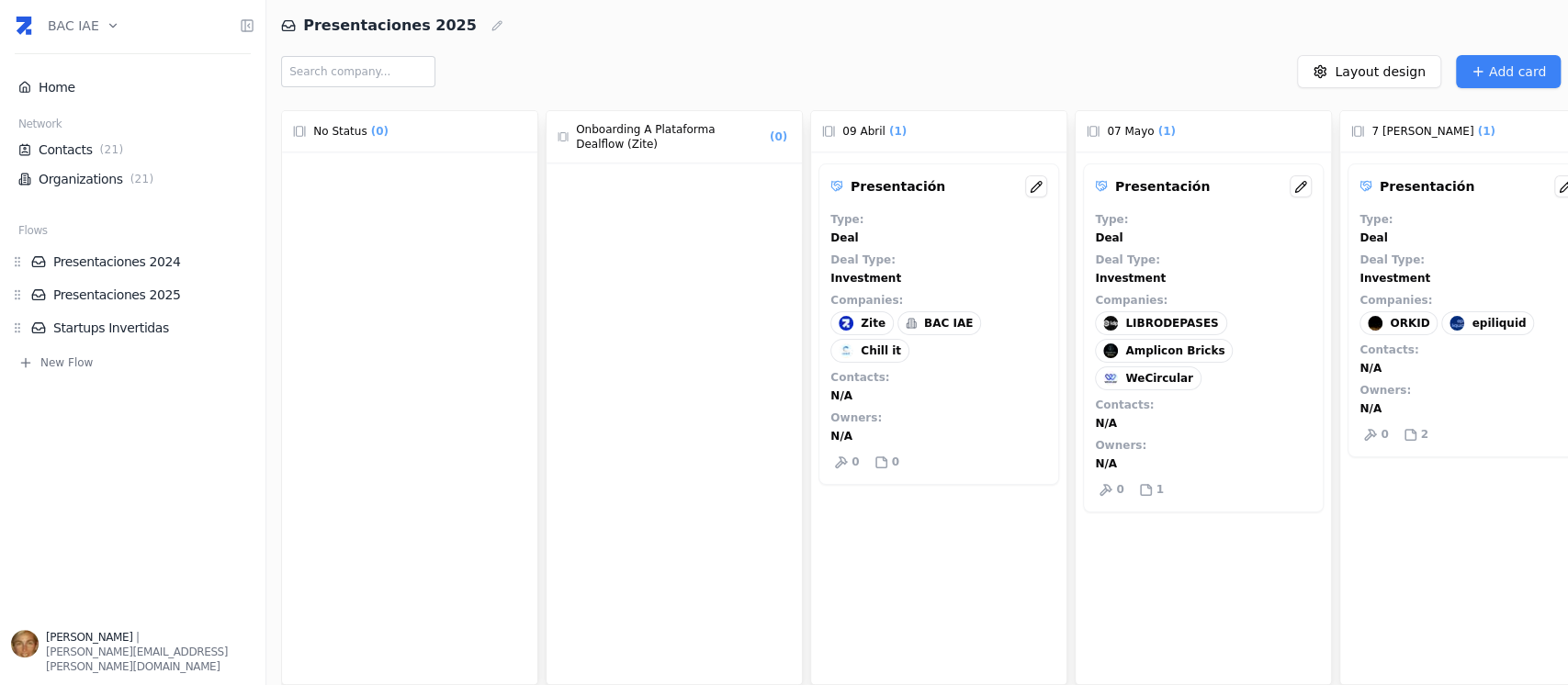
click at [641, 257] on div at bounding box center [673, 449] width 255 height 573
click at [675, 128] on span "Onboarding a Plataforma Dealflow (Zite)" at bounding box center [671, 136] width 190 height 29
click at [676, 131] on span "Onboarding a Plataforma Dealflow (Zite)" at bounding box center [671, 136] width 190 height 29
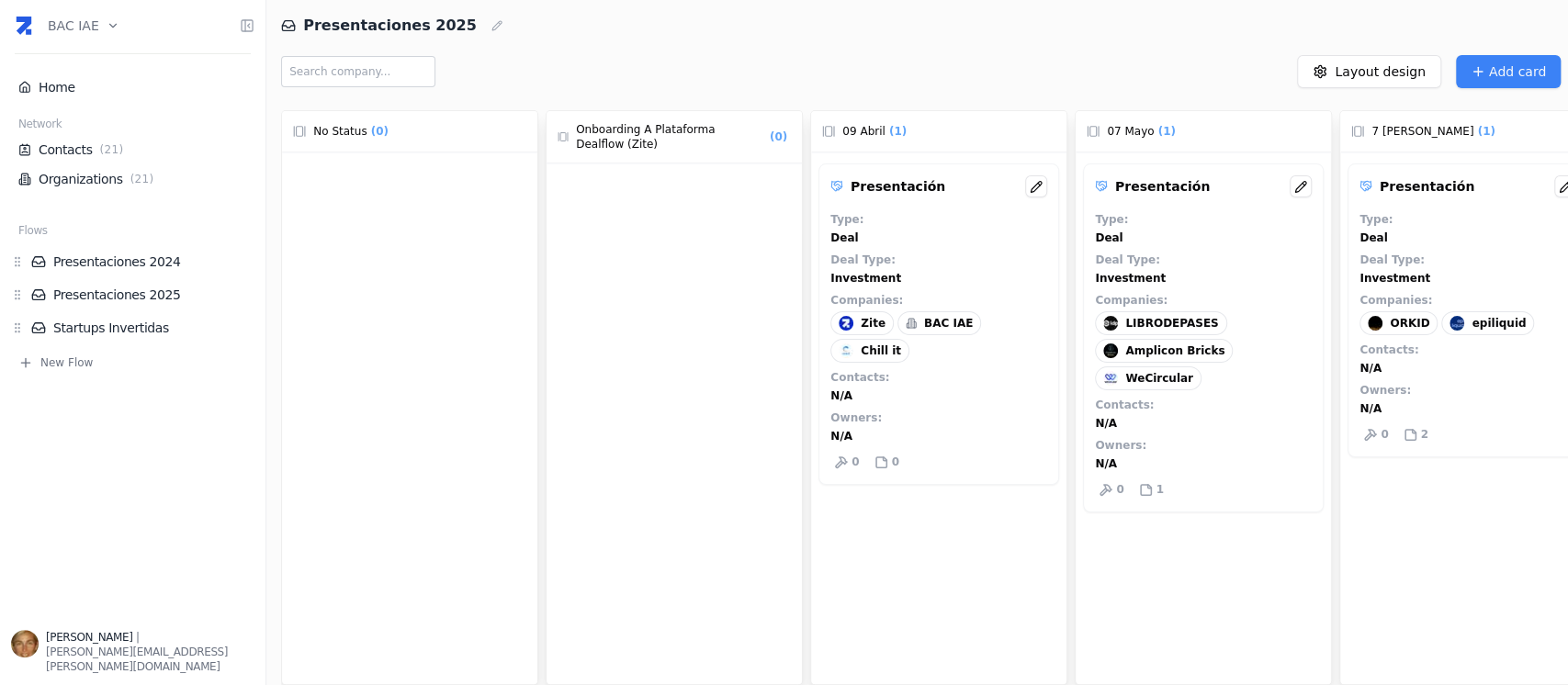
click at [717, 231] on div at bounding box center [673, 449] width 255 height 573
click at [1420, 69] on html "BAC IAE Home Network Contacts ( 21 ) Organizations ( 21 ) Flows Presentaciones …" at bounding box center [784, 342] width 1568 height 685
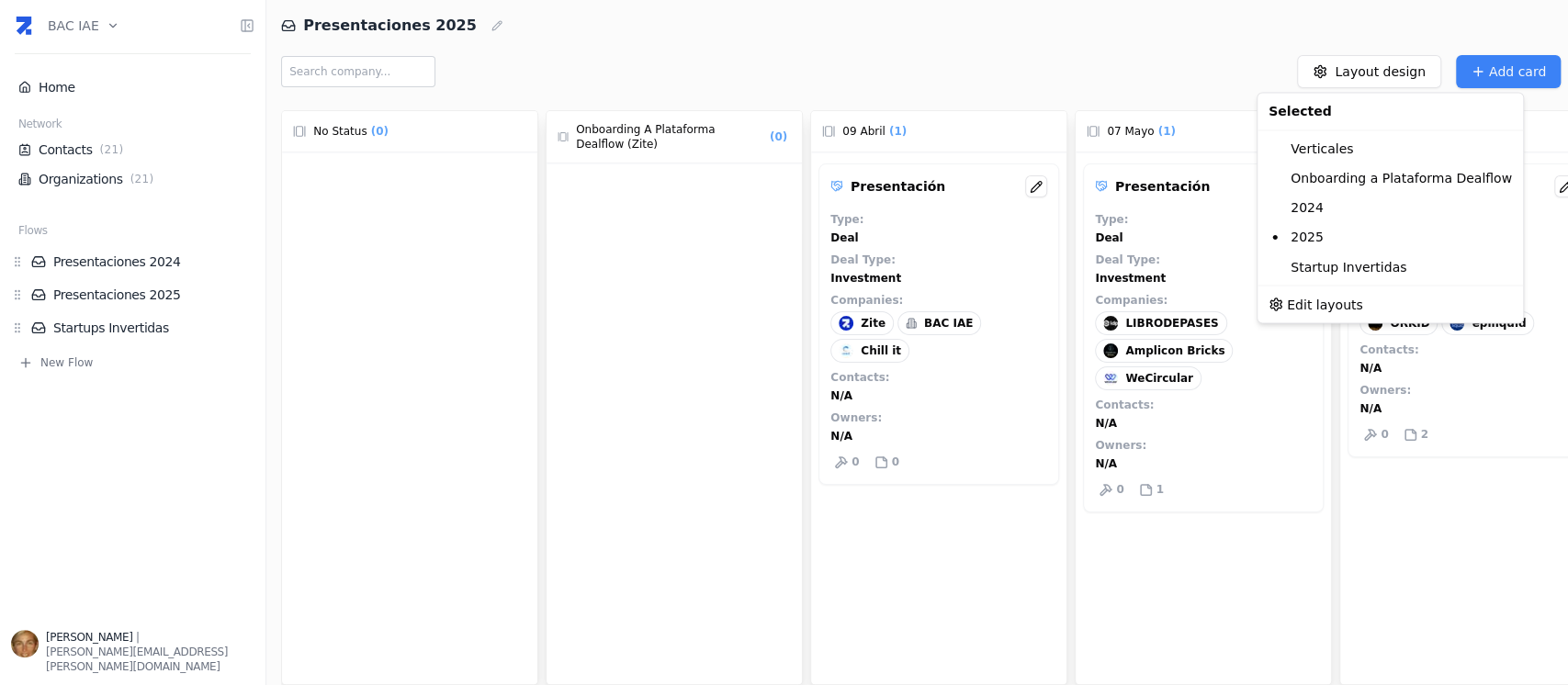
click at [604, 213] on html "BAC IAE Home Network Contacts ( 21 ) Organizations ( 21 ) Flows Presentaciones …" at bounding box center [784, 342] width 1568 height 685
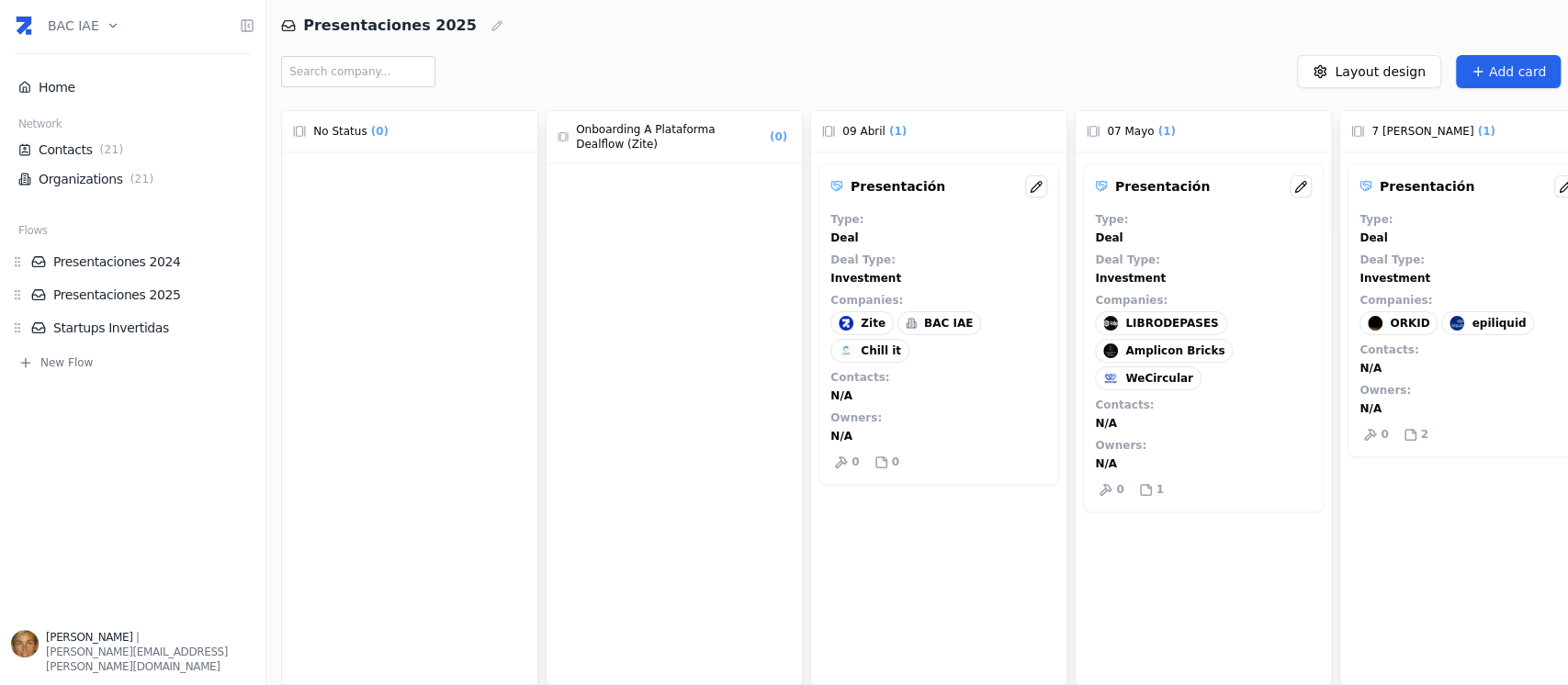
click at [1524, 68] on span "Add card" at bounding box center [1517, 71] width 57 height 18
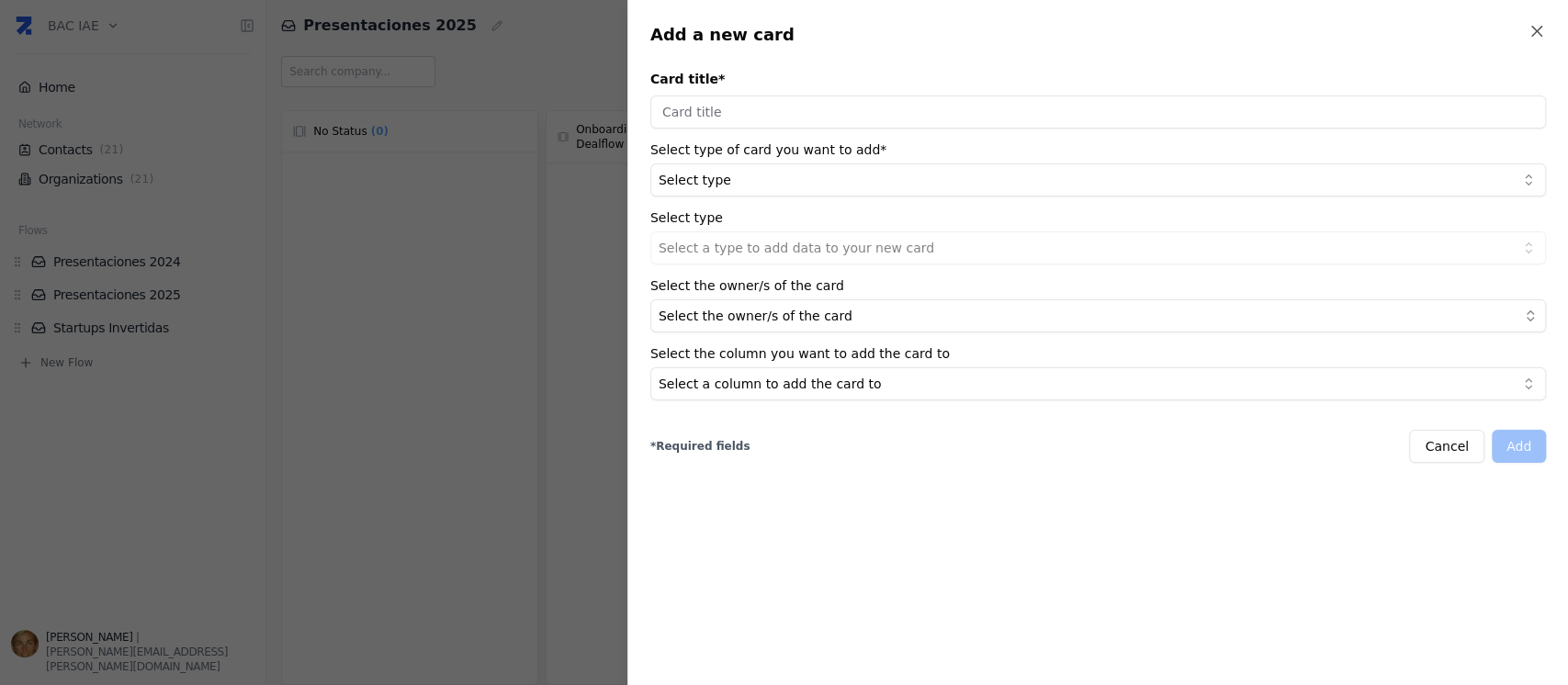
click at [829, 114] on input "Card title *" at bounding box center [1097, 112] width 895 height 33
type input "Presentación virtual"
click at [824, 166] on body "BAC IAE Home Network Contacts ( 21 ) Organizations ( 21 ) Flows Presentaciones …" at bounding box center [784, 342] width 1568 height 685
click at [827, 252] on body "BAC IAE Home Network Contacts ( 21 ) Organizations ( 21 ) Flows Presentaciones …" at bounding box center [784, 342] width 1568 height 685
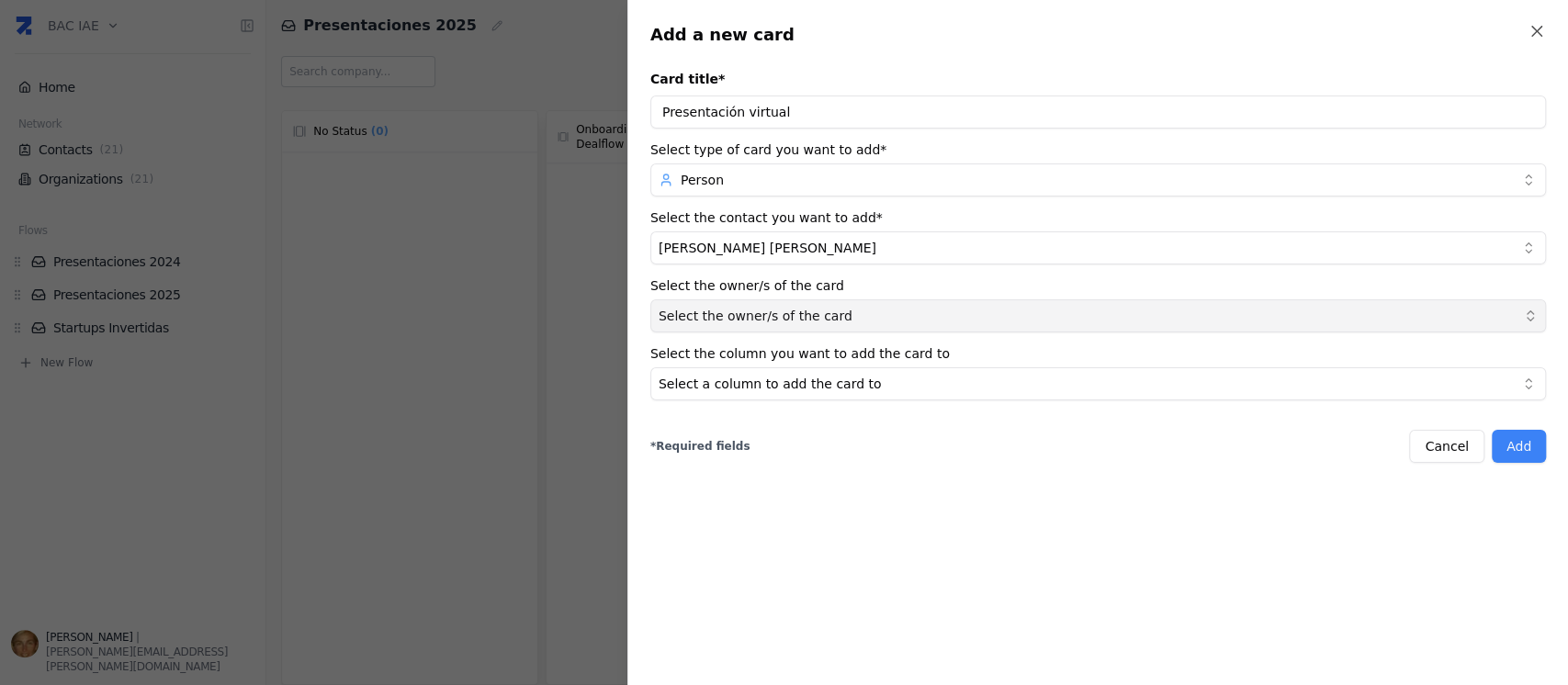
click at [874, 309] on button "Select the owner/s of the card" at bounding box center [1097, 315] width 895 height 33
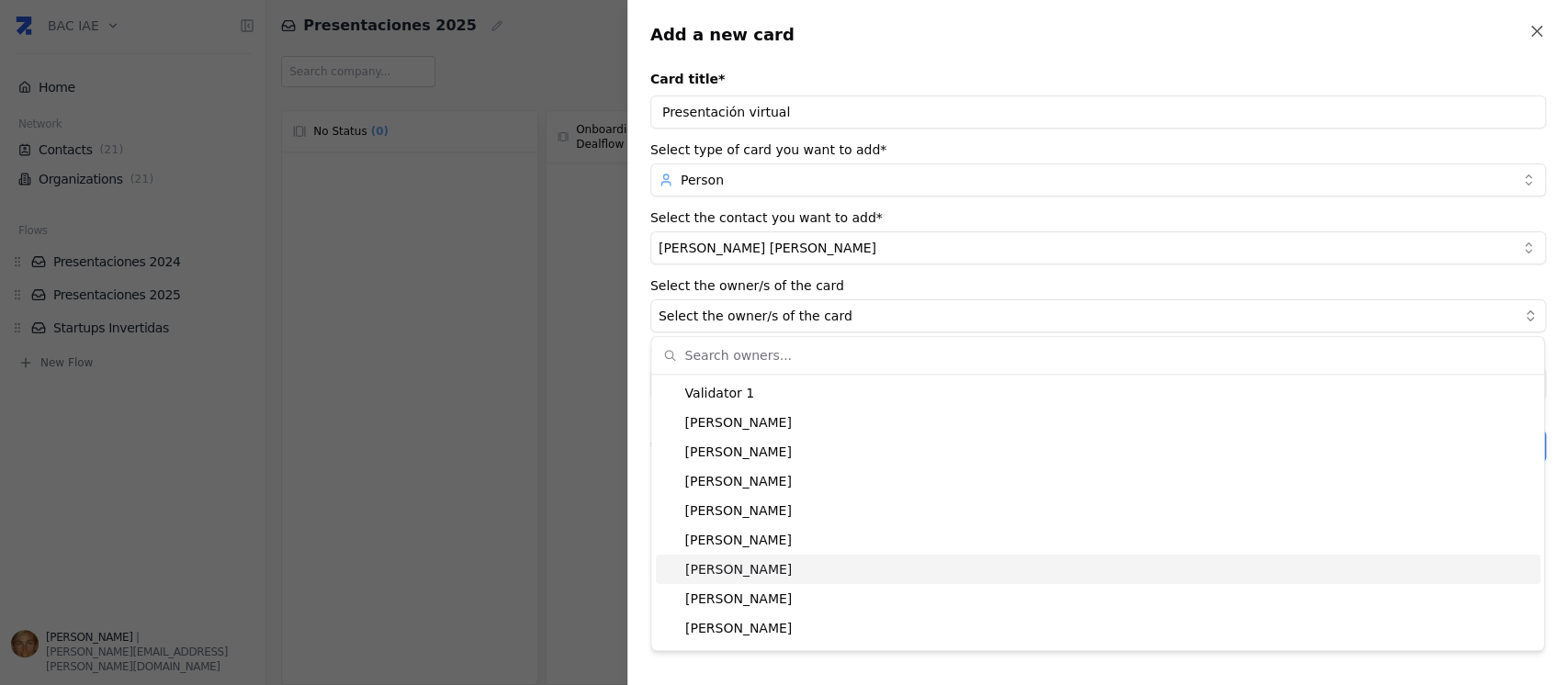
click at [797, 579] on div "[PERSON_NAME]" at bounding box center [1097, 569] width 884 height 29
click at [815, 663] on div "Add a new card Card title * Presentación virtual Select type of card you want t…" at bounding box center [1097, 342] width 940 height 685
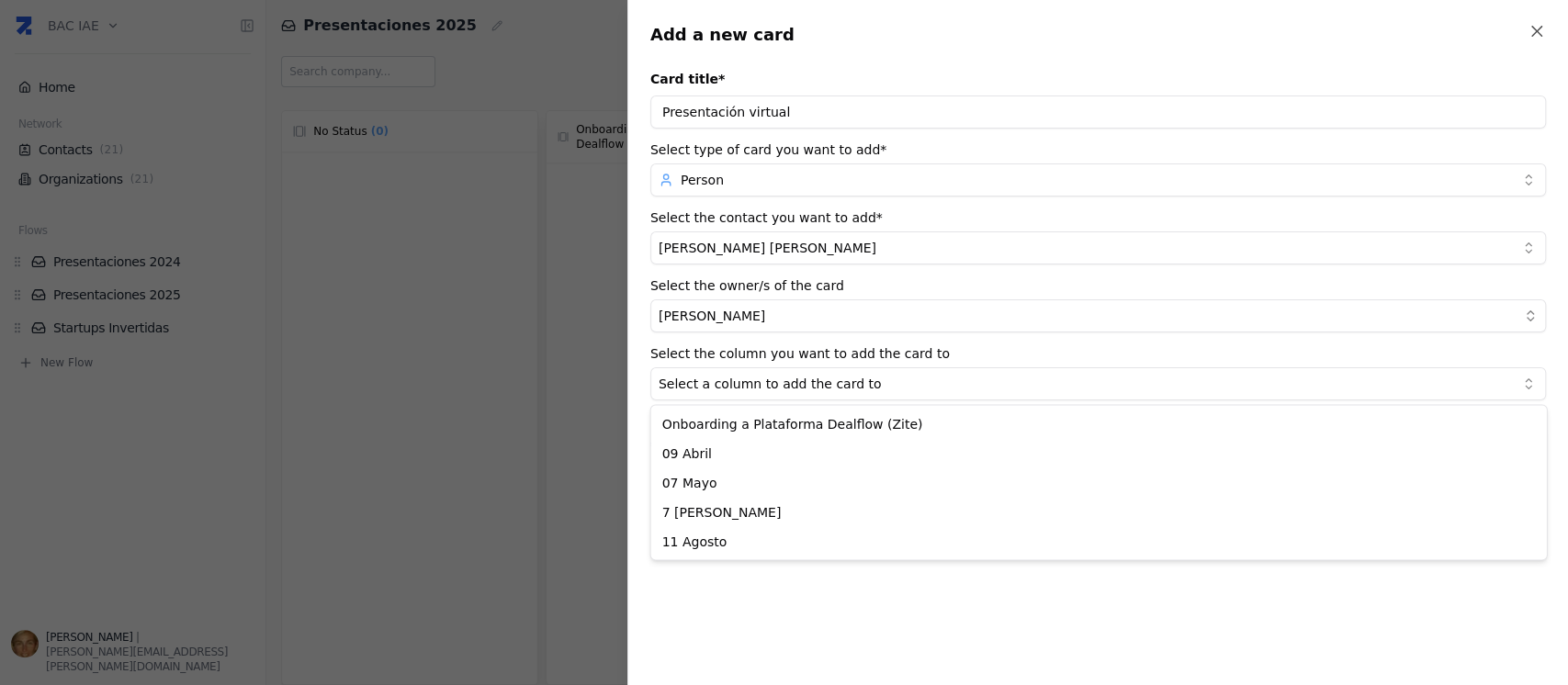
click at [852, 378] on body "BAC IAE Home Network Contacts ( 21 ) Organizations ( 21 ) Flows Presentaciones …" at bounding box center [784, 342] width 1568 height 685
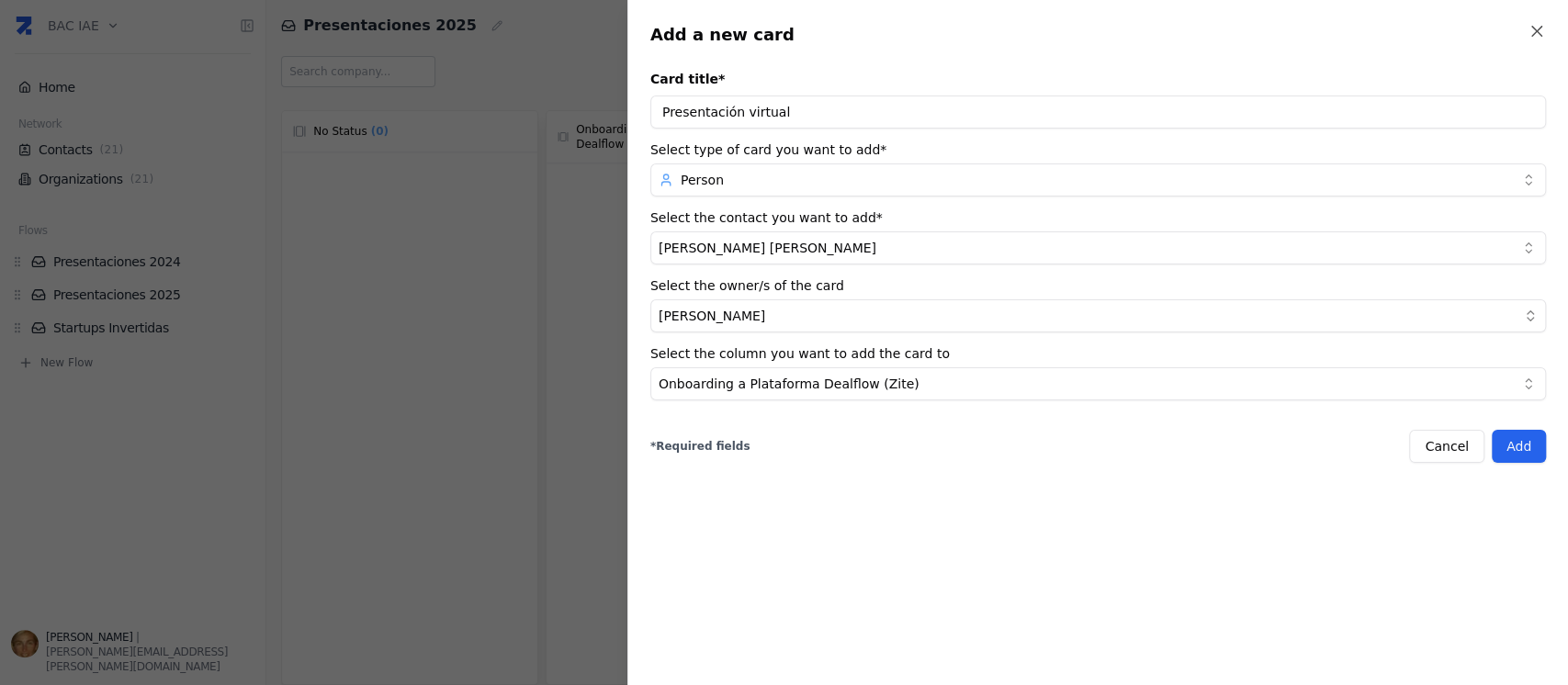
click at [1513, 449] on button "Add" at bounding box center [1518, 446] width 54 height 33
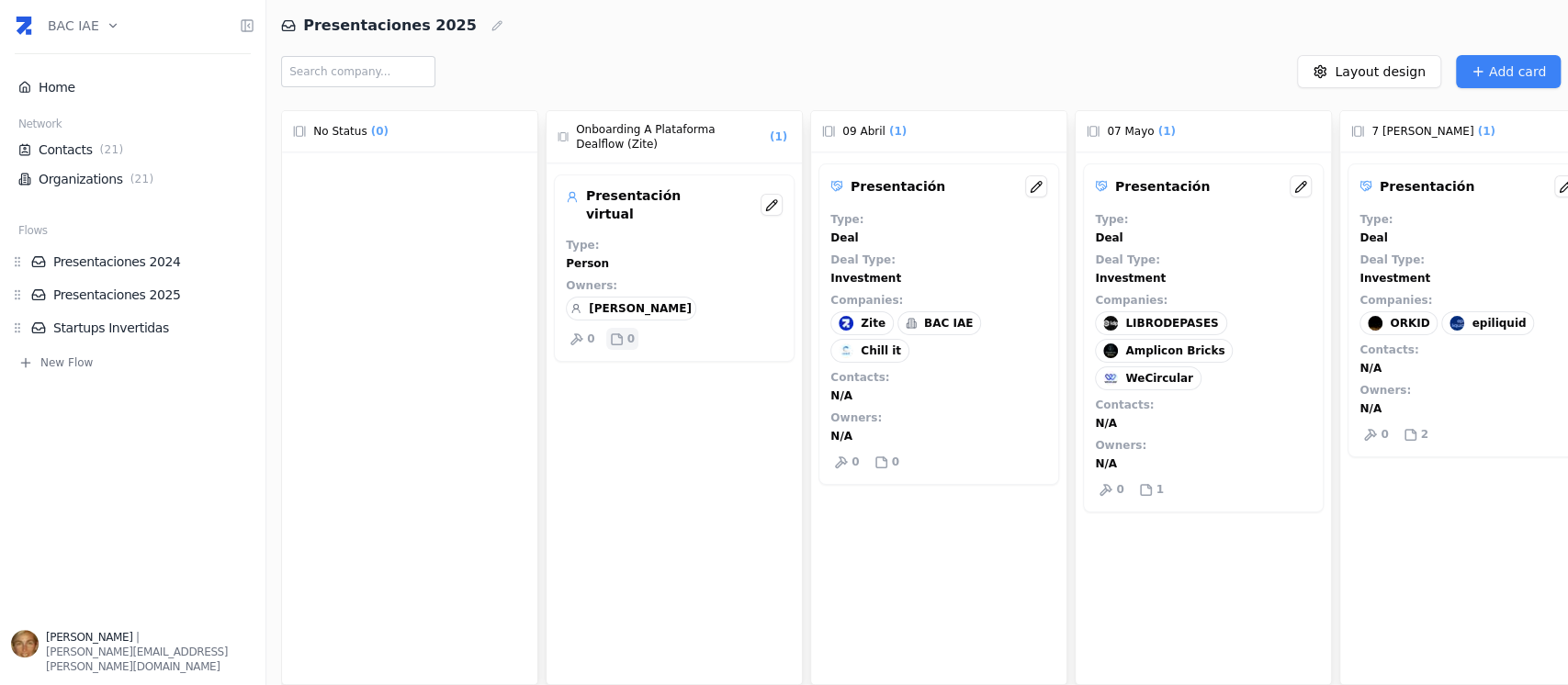
click at [616, 333] on icon at bounding box center [616, 338] width 10 height 10
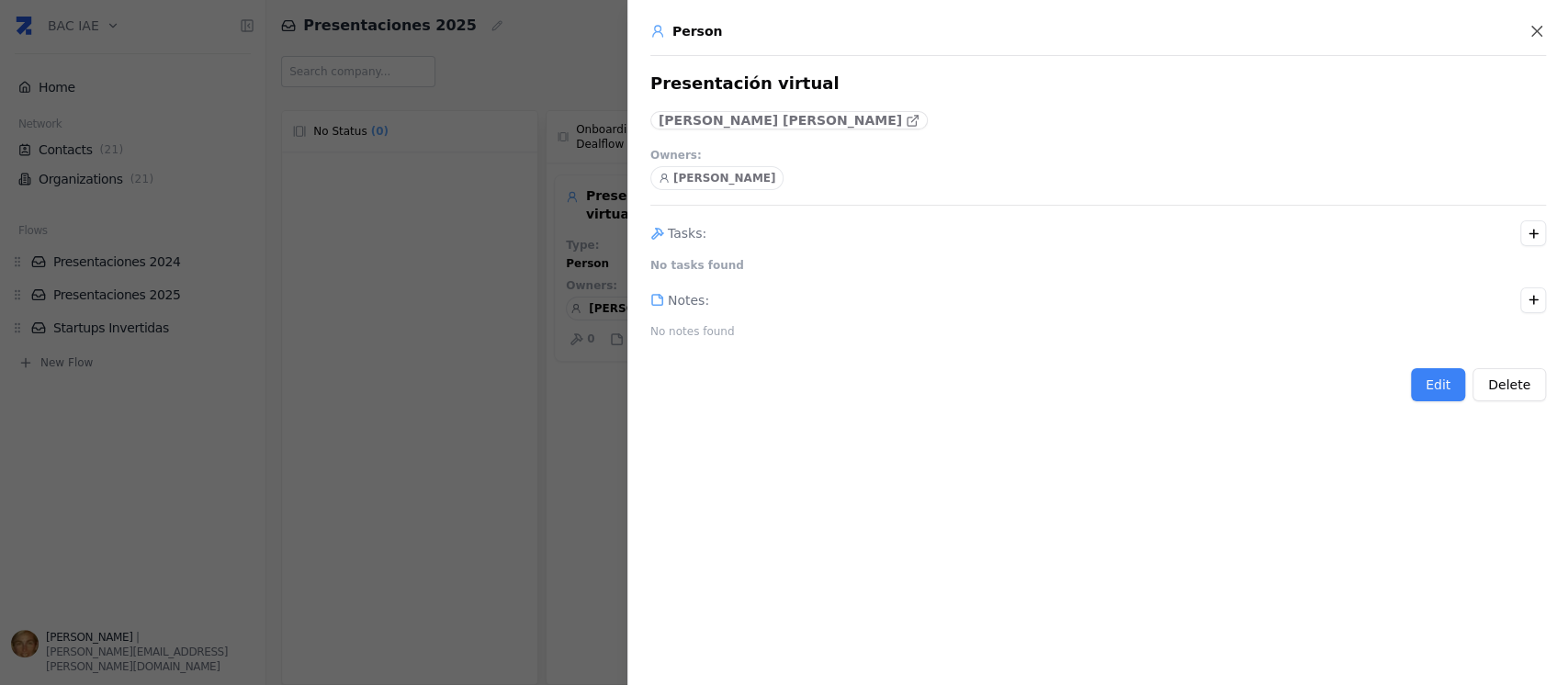
click at [658, 302] on icon at bounding box center [657, 300] width 14 height 14
click at [1531, 304] on icon "button" at bounding box center [1533, 300] width 14 height 14
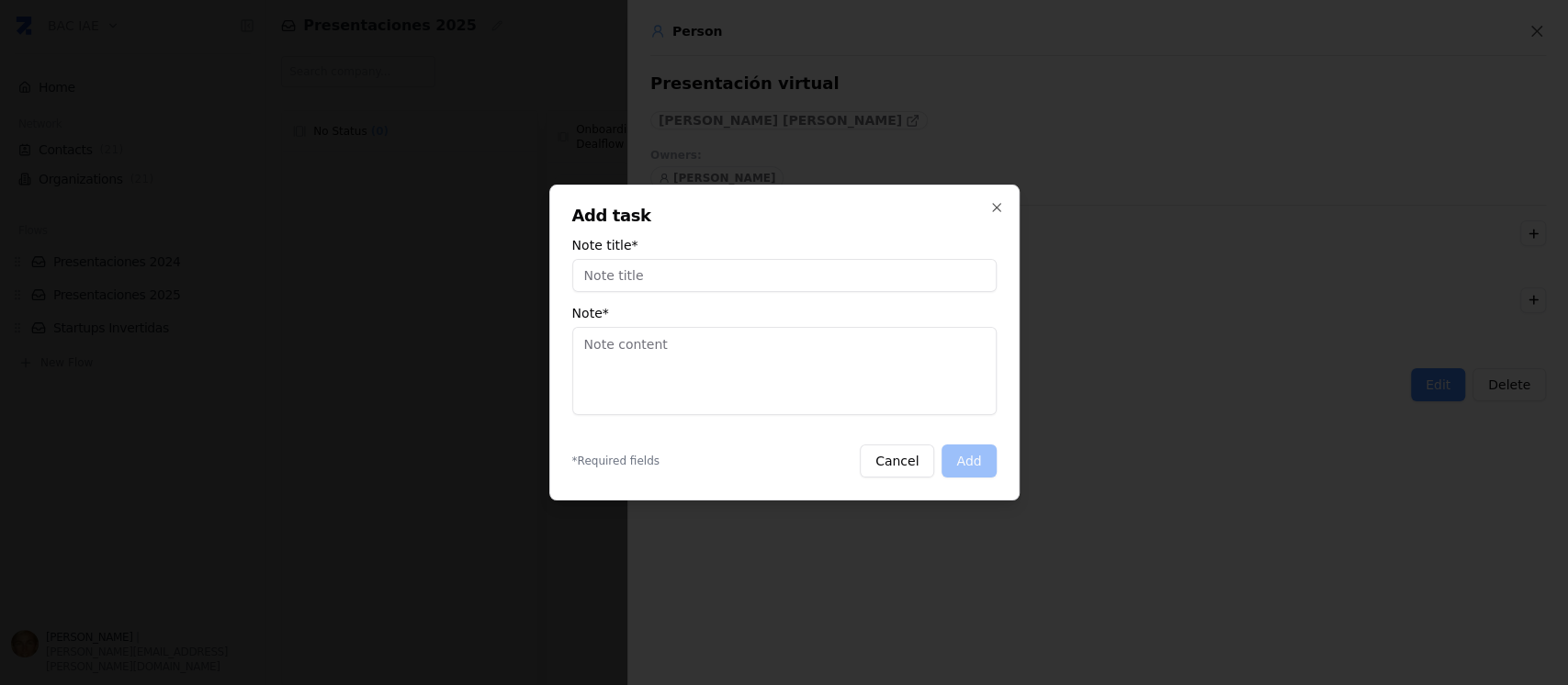
click at [676, 351] on textarea "Note *" at bounding box center [784, 371] width 424 height 88
paste textarea "[URL][DOMAIN_NAME]"
type textarea "[URL][DOMAIN_NAME]"
click at [961, 458] on div "* Required fields Cancel Add" at bounding box center [784, 460] width 424 height 33
click at [961, 459] on div "* Required fields Cancel Add" at bounding box center [784, 460] width 424 height 33
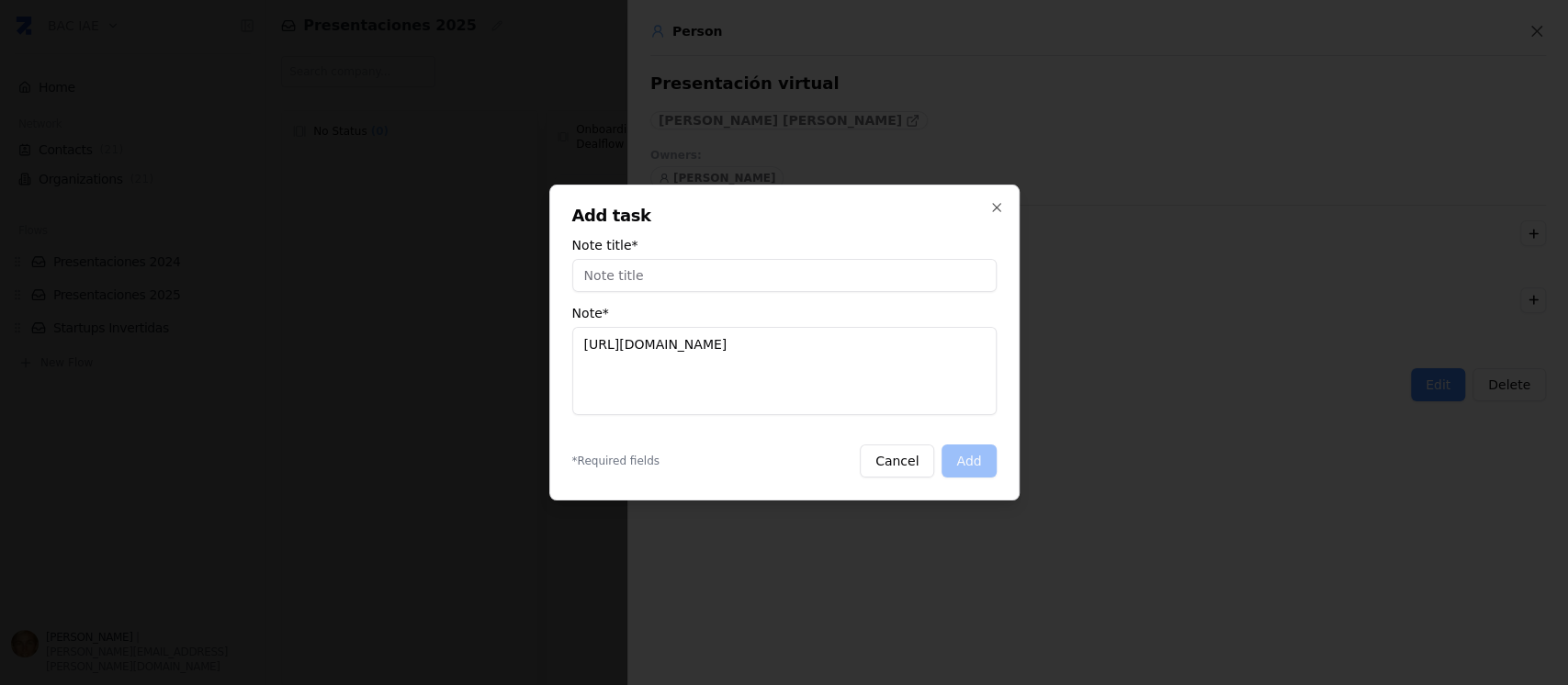
click at [722, 280] on input "Note title *" at bounding box center [784, 275] width 424 height 33
type input "Presentación Onboarding a Plataforma Dealflow - [DATE]"
click at [968, 465] on button "Add" at bounding box center [968, 460] width 54 height 33
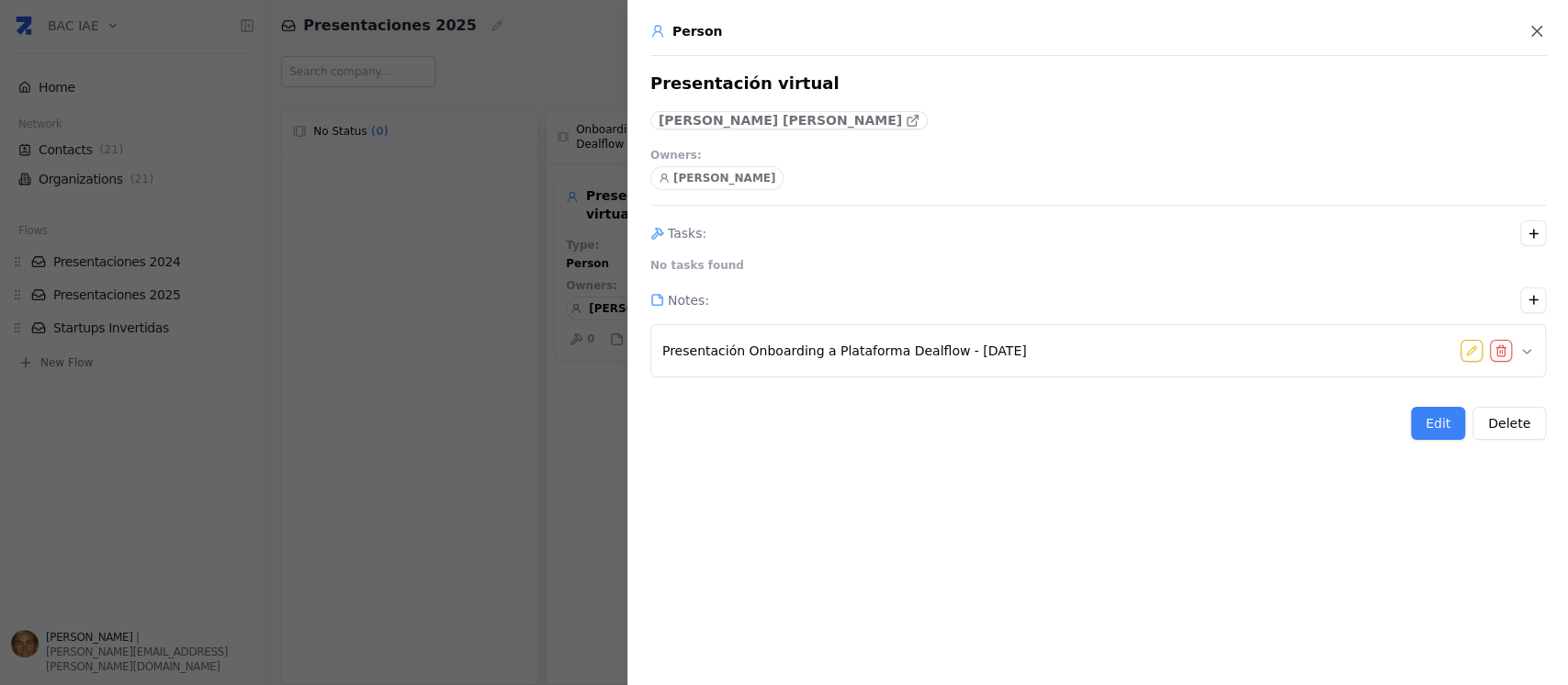
click at [377, 370] on div at bounding box center [784, 342] width 1568 height 685
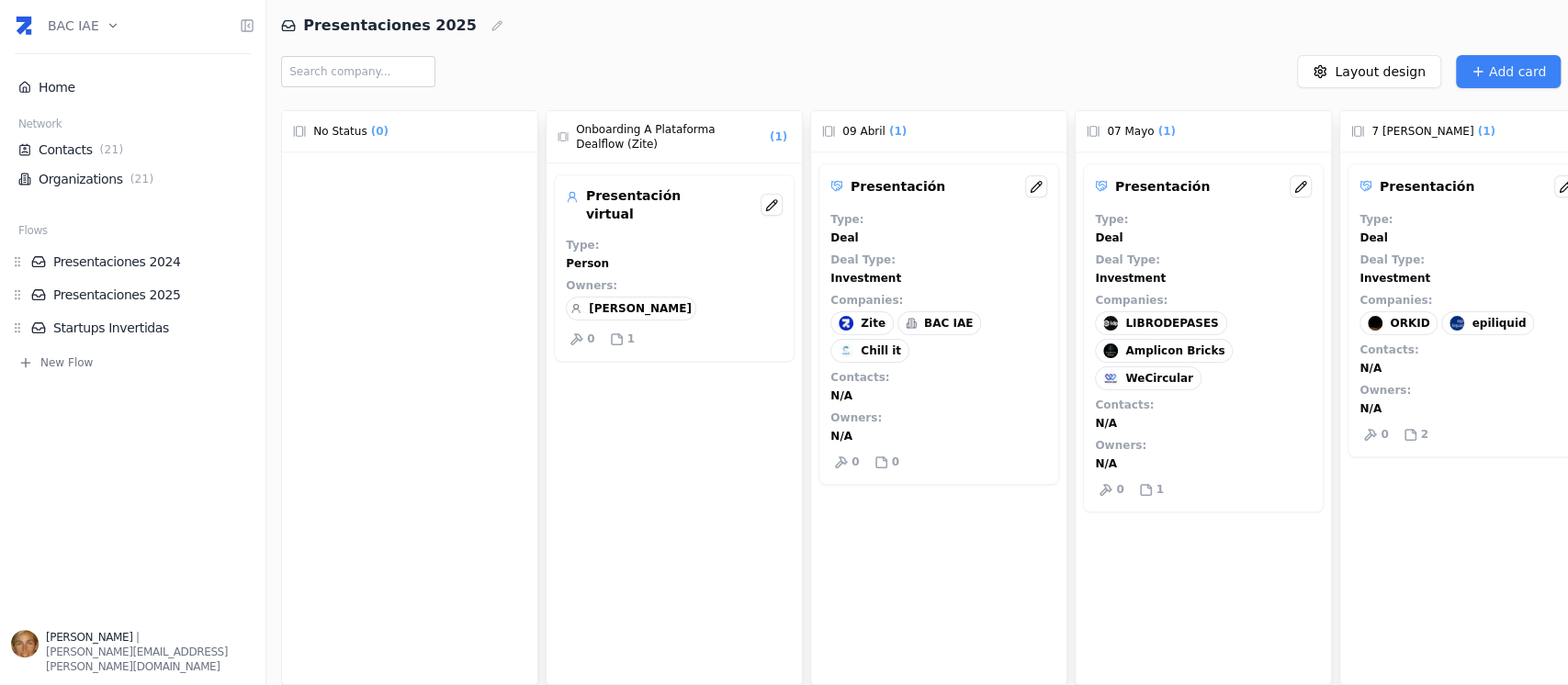
click at [464, 264] on div at bounding box center [409, 438] width 255 height 573
